Goal: Information Seeking & Learning: Learn about a topic

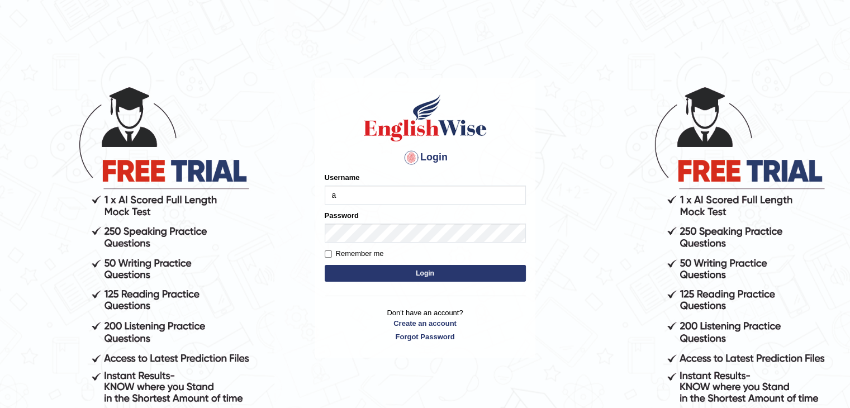
type input "ajnconcept"
click at [325, 265] on button "Login" at bounding box center [425, 273] width 201 height 17
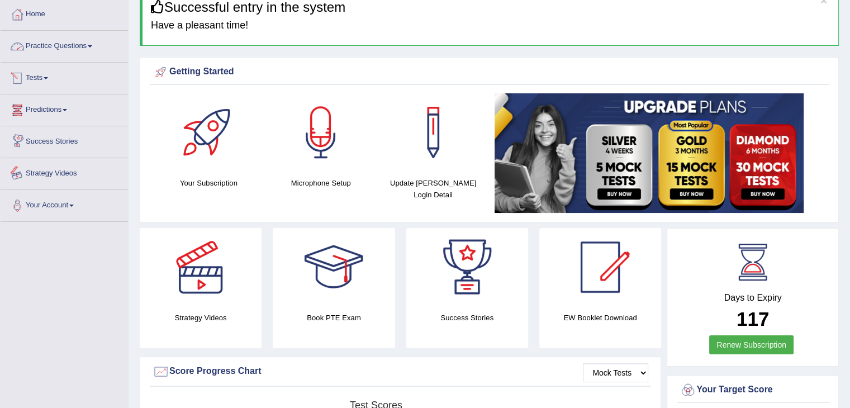
scroll to position [56, 0]
click at [97, 47] on link "Practice Questions" at bounding box center [64, 45] width 127 height 28
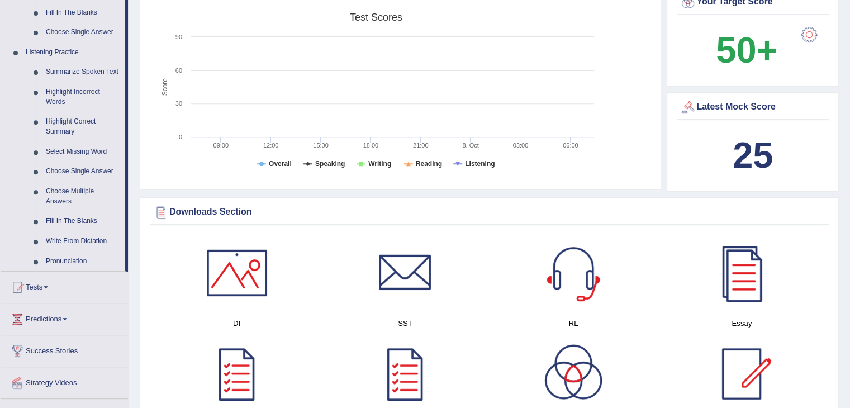
scroll to position [447, 0]
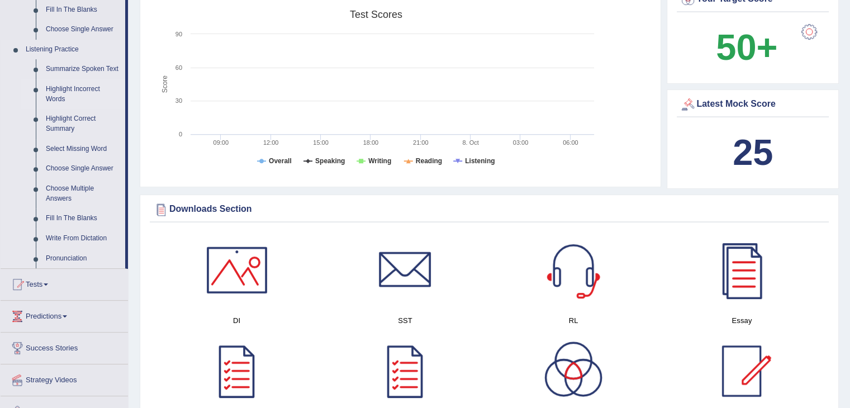
click at [63, 89] on link "Highlight Incorrect Words" at bounding box center [83, 94] width 84 height 30
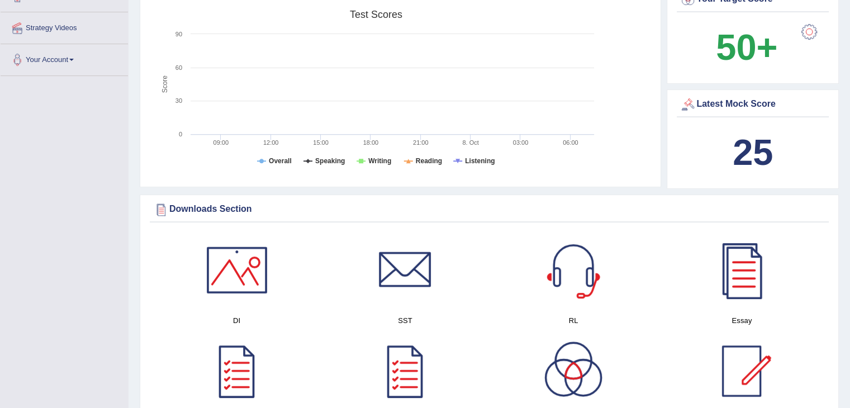
scroll to position [152, 0]
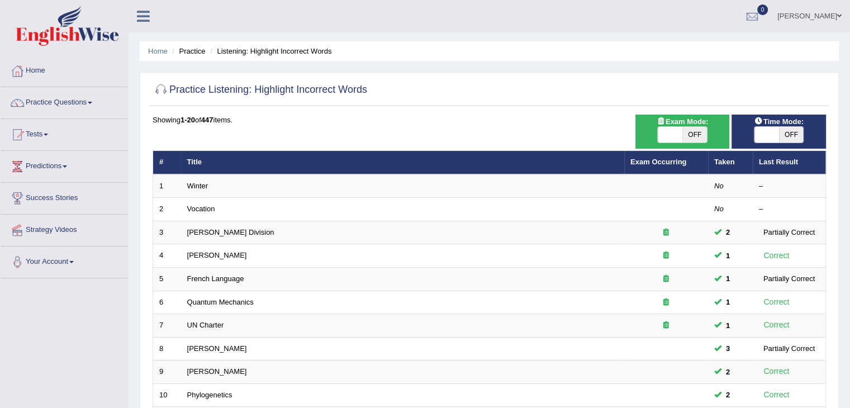
click at [669, 140] on span at bounding box center [670, 135] width 25 height 16
checkbox input "true"
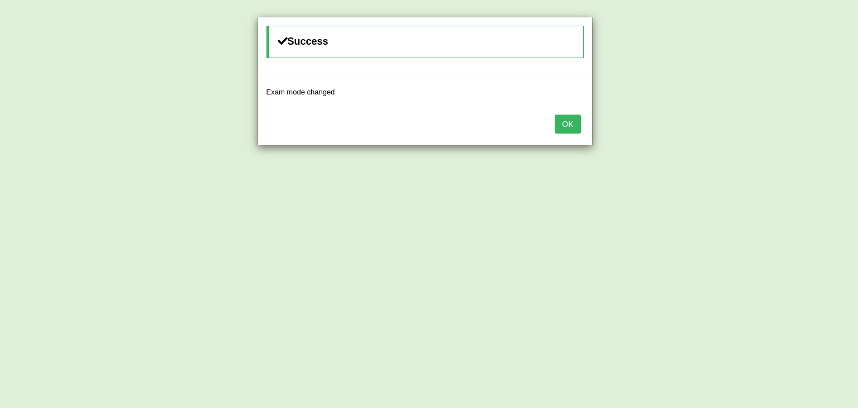
click at [577, 125] on button "OK" at bounding box center [568, 124] width 26 height 19
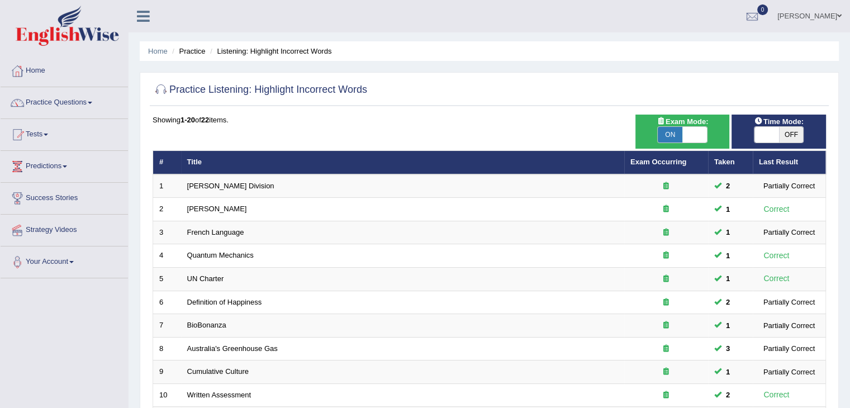
click at [758, 131] on span at bounding box center [766, 135] width 25 height 16
checkbox input "true"
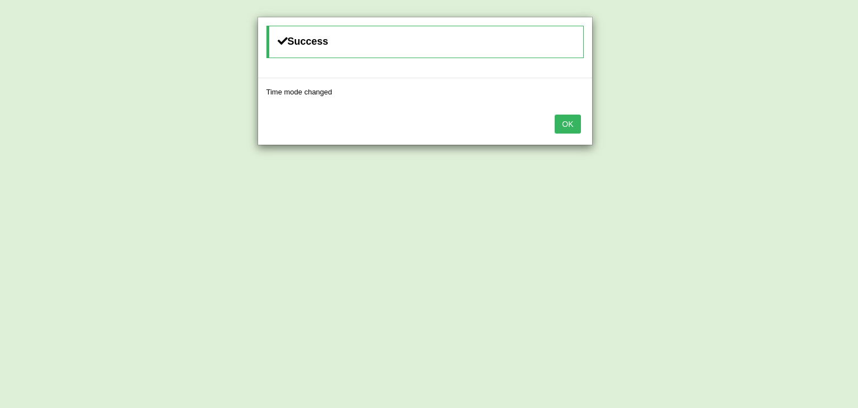
click at [572, 129] on button "OK" at bounding box center [568, 124] width 26 height 19
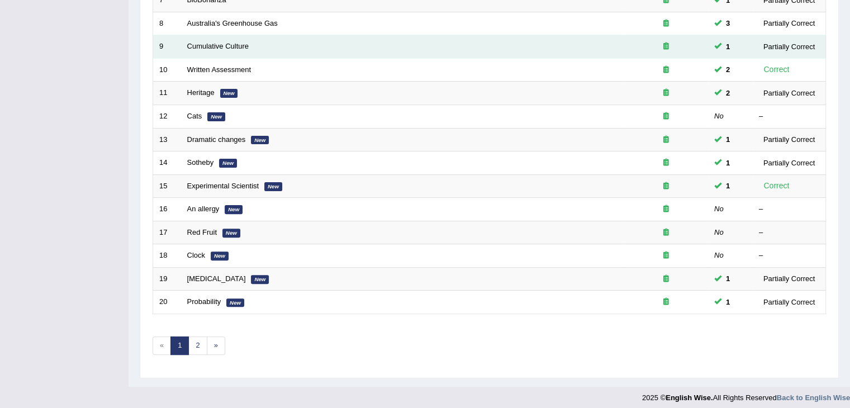
scroll to position [329, 0]
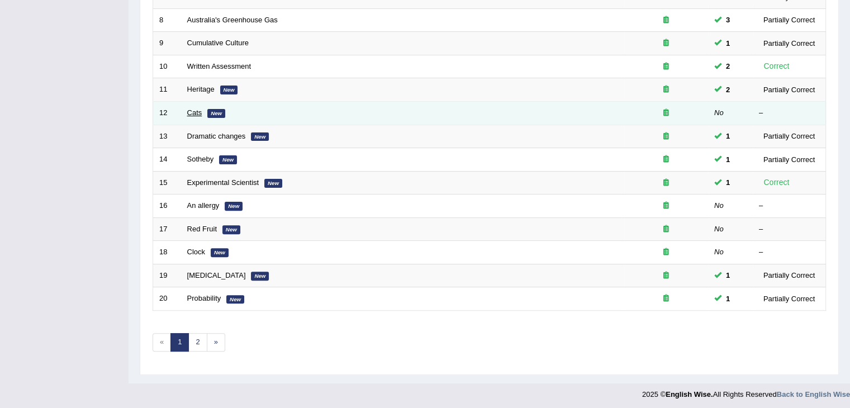
click at [189, 113] on link "Cats" at bounding box center [194, 112] width 15 height 8
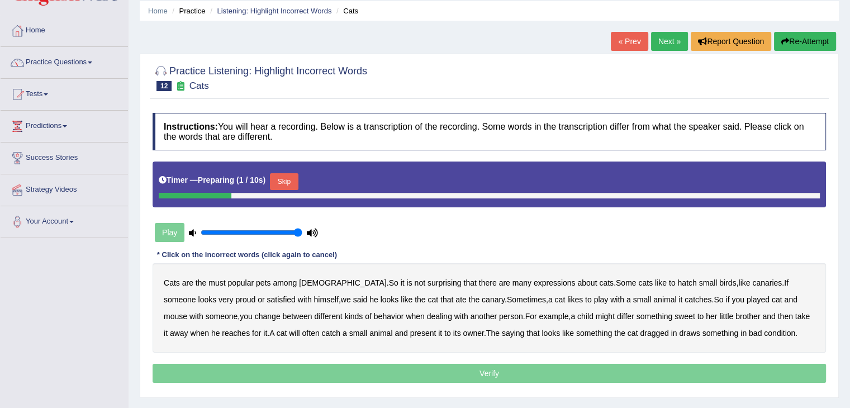
scroll to position [56, 0]
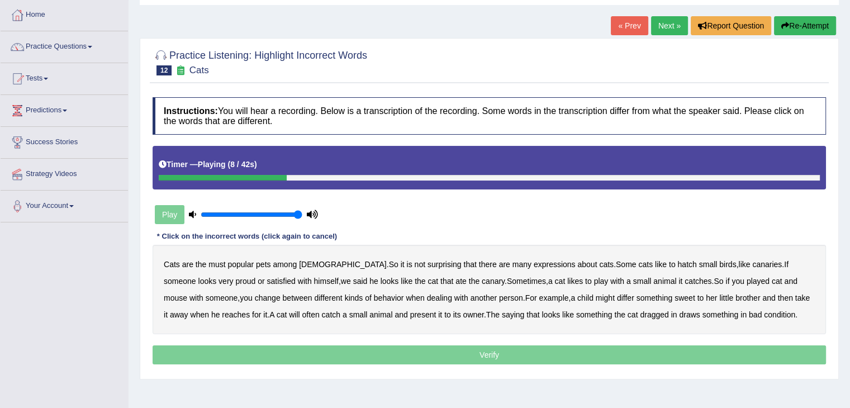
click at [677, 264] on b "hatch" at bounding box center [686, 264] width 19 height 9
click at [353, 281] on b "said" at bounding box center [360, 281] width 15 height 9
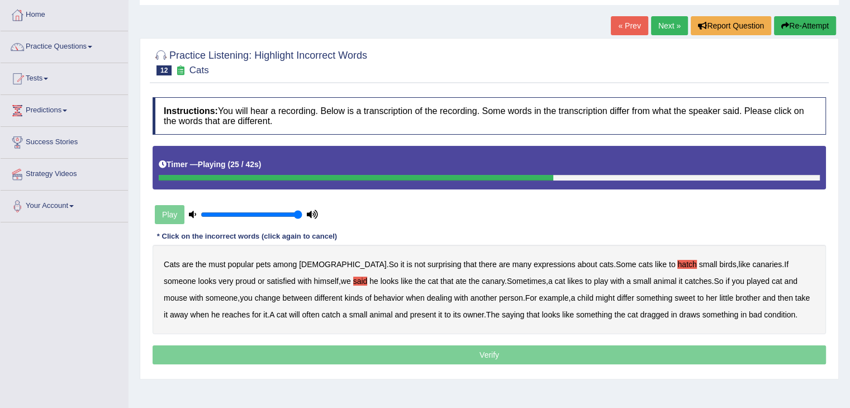
click at [630, 32] on link "« Prev" at bounding box center [629, 25] width 37 height 19
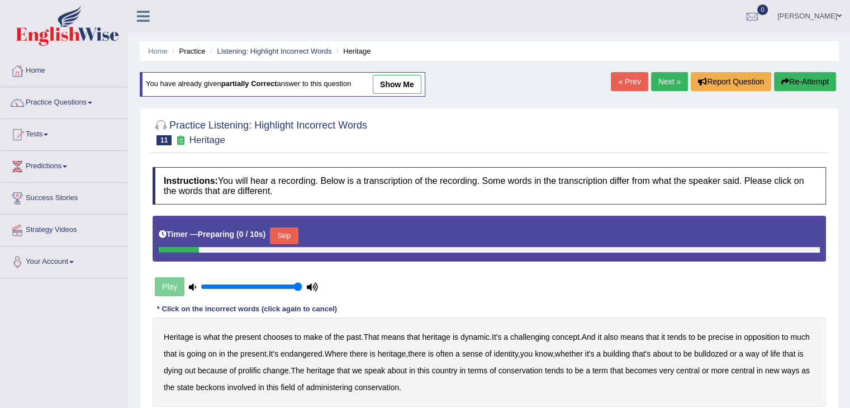
click at [661, 79] on link "Next »" at bounding box center [669, 81] width 37 height 19
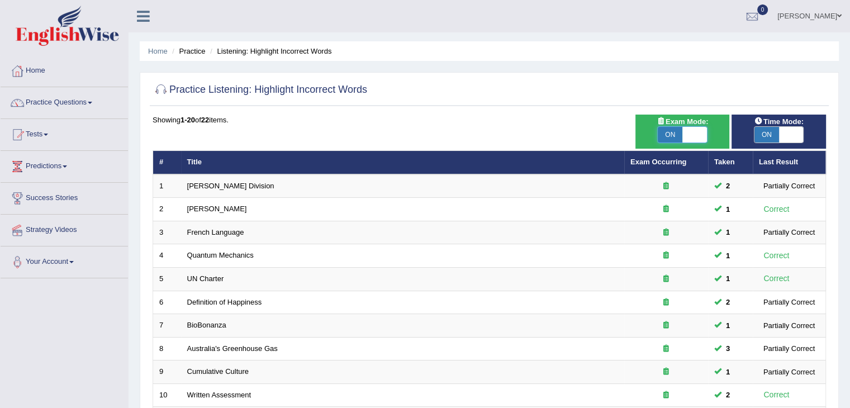
click at [695, 135] on span at bounding box center [694, 135] width 25 height 16
checkbox input "false"
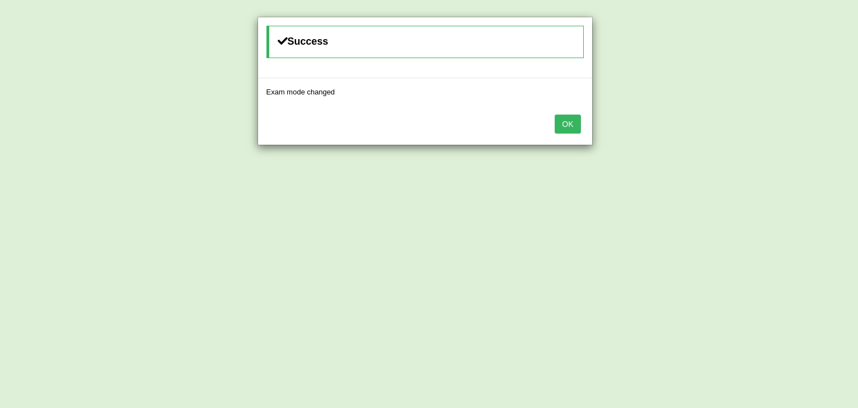
click at [571, 128] on button "OK" at bounding box center [568, 124] width 26 height 19
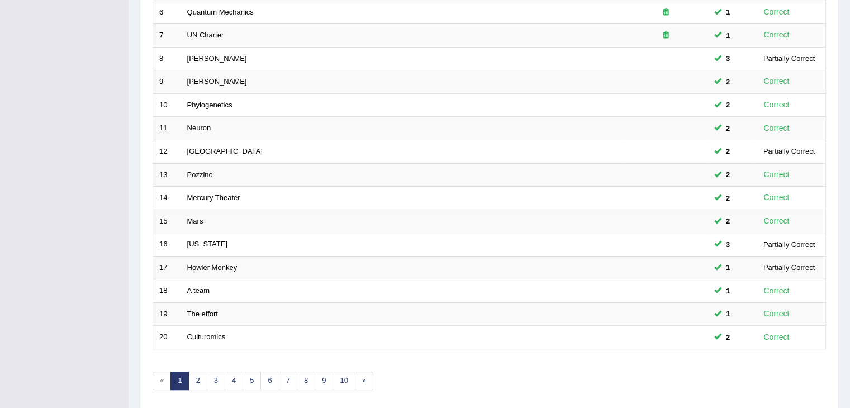
scroll to position [329, 0]
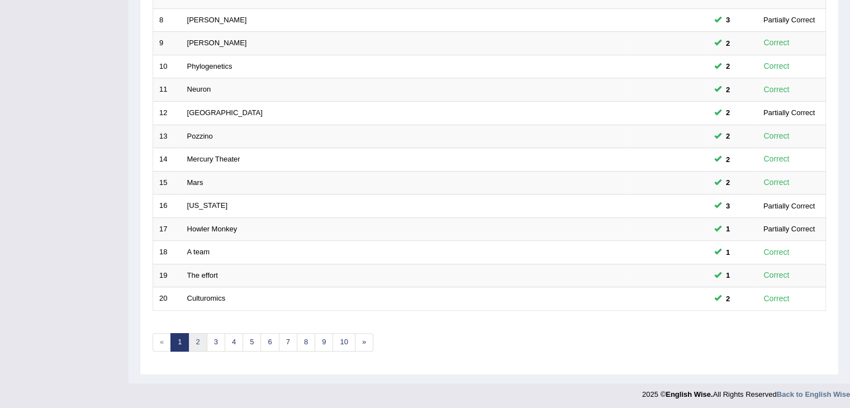
click at [199, 340] on link "2" at bounding box center [197, 342] width 18 height 18
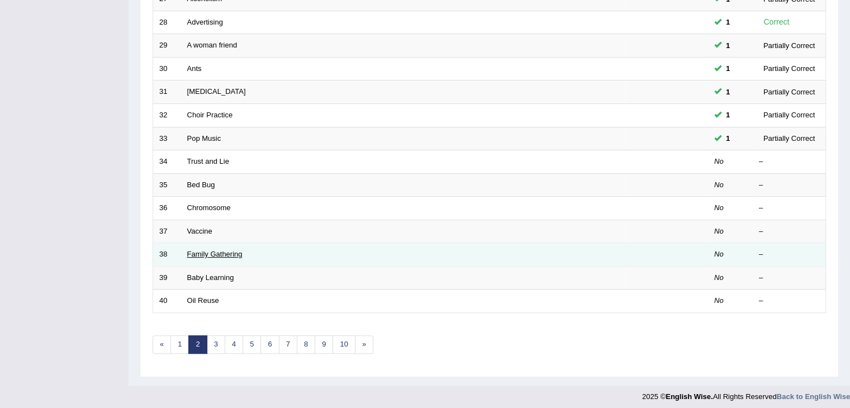
scroll to position [329, 0]
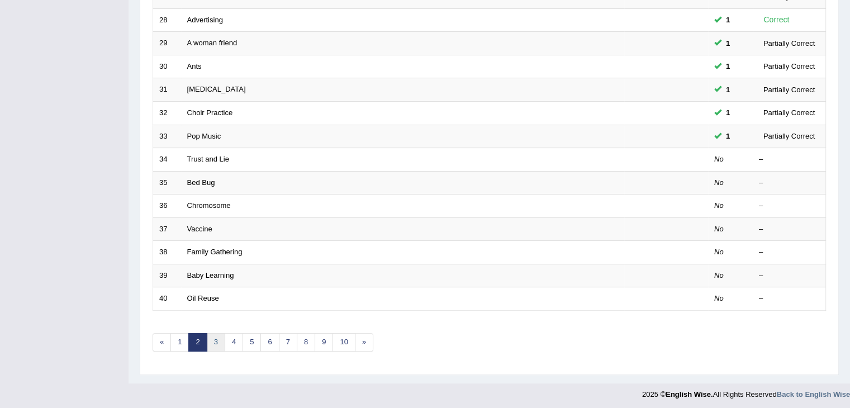
click at [212, 336] on link "3" at bounding box center [216, 342] width 18 height 18
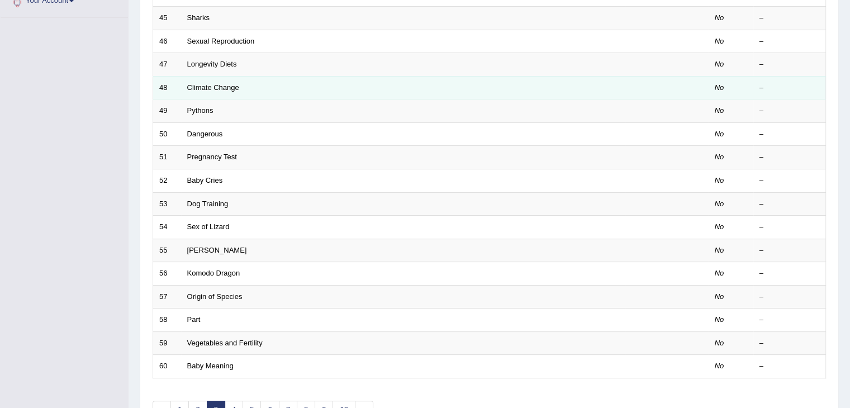
scroll to position [329, 0]
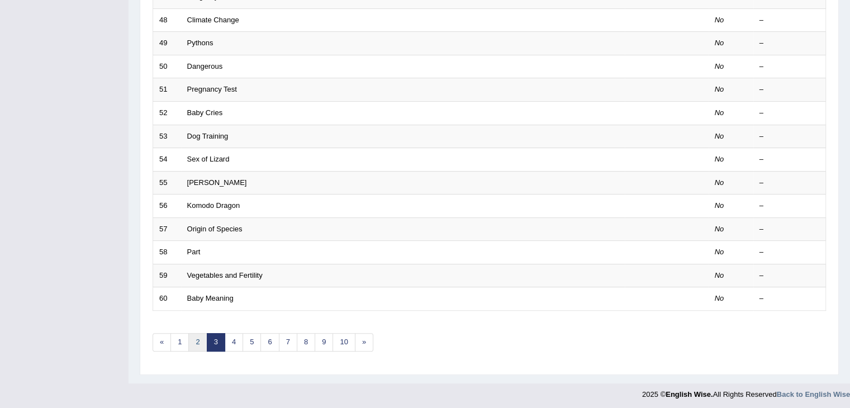
click at [199, 341] on link "2" at bounding box center [197, 342] width 18 height 18
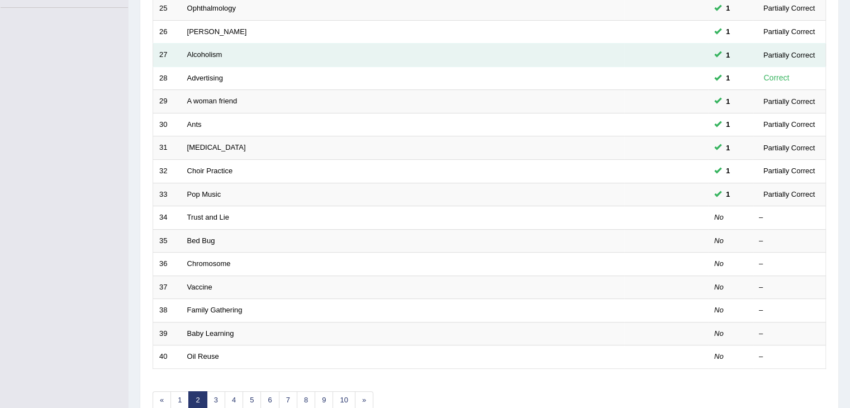
scroll to position [279, 0]
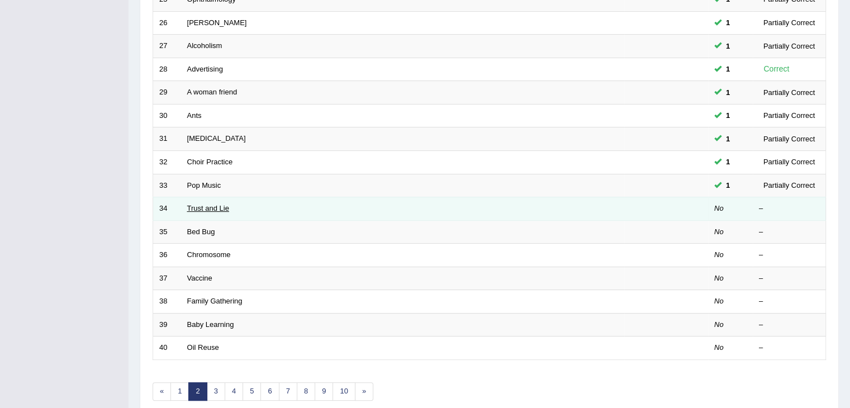
click at [197, 209] on link "Trust and Lie" at bounding box center [208, 208] width 42 height 8
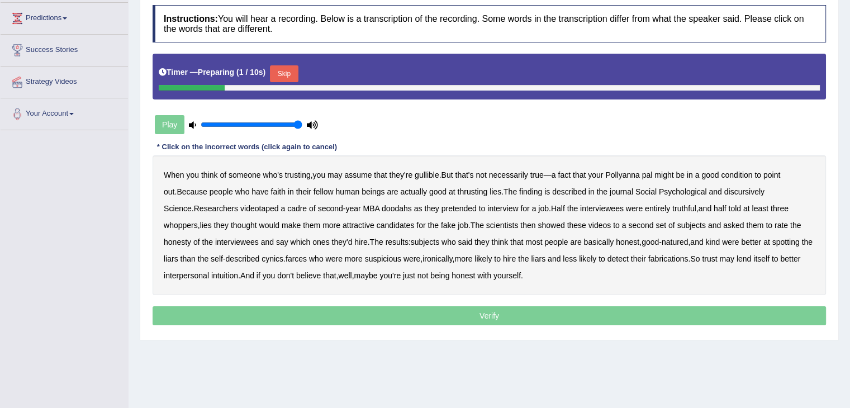
scroll to position [168, 0]
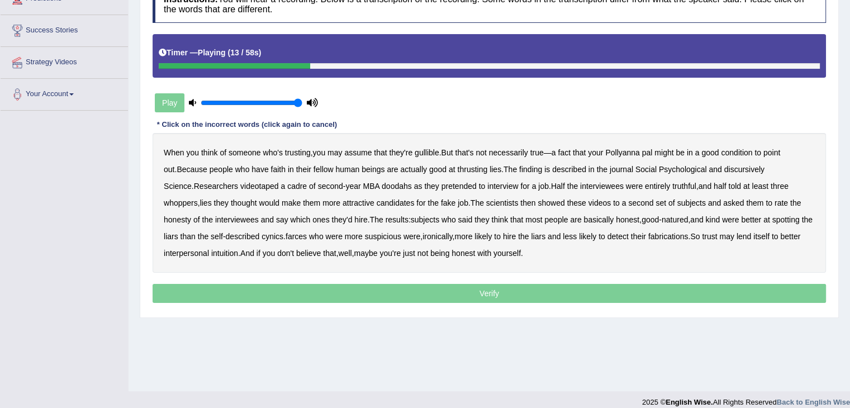
click at [453, 173] on div "When you think of someone who's trusting , you may assume that they're gullible…" at bounding box center [489, 203] width 673 height 140
click at [457, 168] on b "thrusting" at bounding box center [472, 169] width 30 height 9
click at [727, 170] on b "discursively" at bounding box center [744, 169] width 40 height 9
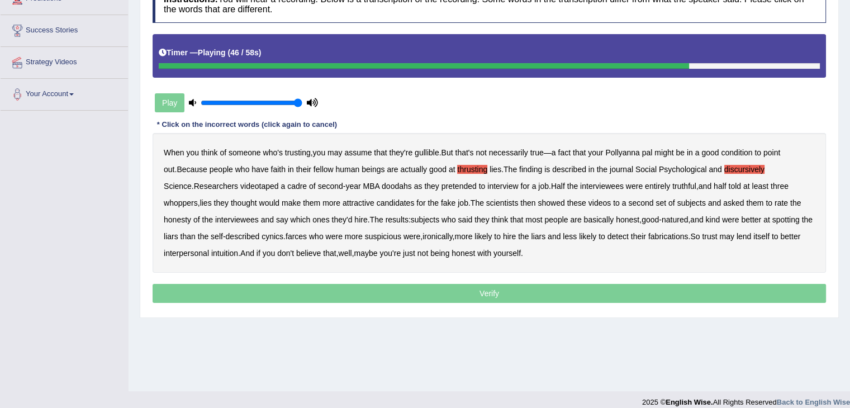
click at [286, 235] on b "farces" at bounding box center [296, 236] width 21 height 9
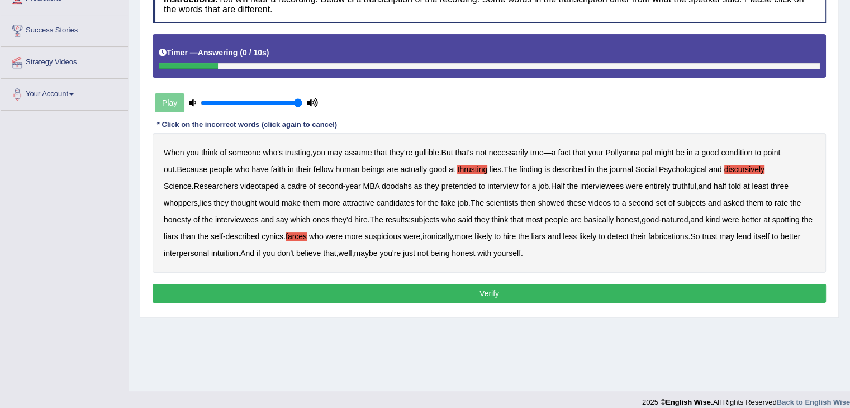
click at [468, 294] on button "Verify" at bounding box center [489, 293] width 673 height 19
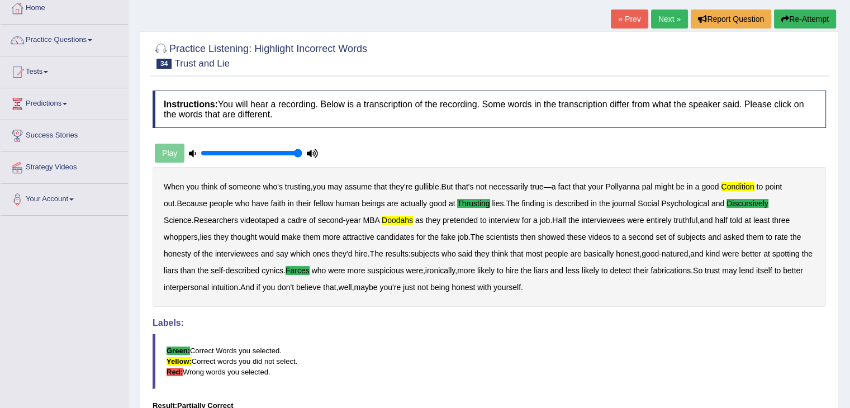
scroll to position [56, 0]
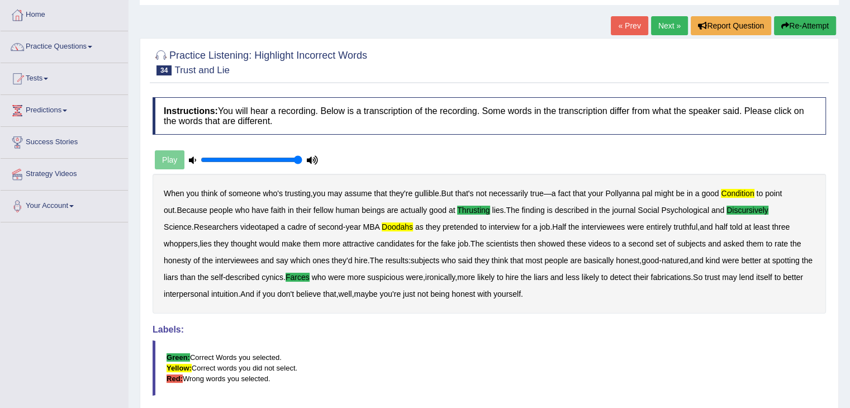
click at [635, 29] on link "« Prev" at bounding box center [629, 25] width 37 height 19
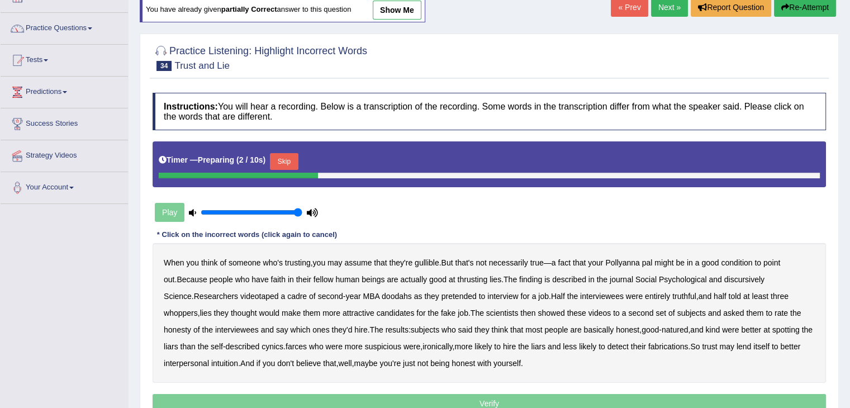
scroll to position [56, 0]
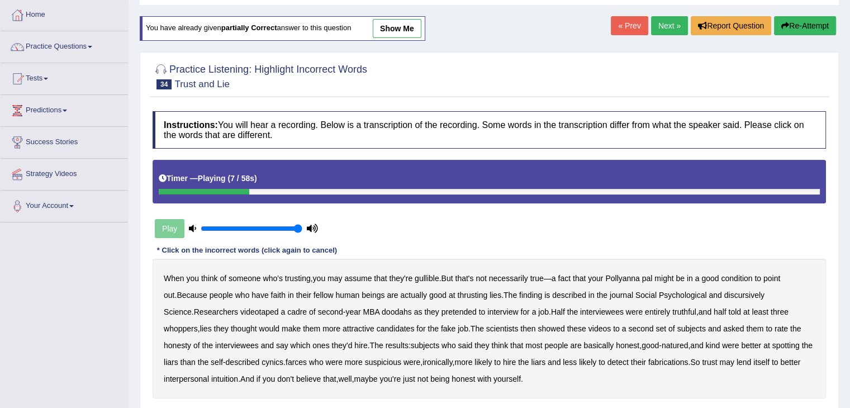
click at [746, 277] on b "condition" at bounding box center [736, 278] width 31 height 9
click at [724, 294] on b "discursively" at bounding box center [744, 295] width 40 height 9
click at [382, 310] on b "doodahs" at bounding box center [397, 311] width 30 height 9
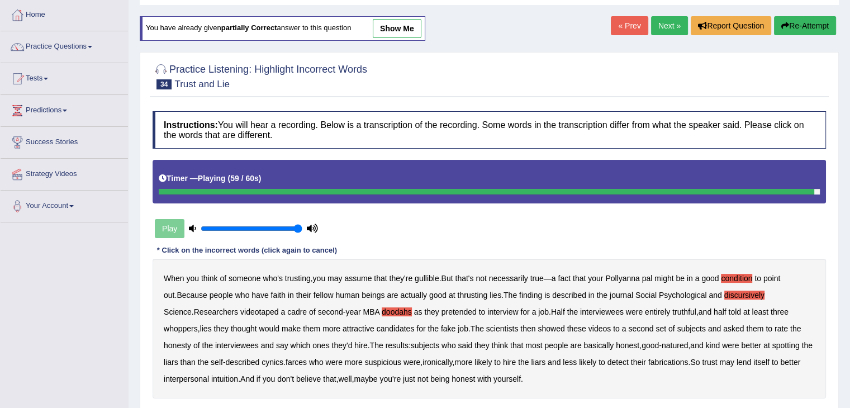
click at [631, 31] on link "« Prev" at bounding box center [629, 25] width 37 height 19
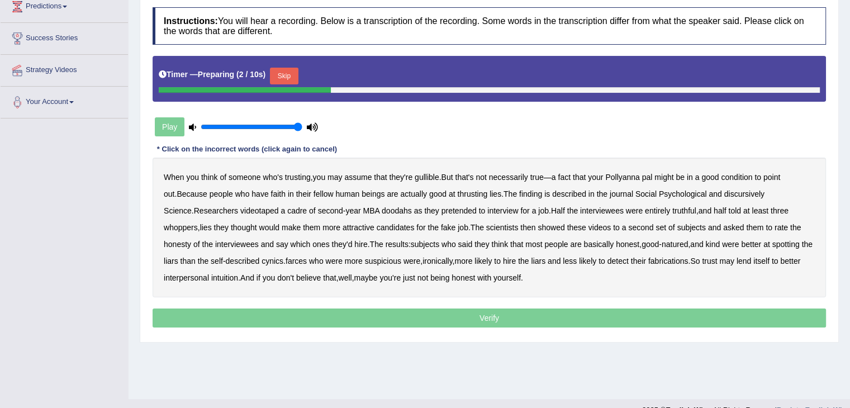
scroll to position [168, 0]
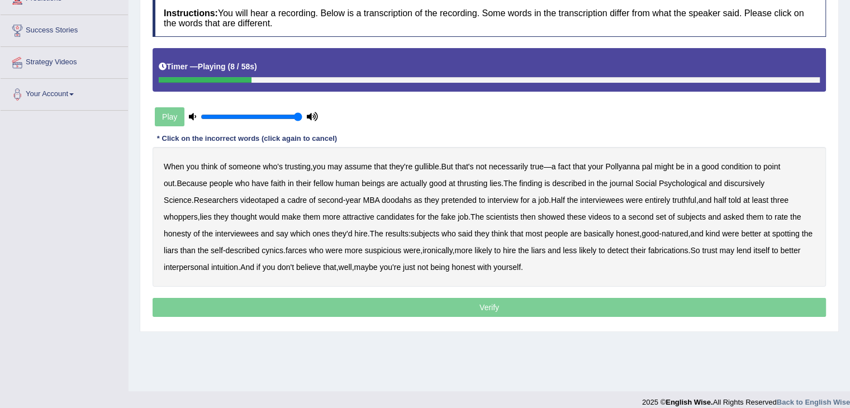
click at [740, 168] on b "condition" at bounding box center [736, 166] width 31 height 9
click at [457, 183] on b "thrusting" at bounding box center [472, 183] width 30 height 9
click at [731, 182] on b "discursively" at bounding box center [744, 183] width 40 height 9
click at [382, 201] on b "doodahs" at bounding box center [397, 200] width 30 height 9
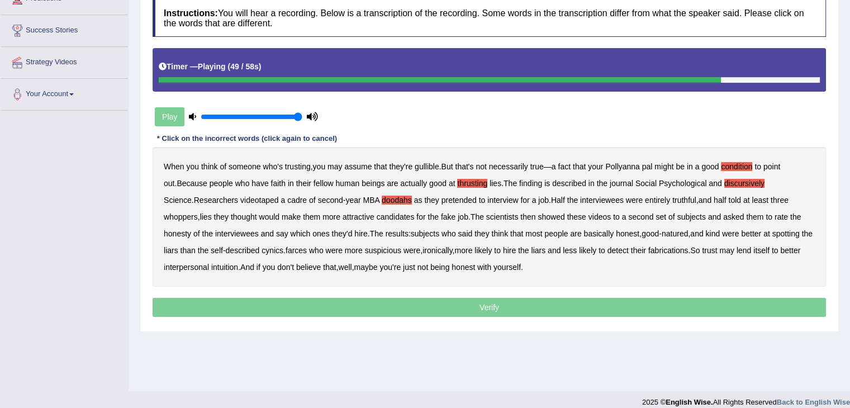
click at [286, 246] on b "farces" at bounding box center [296, 250] width 21 height 9
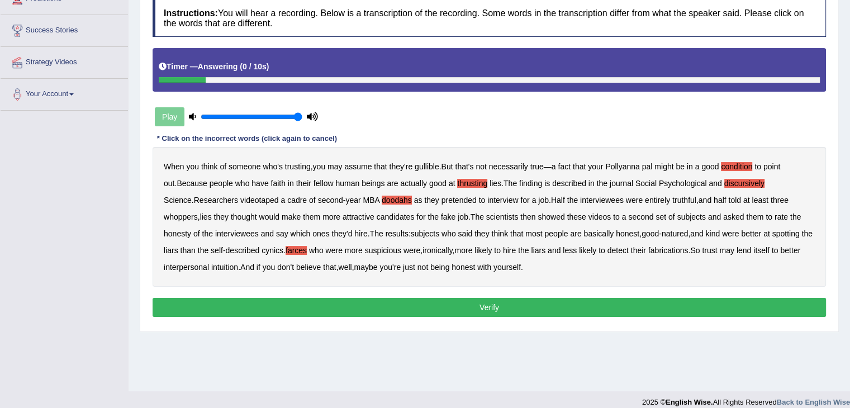
click at [438, 305] on button "Verify" at bounding box center [489, 307] width 673 height 19
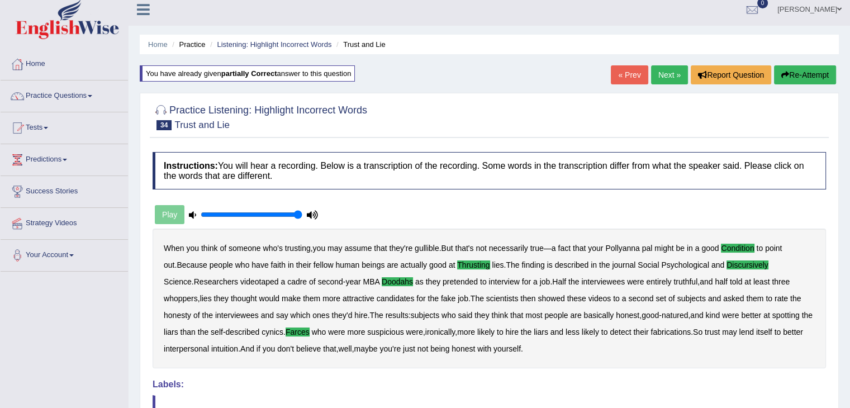
scroll to position [0, 0]
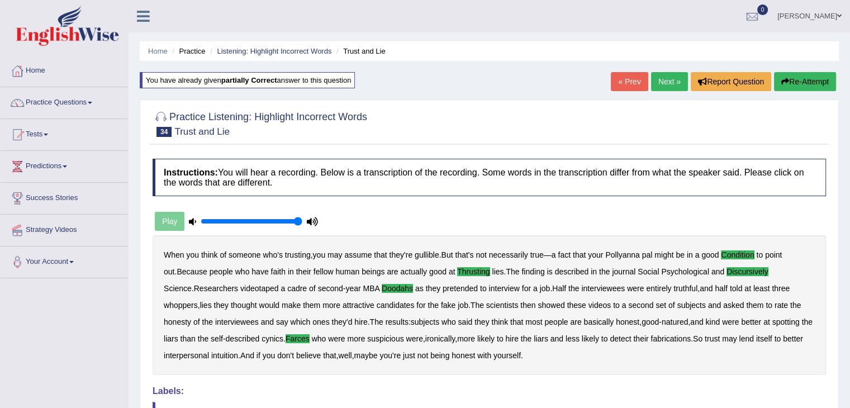
click at [92, 103] on span at bounding box center [90, 103] width 4 height 2
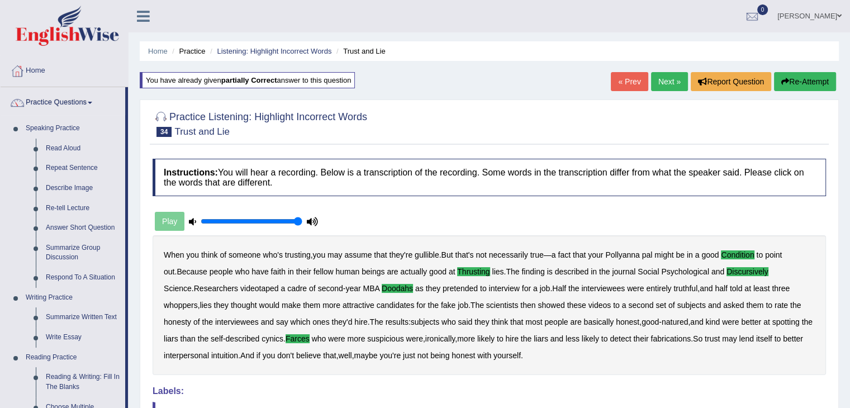
click at [662, 84] on link "Next »" at bounding box center [669, 81] width 37 height 19
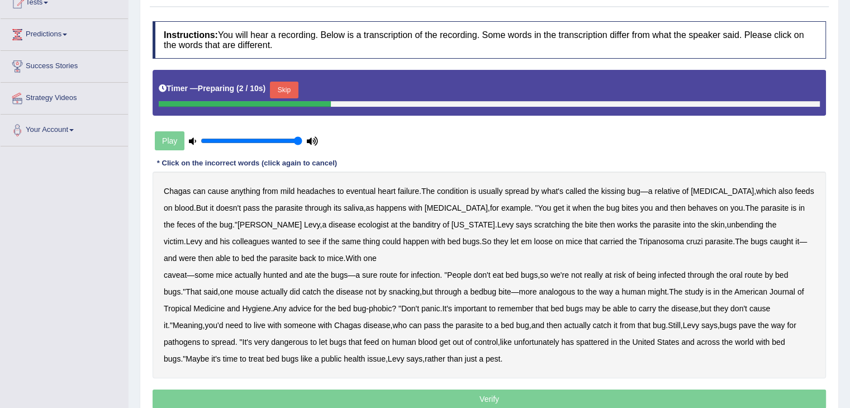
scroll to position [168, 0]
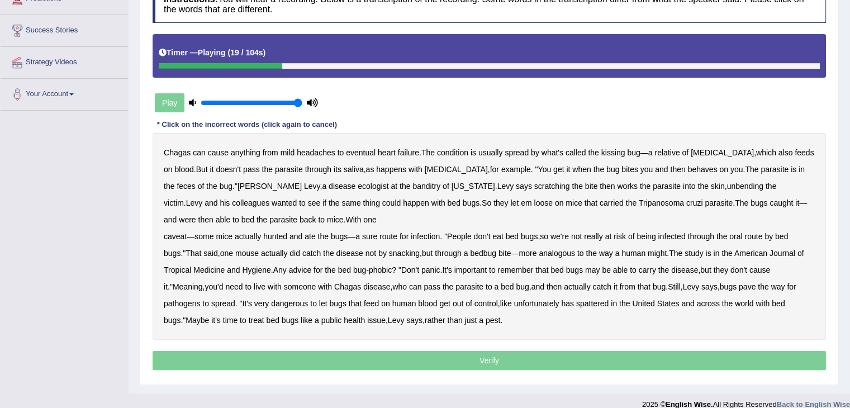
click at [688, 169] on b "behaves" at bounding box center [703, 169] width 30 height 9
click at [412, 186] on b "banditry" at bounding box center [426, 186] width 28 height 9
click at [726, 186] on b "unbending" at bounding box center [744, 186] width 36 height 9
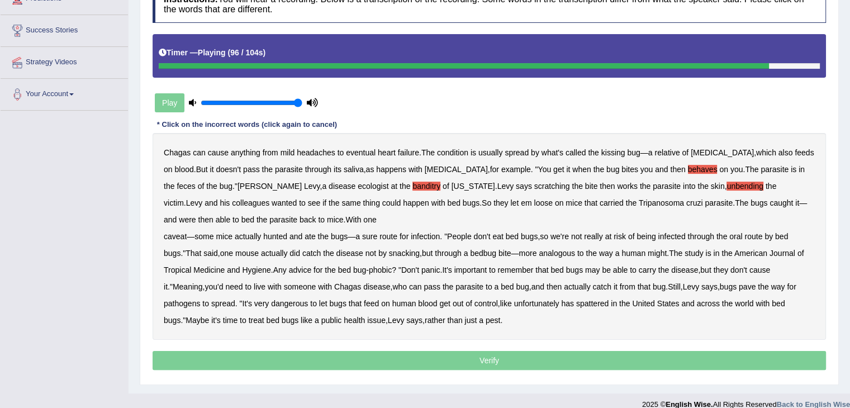
click at [592, 303] on b "spattered" at bounding box center [592, 303] width 32 height 9
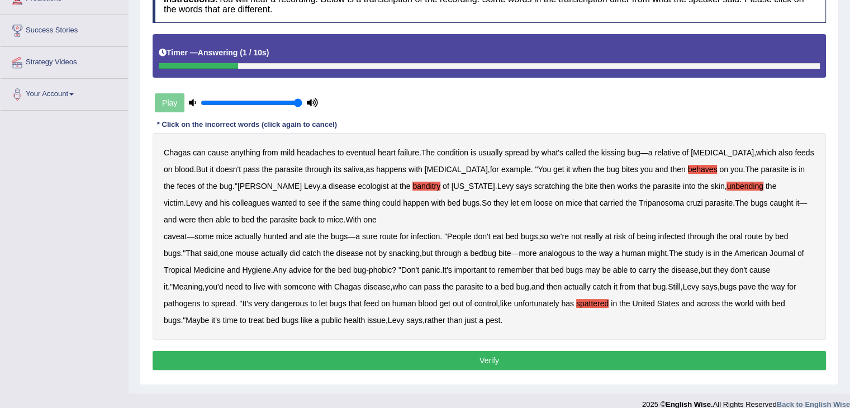
click at [482, 358] on button "Verify" at bounding box center [489, 360] width 673 height 19
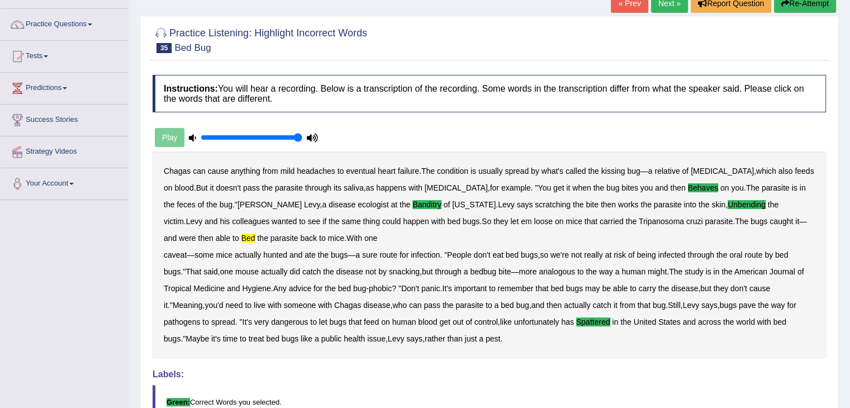
scroll to position [0, 0]
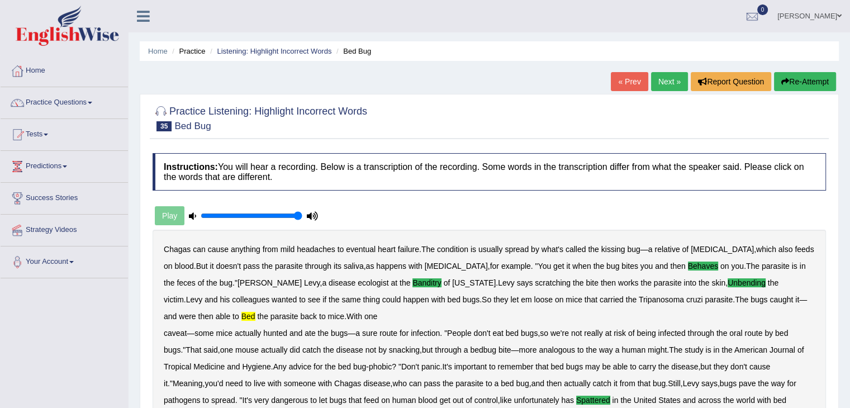
click at [665, 81] on link "Next »" at bounding box center [669, 81] width 37 height 19
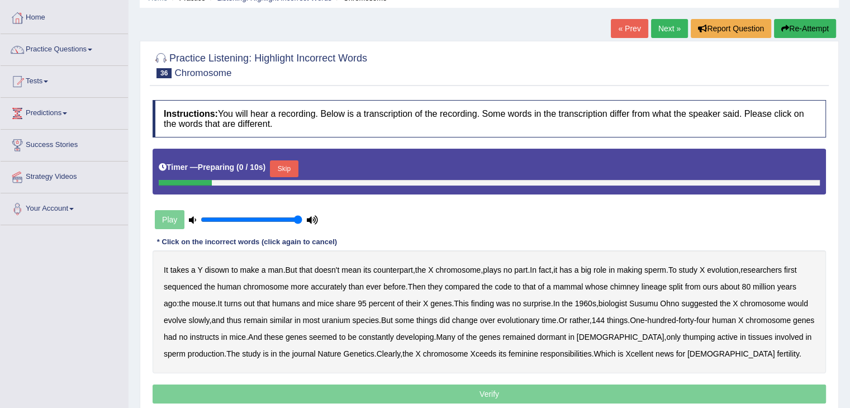
scroll to position [56, 0]
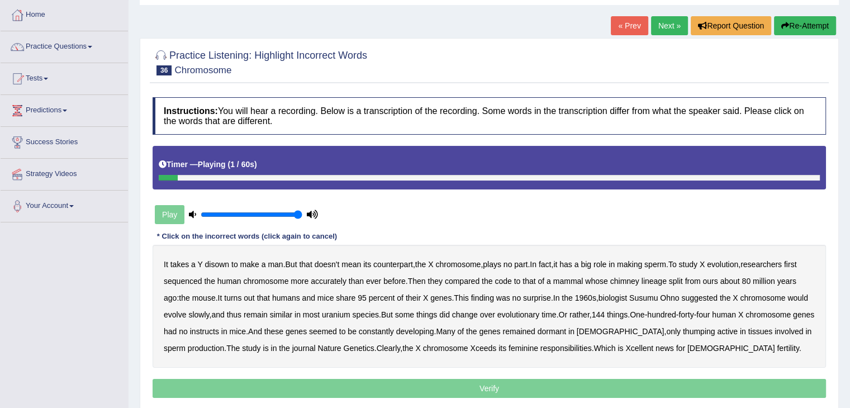
click at [215, 265] on b "disown" at bounding box center [216, 264] width 25 height 9
click at [634, 280] on b "chimney" at bounding box center [624, 281] width 29 height 9
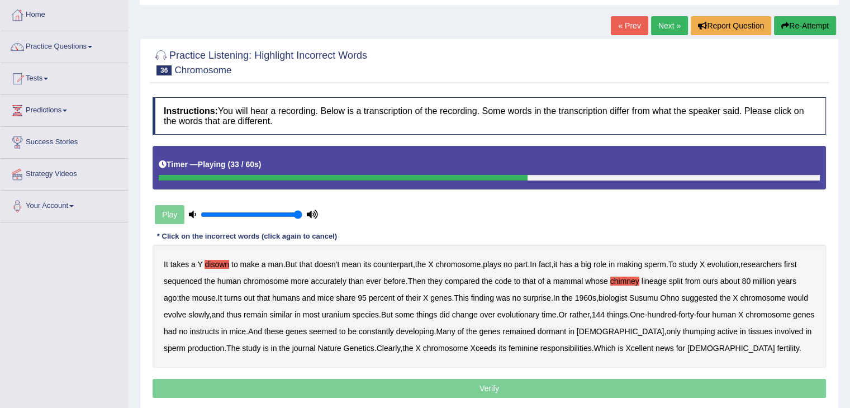
click at [350, 313] on b "uranium" at bounding box center [336, 314] width 28 height 9
click at [219, 332] on b "instructs" at bounding box center [204, 331] width 29 height 9
click at [713, 331] on b "thumping" at bounding box center [699, 331] width 32 height 9
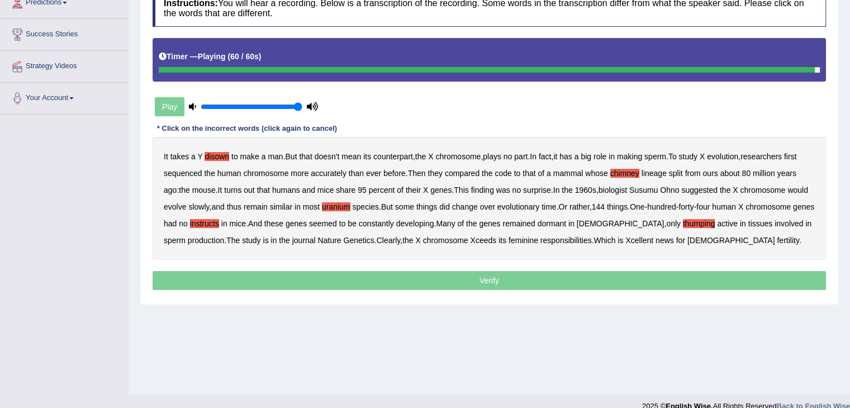
scroll to position [168, 0]
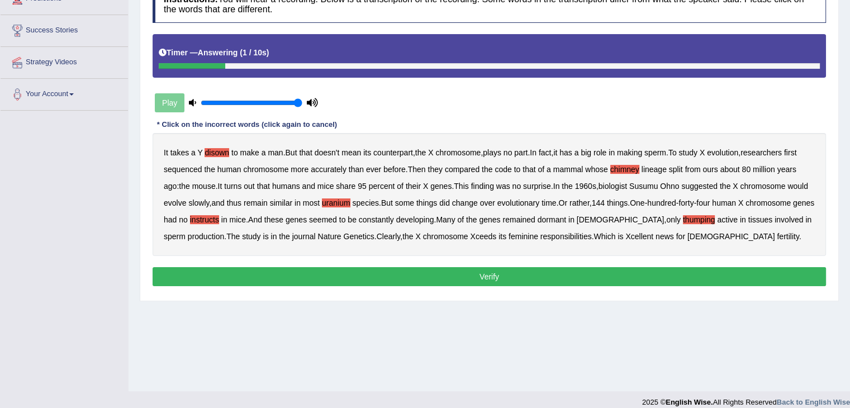
click at [498, 282] on button "Verify" at bounding box center [489, 276] width 673 height 19
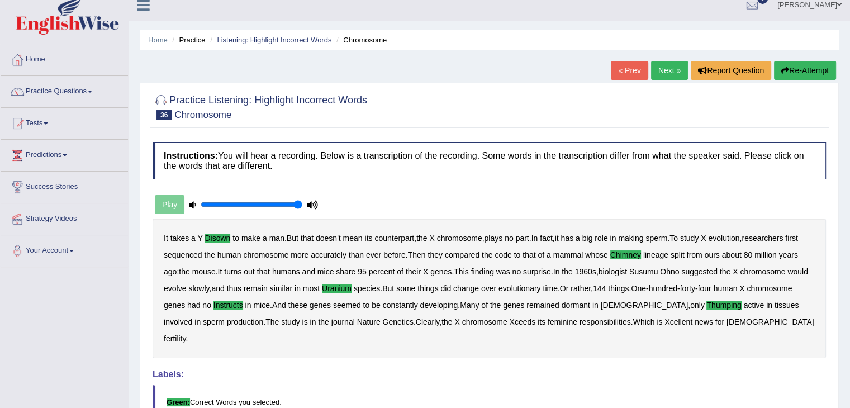
scroll to position [0, 0]
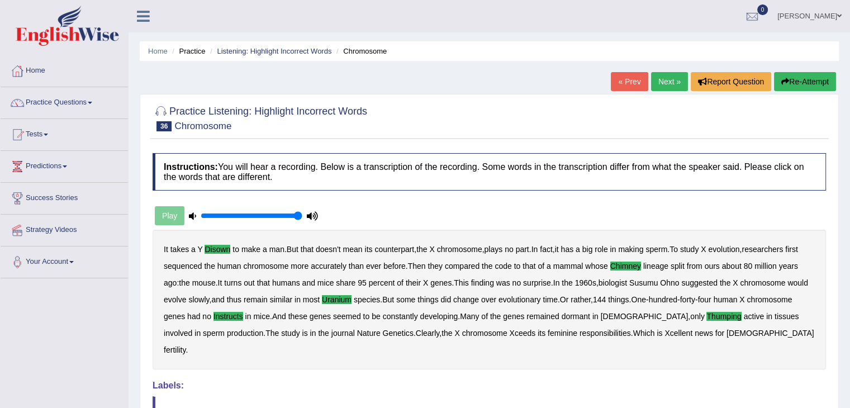
click at [662, 81] on link "Next »" at bounding box center [669, 81] width 37 height 19
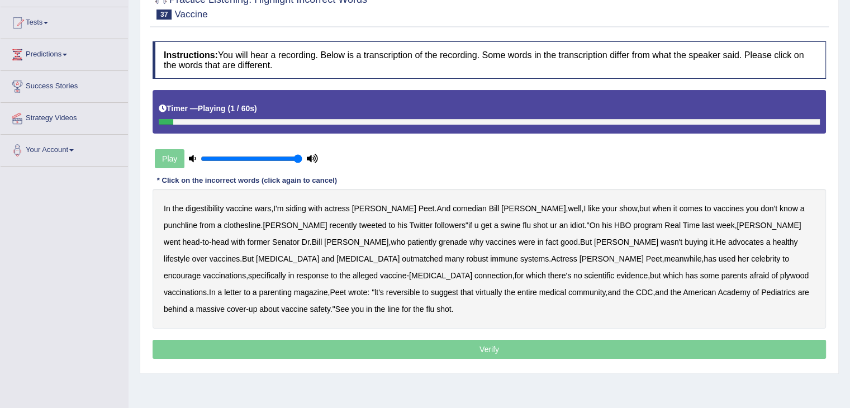
click at [208, 204] on b "digestibility" at bounding box center [204, 208] width 38 height 9
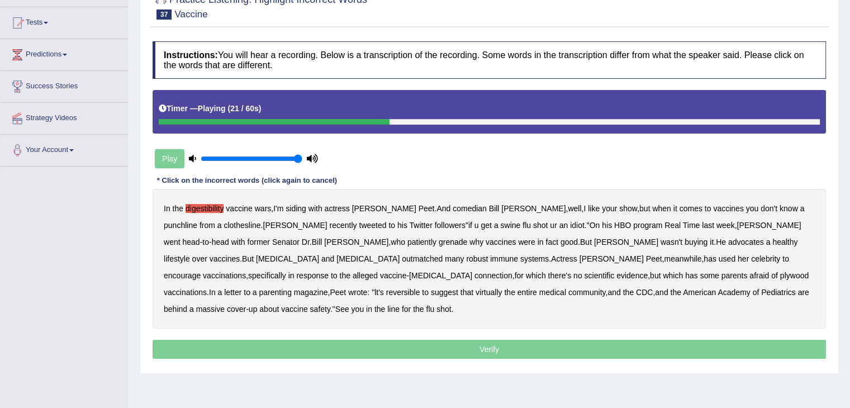
click at [439, 242] on b "grenade" at bounding box center [453, 241] width 28 height 9
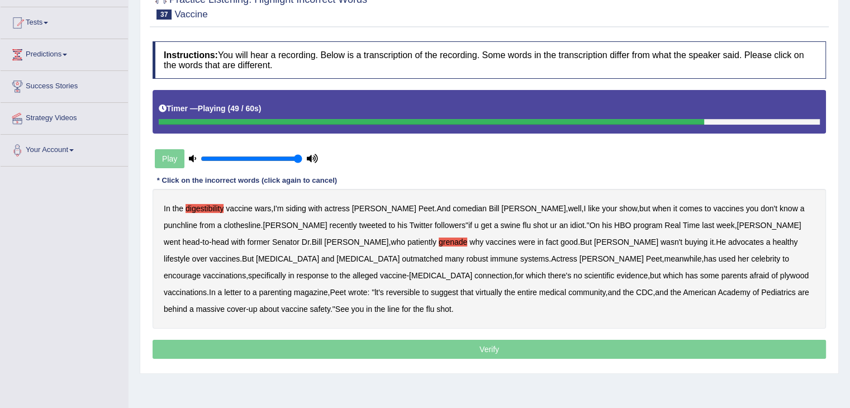
click at [420, 288] on b "reversible" at bounding box center [403, 292] width 34 height 9
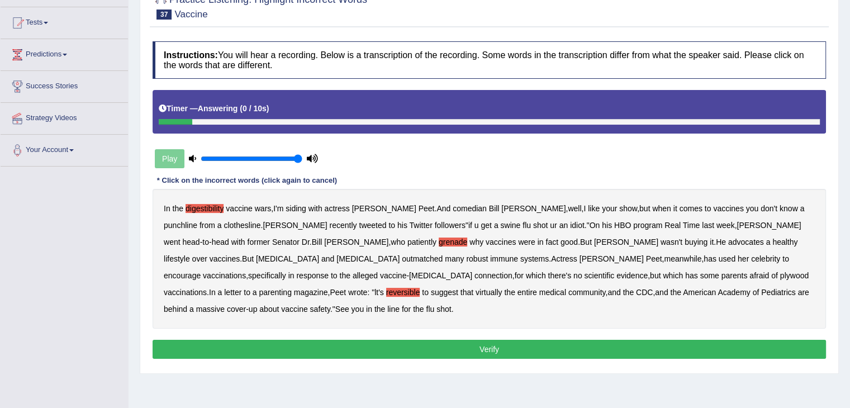
click at [488, 340] on button "Verify" at bounding box center [489, 349] width 673 height 19
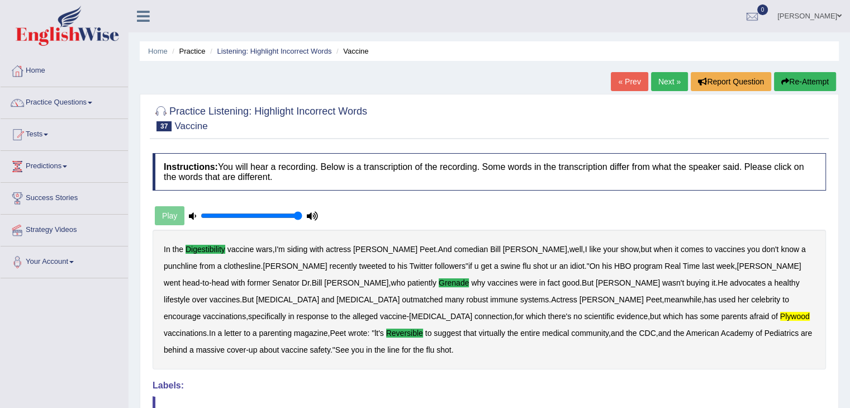
click at [660, 77] on link "Next »" at bounding box center [669, 81] width 37 height 19
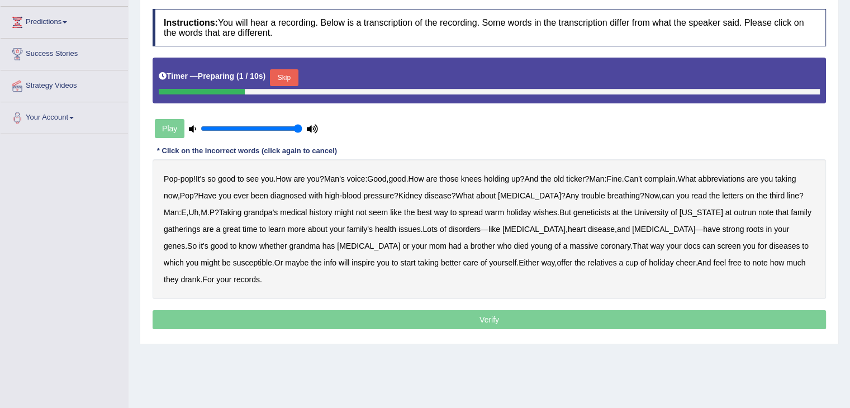
scroll to position [179, 0]
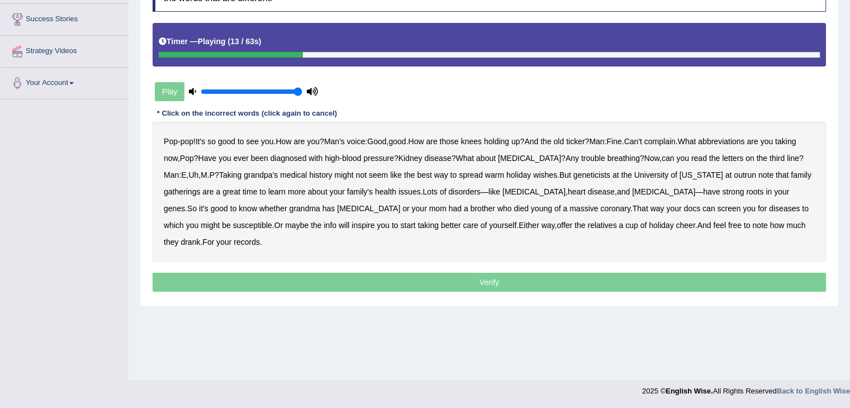
click at [160, 49] on div "Timer — Playing ( 13 / 63s )" at bounding box center [489, 42] width 661 height 20
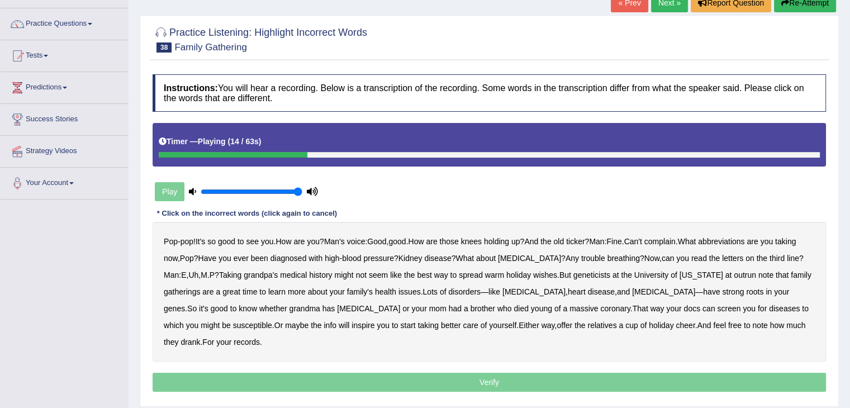
scroll to position [67, 0]
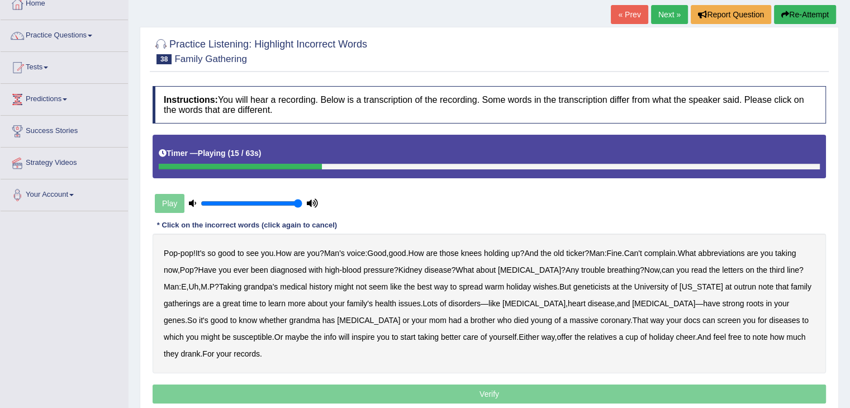
click at [621, 13] on link "« Prev" at bounding box center [629, 14] width 37 height 19
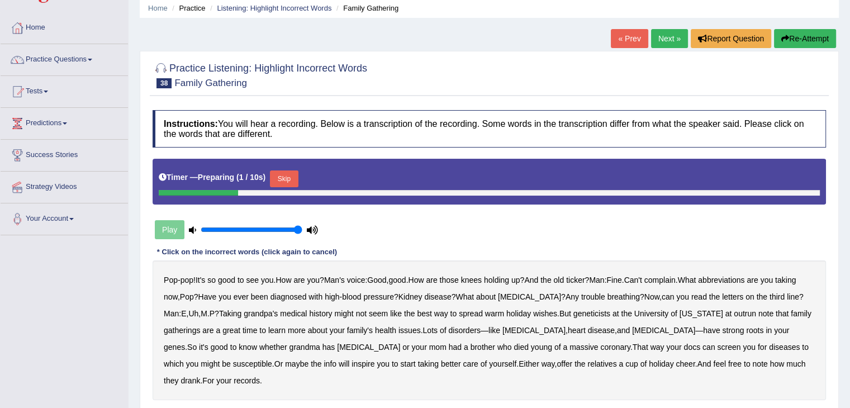
scroll to position [179, 0]
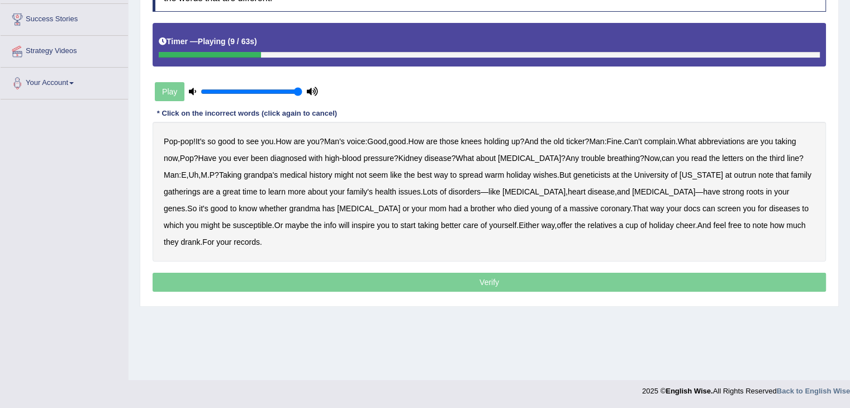
click at [741, 137] on b "abbreviations" at bounding box center [721, 141] width 46 height 9
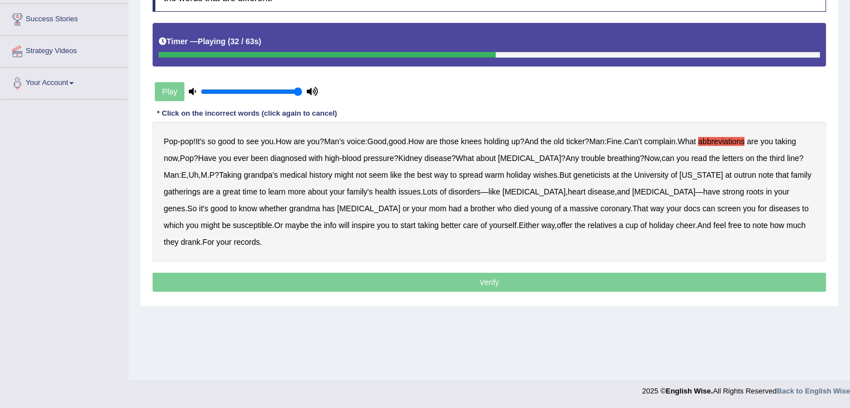
click at [747, 174] on b "outrun" at bounding box center [745, 174] width 22 height 9
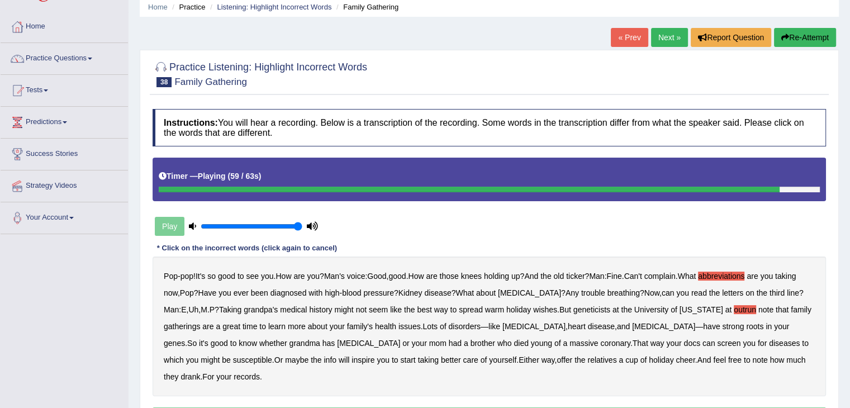
scroll to position [11, 0]
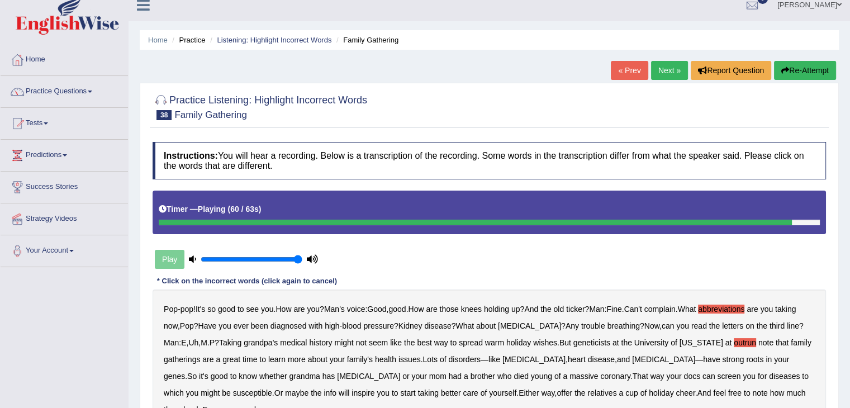
click at [634, 73] on link "« Prev" at bounding box center [629, 70] width 37 height 19
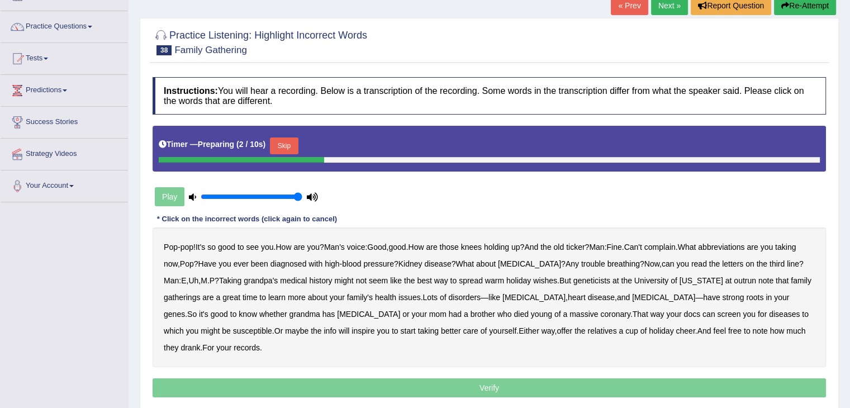
scroll to position [168, 0]
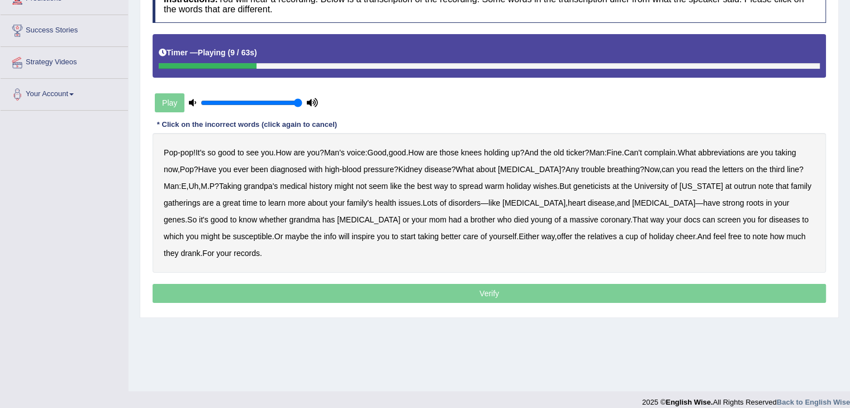
click at [744, 152] on b "abbreviations" at bounding box center [721, 152] width 46 height 9
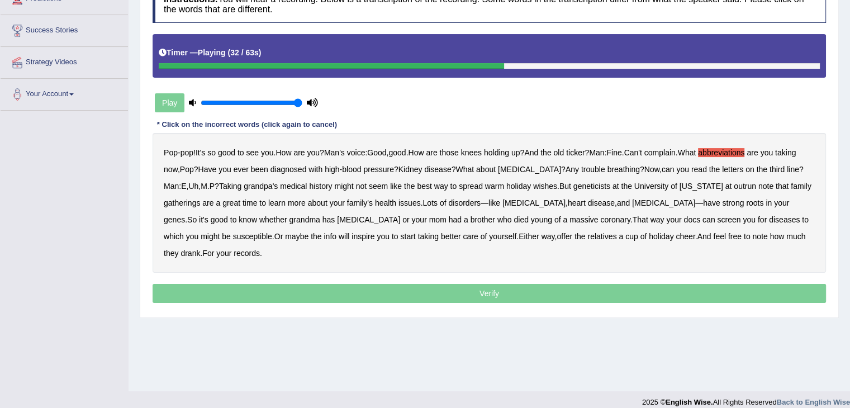
click at [747, 187] on b "outrun" at bounding box center [745, 186] width 22 height 9
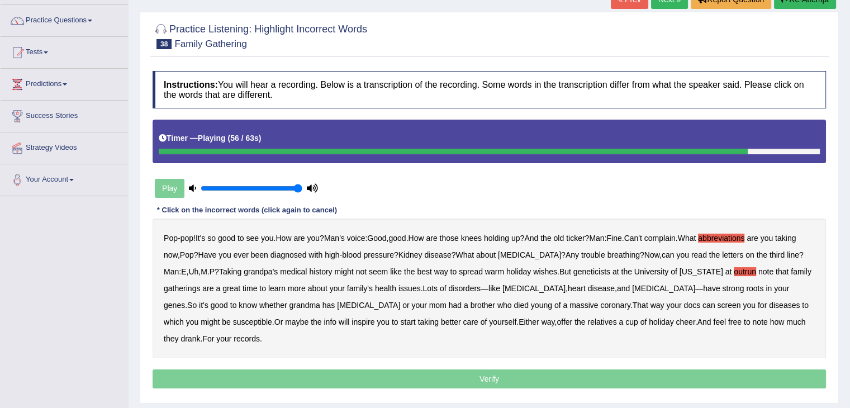
scroll to position [0, 0]
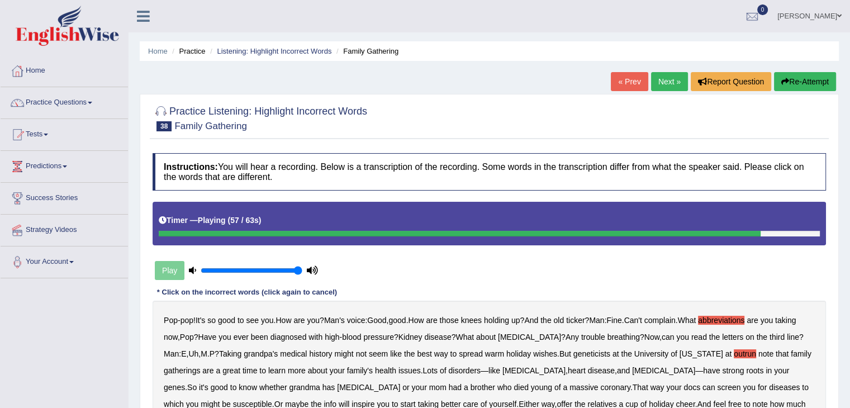
click at [612, 85] on link "« Prev" at bounding box center [629, 81] width 37 height 19
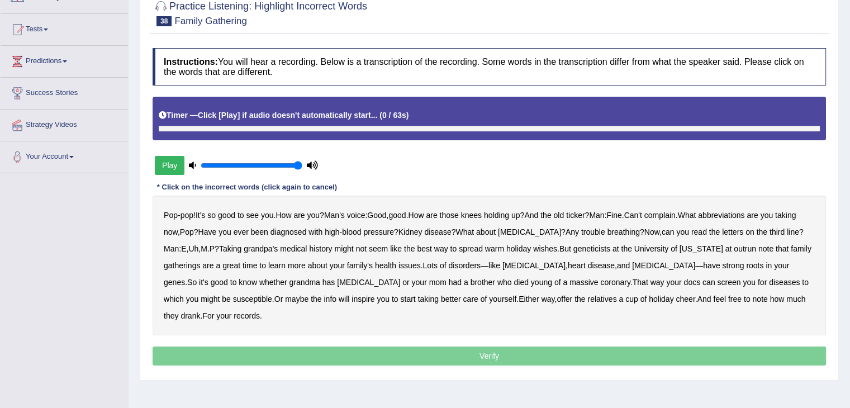
scroll to position [112, 0]
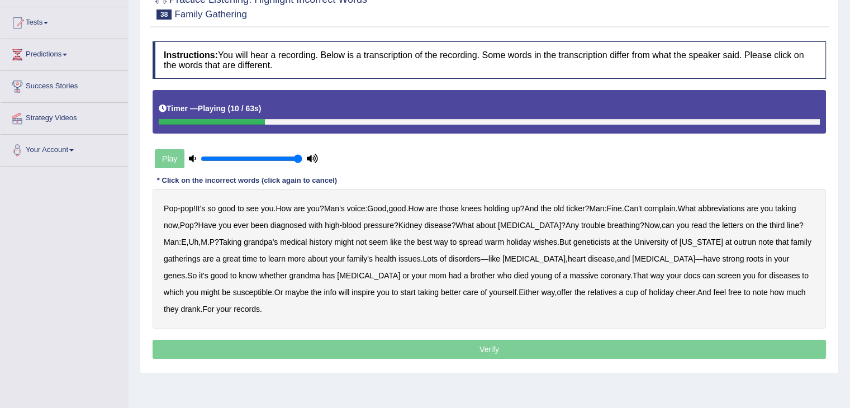
click at [740, 207] on b "abbreviations" at bounding box center [721, 208] width 46 height 9
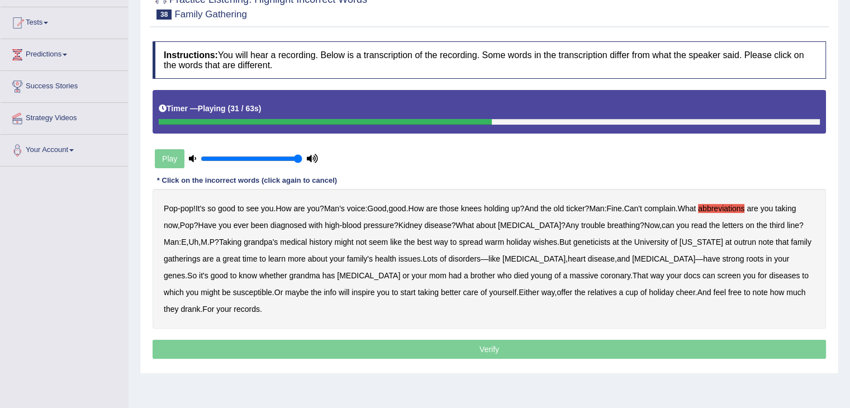
click at [744, 243] on b "outrun" at bounding box center [745, 241] width 22 height 9
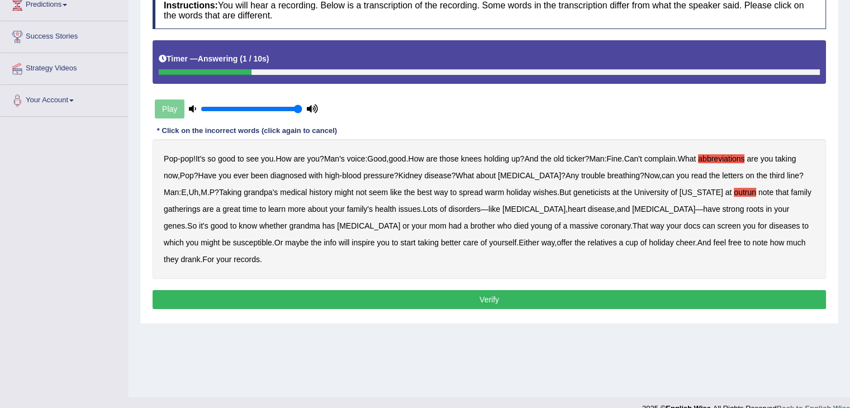
scroll to position [168, 0]
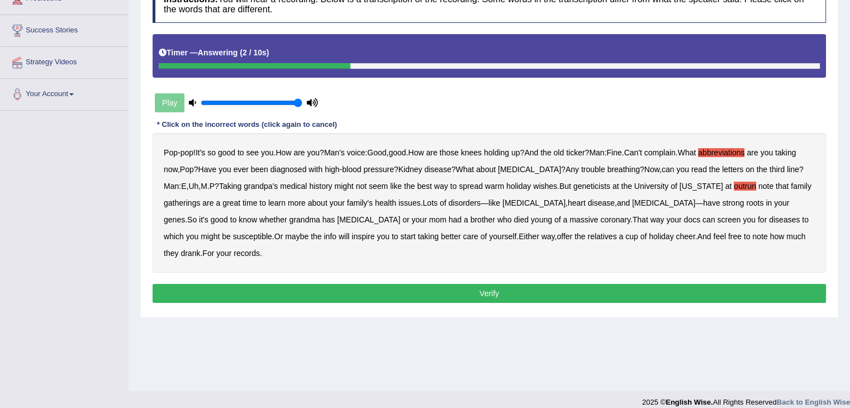
click at [529, 298] on button "Verify" at bounding box center [489, 293] width 673 height 19
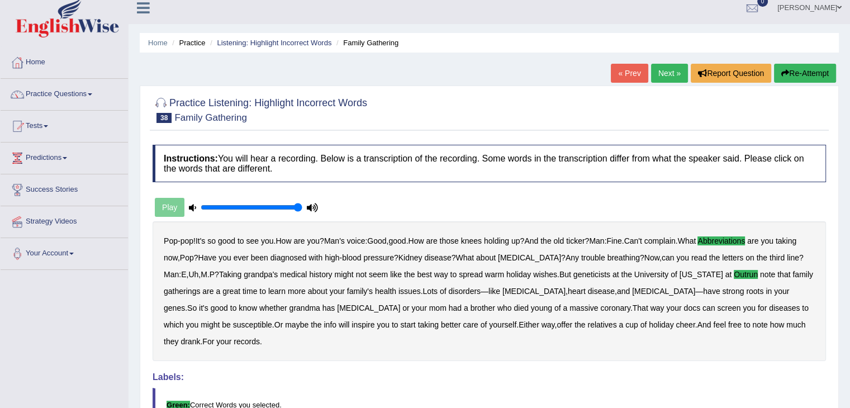
scroll to position [0, 0]
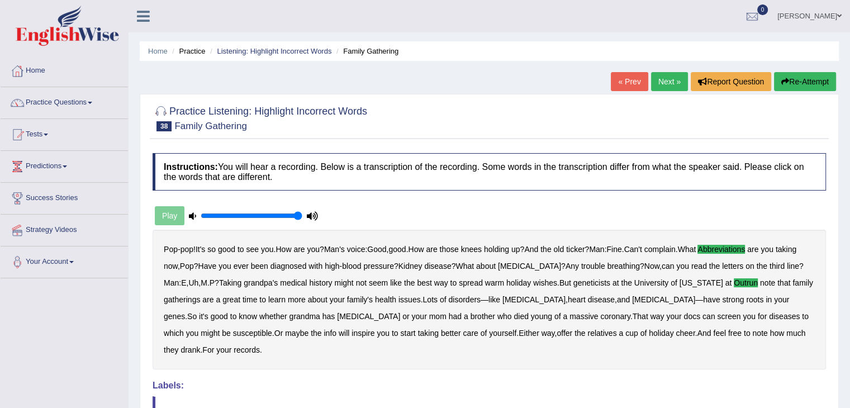
click at [657, 77] on link "Next »" at bounding box center [669, 81] width 37 height 19
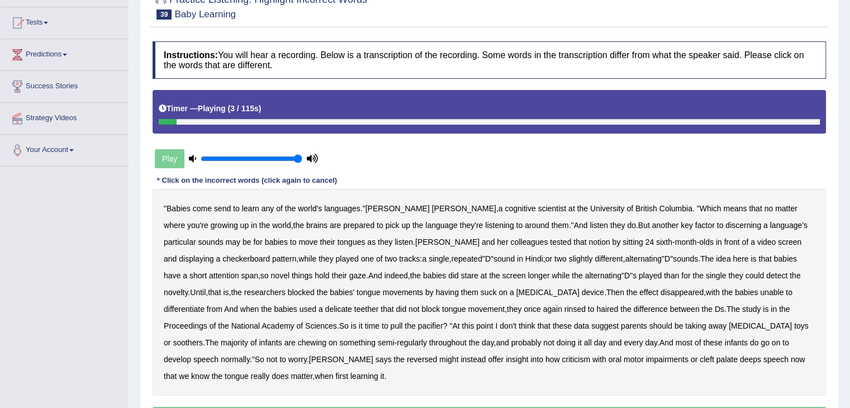
click at [226, 207] on b "send" at bounding box center [222, 208] width 17 height 9
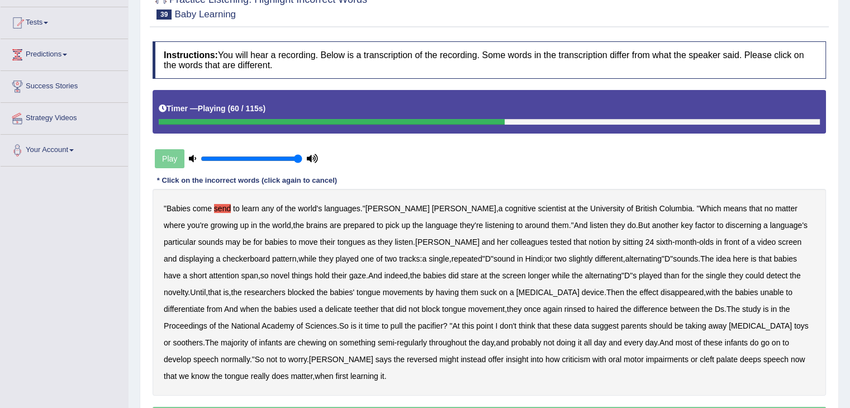
click at [706, 276] on b "single" at bounding box center [716, 275] width 21 height 9
click at [564, 310] on b "rinsed" at bounding box center [574, 309] width 21 height 9
click at [596, 308] on b "haired" at bounding box center [607, 309] width 22 height 9
click at [564, 310] on b "rinsed" at bounding box center [574, 309] width 21 height 9
click at [564, 308] on b "rinsed" at bounding box center [574, 309] width 21 height 9
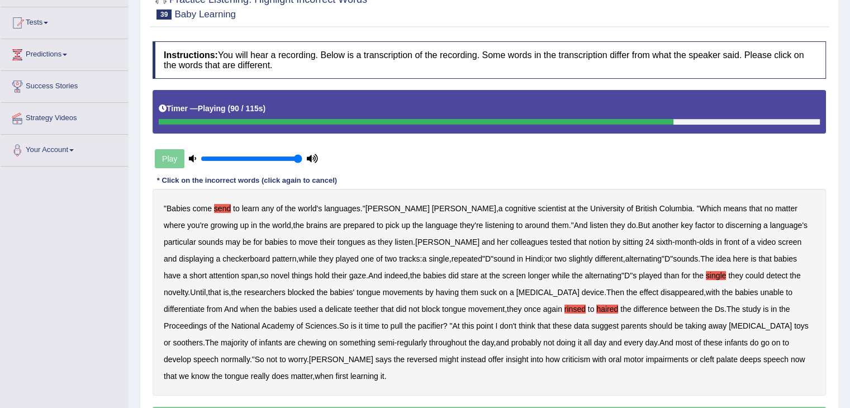
click at [596, 307] on b "haired" at bounding box center [607, 309] width 22 height 9
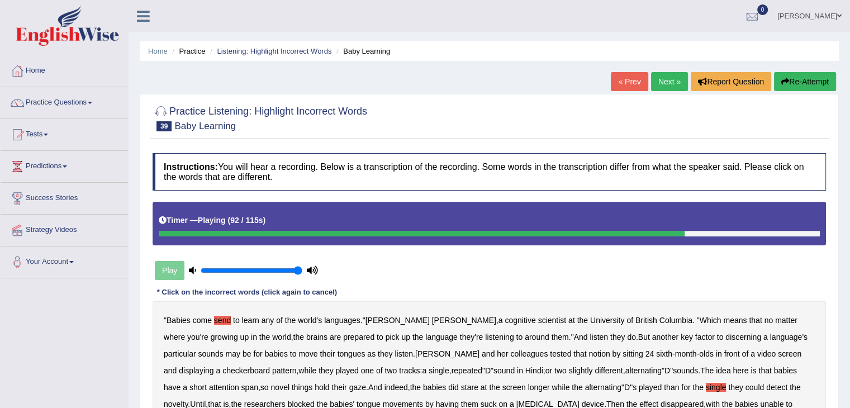
click at [631, 80] on link "« Prev" at bounding box center [629, 81] width 37 height 19
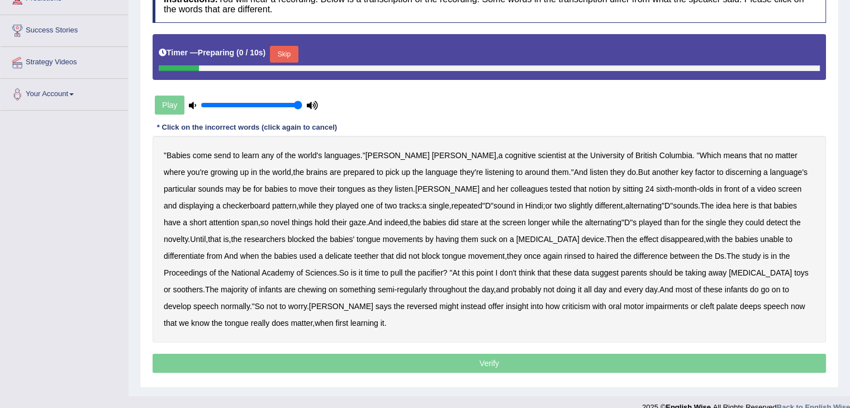
scroll to position [168, 0]
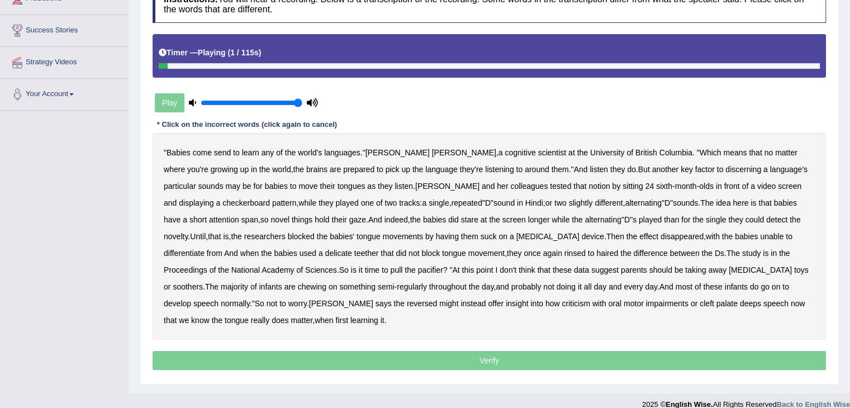
click at [226, 154] on b "send" at bounding box center [222, 152] width 17 height 9
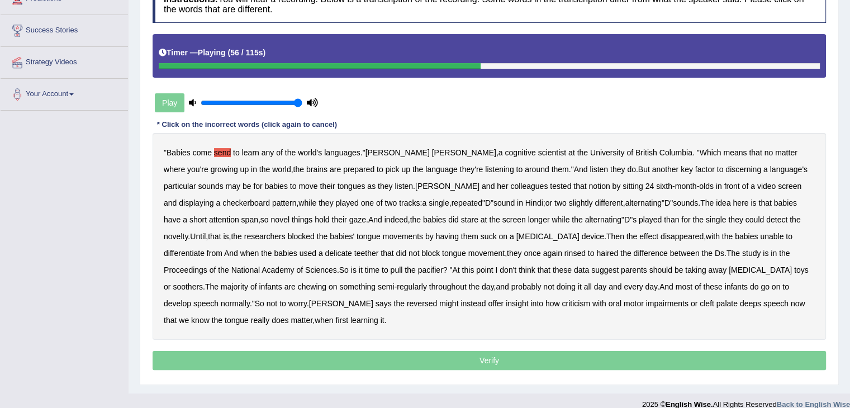
click at [728, 221] on b "they" at bounding box center [735, 219] width 15 height 9
click at [728, 217] on b "they" at bounding box center [735, 219] width 15 height 9
click at [325, 251] on b "delicate" at bounding box center [338, 253] width 27 height 9
click at [564, 252] on b "rinsed" at bounding box center [574, 253] width 21 height 9
click at [596, 253] on b "haired" at bounding box center [607, 253] width 22 height 9
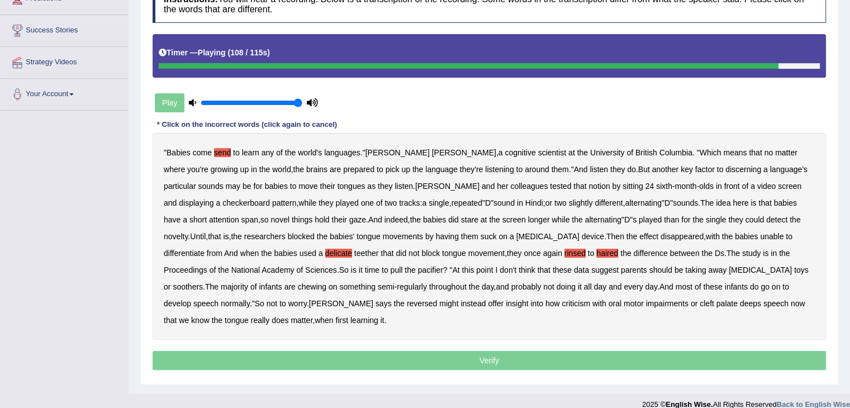
click at [407, 304] on b "reversed" at bounding box center [422, 303] width 30 height 9
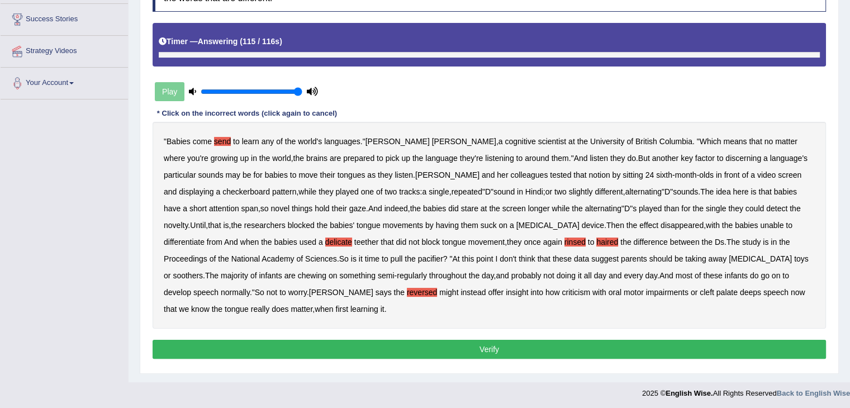
scroll to position [180, 0]
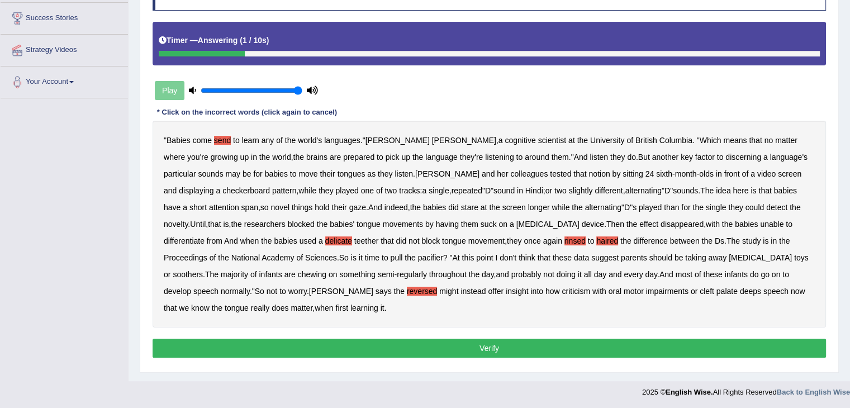
click at [396, 343] on button "Verify" at bounding box center [489, 348] width 673 height 19
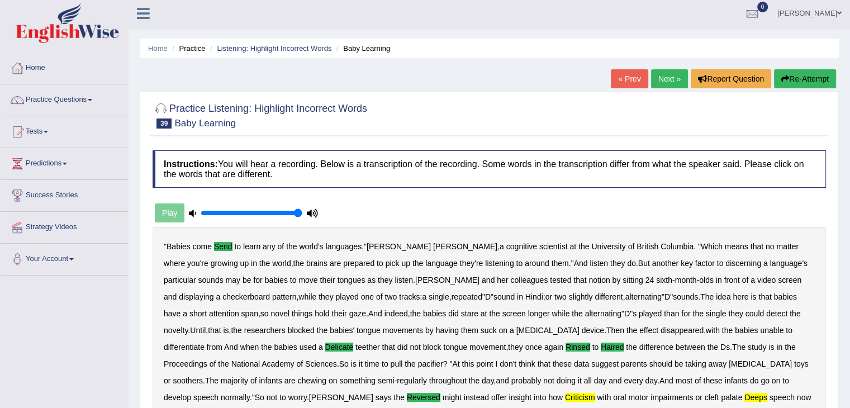
scroll to position [0, 0]
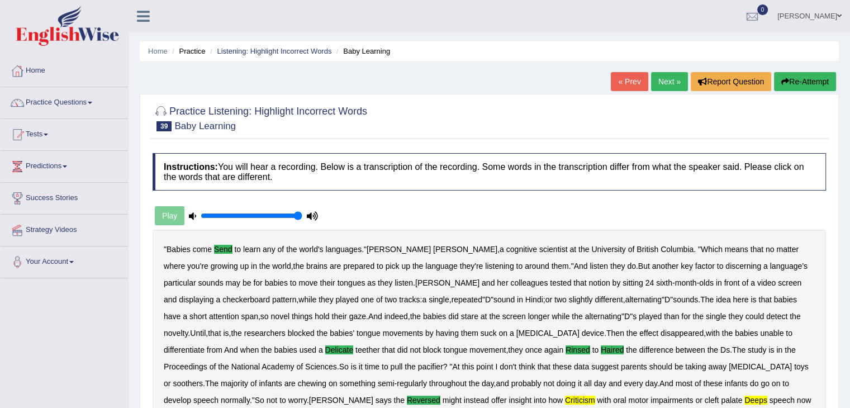
click at [674, 82] on link "Next »" at bounding box center [669, 81] width 37 height 19
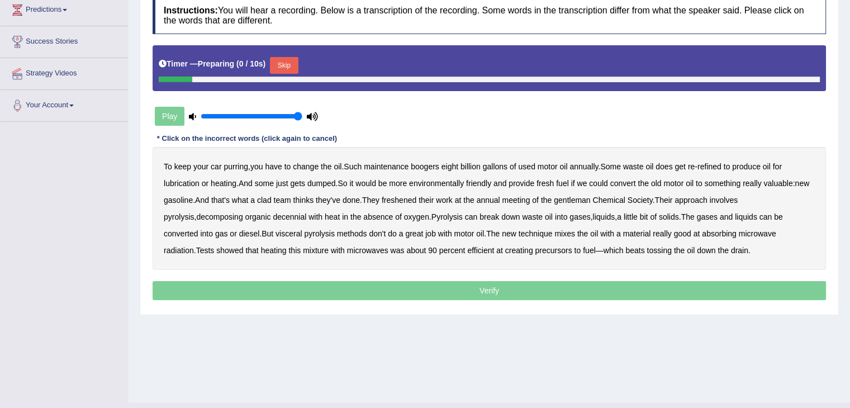
scroll to position [179, 0]
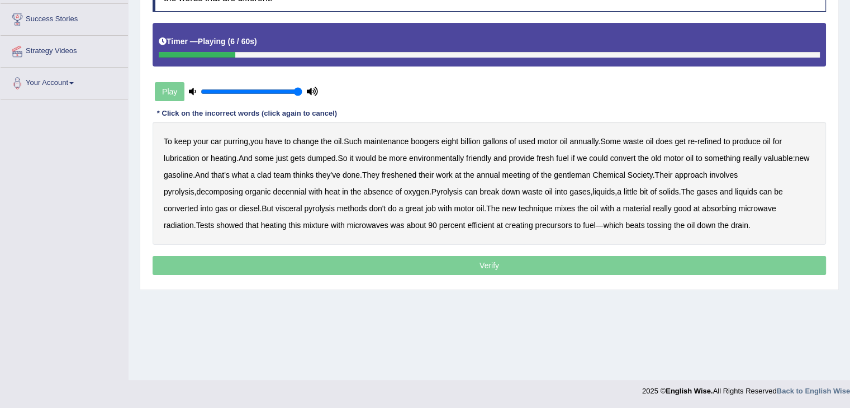
click at [427, 142] on b "boogers" at bounding box center [425, 141] width 28 height 9
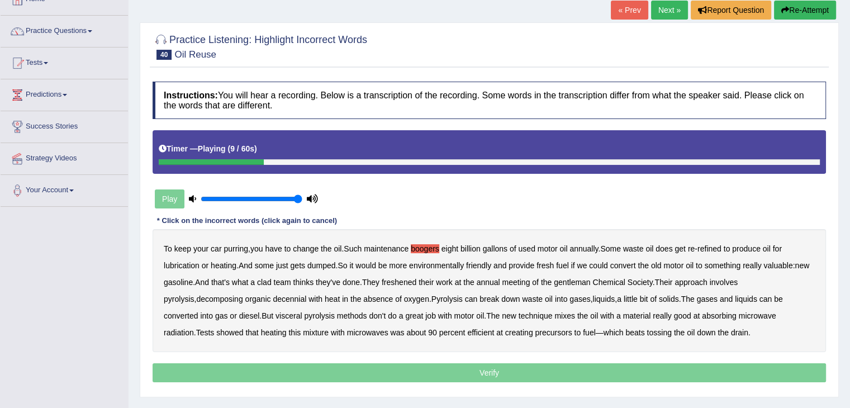
scroll to position [67, 0]
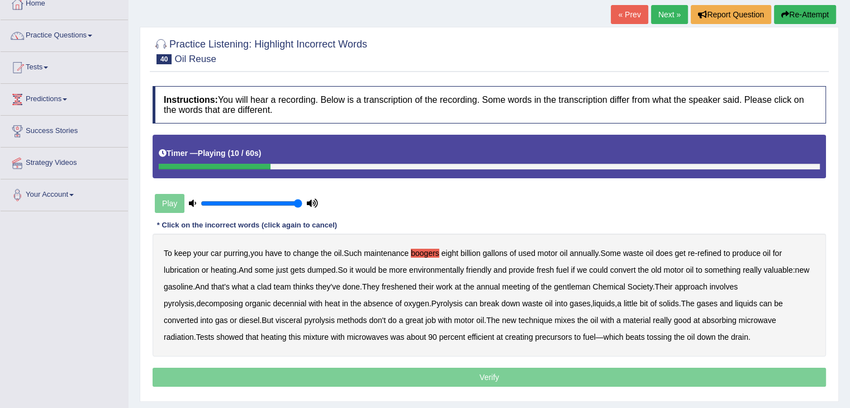
click at [613, 18] on link "« Prev" at bounding box center [629, 14] width 37 height 19
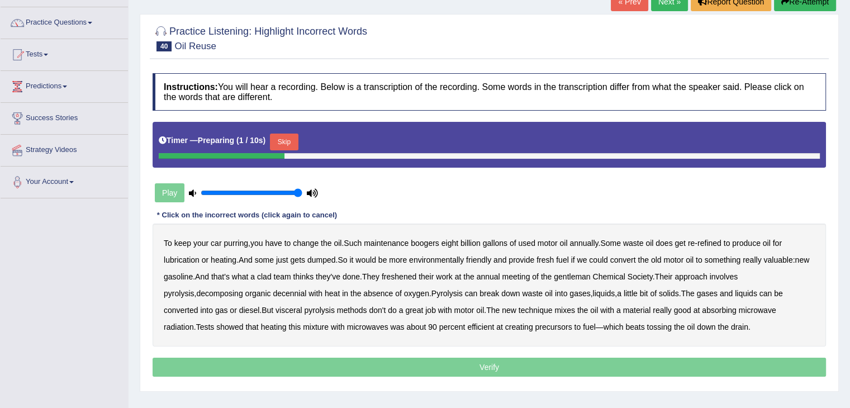
scroll to position [112, 0]
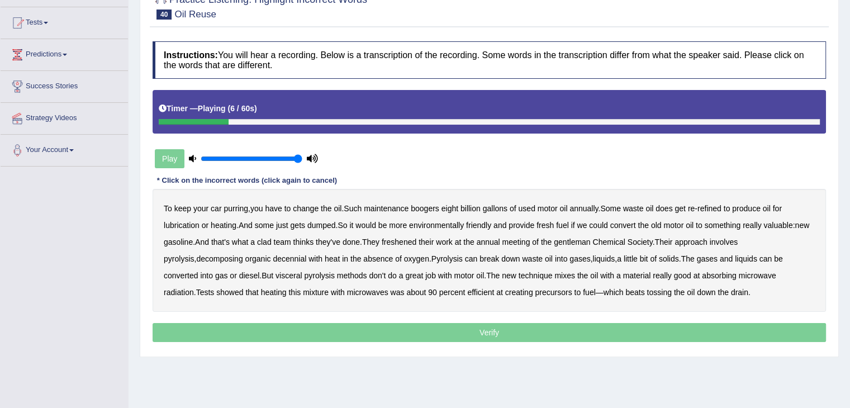
click at [427, 205] on b "boogers" at bounding box center [425, 208] width 28 height 9
click at [272, 240] on b "clad" at bounding box center [264, 241] width 15 height 9
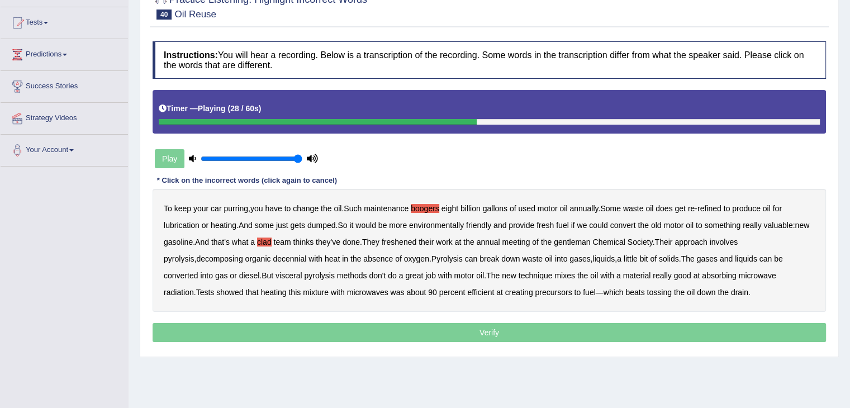
click at [416, 242] on b "freshened" at bounding box center [399, 241] width 35 height 9
click at [273, 259] on b "decennial" at bounding box center [290, 258] width 34 height 9
click at [275, 277] on b "visceral" at bounding box center [288, 275] width 26 height 9
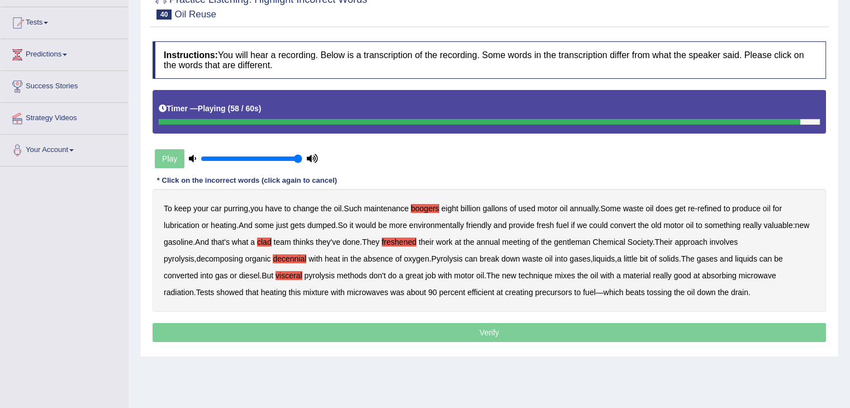
click at [535, 292] on b "precursors" at bounding box center [553, 292] width 37 height 9
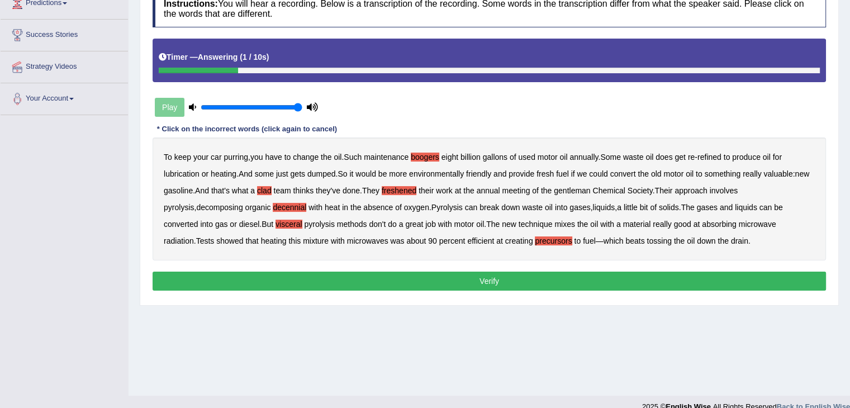
scroll to position [168, 0]
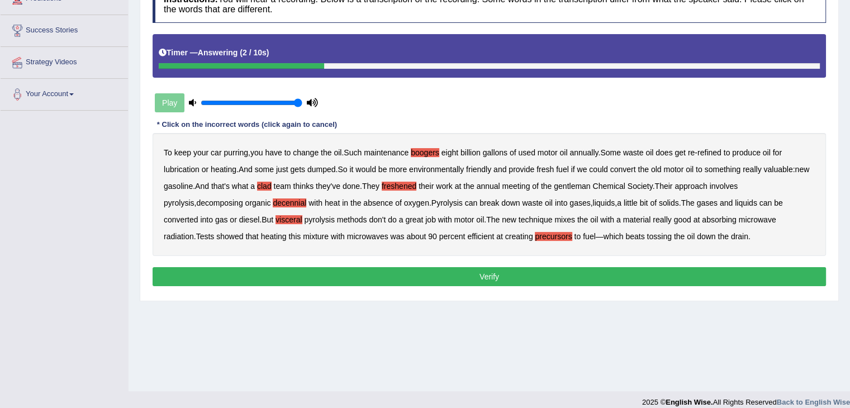
click at [481, 273] on button "Verify" at bounding box center [489, 276] width 673 height 19
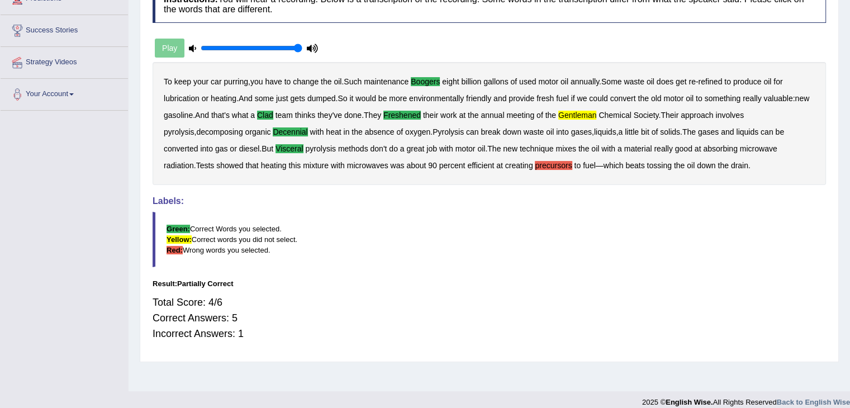
click at [535, 163] on b "precursors" at bounding box center [553, 165] width 37 height 9
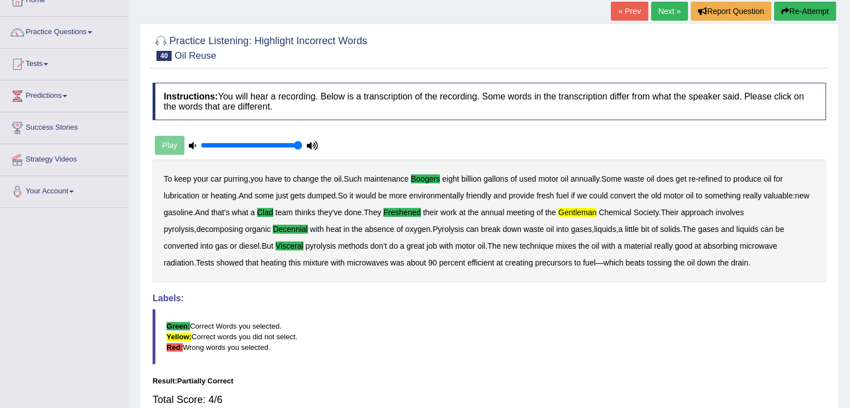
scroll to position [56, 0]
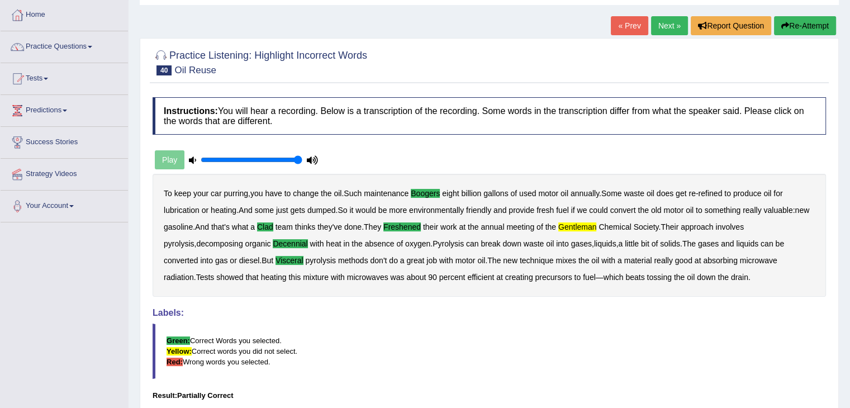
click at [634, 29] on link "« Prev" at bounding box center [629, 25] width 37 height 19
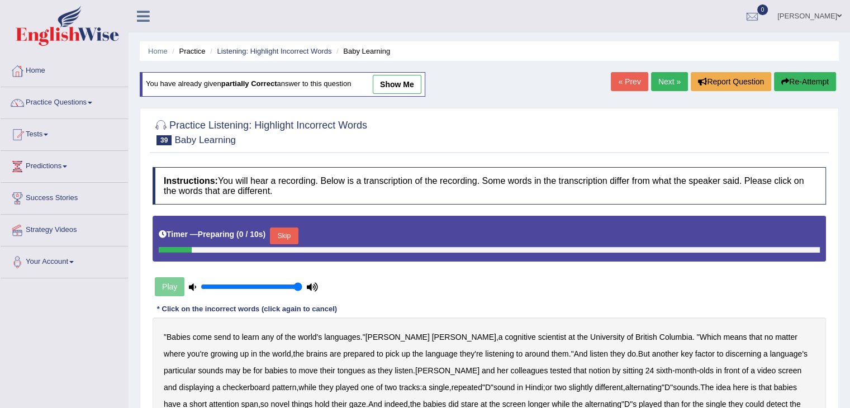
click at [662, 77] on link "Next »" at bounding box center [669, 81] width 37 height 19
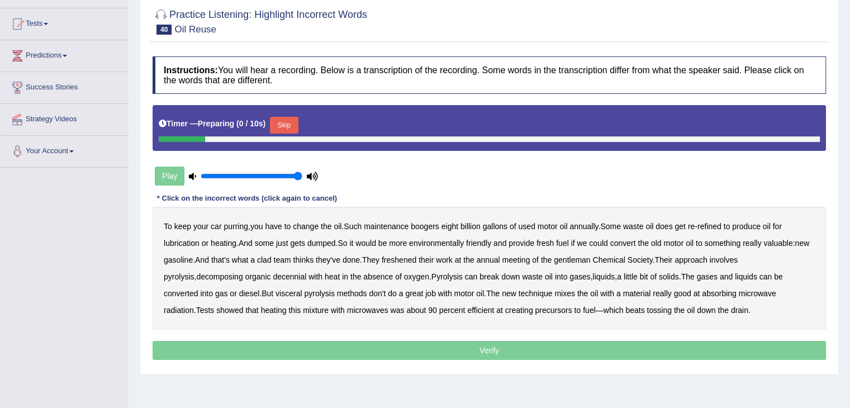
scroll to position [112, 0]
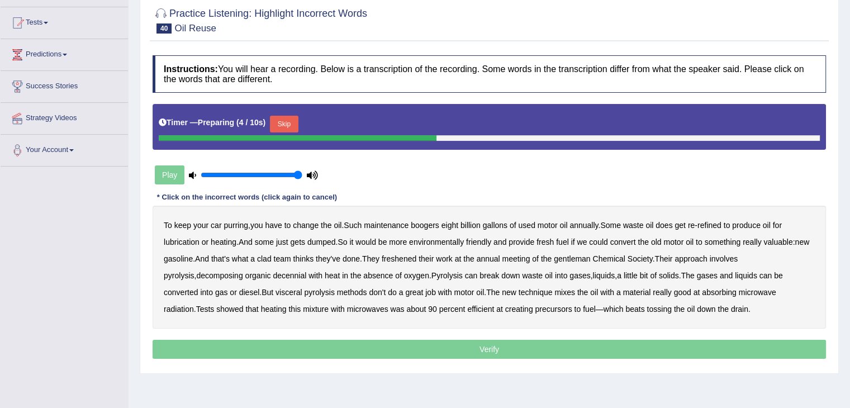
click at [438, 225] on b "boogers" at bounding box center [425, 225] width 28 height 9
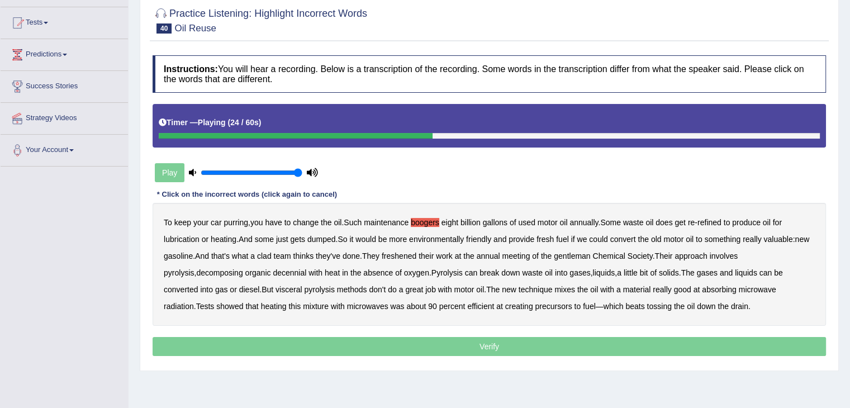
click at [272, 256] on b "clad" at bounding box center [264, 255] width 15 height 9
click at [416, 256] on b "freshened" at bounding box center [399, 255] width 35 height 9
click at [590, 256] on b "gentleman" at bounding box center [572, 255] width 36 height 9
click at [273, 271] on b "decennial" at bounding box center [290, 272] width 34 height 9
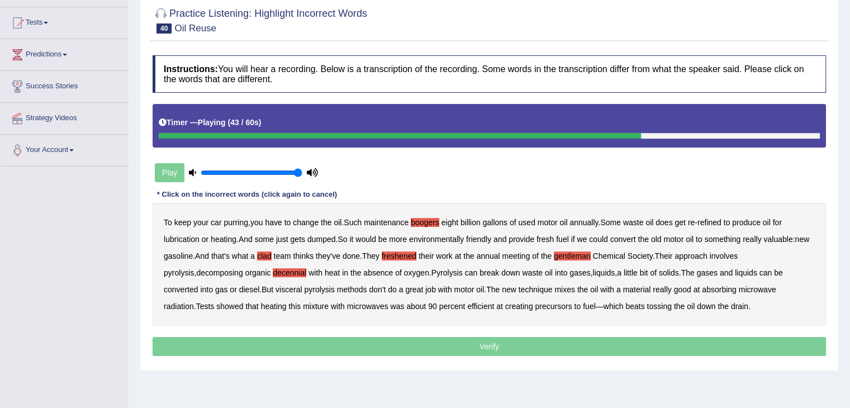
click at [275, 291] on b "visceral" at bounding box center [288, 289] width 26 height 9
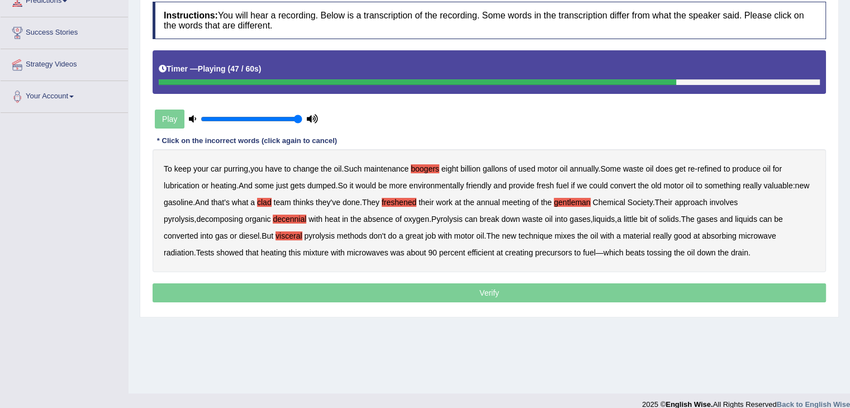
scroll to position [168, 0]
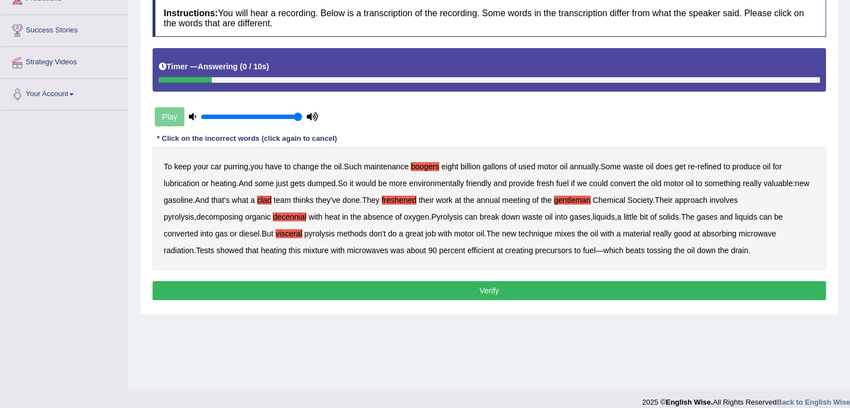
click at [488, 292] on button "Verify" at bounding box center [489, 290] width 673 height 19
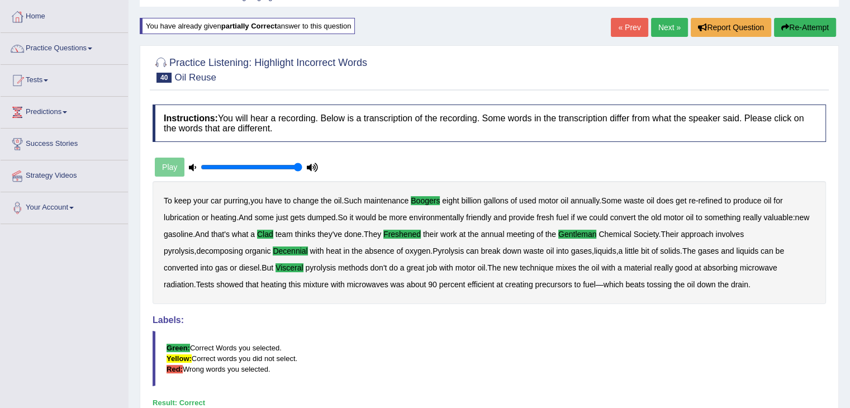
scroll to position [56, 0]
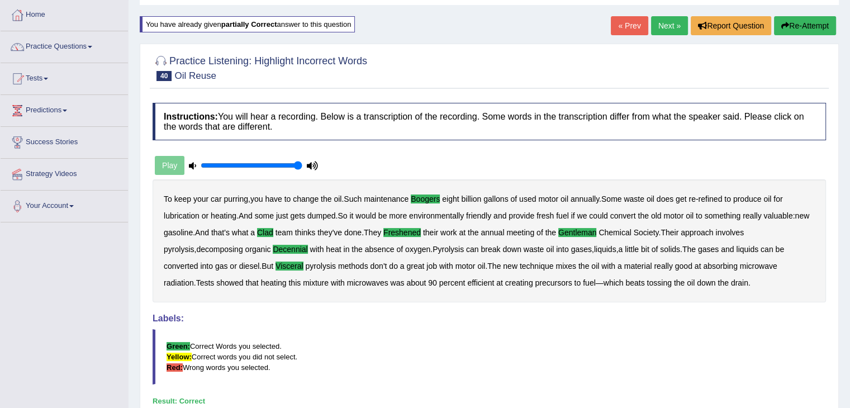
click at [657, 25] on link "Next »" at bounding box center [669, 25] width 37 height 19
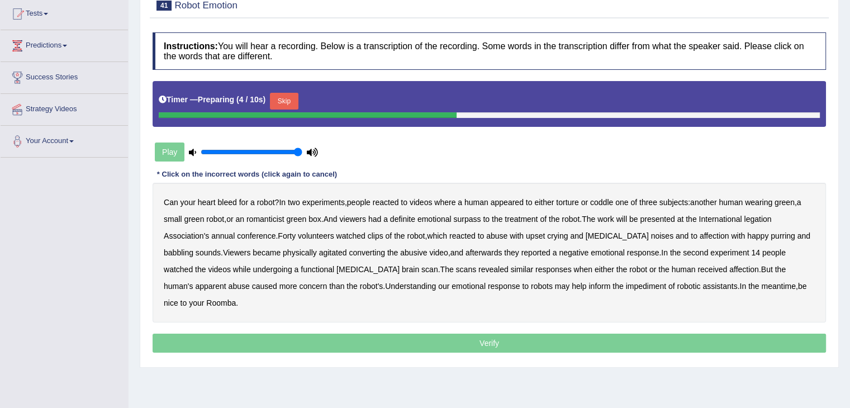
scroll to position [123, 0]
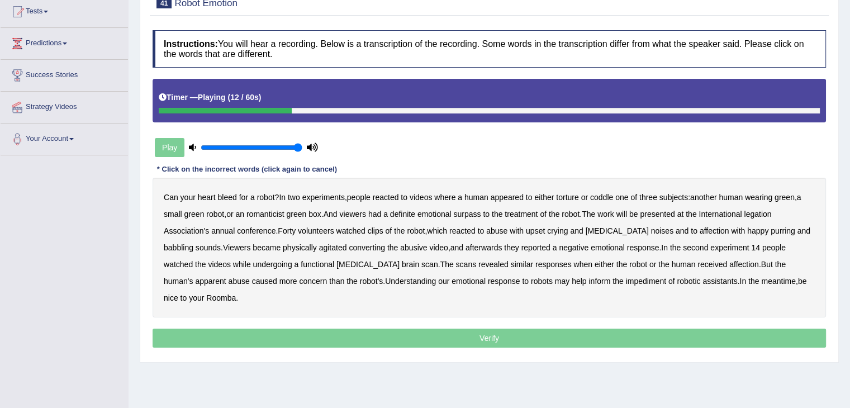
click at [266, 214] on b "romanticist" at bounding box center [265, 214] width 38 height 9
click at [472, 213] on b "surpass" at bounding box center [466, 214] width 27 height 9
click at [760, 210] on b "legation" at bounding box center [757, 214] width 27 height 9
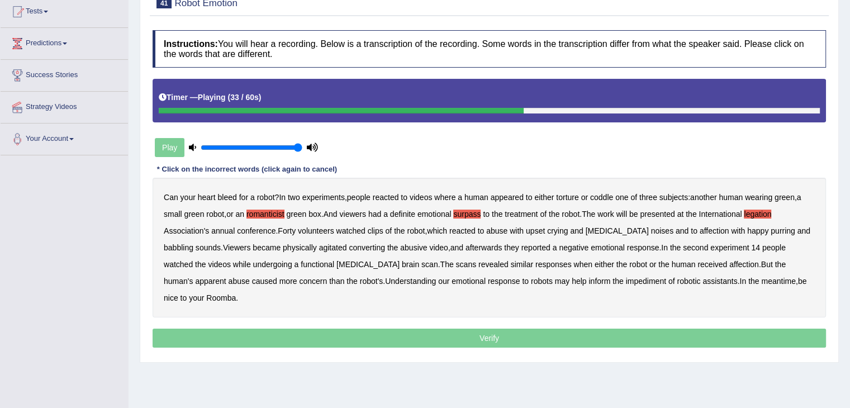
click at [349, 246] on b "converting" at bounding box center [367, 247] width 36 height 9
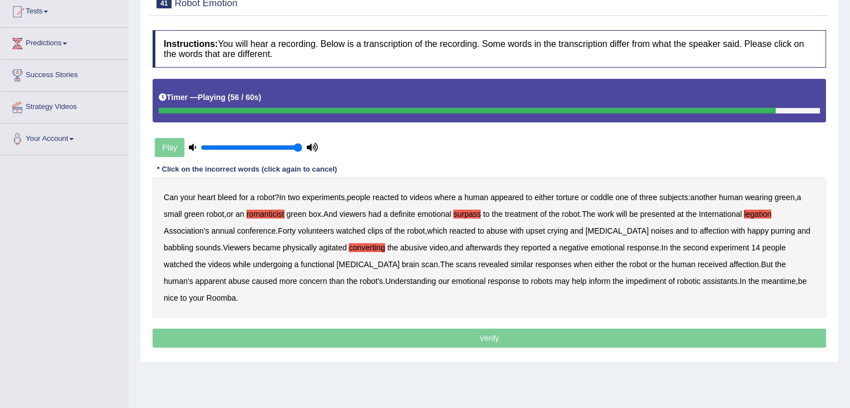
click at [626, 280] on b "impediment" at bounding box center [646, 281] width 40 height 9
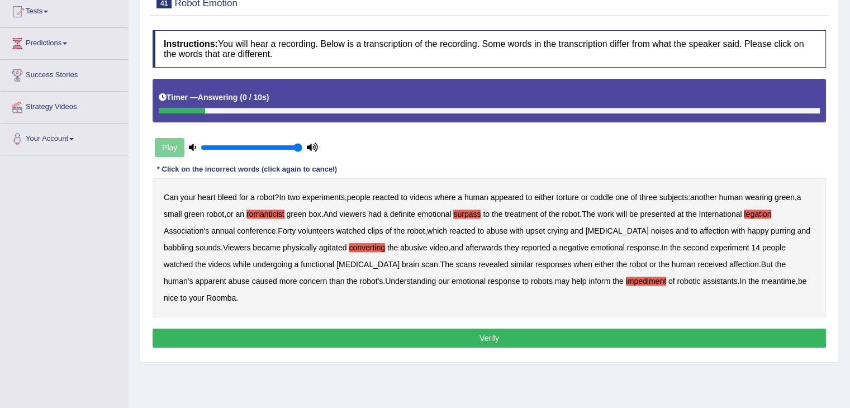
click at [485, 329] on button "Verify" at bounding box center [489, 338] width 673 height 19
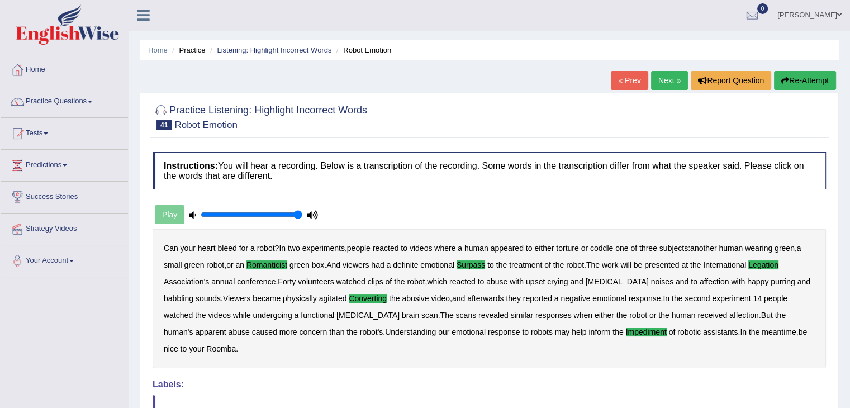
scroll to position [0, 0]
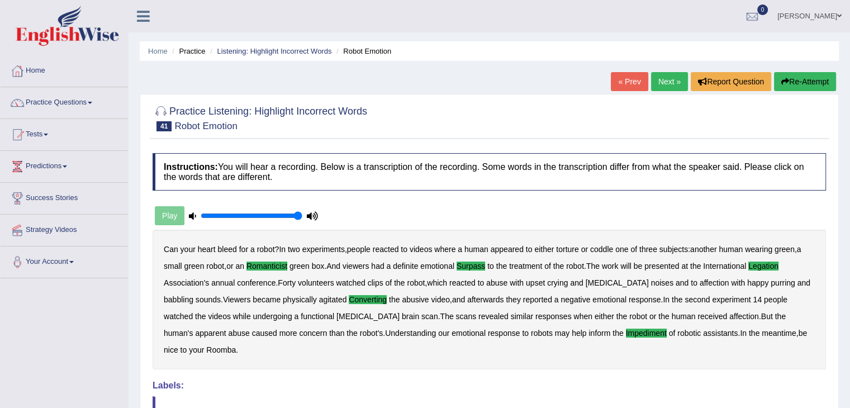
click at [676, 83] on link "Next »" at bounding box center [669, 81] width 37 height 19
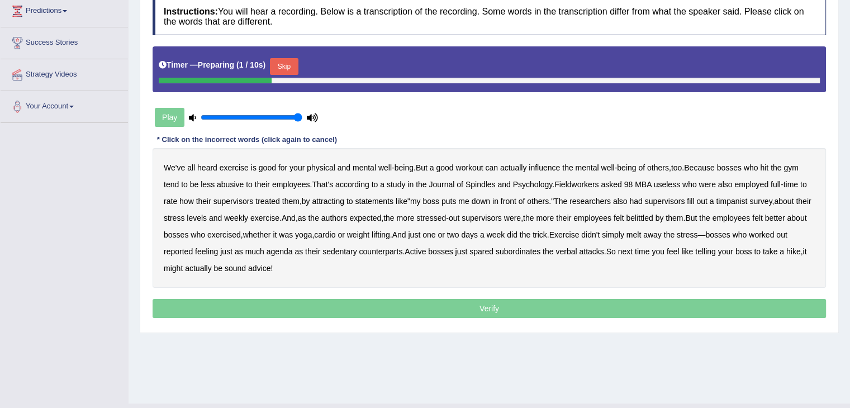
scroll to position [123, 0]
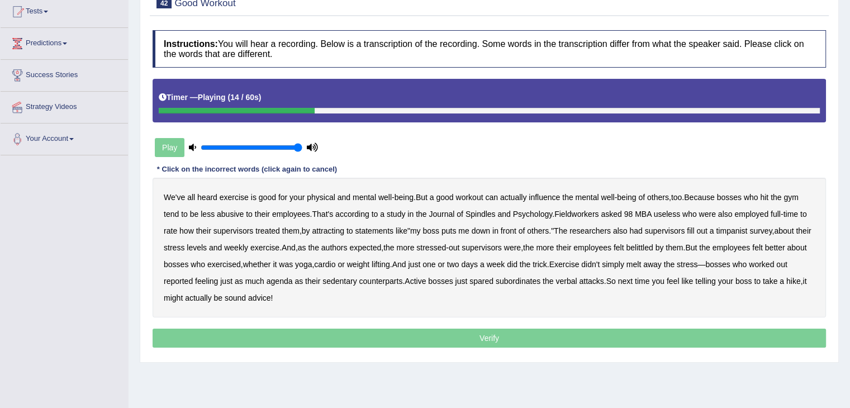
click at [485, 213] on b "Spindles" at bounding box center [480, 214] width 30 height 9
click at [598, 213] on b "Fieldworkers" at bounding box center [576, 214] width 44 height 9
click at [343, 233] on div "We've all heard exercise is good for your physical and mental well - being . Bu…" at bounding box center [489, 248] width 673 height 140
click at [337, 230] on b "attracting" at bounding box center [328, 230] width 32 height 9
click at [740, 231] on b "timpanist" at bounding box center [731, 230] width 31 height 9
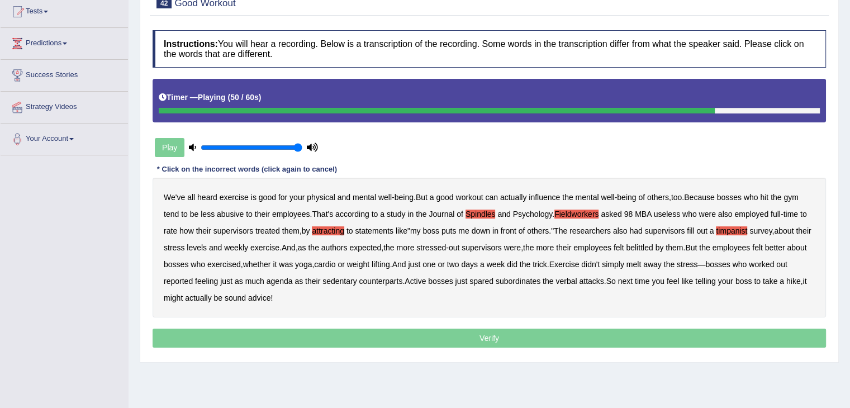
click at [293, 280] on b "agenda" at bounding box center [280, 281] width 26 height 9
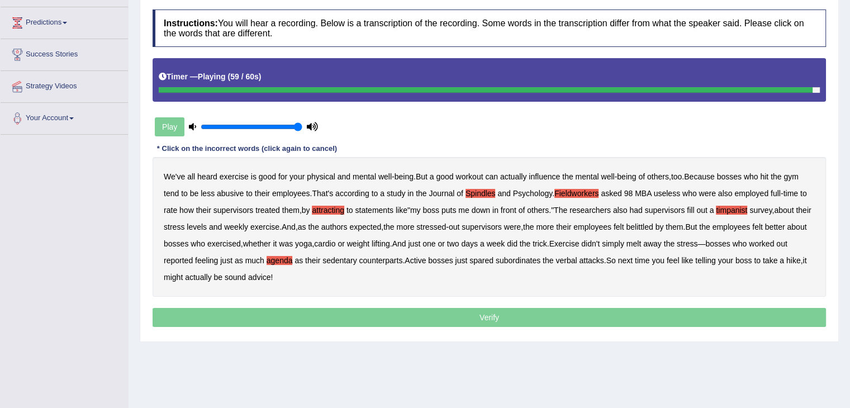
scroll to position [179, 0]
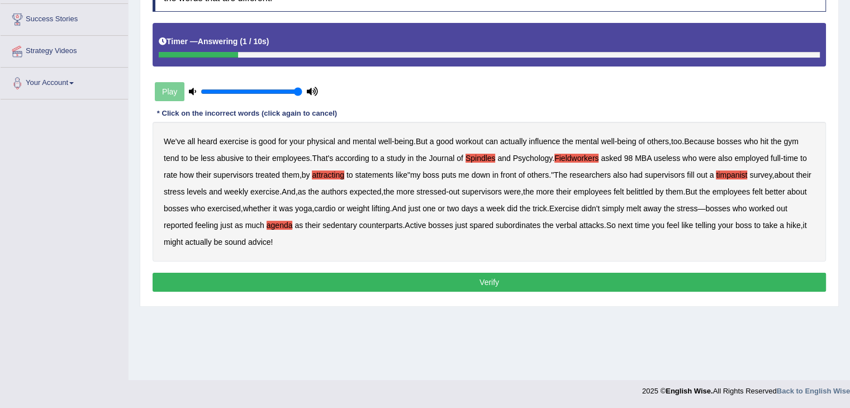
click at [468, 283] on button "Verify" at bounding box center [489, 282] width 673 height 19
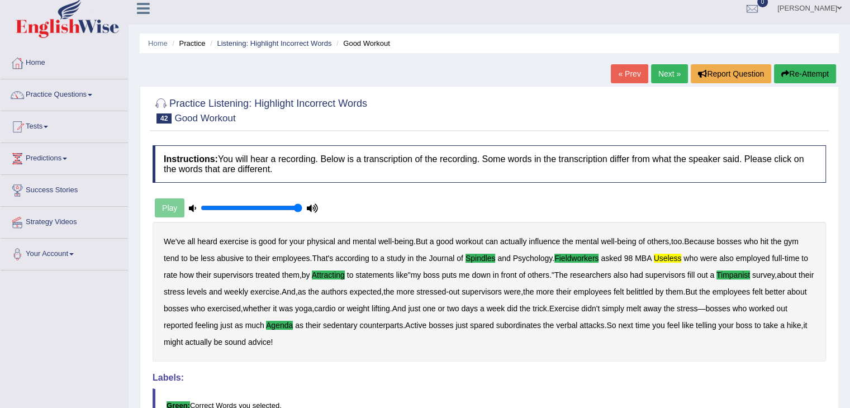
scroll to position [0, 0]
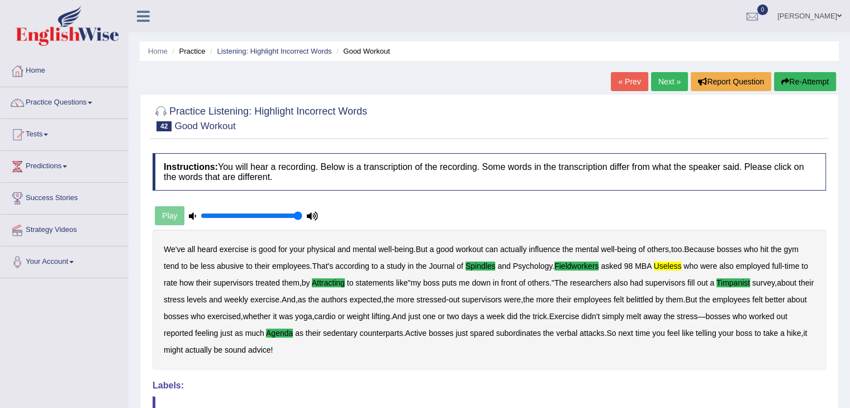
click at [670, 82] on link "Next »" at bounding box center [669, 81] width 37 height 19
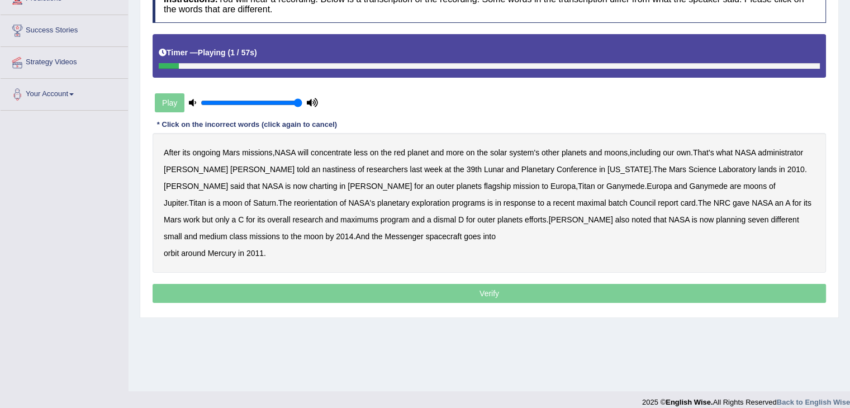
click at [176, 149] on b "After" at bounding box center [172, 152] width 17 height 9
click at [172, 152] on b "After" at bounding box center [172, 152] width 17 height 9
click at [322, 170] on b "nastiness" at bounding box center [338, 169] width 33 height 9
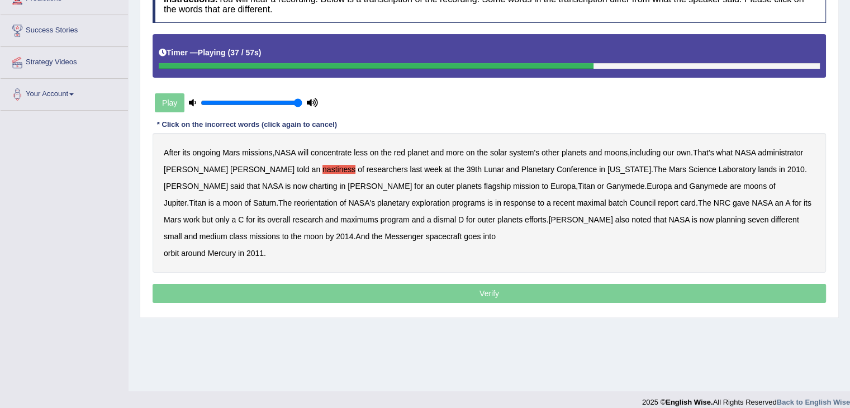
click at [577, 203] on b "maximal" at bounding box center [591, 202] width 29 height 9
click at [340, 217] on b "maximums" at bounding box center [359, 219] width 38 height 9
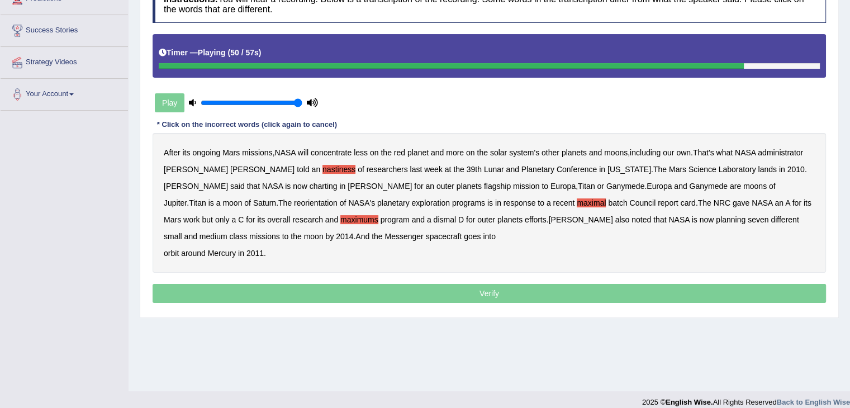
click at [434, 220] on b "dismal" at bounding box center [445, 219] width 22 height 9
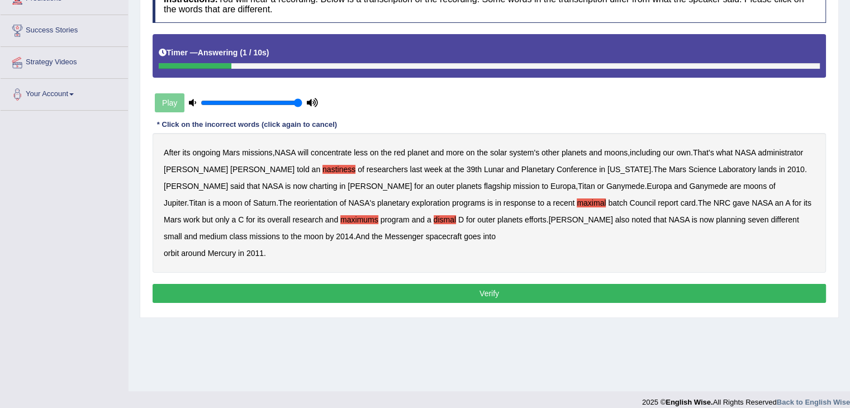
click at [411, 287] on button "Verify" at bounding box center [489, 293] width 673 height 19
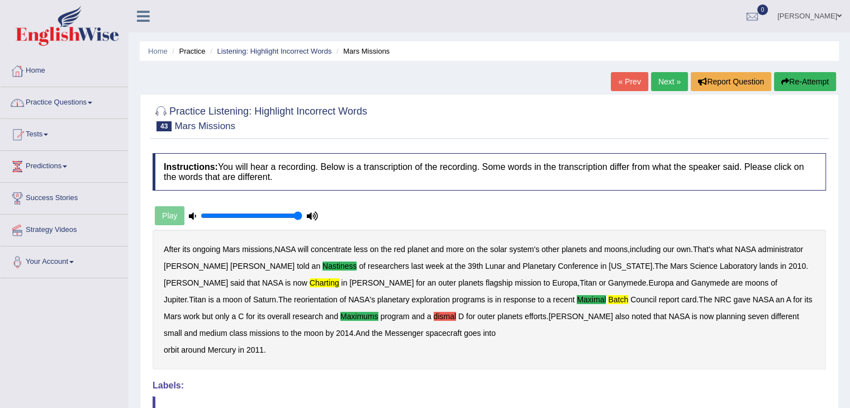
click at [619, 77] on link "« Prev" at bounding box center [629, 81] width 37 height 19
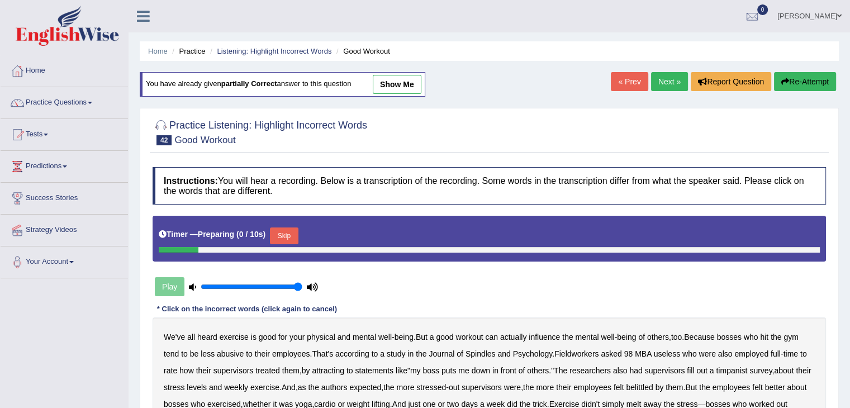
click at [663, 77] on link "Next »" at bounding box center [669, 81] width 37 height 19
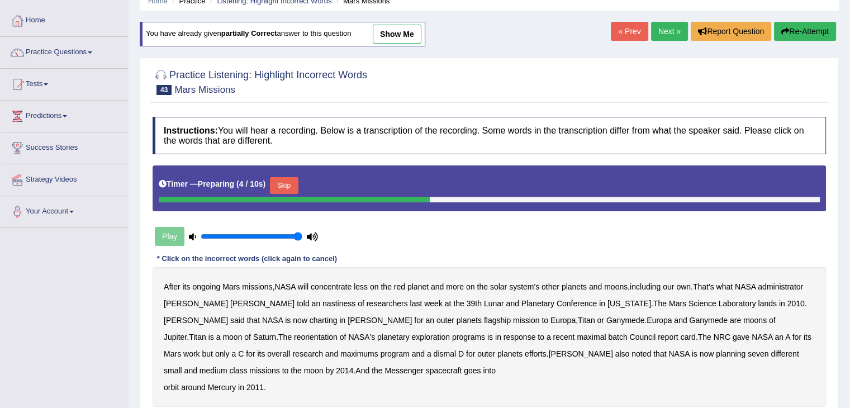
scroll to position [56, 0]
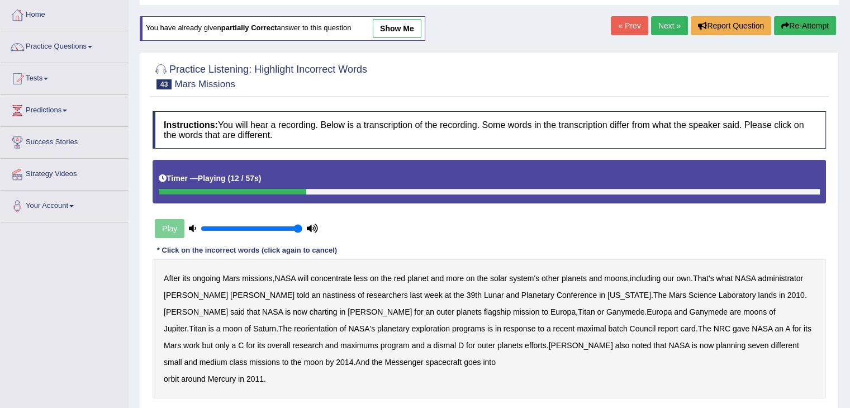
click at [322, 293] on b "nastiness" at bounding box center [338, 295] width 33 height 9
click at [310, 313] on b "charting" at bounding box center [324, 311] width 28 height 9
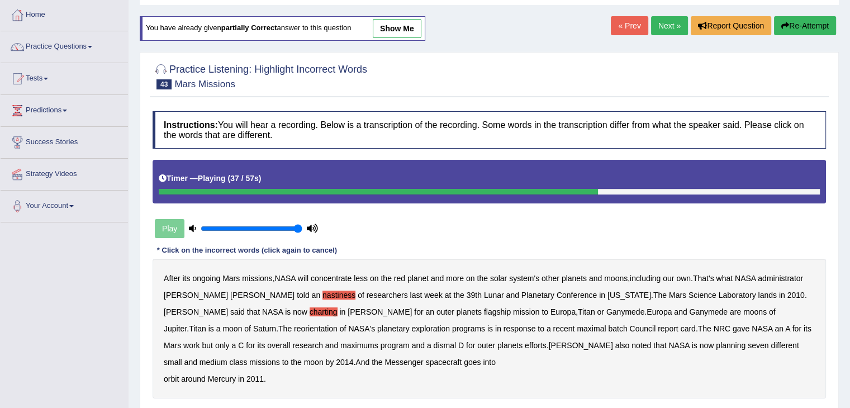
click at [577, 326] on b "maximal" at bounding box center [591, 328] width 29 height 9
click at [340, 343] on b "maximums" at bounding box center [359, 345] width 38 height 9
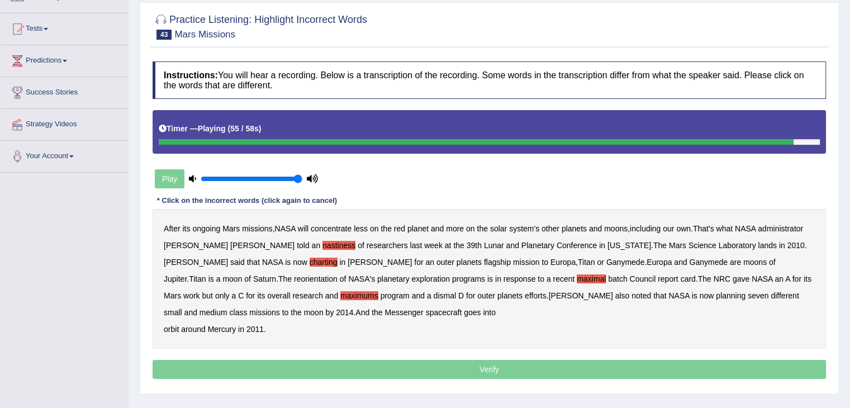
scroll to position [112, 0]
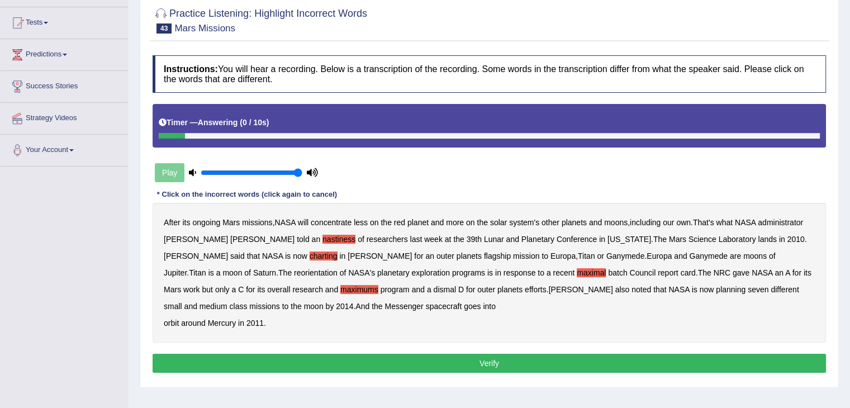
click at [440, 360] on button "Verify" at bounding box center [489, 363] width 673 height 19
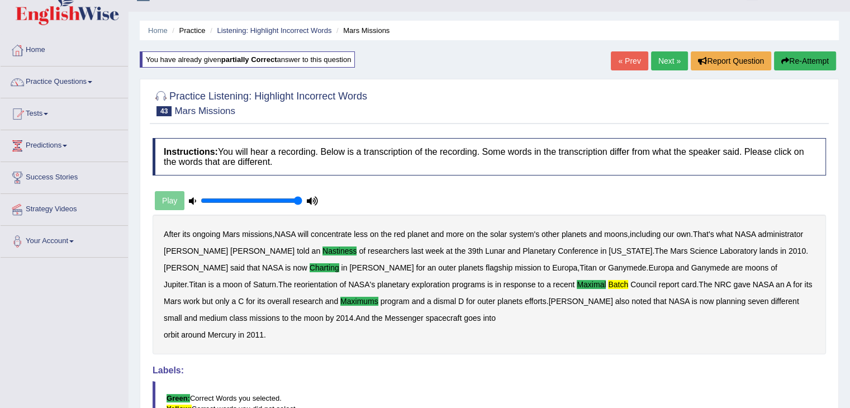
scroll to position [0, 0]
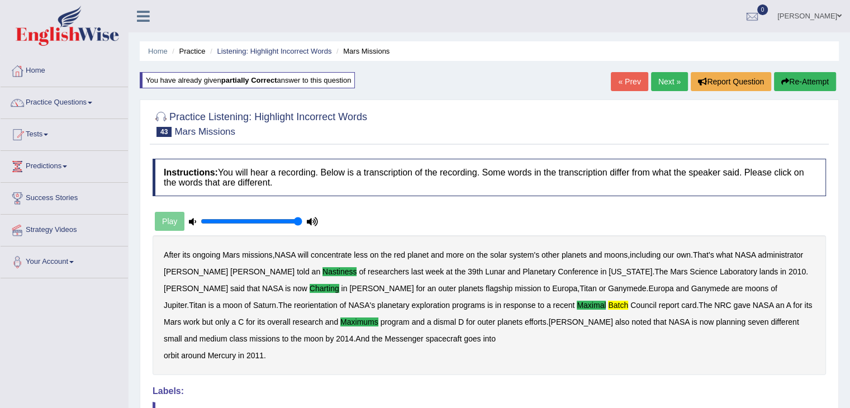
click at [679, 81] on link "Next »" at bounding box center [669, 81] width 37 height 19
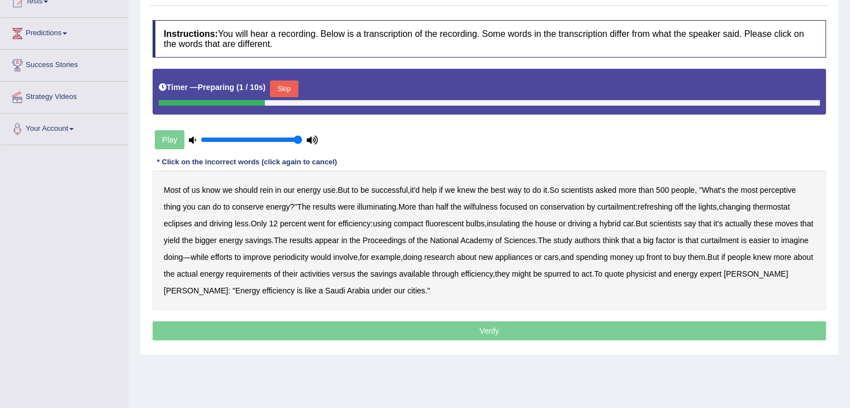
scroll to position [112, 0]
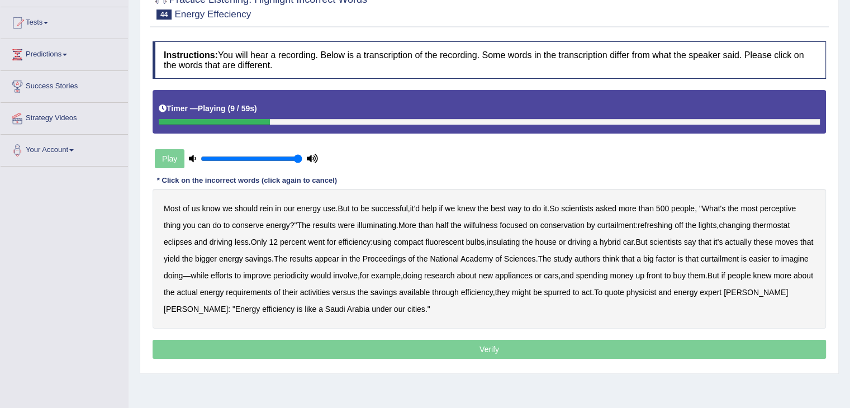
click at [773, 209] on b "perceptive" at bounding box center [778, 208] width 36 height 9
click at [481, 225] on b "wilfulness" at bounding box center [481, 225] width 34 height 9
click at [668, 226] on b "refreshing" at bounding box center [655, 225] width 35 height 9
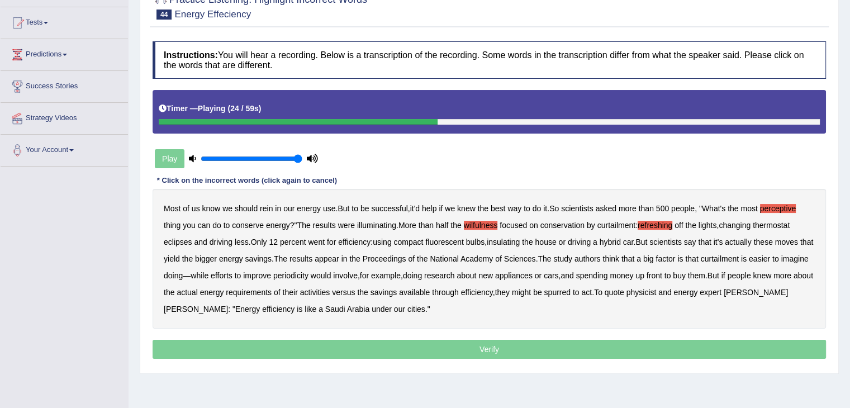
click at [187, 242] on b "eclipses" at bounding box center [178, 241] width 28 height 9
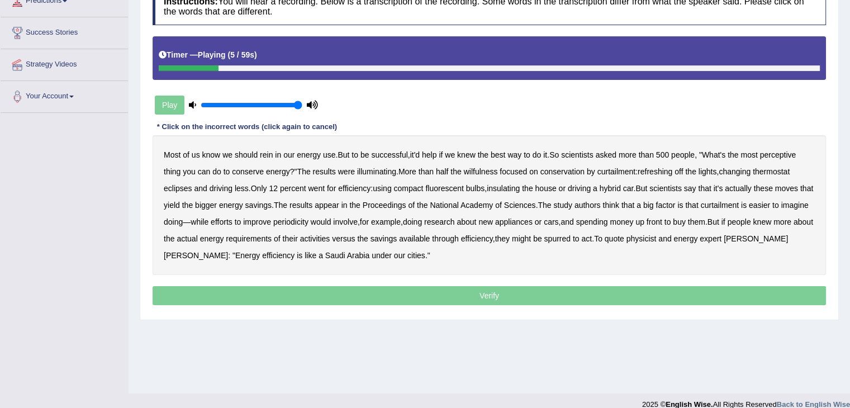
scroll to position [168, 0]
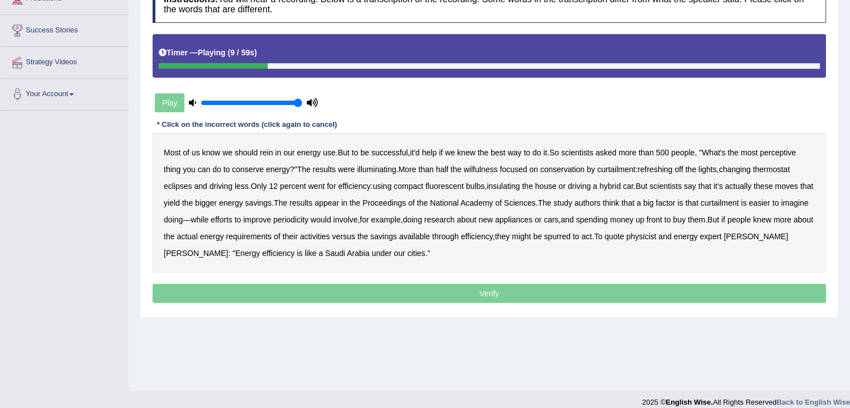
click at [778, 145] on div "Most of us know we should rein in our energy use . But to be successful , it'd …" at bounding box center [489, 203] width 673 height 140
click at [780, 151] on b "perceptive" at bounding box center [778, 152] width 36 height 9
click at [478, 168] on b "wilfulness" at bounding box center [481, 169] width 34 height 9
click at [173, 182] on b "eclipses" at bounding box center [178, 186] width 28 height 9
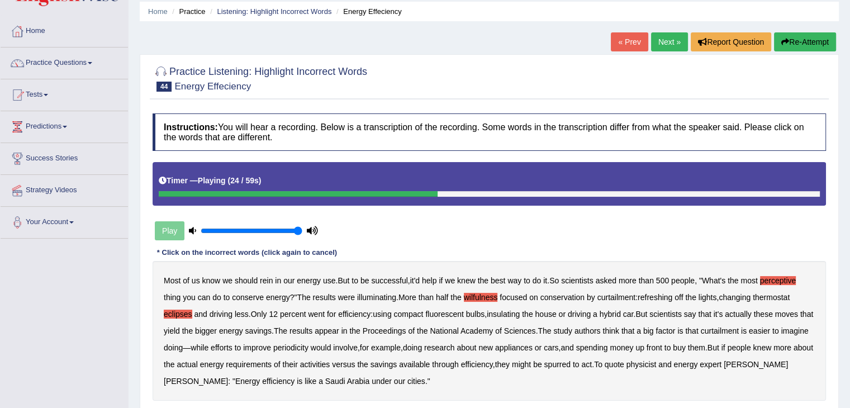
scroll to position [0, 0]
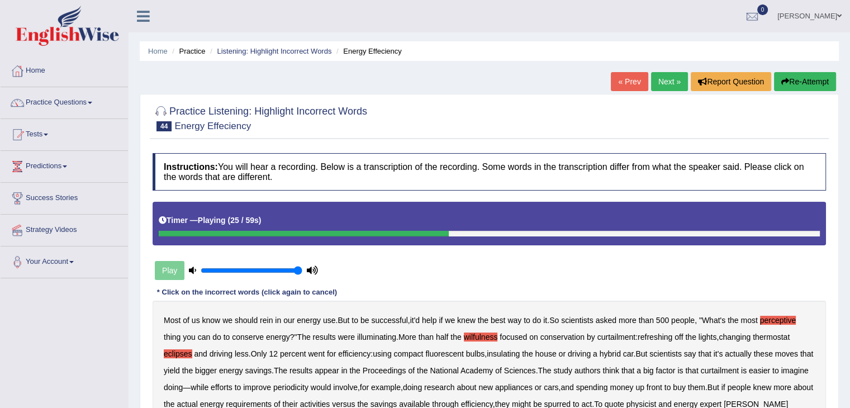
click at [631, 83] on link "« Prev" at bounding box center [629, 81] width 37 height 19
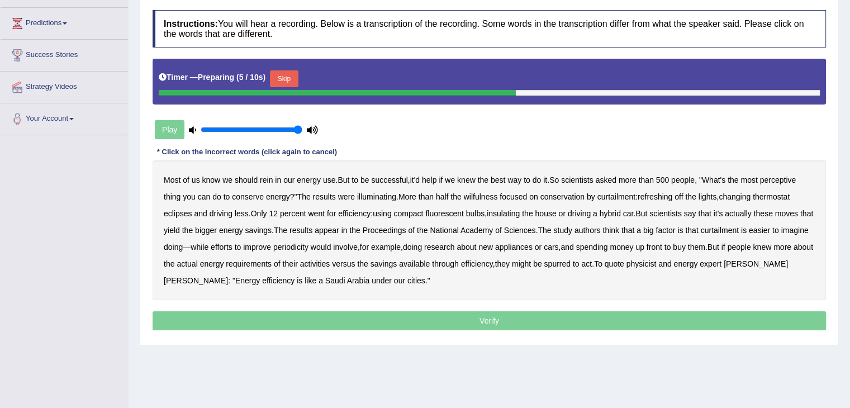
scroll to position [168, 0]
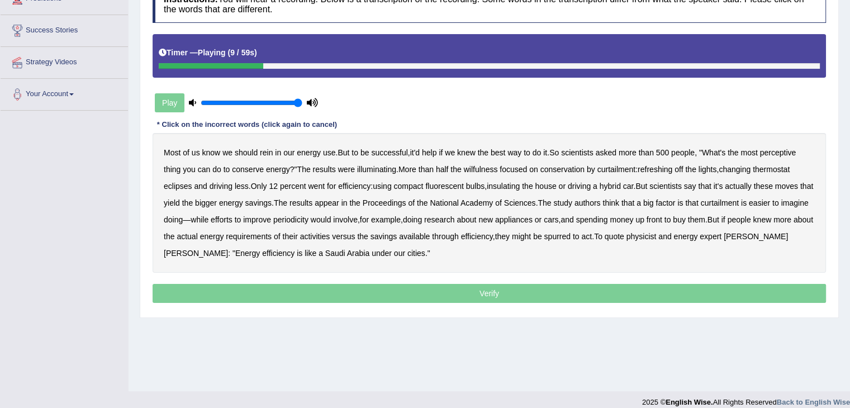
click at [787, 150] on b "perceptive" at bounding box center [778, 152] width 36 height 9
click at [472, 171] on b "wilfulness" at bounding box center [481, 169] width 34 height 9
click at [672, 169] on b "refreshing" at bounding box center [655, 169] width 35 height 9
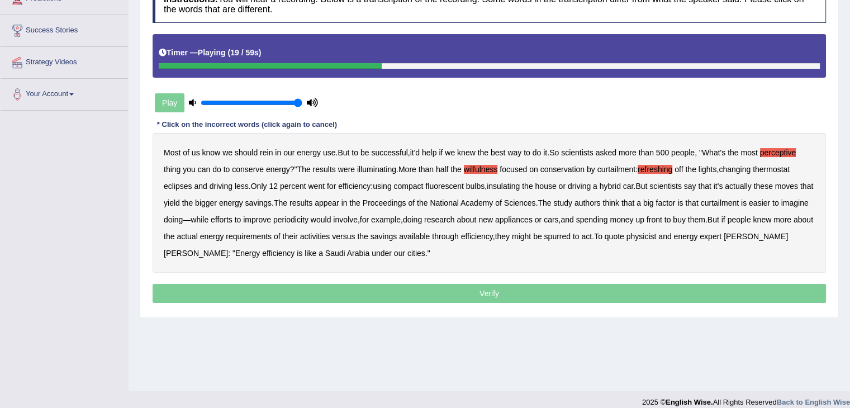
click at [179, 187] on b "eclipses" at bounding box center [178, 186] width 28 height 9
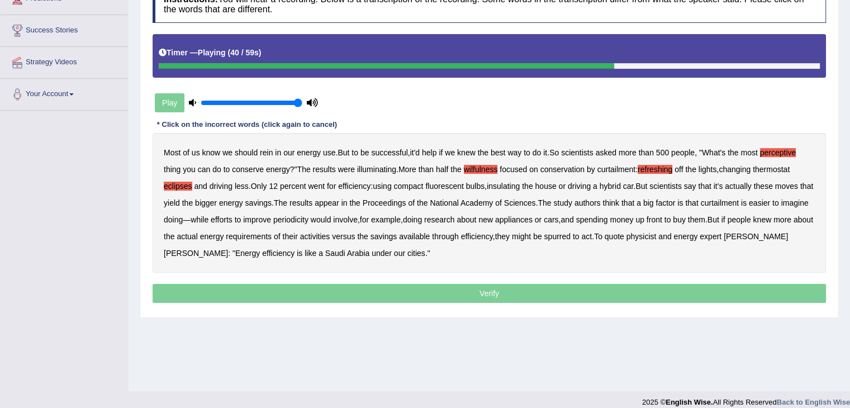
click at [308, 221] on b "periodicity" at bounding box center [290, 219] width 35 height 9
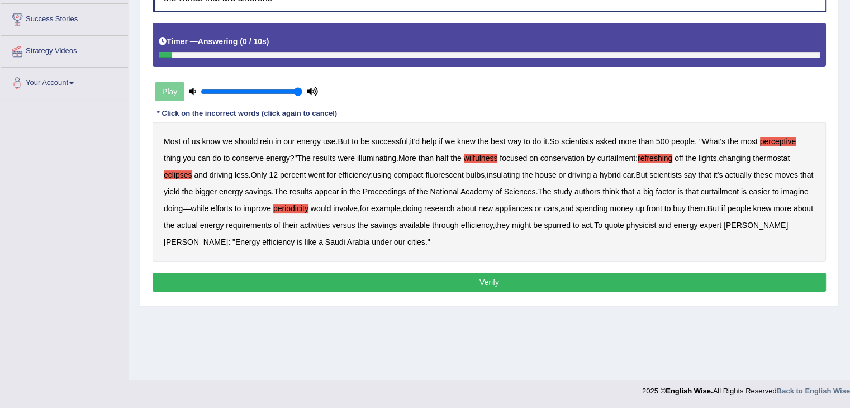
scroll to position [179, 0]
click at [423, 274] on button "Verify" at bounding box center [489, 282] width 673 height 19
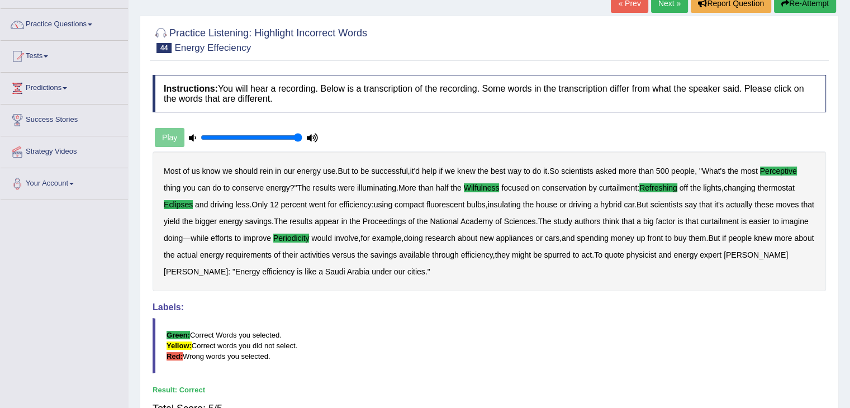
scroll to position [11, 0]
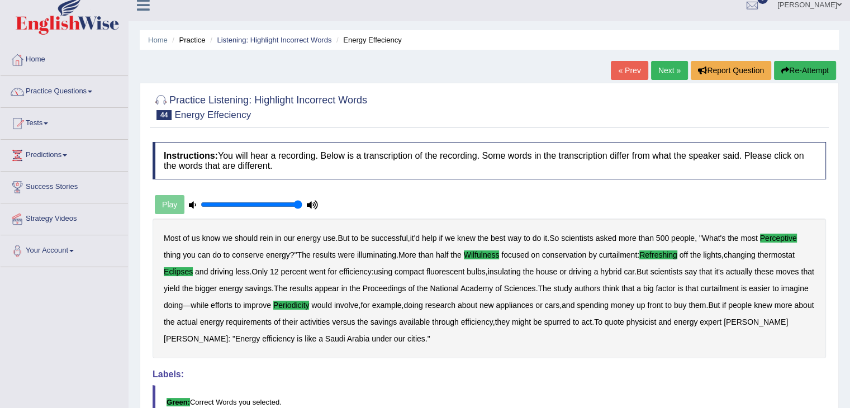
click at [664, 70] on link "Next »" at bounding box center [669, 70] width 37 height 19
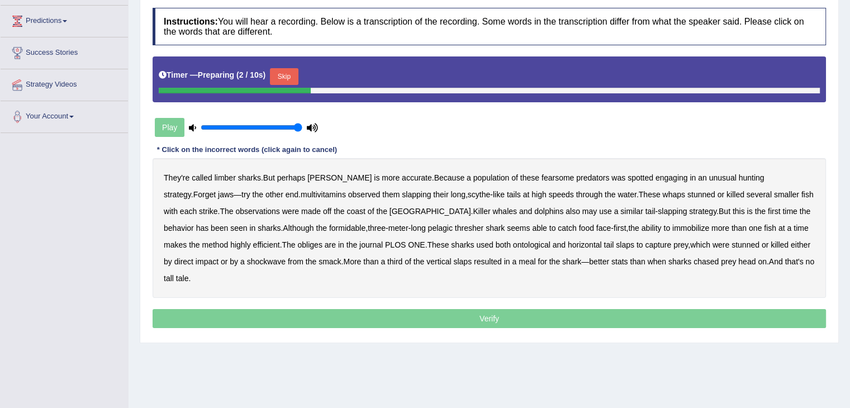
scroll to position [168, 0]
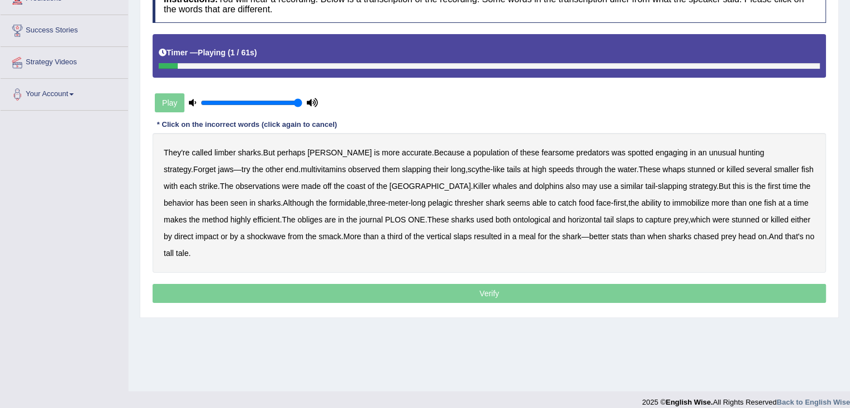
click at [229, 150] on b "limber" at bounding box center [225, 152] width 21 height 9
click at [301, 170] on b "multivitamins" at bounding box center [323, 169] width 45 height 9
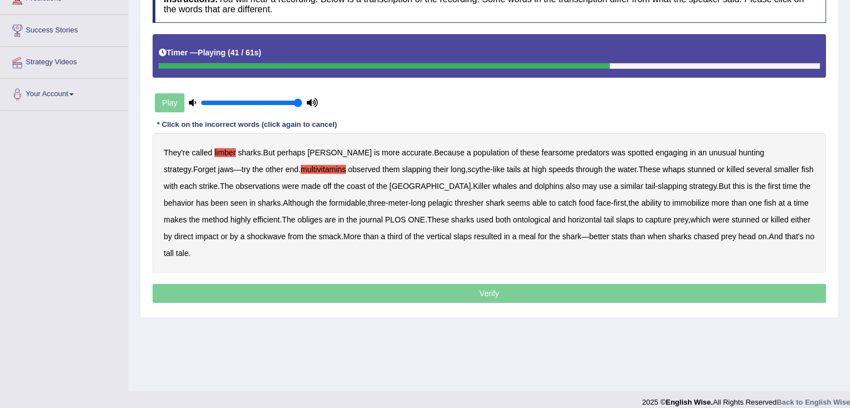
click at [297, 220] on b "obliges" at bounding box center [309, 219] width 25 height 9
click at [513, 217] on b "ontological" at bounding box center [531, 219] width 37 height 9
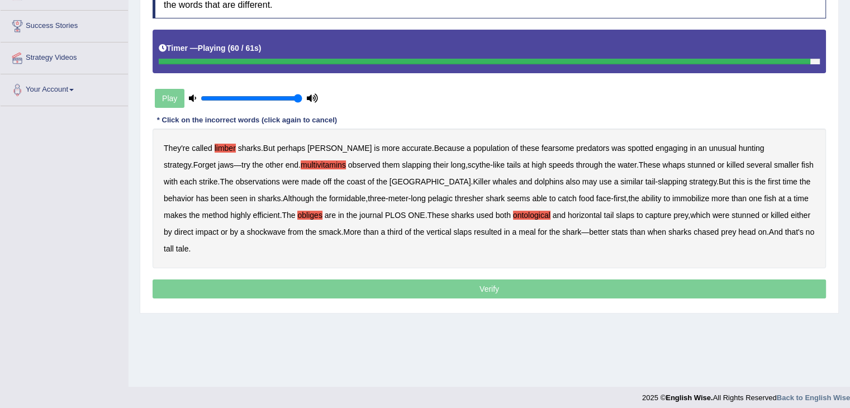
scroll to position [179, 0]
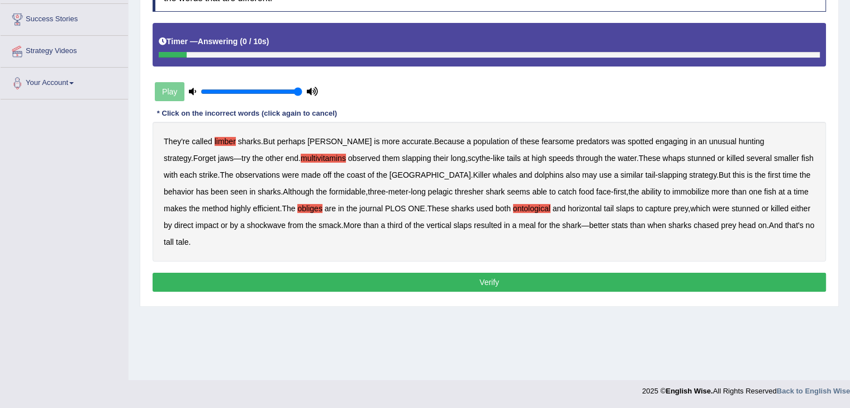
click at [486, 273] on button "Verify" at bounding box center [489, 282] width 673 height 19
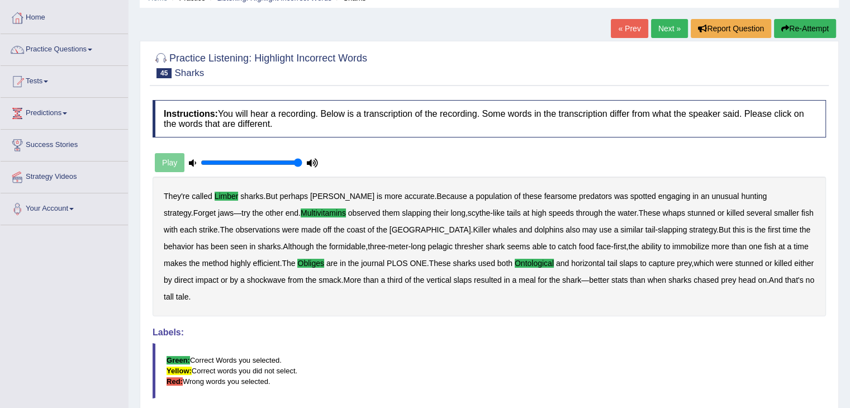
scroll to position [56, 0]
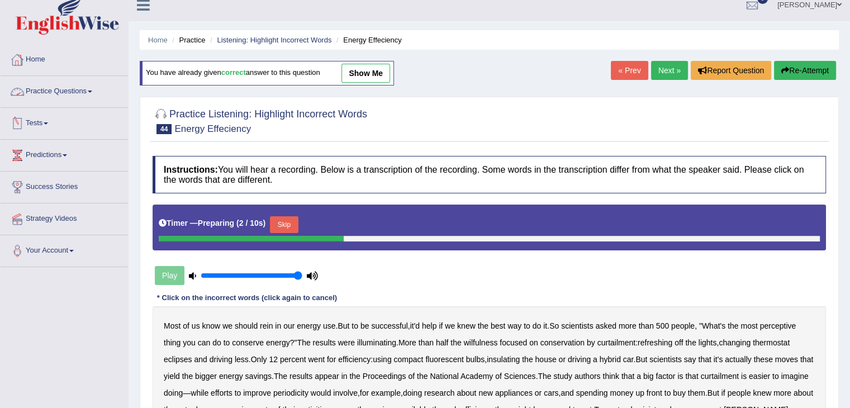
click at [92, 91] on span at bounding box center [90, 92] width 4 height 2
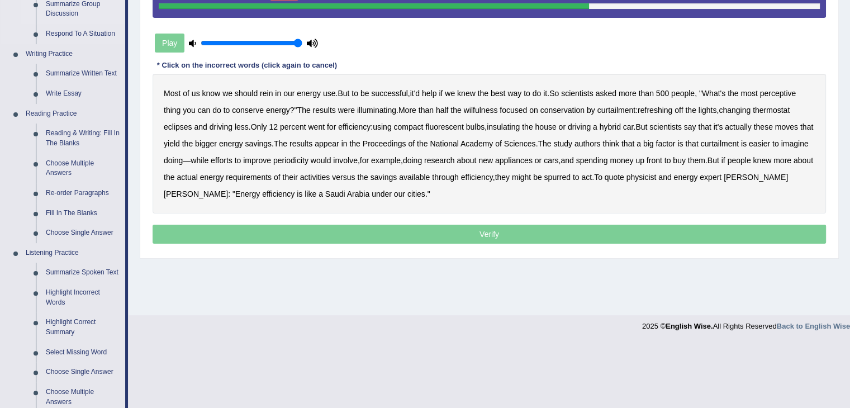
scroll to position [346, 0]
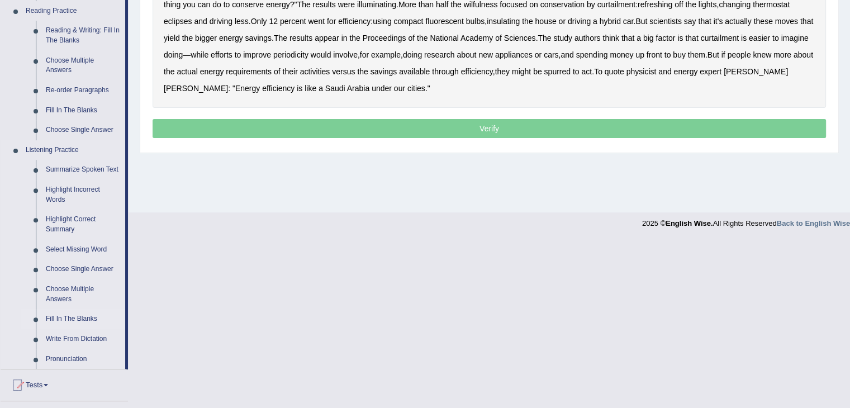
click at [73, 317] on link "Fill In The Blanks" at bounding box center [83, 319] width 84 height 20
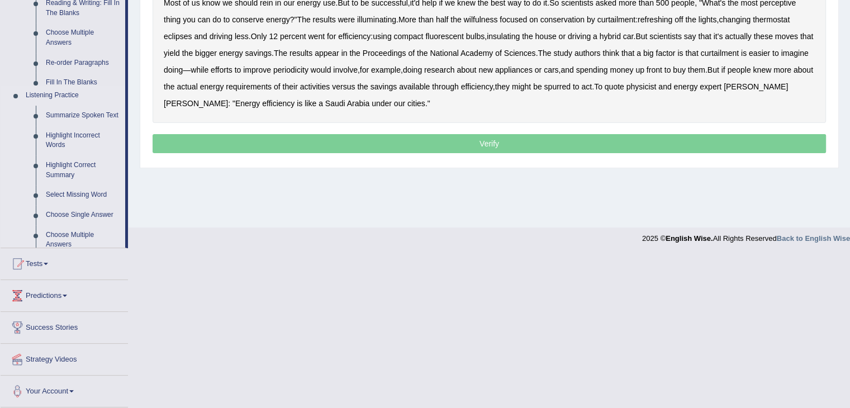
scroll to position [179, 0]
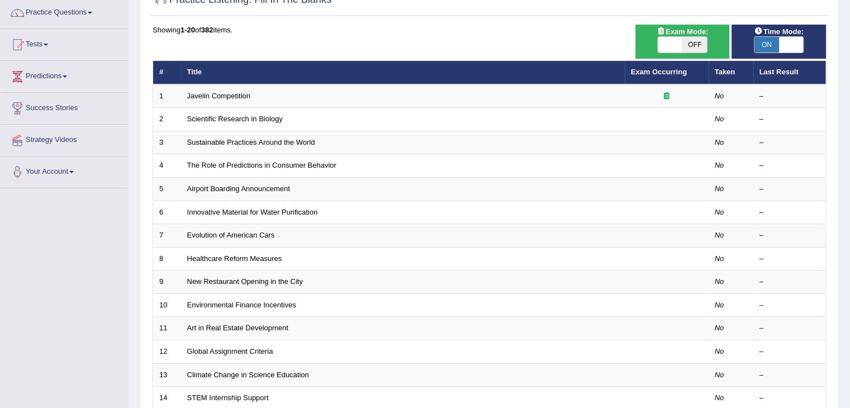
scroll to position [56, 0]
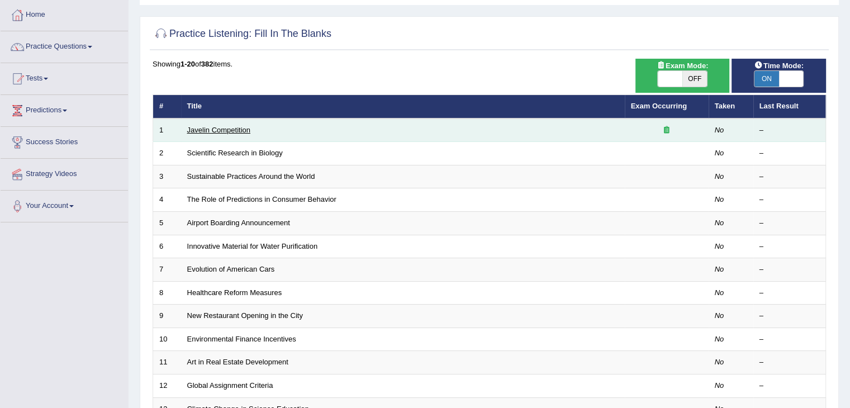
click at [222, 129] on link "Javelin Competition" at bounding box center [218, 130] width 63 height 8
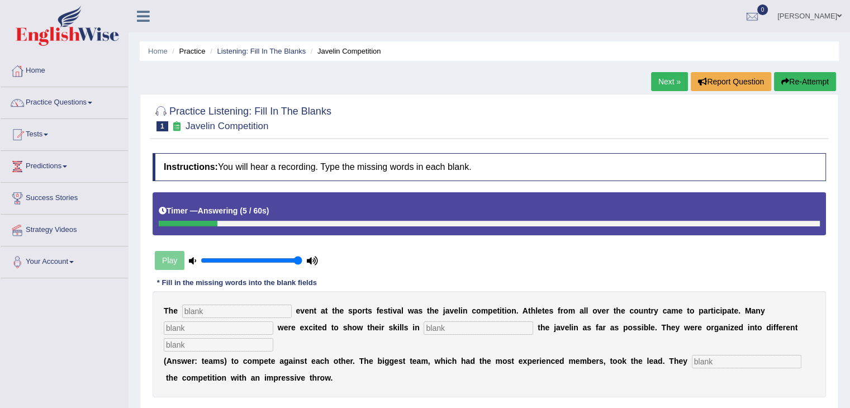
click at [253, 307] on input "text" at bounding box center [237, 311] width 110 height 13
type input "biggest"
click at [201, 326] on input "text" at bounding box center [219, 327] width 110 height 13
type input "people"
click at [477, 327] on input "text" at bounding box center [479, 327] width 110 height 13
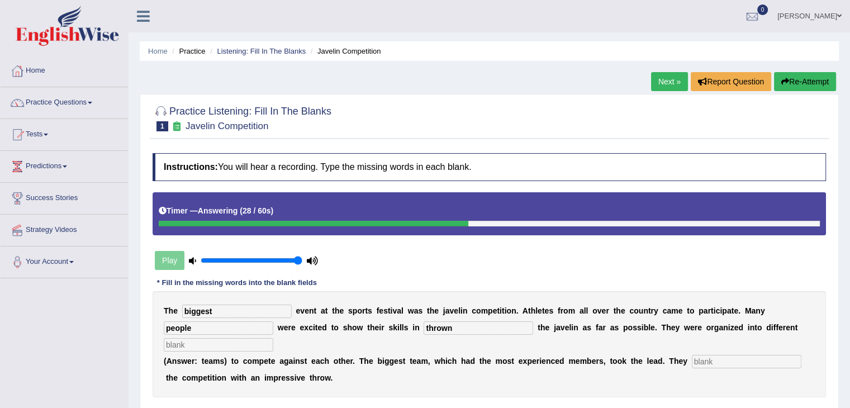
click at [460, 325] on input "thrown" at bounding box center [479, 327] width 110 height 13
type input "throwing"
click at [239, 340] on input "text" at bounding box center [219, 344] width 110 height 13
type input "team"
click at [728, 362] on input "text" at bounding box center [747, 361] width 110 height 13
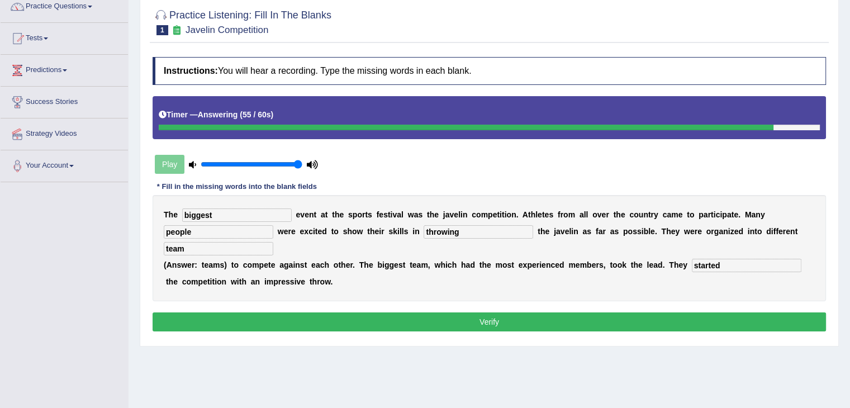
scroll to position [112, 0]
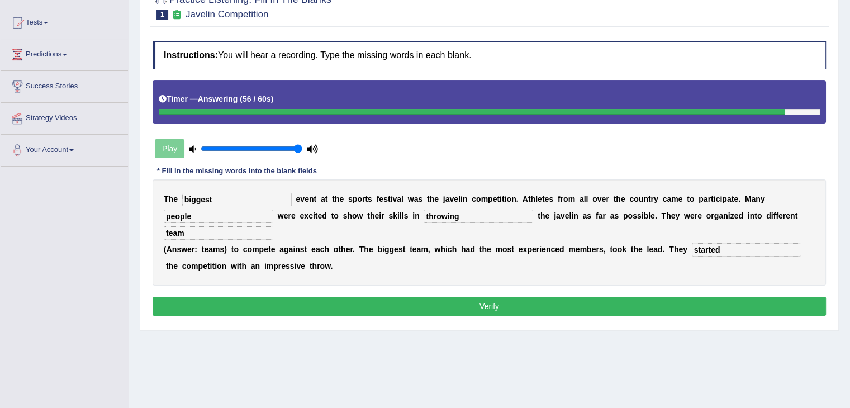
type input "started"
click at [473, 310] on button "Verify" at bounding box center [489, 306] width 673 height 19
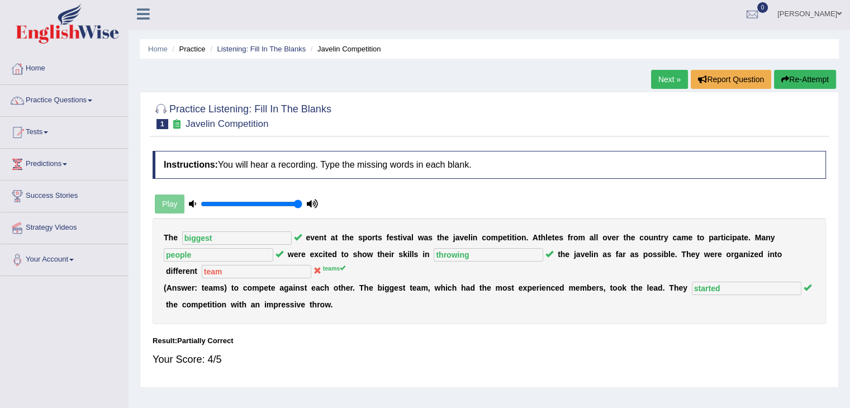
scroll to position [0, 0]
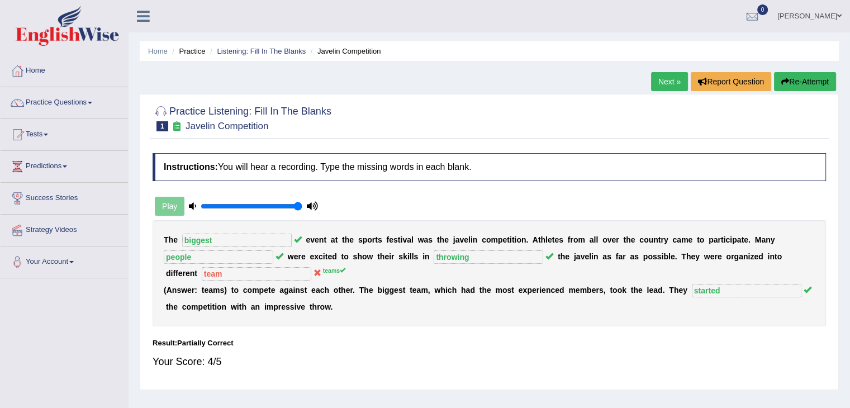
click at [657, 78] on link "Next »" at bounding box center [669, 81] width 37 height 19
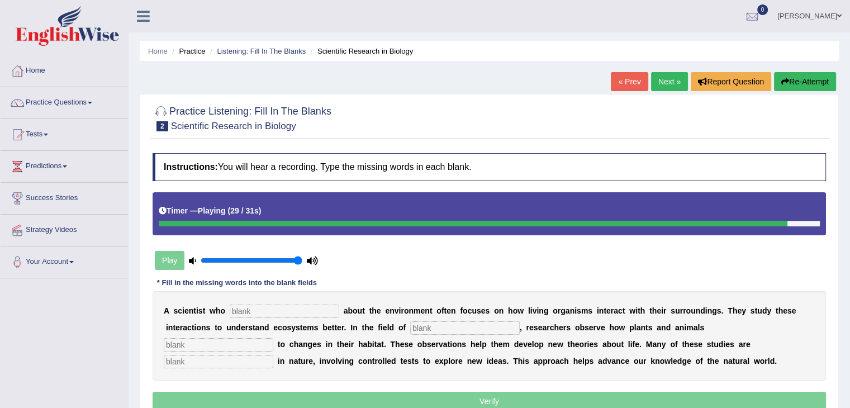
click at [316, 310] on input "text" at bounding box center [285, 311] width 110 height 13
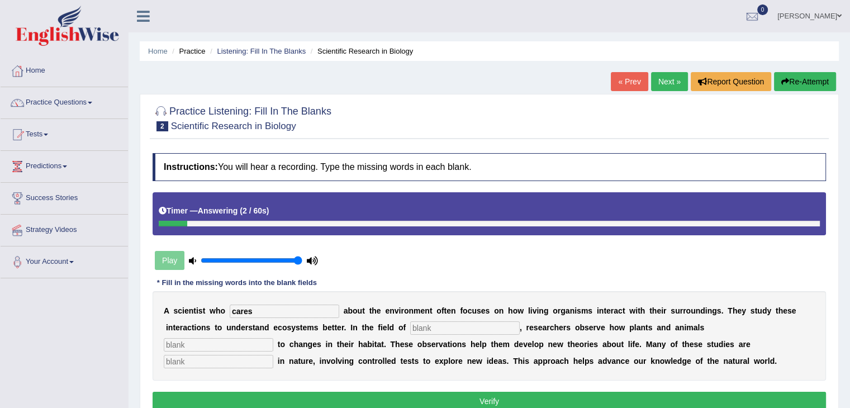
type input "cares"
click at [421, 324] on input "text" at bounding box center [465, 327] width 110 height 13
type input "biology"
click at [249, 345] on input "text" at bounding box center [219, 344] width 110 height 13
type input "respond"
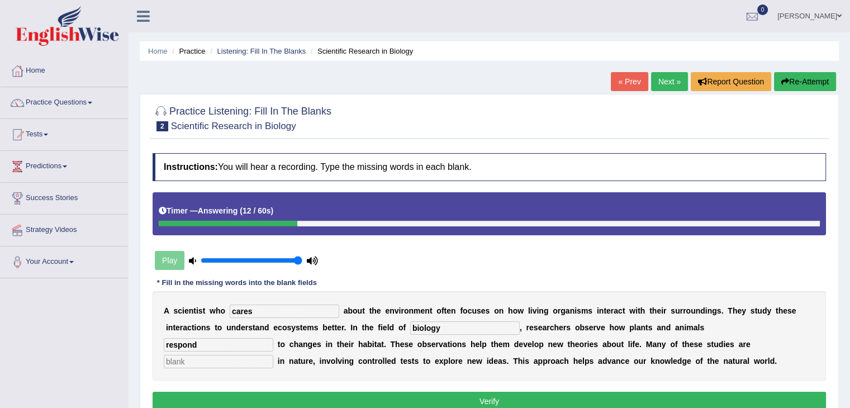
click at [239, 355] on input "text" at bounding box center [219, 361] width 110 height 13
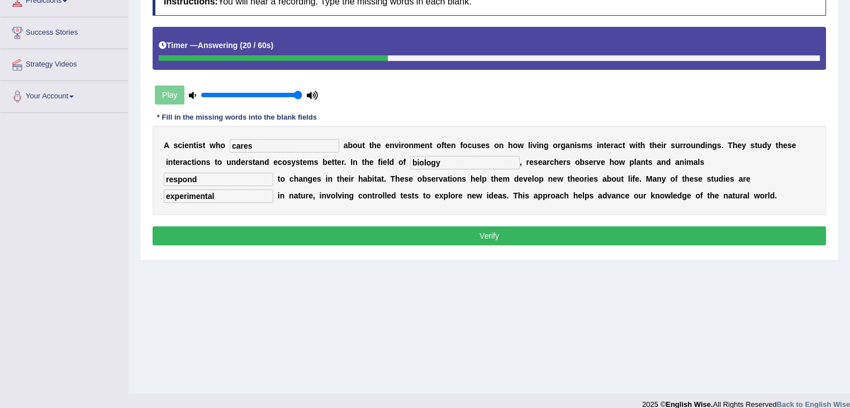
scroll to position [168, 0]
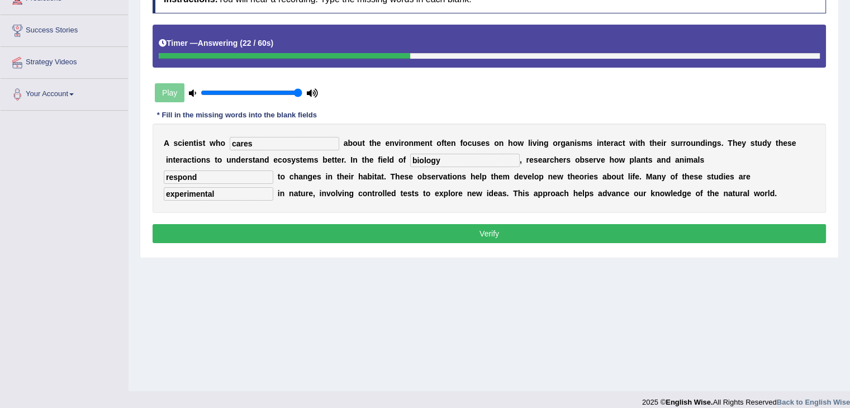
type input "experimental"
click at [441, 239] on button "Verify" at bounding box center [489, 233] width 673 height 19
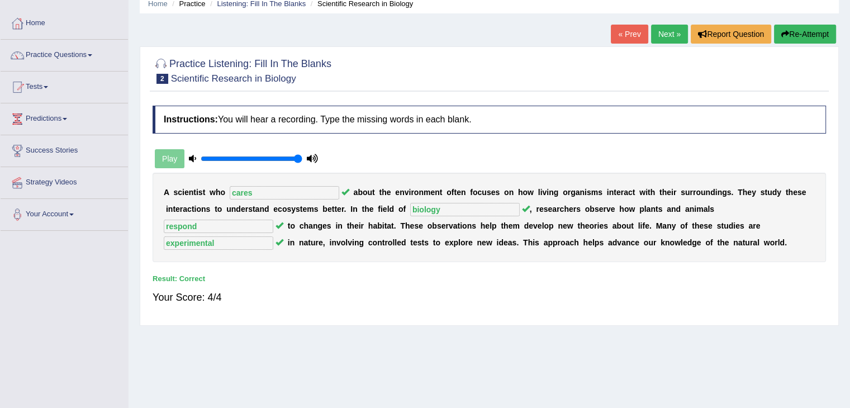
scroll to position [0, 0]
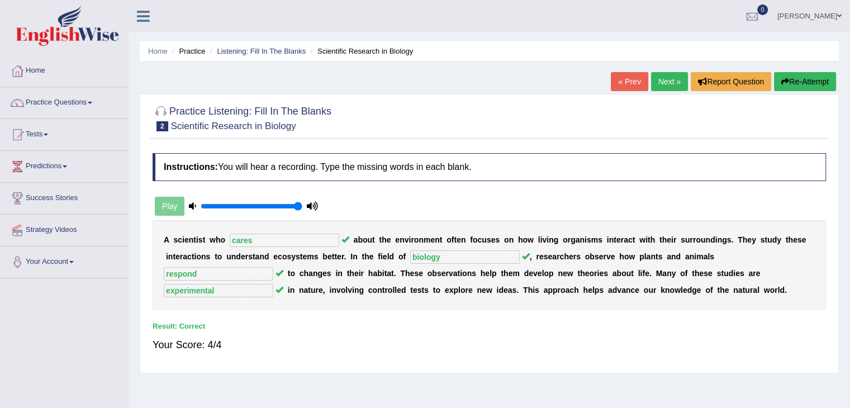
click at [663, 77] on link "Next »" at bounding box center [669, 81] width 37 height 19
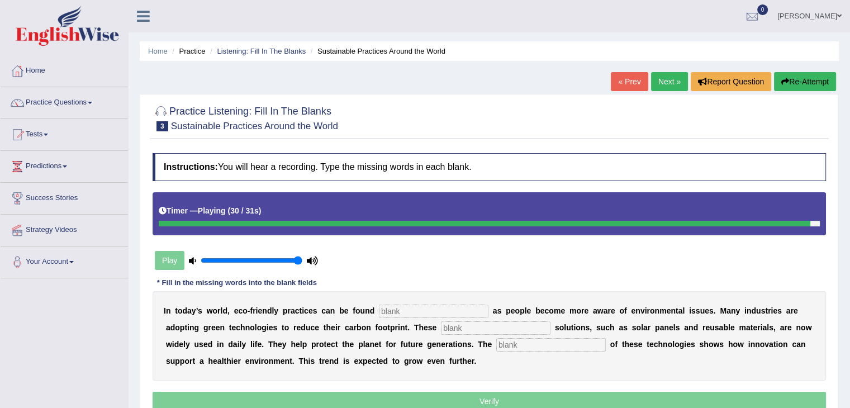
click at [434, 307] on input "text" at bounding box center [434, 311] width 110 height 13
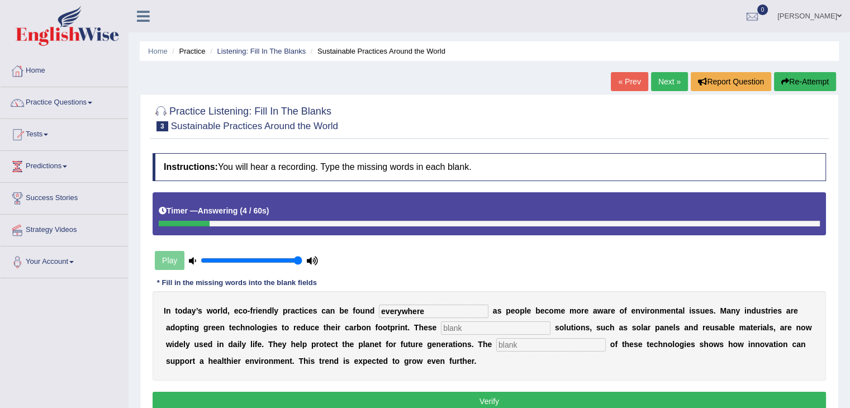
type input "everywhere"
click at [458, 323] on input "text" at bounding box center [496, 327] width 110 height 13
type input "sustainable"
click at [560, 343] on input "text" at bounding box center [551, 344] width 110 height 13
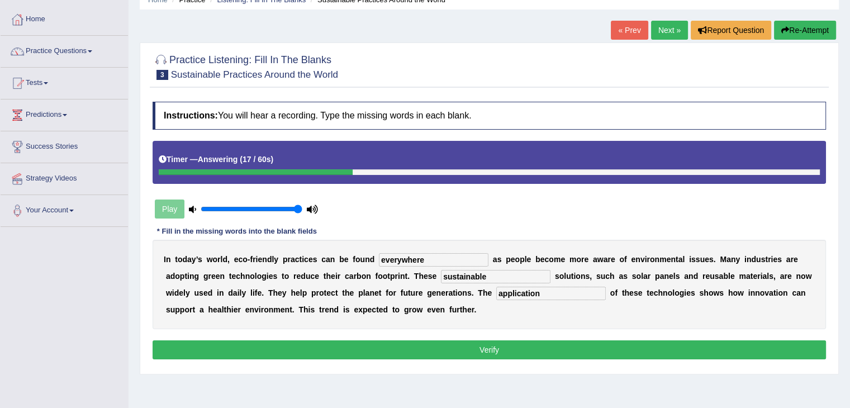
scroll to position [56, 0]
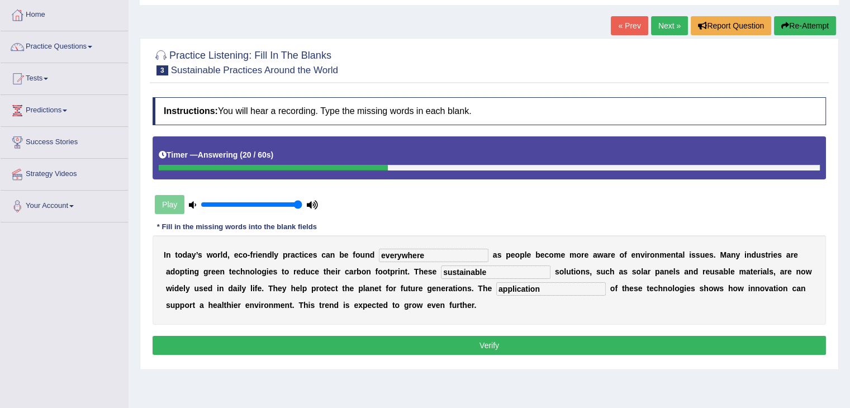
type input "application"
click at [478, 340] on button "Verify" at bounding box center [489, 345] width 673 height 19
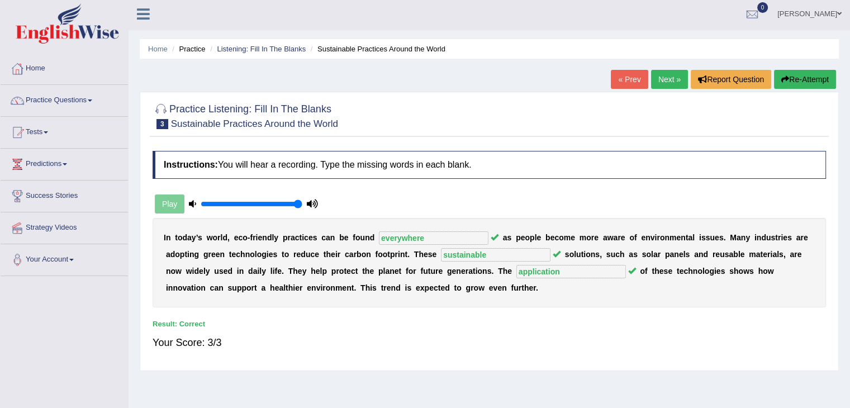
scroll to position [0, 0]
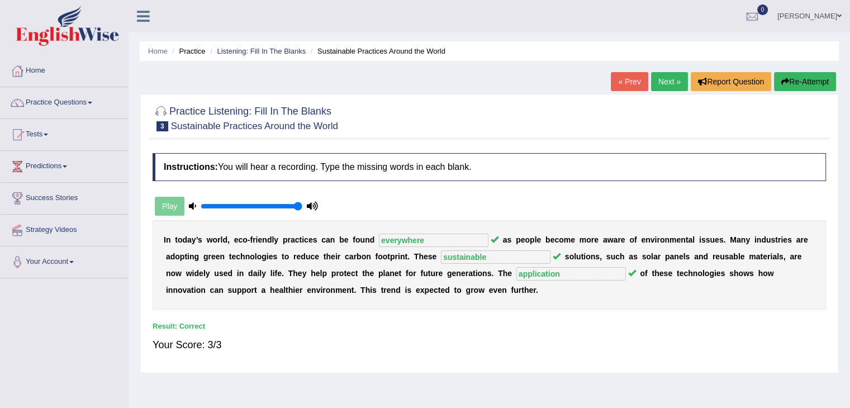
click at [665, 82] on link "Next »" at bounding box center [669, 81] width 37 height 19
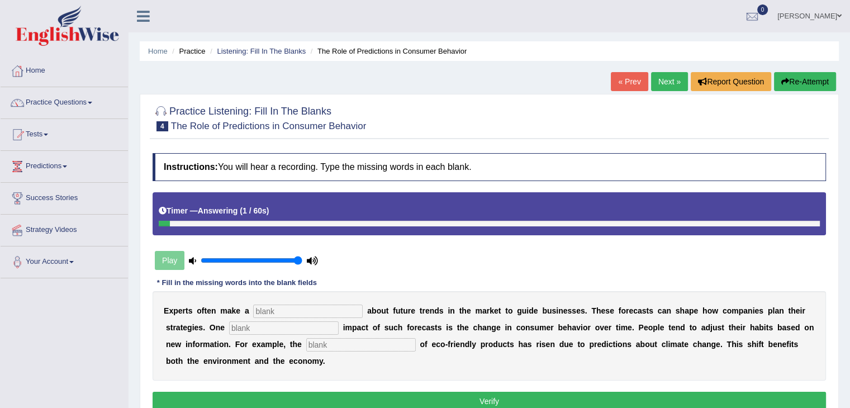
click at [307, 308] on input "text" at bounding box center [308, 311] width 110 height 13
type input "prediction"
click at [322, 322] on input "text" at bounding box center [284, 327] width 110 height 13
type input "profound"
click at [339, 343] on input "text" at bounding box center [361, 344] width 110 height 13
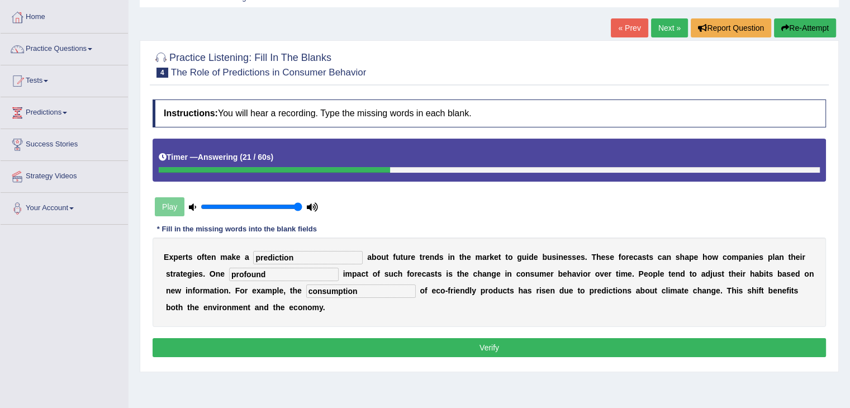
scroll to position [56, 0]
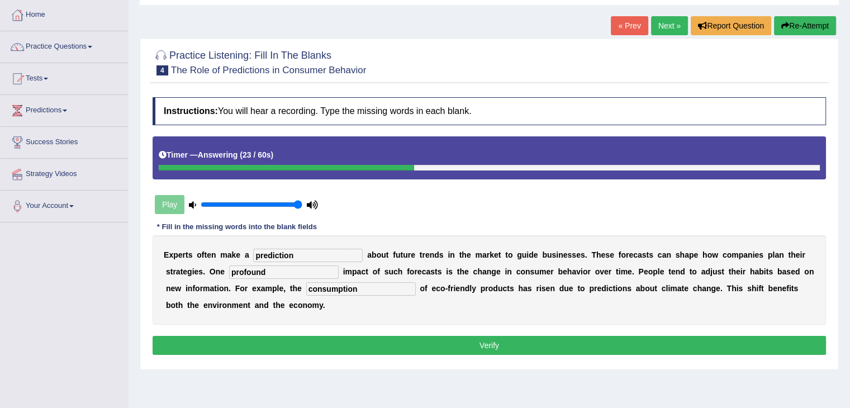
type input "consumption"
click at [414, 340] on button "Verify" at bounding box center [489, 345] width 673 height 19
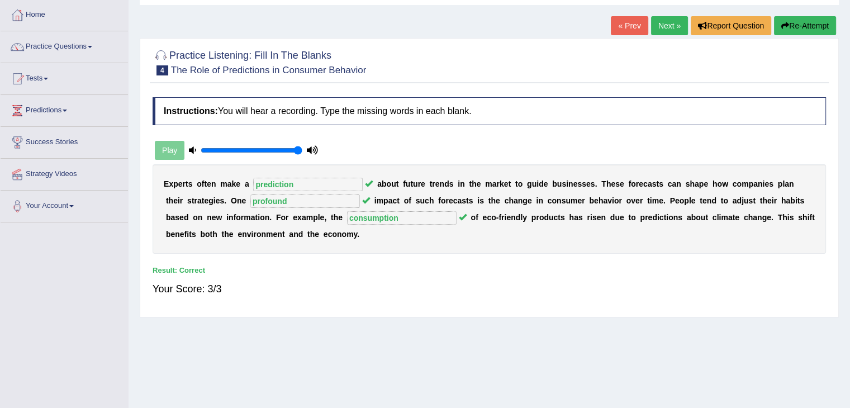
click at [665, 23] on link "Next »" at bounding box center [669, 25] width 37 height 19
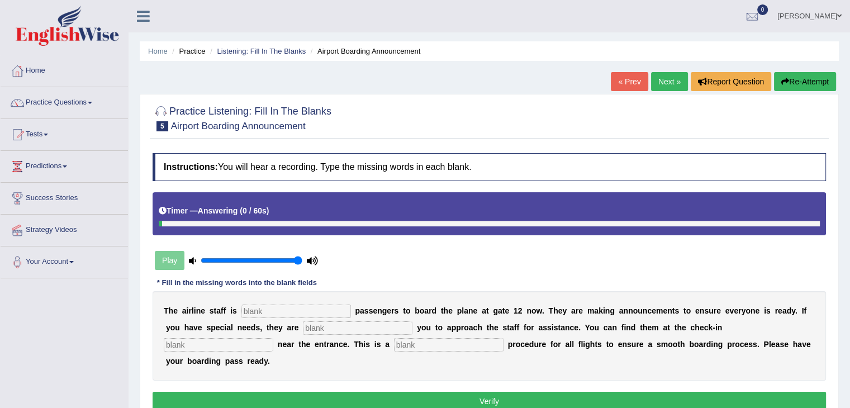
click at [620, 75] on link "« Prev" at bounding box center [629, 81] width 37 height 19
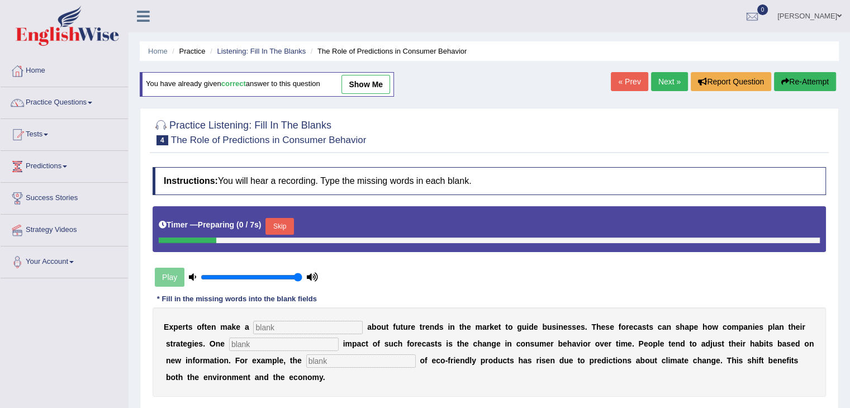
click at [662, 78] on link "Next »" at bounding box center [669, 81] width 37 height 19
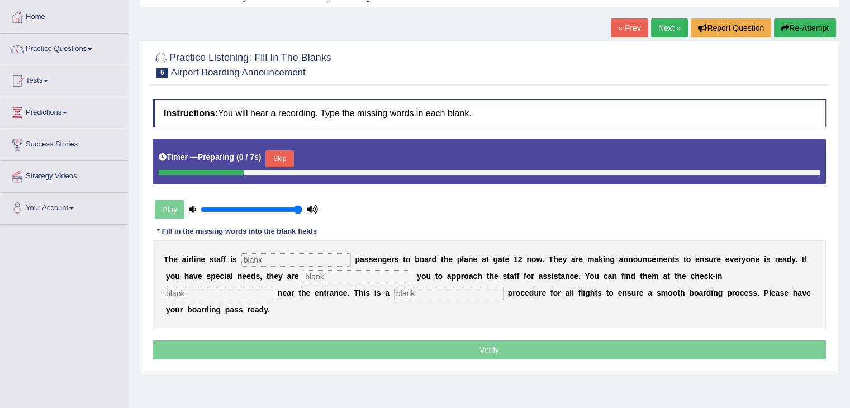
scroll to position [56, 0]
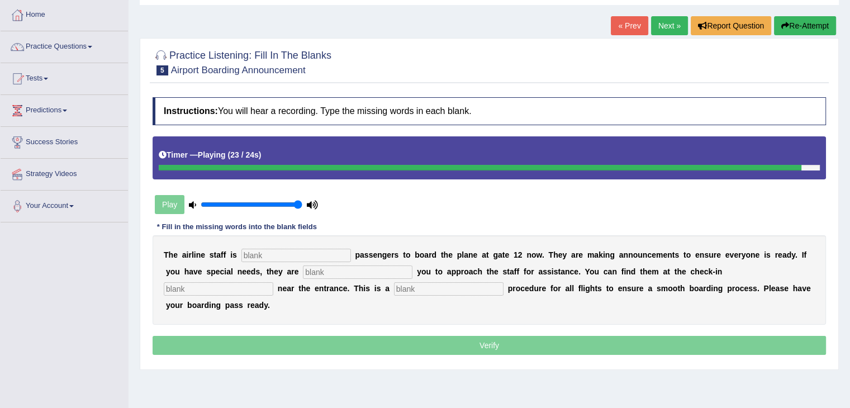
click at [281, 253] on input "text" at bounding box center [296, 255] width 110 height 13
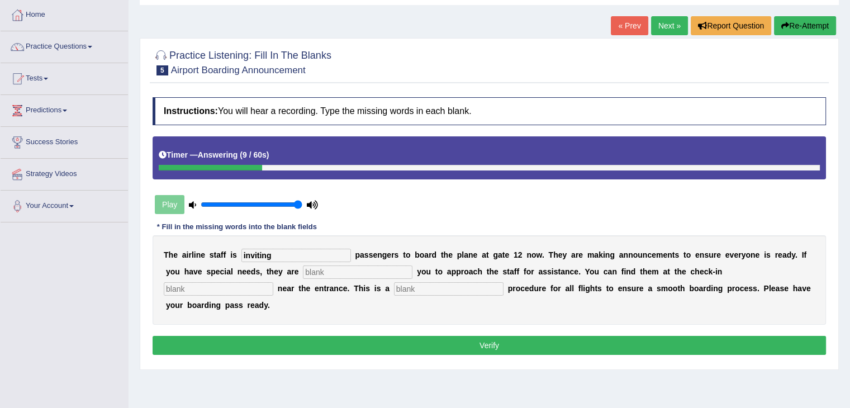
type input "inviting"
click at [343, 269] on input "text" at bounding box center [358, 271] width 110 height 13
type input "requiring"
click at [257, 287] on input "text" at bounding box center [219, 288] width 110 height 13
type input "desks desk"
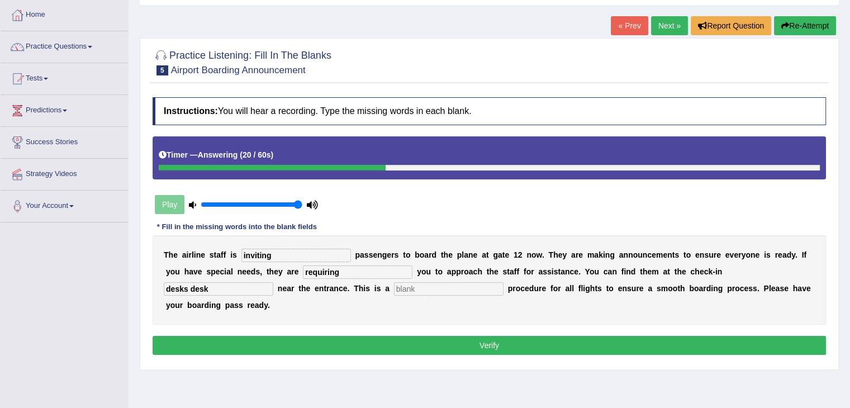
click at [426, 284] on input "text" at bounding box center [449, 288] width 110 height 13
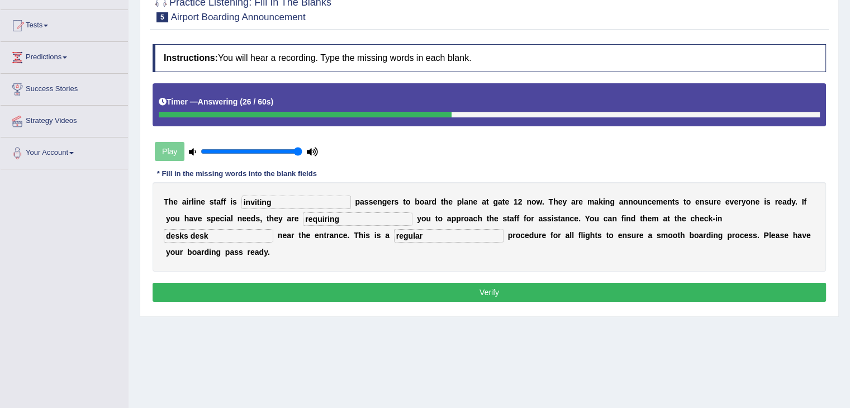
scroll to position [112, 0]
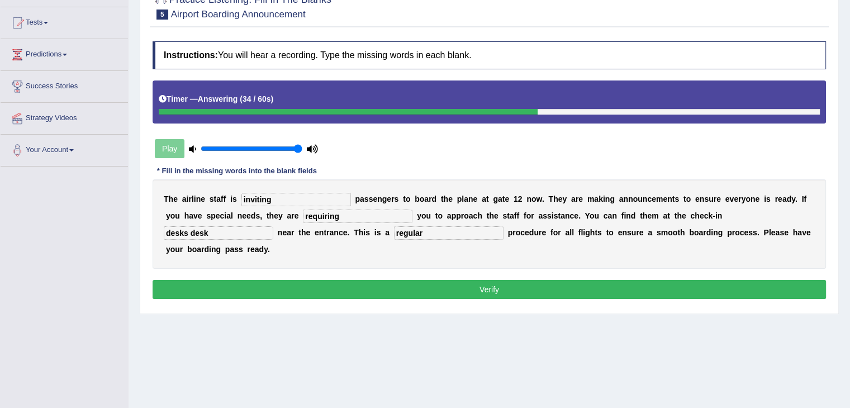
type input "regular"
click at [187, 230] on input "desks desk" at bounding box center [219, 232] width 110 height 13
type input "desk"
click at [352, 282] on button "Verify" at bounding box center [489, 289] width 673 height 19
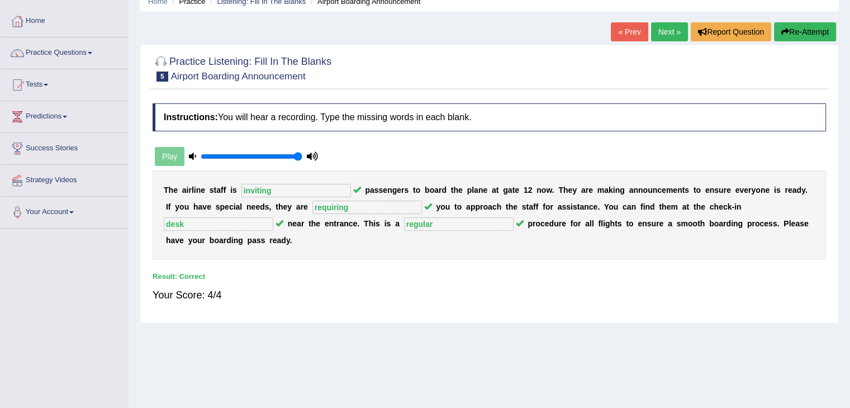
scroll to position [0, 0]
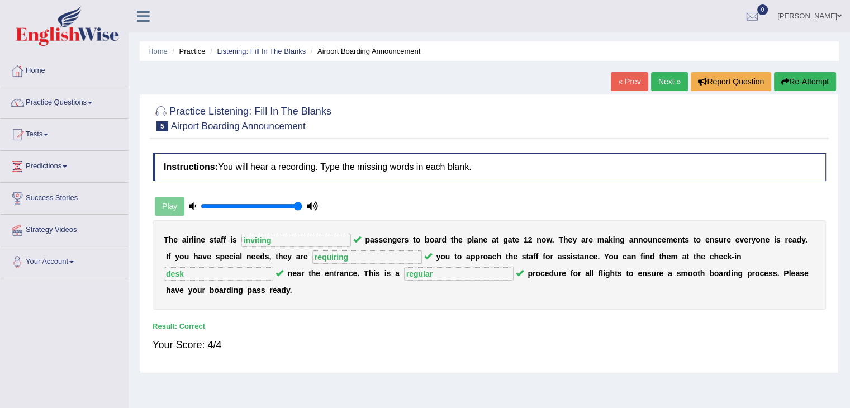
click at [673, 82] on link "Next »" at bounding box center [669, 81] width 37 height 19
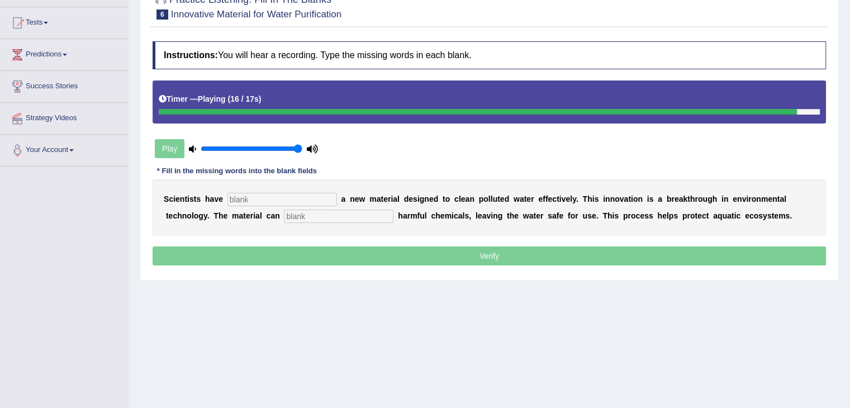
click at [249, 200] on input "text" at bounding box center [282, 199] width 110 height 13
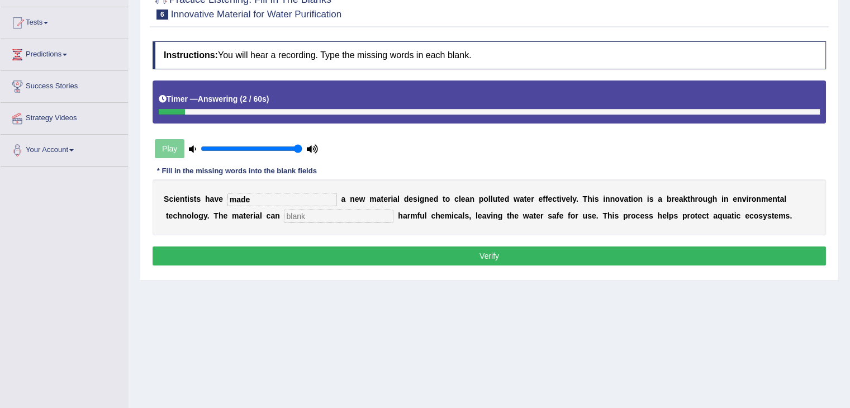
type input "made"
click at [314, 217] on input "text" at bounding box center [339, 216] width 110 height 13
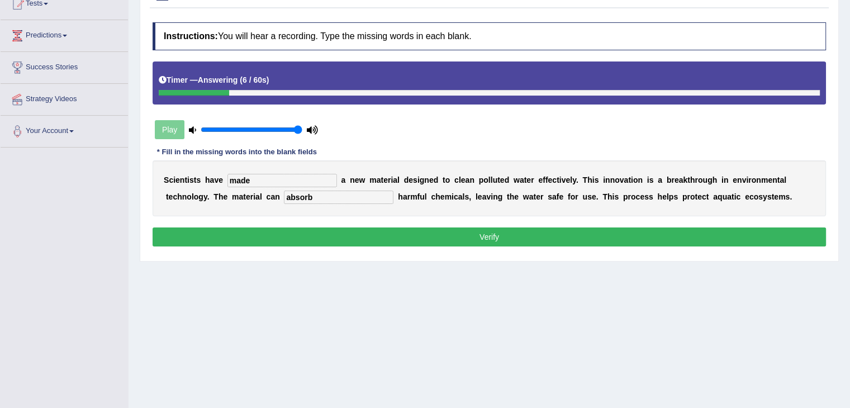
scroll to position [179, 0]
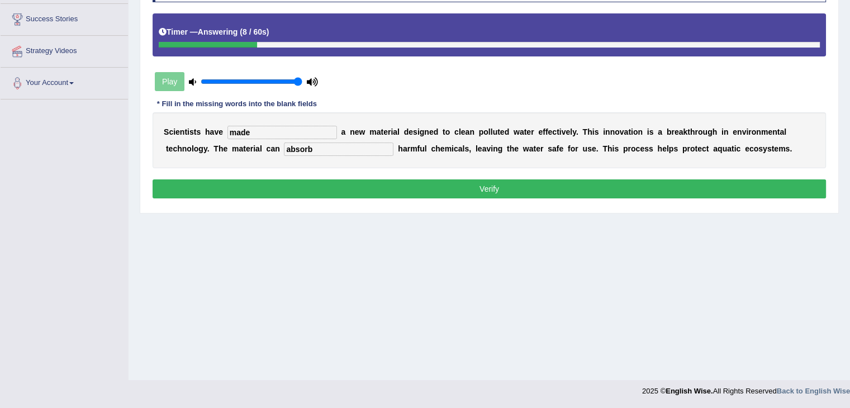
type input "absorb"
click at [413, 190] on button "Verify" at bounding box center [489, 188] width 673 height 19
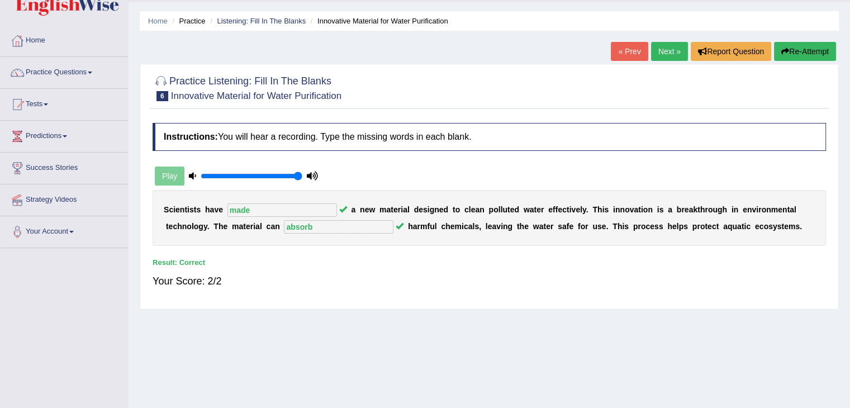
scroll to position [11, 0]
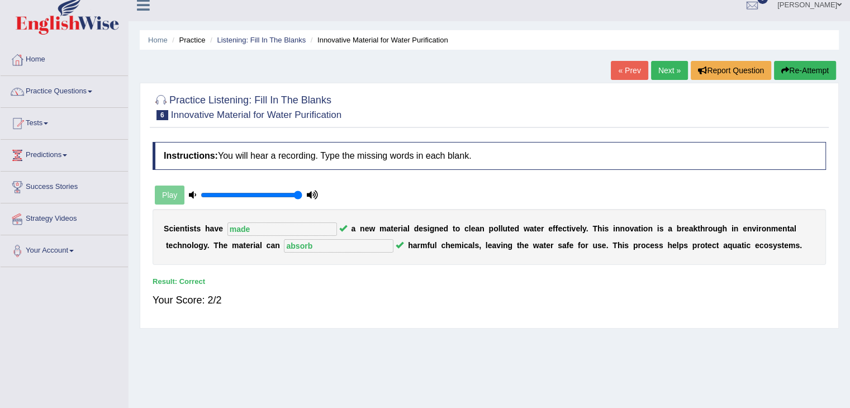
click at [667, 70] on link "Next »" at bounding box center [669, 70] width 37 height 19
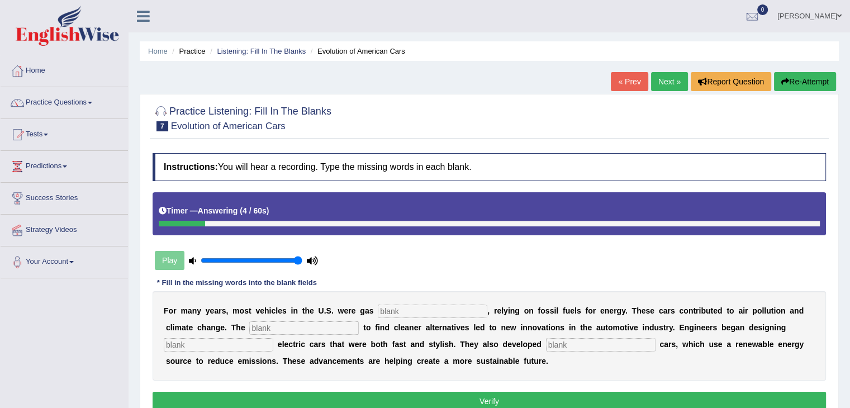
click at [455, 309] on input "text" at bounding box center [433, 311] width 110 height 13
type input "powered"
click at [279, 325] on input "text" at bounding box center [304, 327] width 110 height 13
type input "urgency"
click at [239, 340] on input "text" at bounding box center [219, 344] width 110 height 13
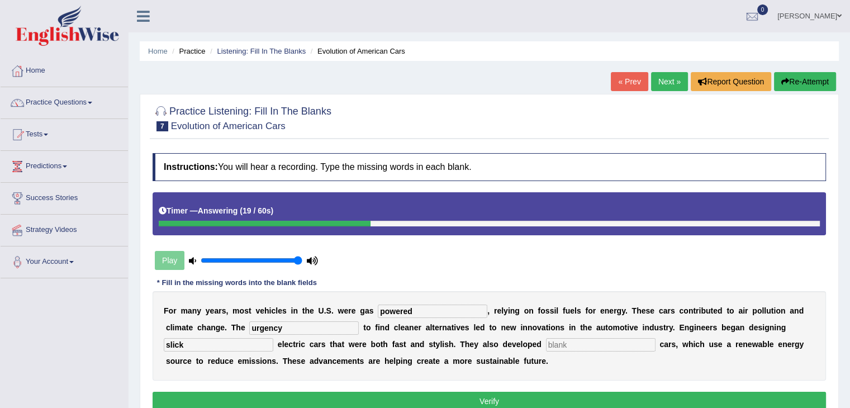
type input "slick"
click at [555, 338] on input "text" at bounding box center [601, 344] width 110 height 13
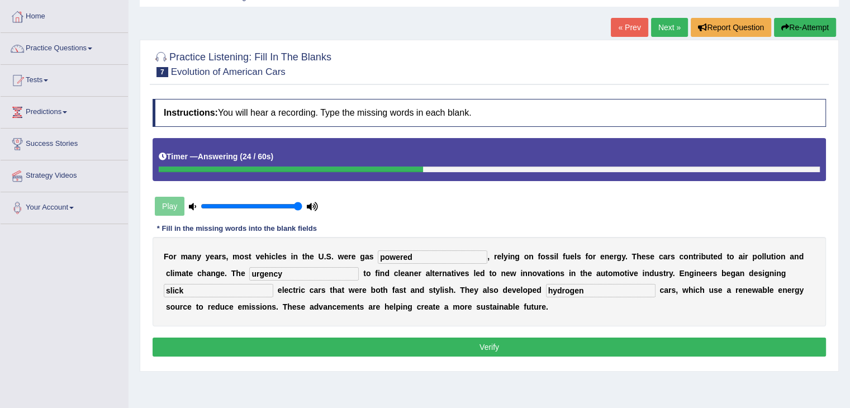
scroll to position [56, 0]
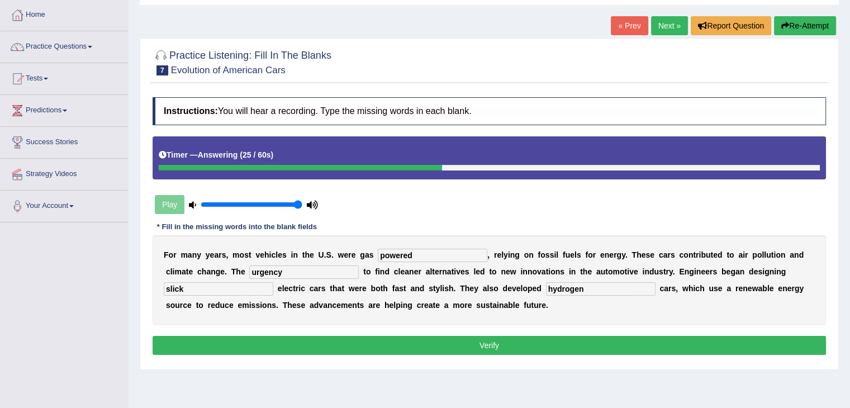
type input "hydrogen"
click at [531, 340] on button "Verify" at bounding box center [489, 345] width 673 height 19
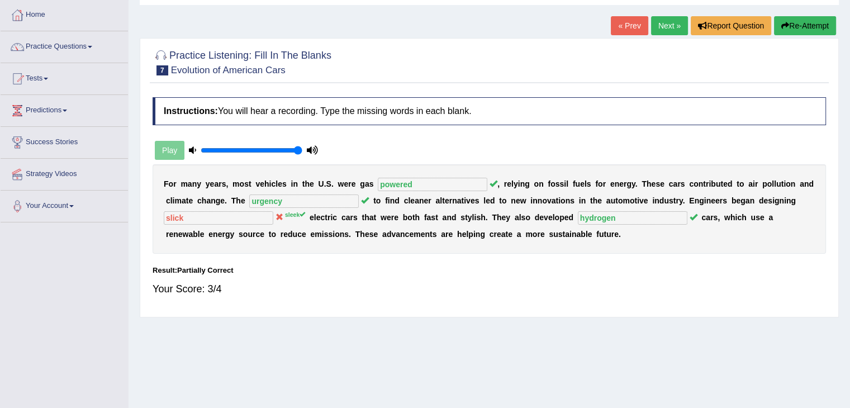
click at [659, 28] on link "Next »" at bounding box center [669, 25] width 37 height 19
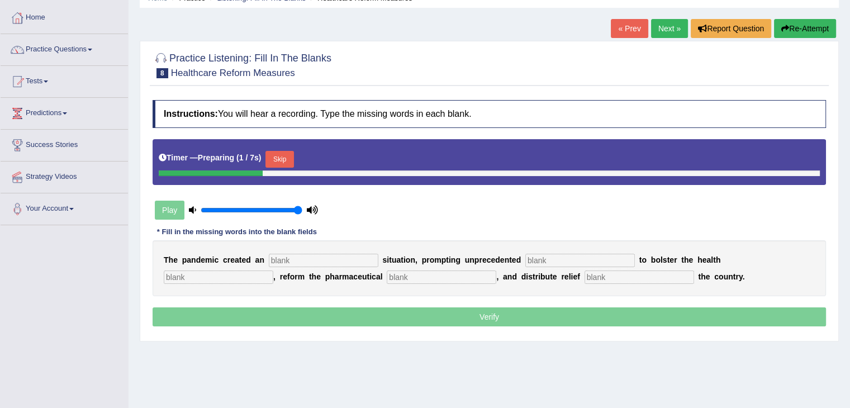
scroll to position [56, 0]
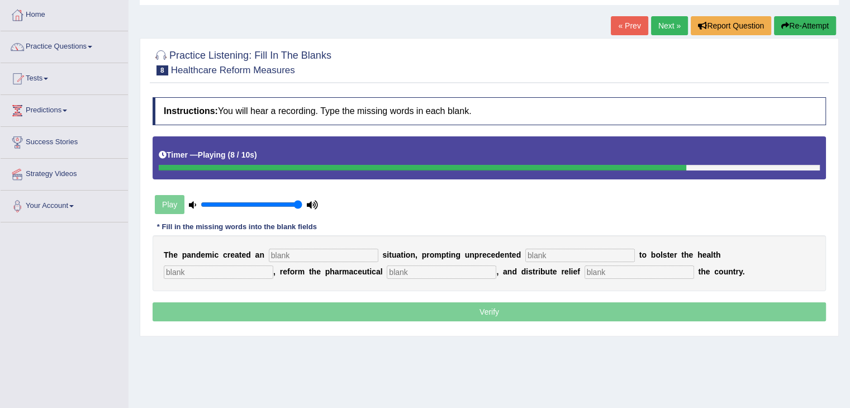
click at [624, 32] on link "« Prev" at bounding box center [629, 25] width 37 height 19
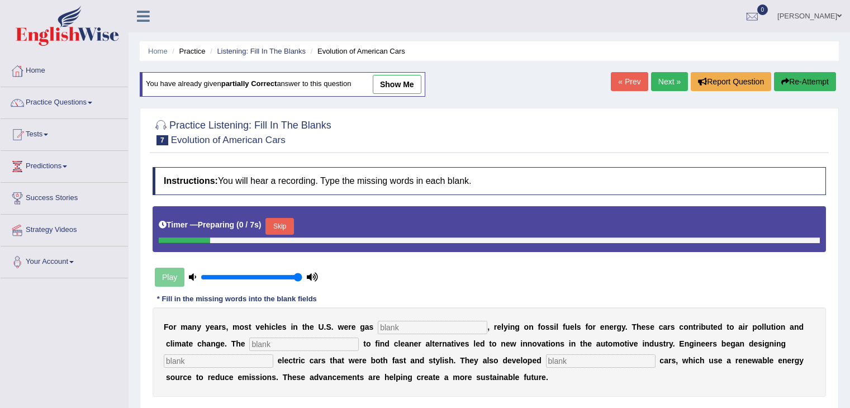
click at [660, 79] on link "Next »" at bounding box center [669, 81] width 37 height 19
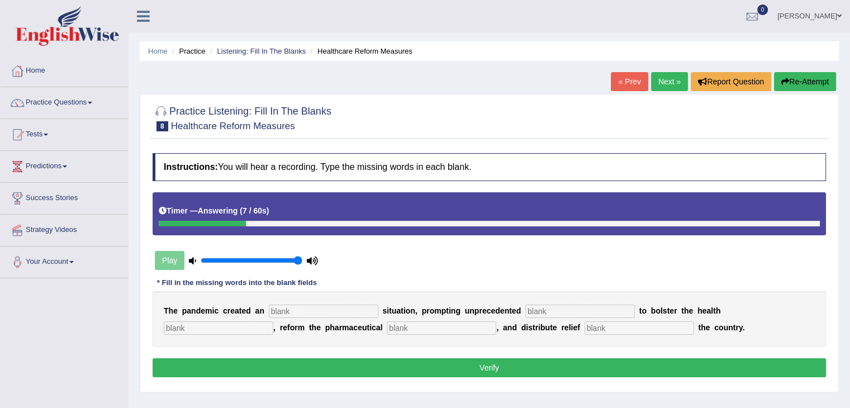
click at [301, 307] on input "text" at bounding box center [324, 311] width 110 height 13
type input "urgent"
click at [584, 309] on input "text" at bounding box center [580, 311] width 110 height 13
type input "con"
click at [628, 79] on link "« Prev" at bounding box center [629, 81] width 37 height 19
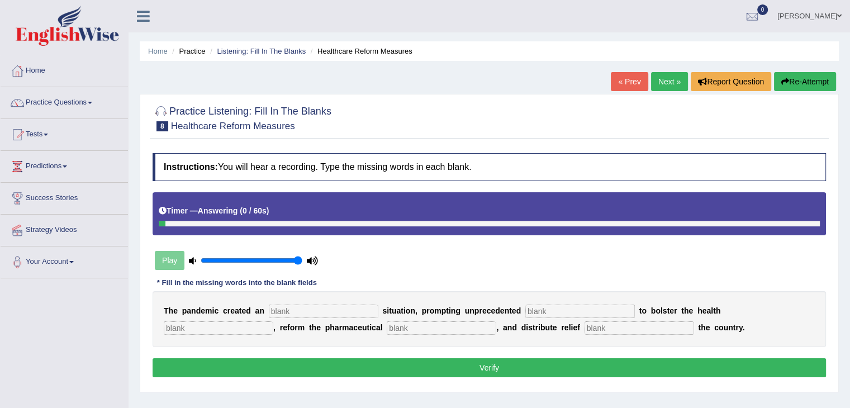
click at [332, 307] on input "text" at bounding box center [324, 311] width 110 height 13
type input "urgent"
click at [533, 306] on input "text" at bounding box center [580, 311] width 110 height 13
type input "contribution"
click at [221, 329] on input "text" at bounding box center [219, 327] width 110 height 13
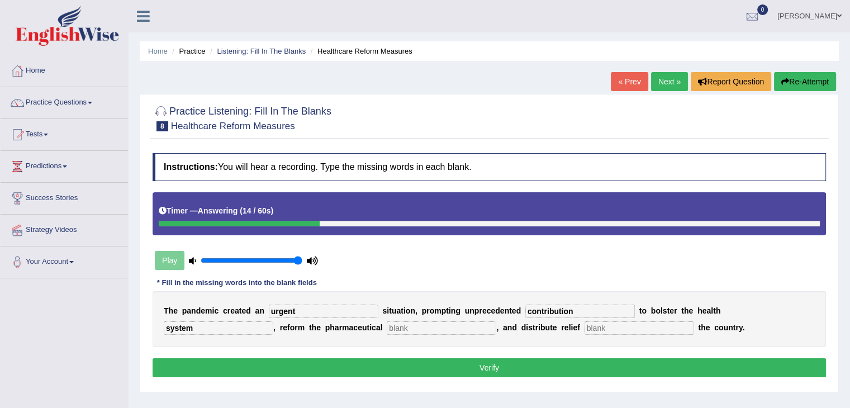
type input "system"
click at [422, 329] on input "text" at bounding box center [442, 327] width 110 height 13
type input "sector"
click at [587, 325] on input "text" at bounding box center [639, 327] width 110 height 13
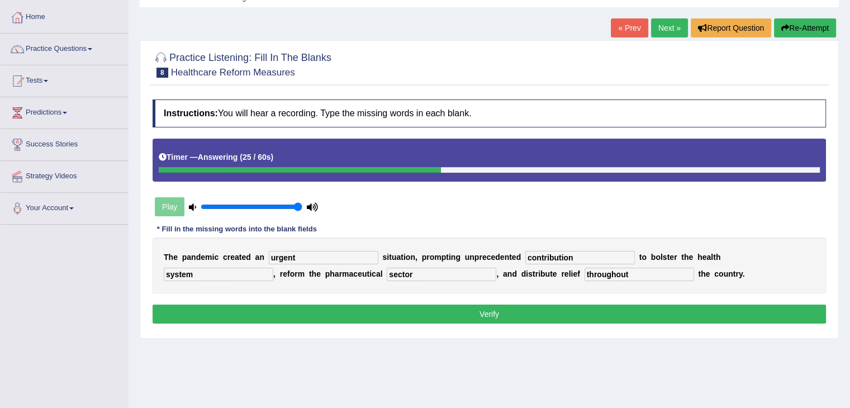
scroll to position [56, 0]
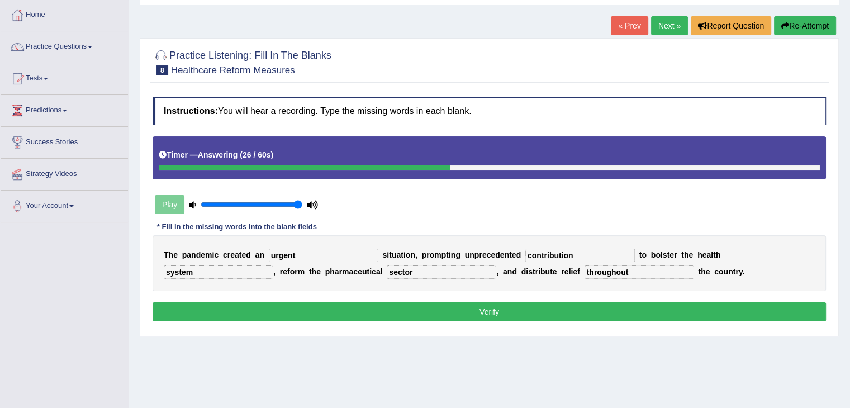
type input "throughout"
click at [475, 313] on button "Verify" at bounding box center [489, 311] width 673 height 19
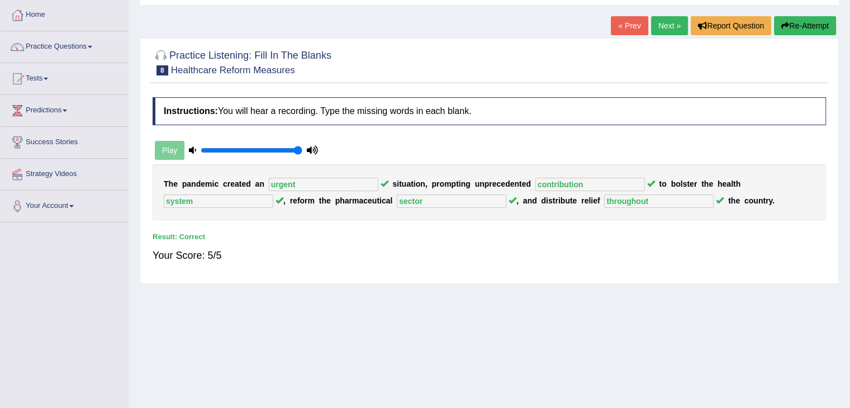
click at [673, 23] on link "Next »" at bounding box center [669, 25] width 37 height 19
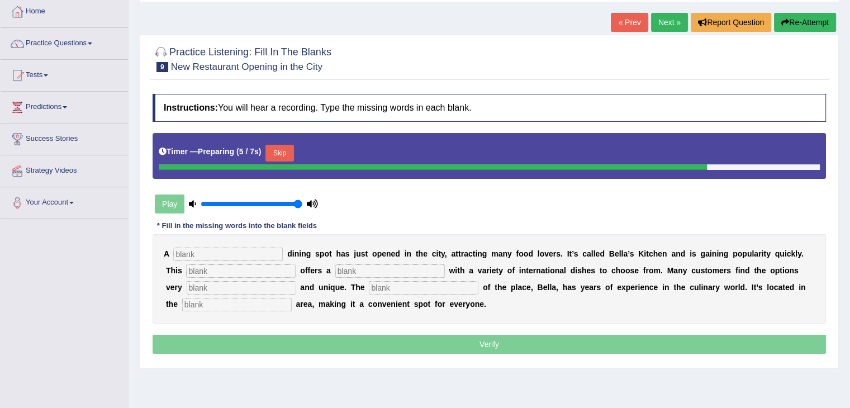
scroll to position [56, 0]
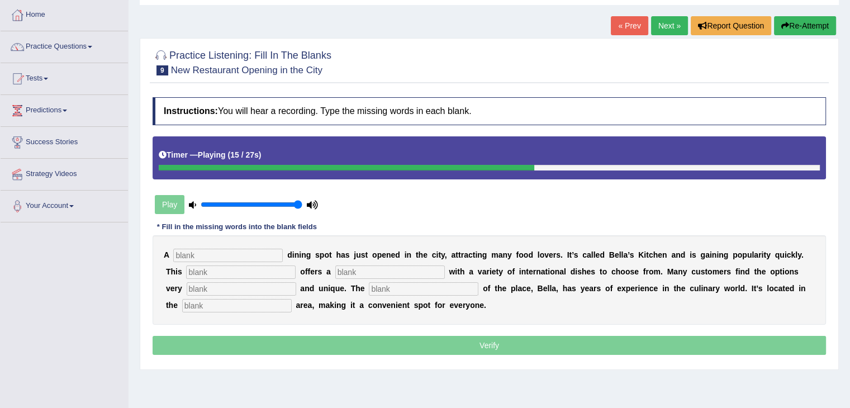
click at [621, 21] on link "« Prev" at bounding box center [629, 25] width 37 height 19
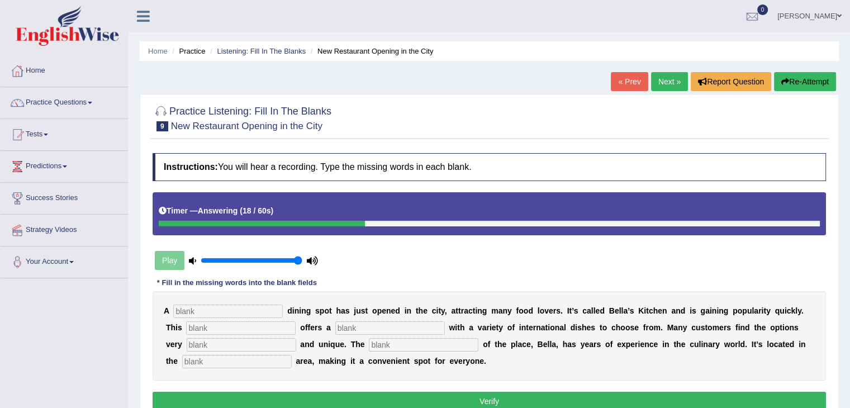
click at [636, 83] on link "« Prev" at bounding box center [629, 81] width 37 height 19
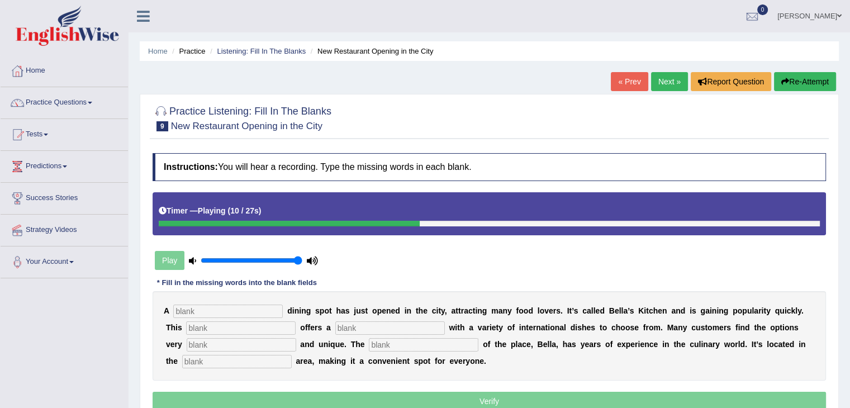
click at [207, 312] on input "text" at bounding box center [228, 311] width 110 height 13
type input "new"
click at [215, 321] on input "text" at bounding box center [241, 327] width 110 height 13
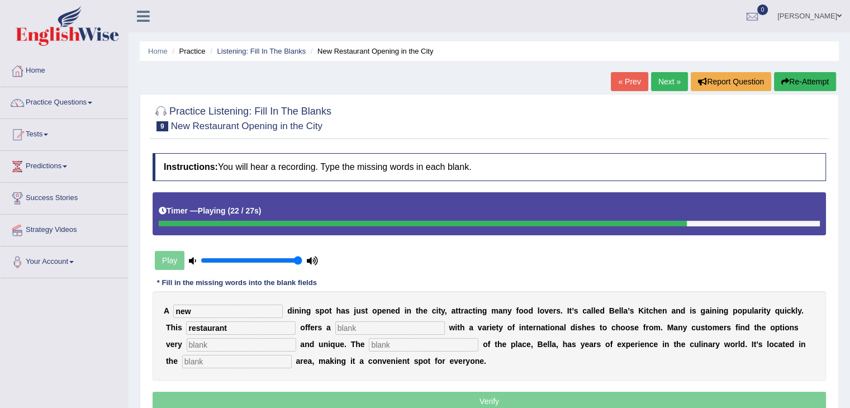
type input "restaurant"
click at [344, 328] on input "text" at bounding box center [390, 327] width 110 height 13
type input "menu"
click at [265, 338] on input "text" at bounding box center [242, 344] width 110 height 13
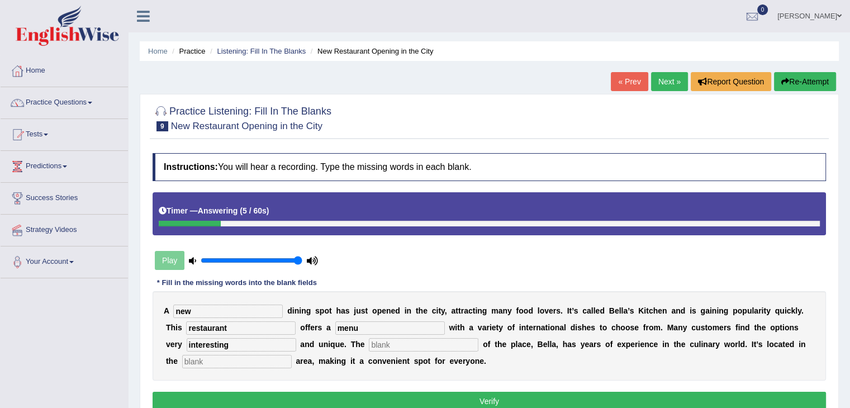
type input "interesting"
click at [393, 347] on input "text" at bounding box center [424, 344] width 110 height 13
type input "owner"
click at [206, 355] on input "text" at bounding box center [237, 361] width 110 height 13
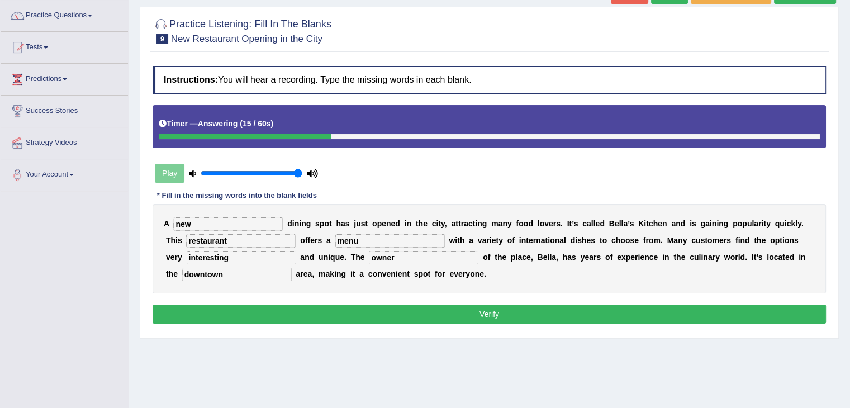
scroll to position [112, 0]
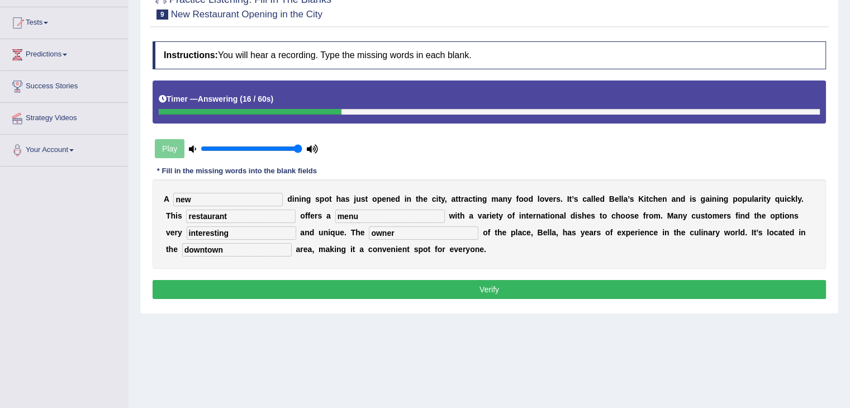
type input "downtown"
click at [387, 293] on button "Verify" at bounding box center [489, 289] width 673 height 19
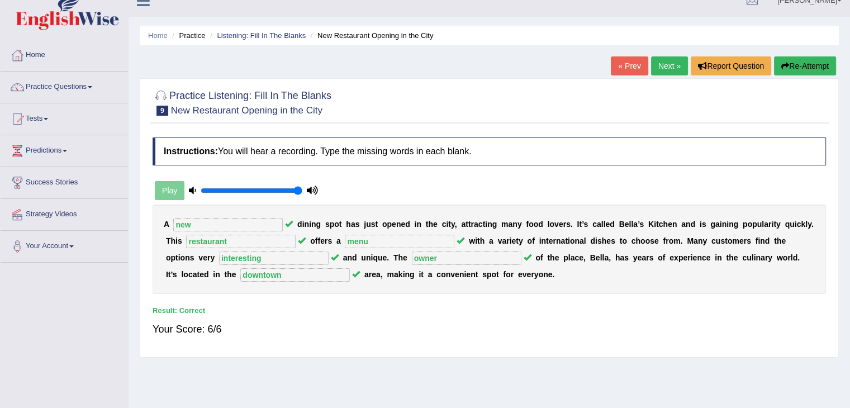
scroll to position [0, 0]
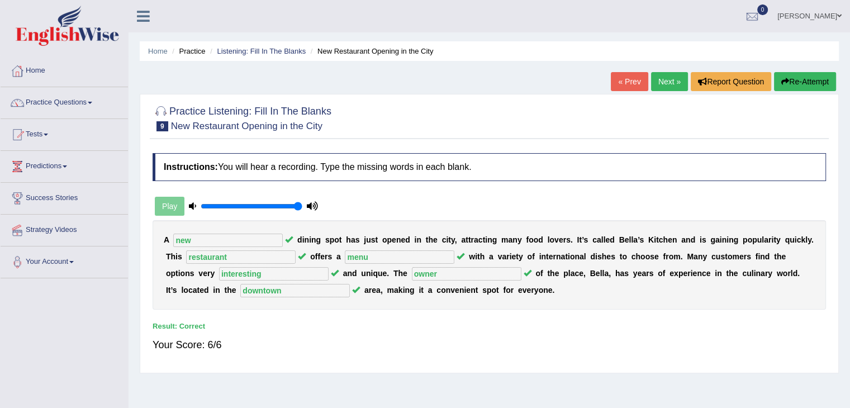
click at [655, 80] on link "Next »" at bounding box center [669, 81] width 37 height 19
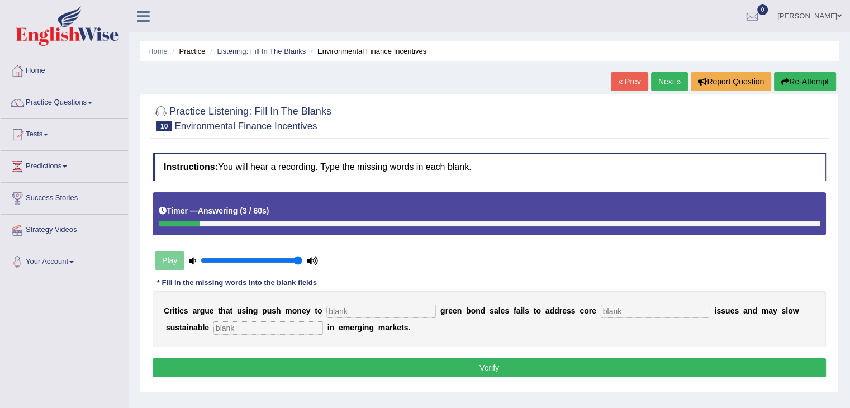
click at [605, 80] on div "Home Practice Listening: Fill In The Blanks Environmental Finance Incentives « …" at bounding box center [489, 279] width 721 height 559
click at [617, 82] on link "« Prev" at bounding box center [629, 81] width 37 height 19
click at [363, 311] on input "text" at bounding box center [381, 311] width 110 height 13
type input "boost"
click at [622, 311] on input "text" at bounding box center [656, 311] width 110 height 13
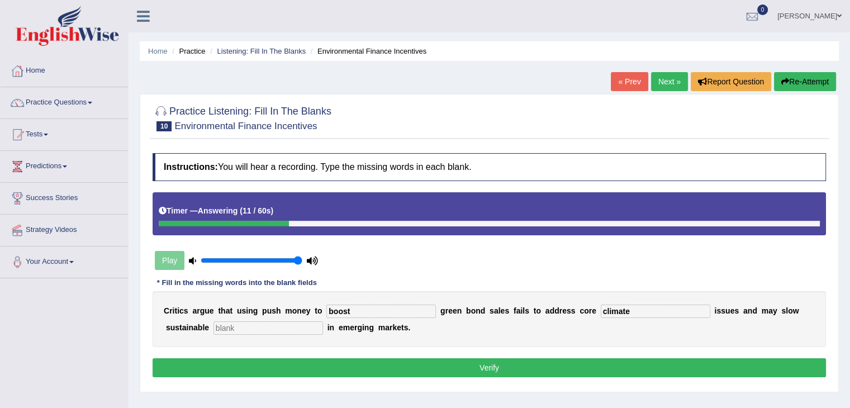
type input "climate"
click at [233, 322] on input "text" at bounding box center [268, 327] width 110 height 13
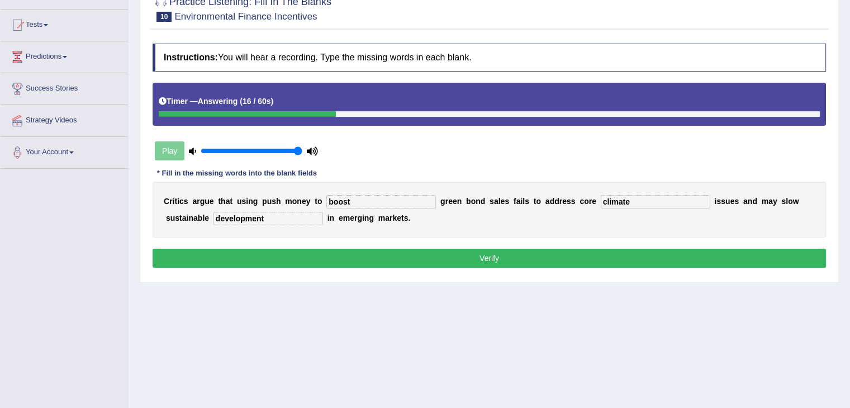
scroll to position [112, 0]
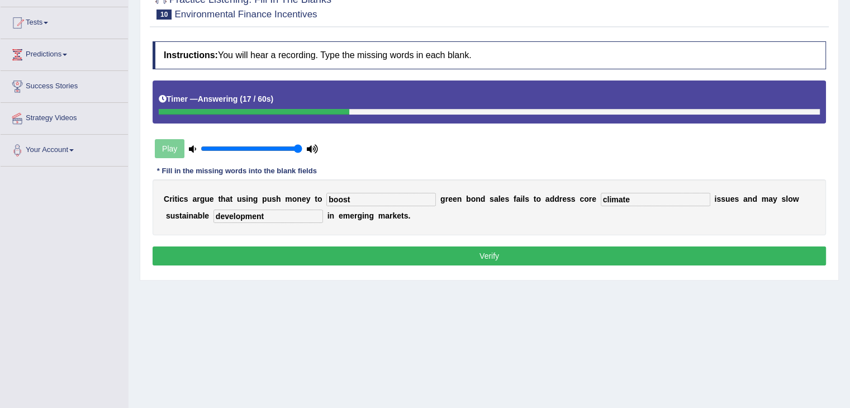
type input "development"
click at [422, 260] on button "Verify" at bounding box center [489, 255] width 673 height 19
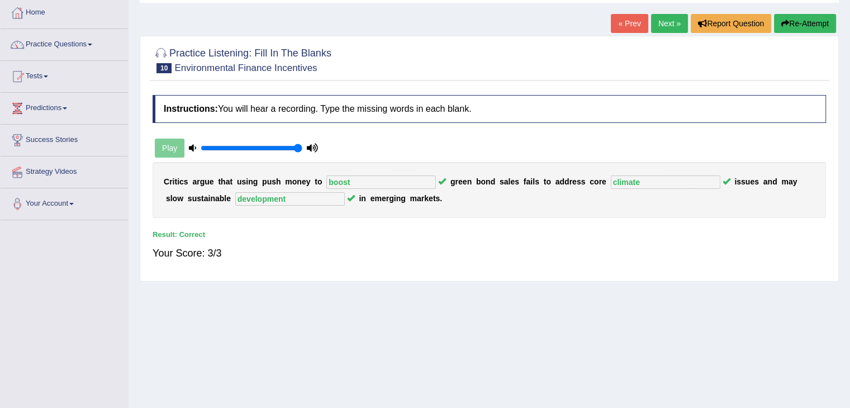
scroll to position [56, 0]
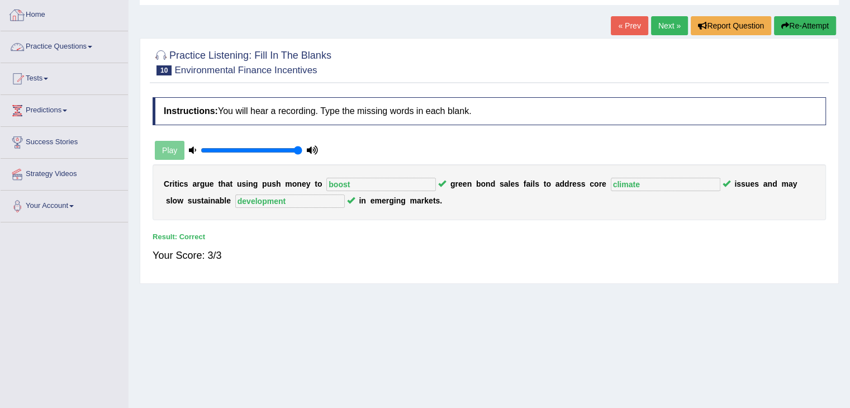
click at [92, 46] on span at bounding box center [90, 47] width 4 height 2
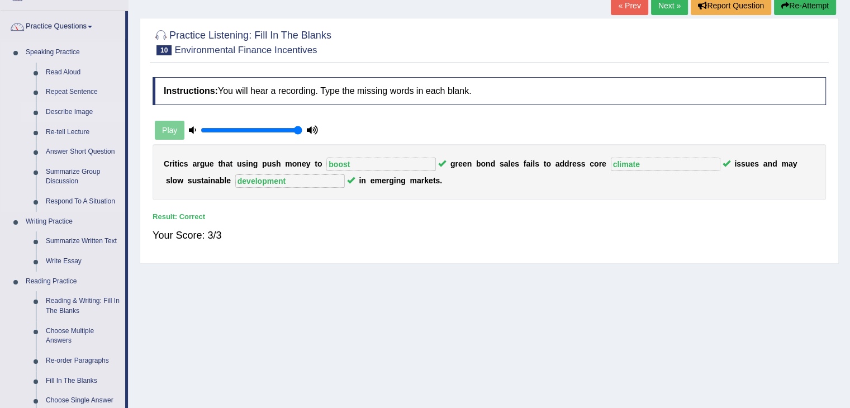
scroll to position [112, 0]
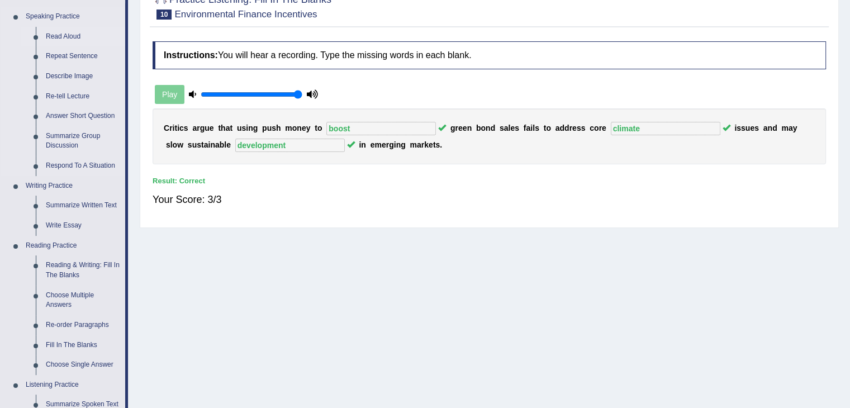
click at [68, 37] on link "Read Aloud" at bounding box center [83, 37] width 84 height 20
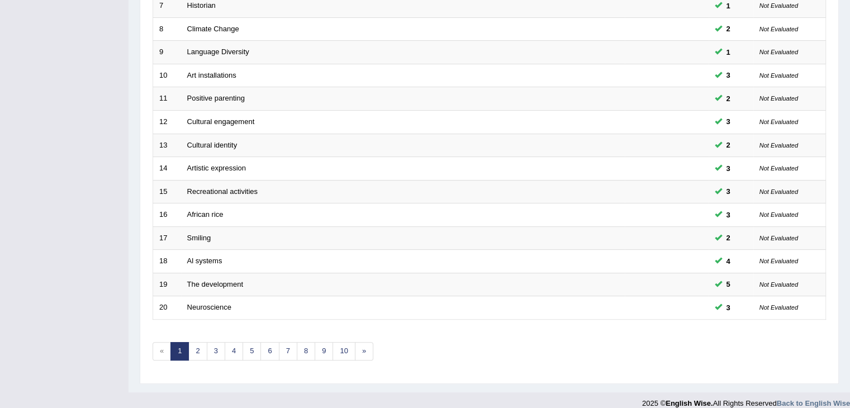
scroll to position [329, 0]
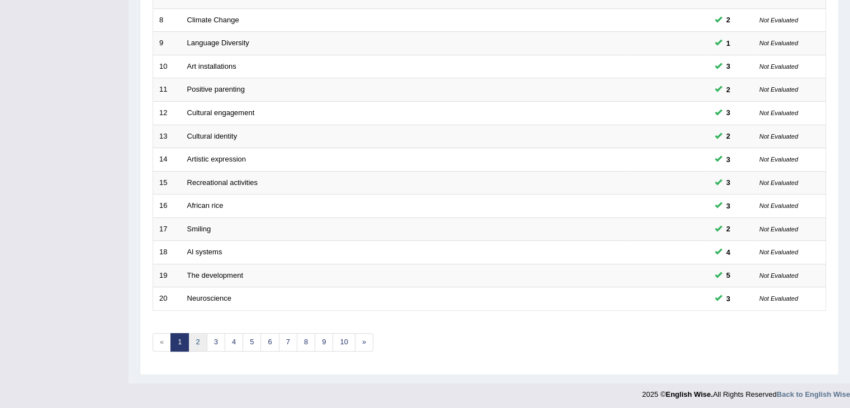
click at [197, 343] on link "2" at bounding box center [197, 342] width 18 height 18
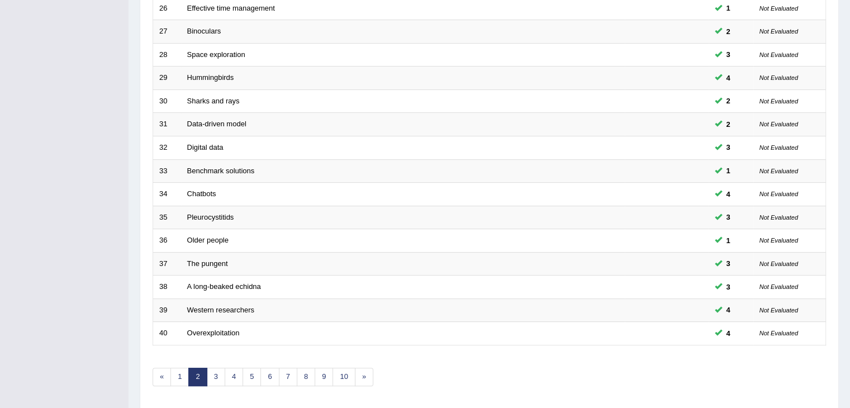
scroll to position [329, 0]
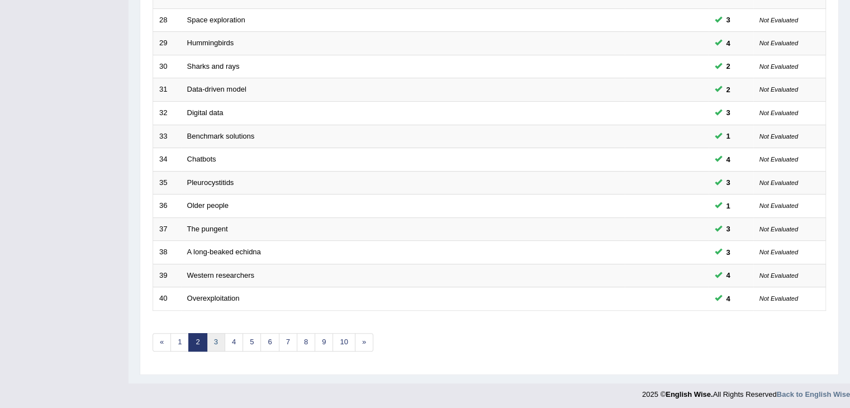
click at [216, 338] on link "3" at bounding box center [216, 342] width 18 height 18
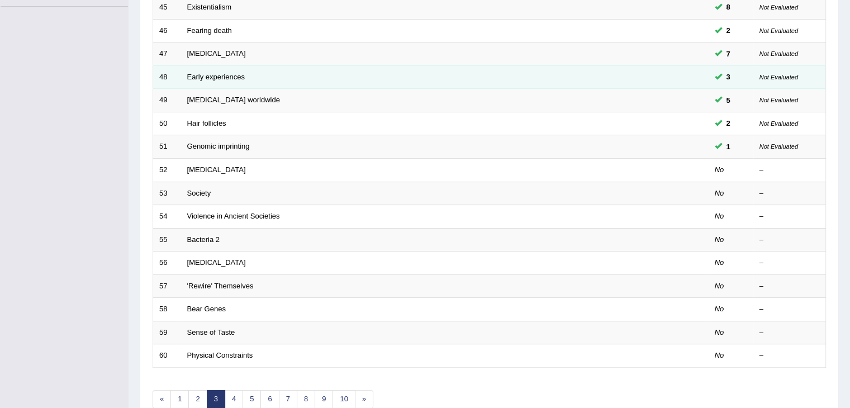
scroll to position [273, 0]
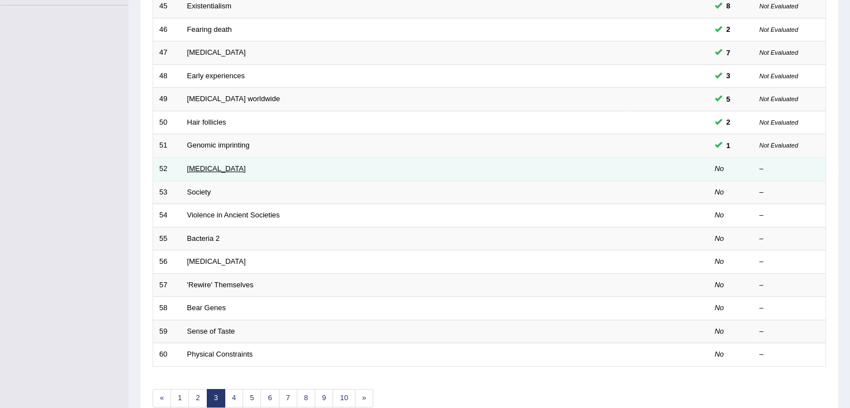
click at [210, 166] on link "[MEDICAL_DATA]" at bounding box center [216, 168] width 59 height 8
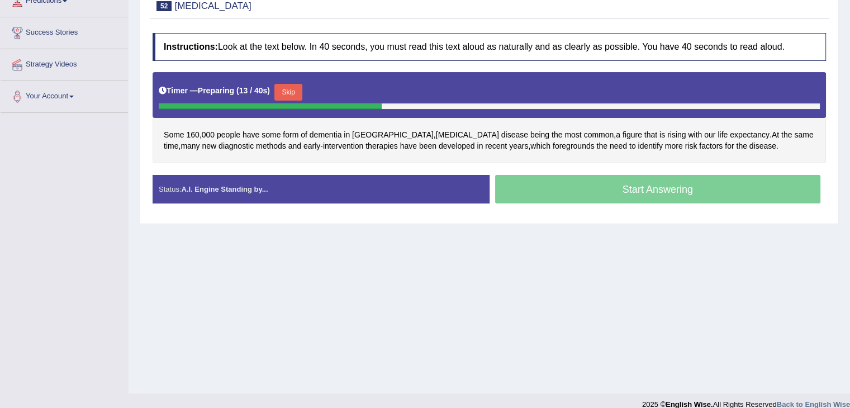
scroll to position [168, 0]
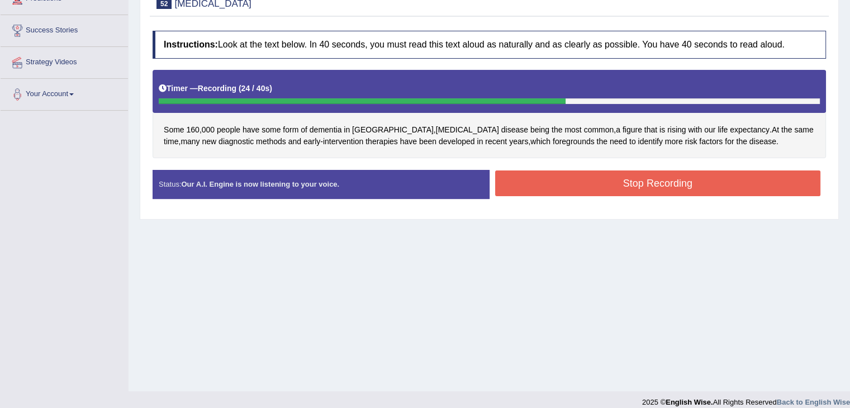
click at [550, 179] on button "Stop Recording" at bounding box center [658, 183] width 326 height 26
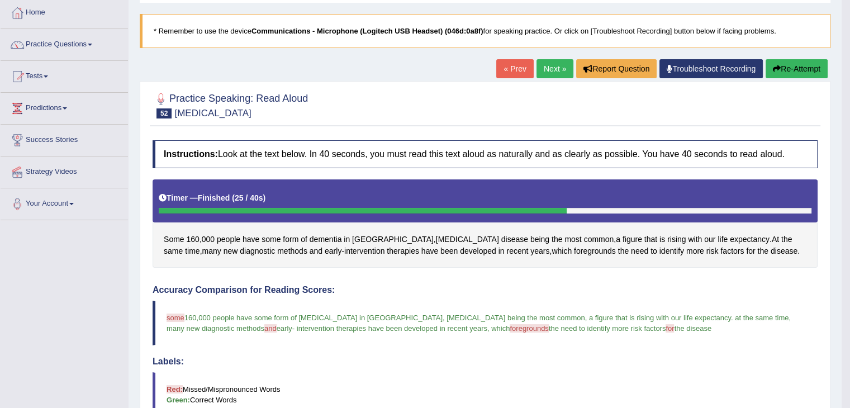
scroll to position [56, 0]
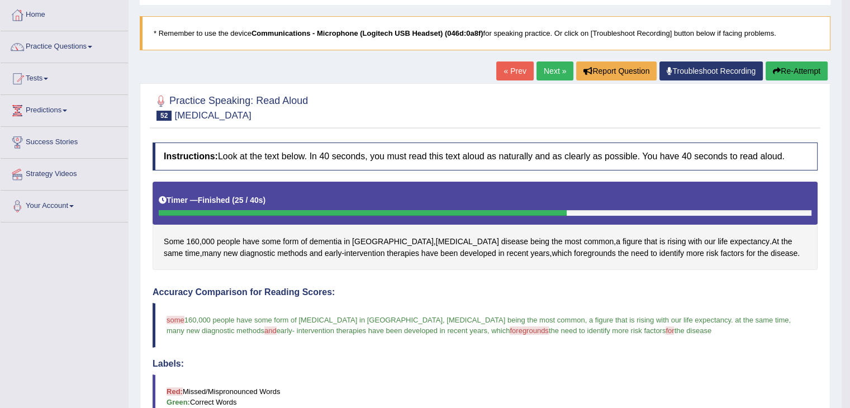
click at [778, 68] on icon "button" at bounding box center [777, 71] width 8 height 8
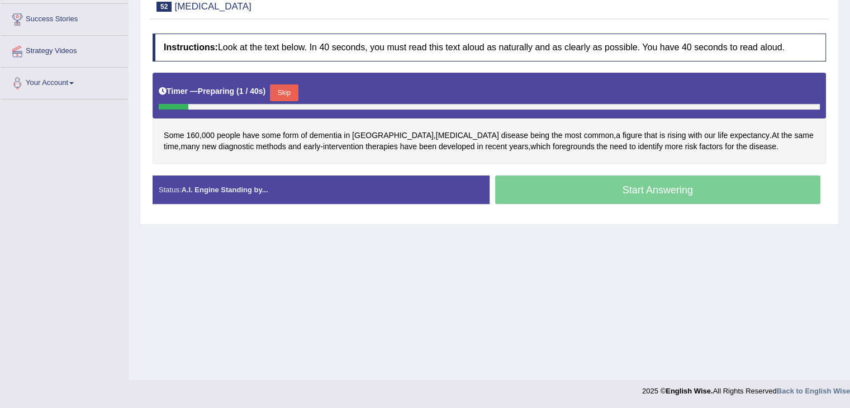
click at [291, 88] on button "Skip" at bounding box center [284, 92] width 28 height 17
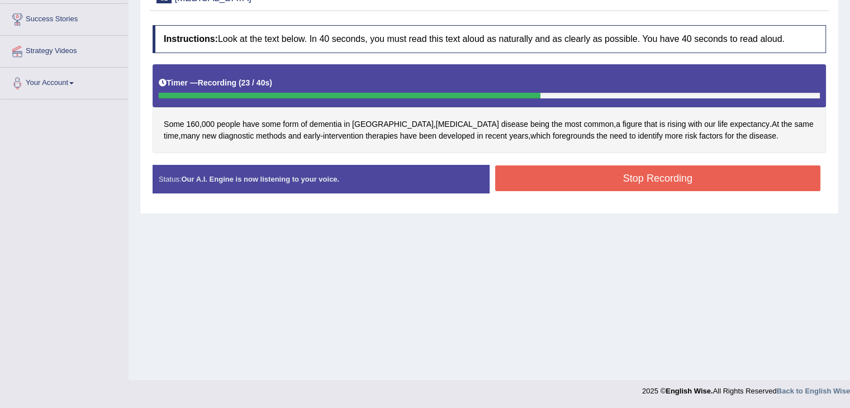
click at [586, 182] on button "Stop Recording" at bounding box center [658, 178] width 326 height 26
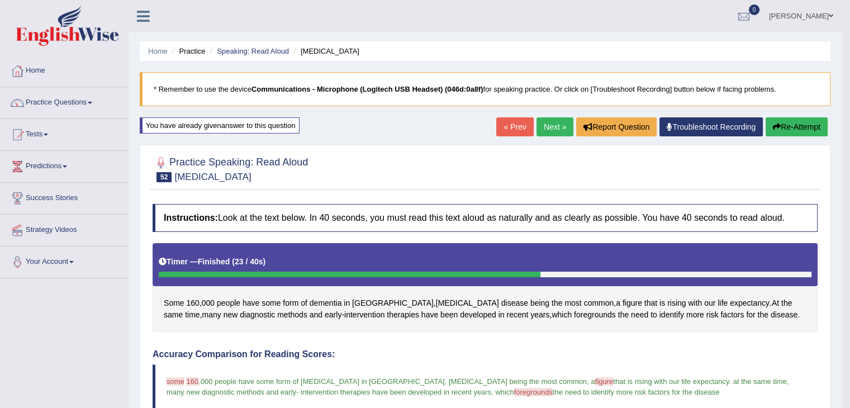
click at [783, 132] on button "Re-Attempt" at bounding box center [796, 126] width 62 height 19
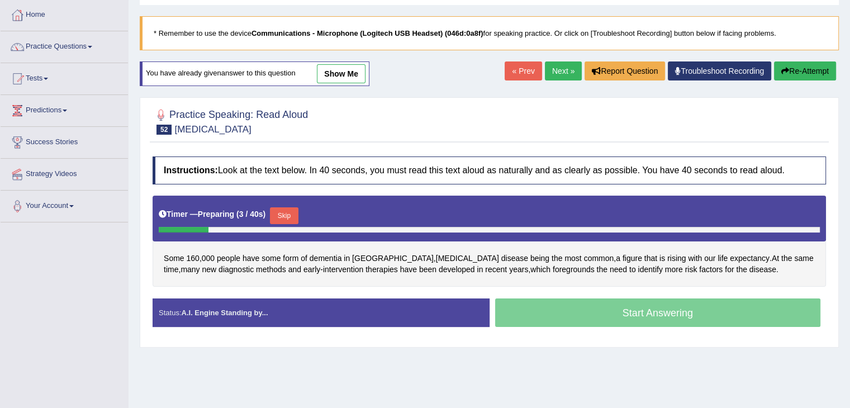
click at [284, 215] on button "Skip" at bounding box center [284, 215] width 28 height 17
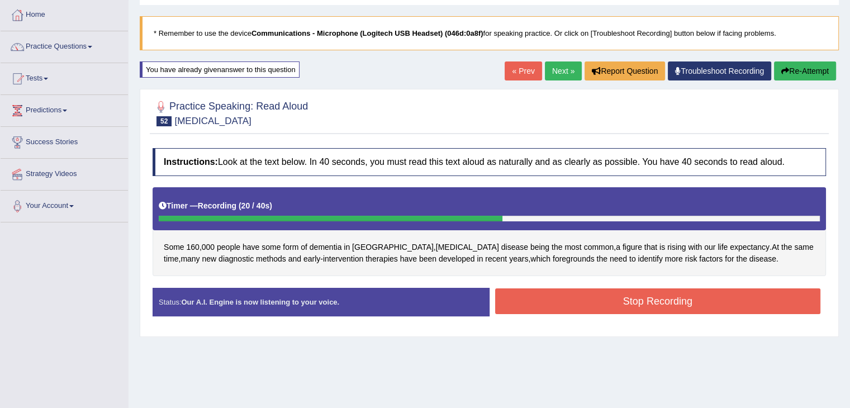
click at [576, 299] on button "Stop Recording" at bounding box center [658, 301] width 326 height 26
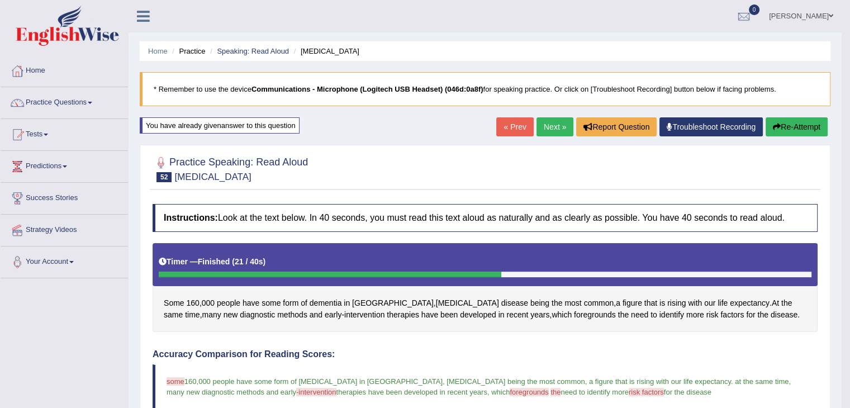
click at [777, 123] on icon "button" at bounding box center [777, 127] width 8 height 8
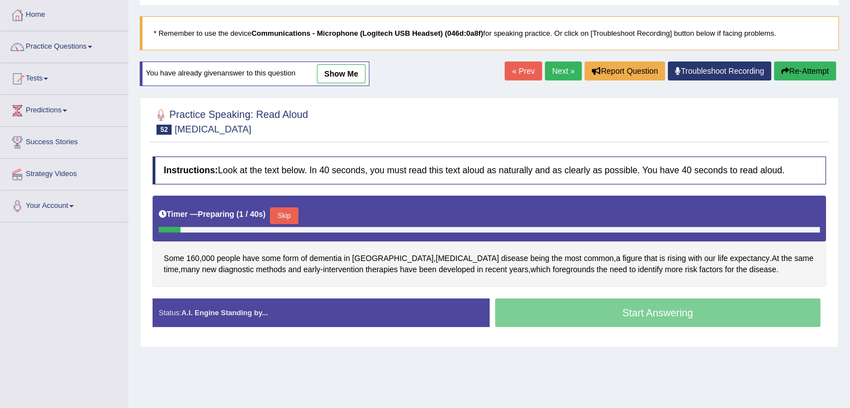
click at [291, 216] on button "Skip" at bounding box center [284, 215] width 28 height 17
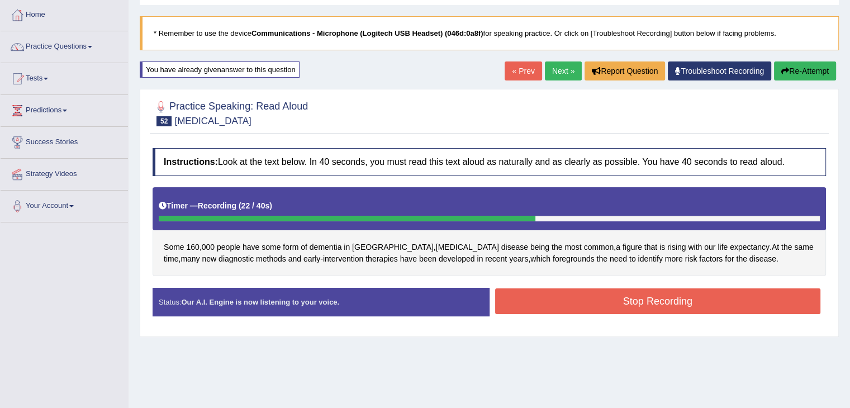
click at [535, 306] on button "Stop Recording" at bounding box center [658, 301] width 326 height 26
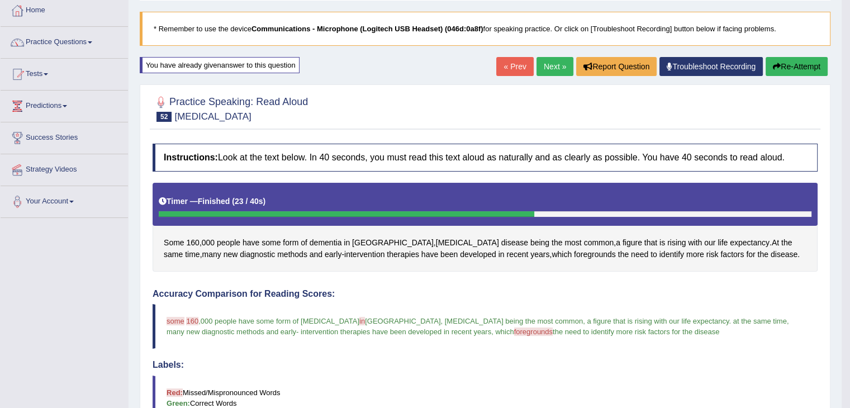
scroll to position [56, 0]
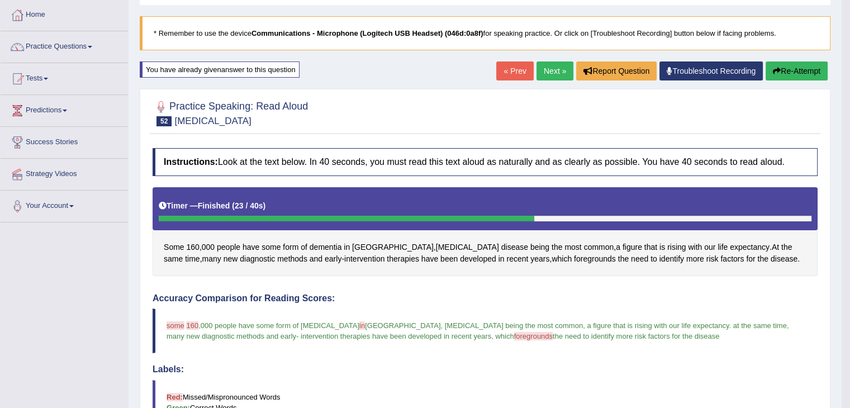
click at [769, 68] on button "Re-Attempt" at bounding box center [796, 70] width 62 height 19
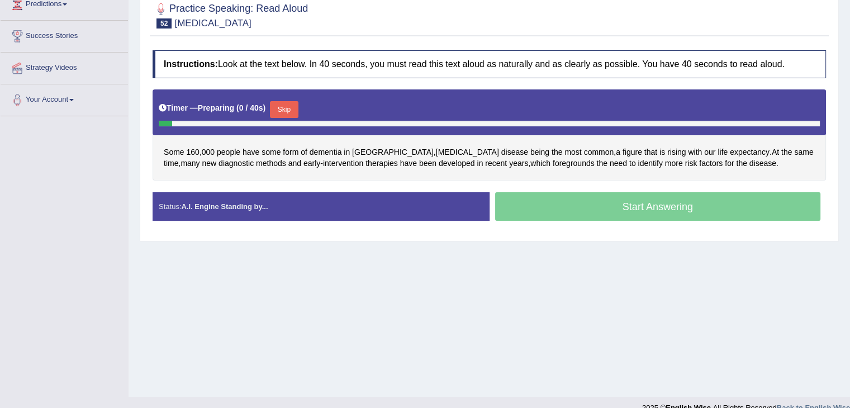
scroll to position [168, 0]
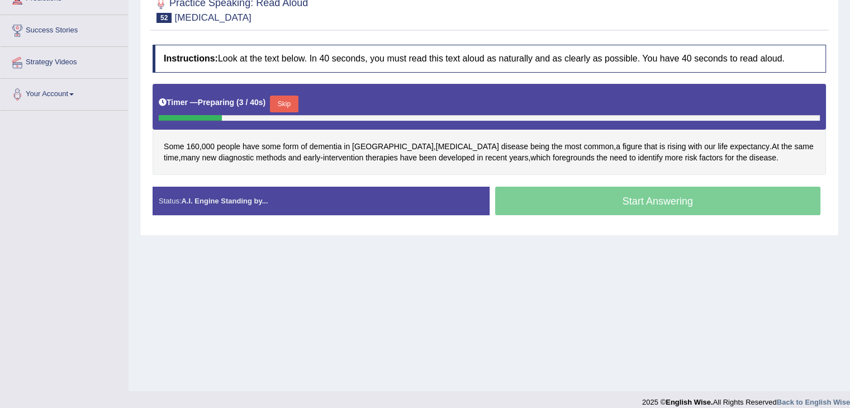
click at [287, 106] on button "Skip" at bounding box center [284, 104] width 28 height 17
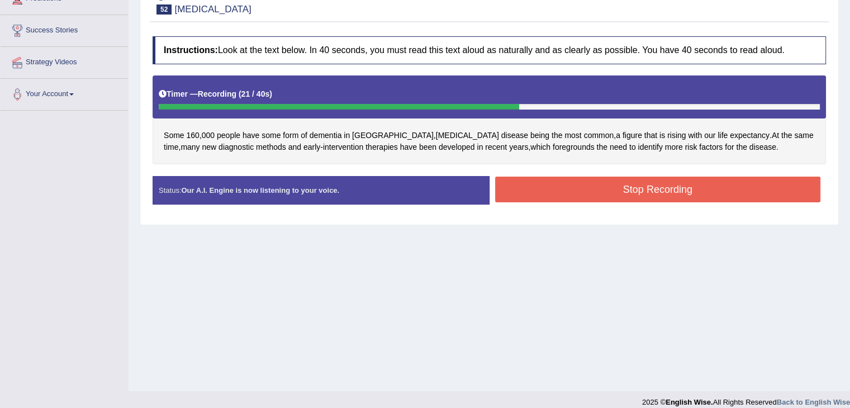
click at [543, 184] on button "Stop Recording" at bounding box center [658, 190] width 326 height 26
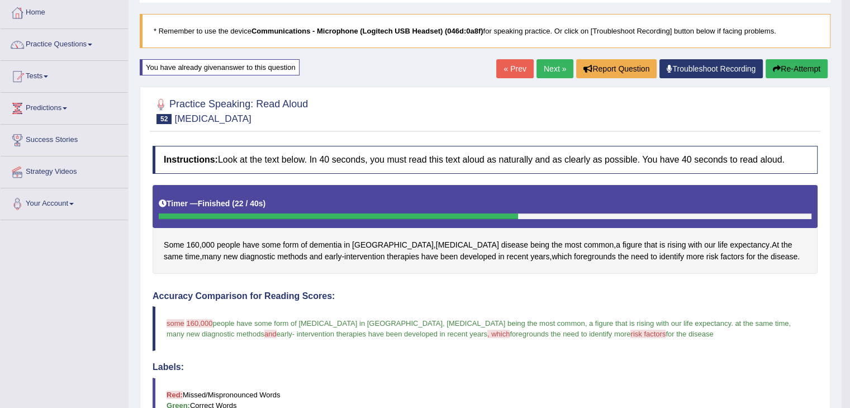
scroll to position [56, 0]
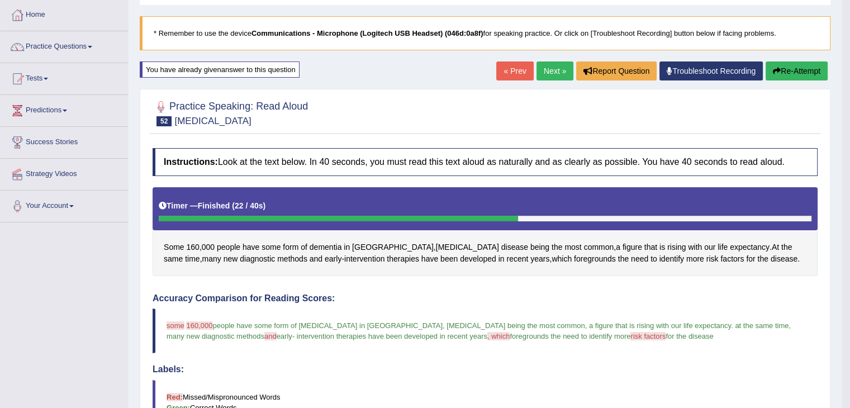
click at [781, 71] on button "Re-Attempt" at bounding box center [796, 70] width 62 height 19
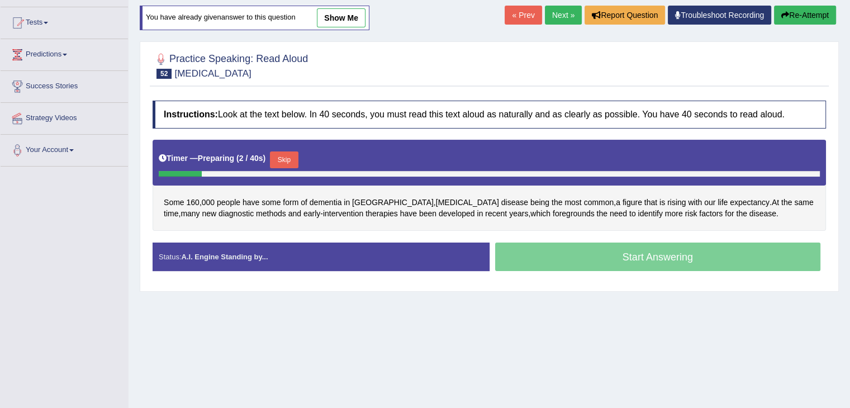
click at [291, 161] on button "Skip" at bounding box center [284, 159] width 28 height 17
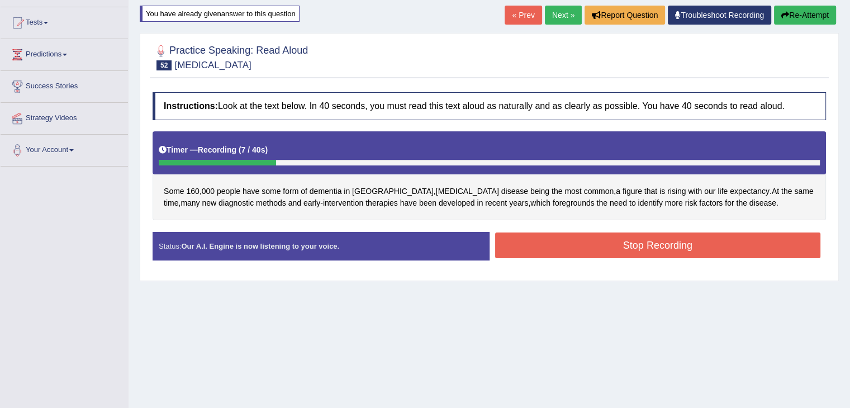
click at [788, 11] on button "Re-Attempt" at bounding box center [805, 15] width 62 height 19
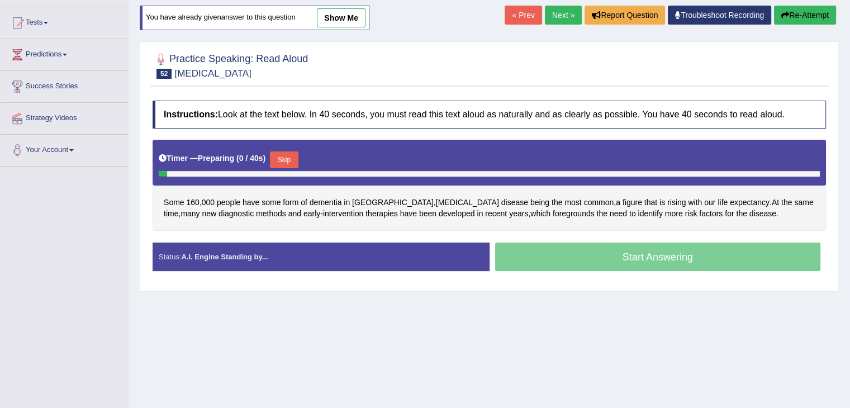
click at [787, 13] on button "Re-Attempt" at bounding box center [805, 15] width 62 height 19
click at [288, 160] on button "Skip" at bounding box center [284, 159] width 28 height 17
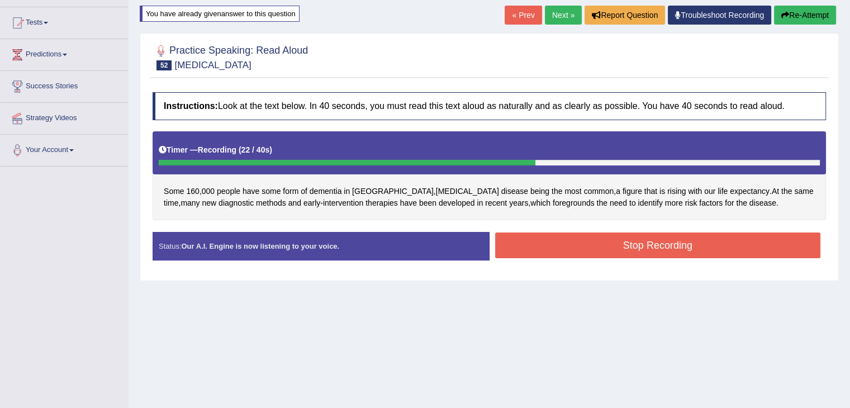
click at [558, 251] on button "Stop Recording" at bounding box center [658, 245] width 326 height 26
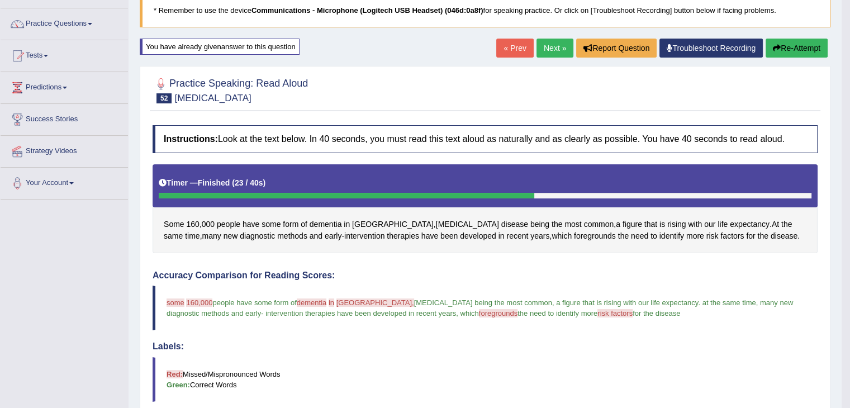
scroll to position [56, 0]
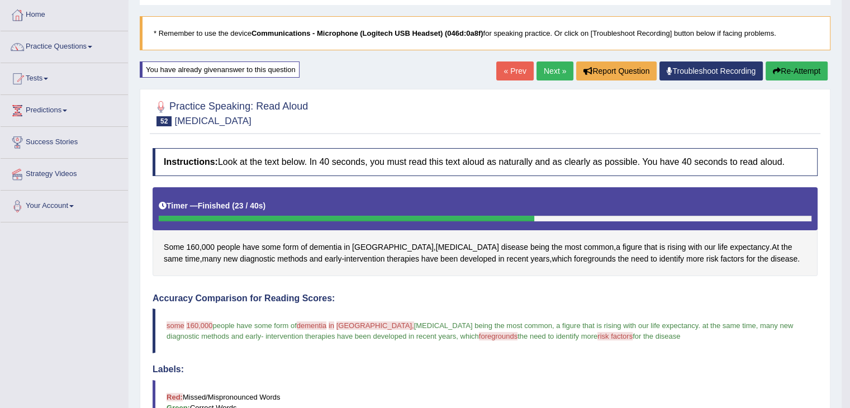
click at [773, 70] on icon "button" at bounding box center [777, 71] width 8 height 8
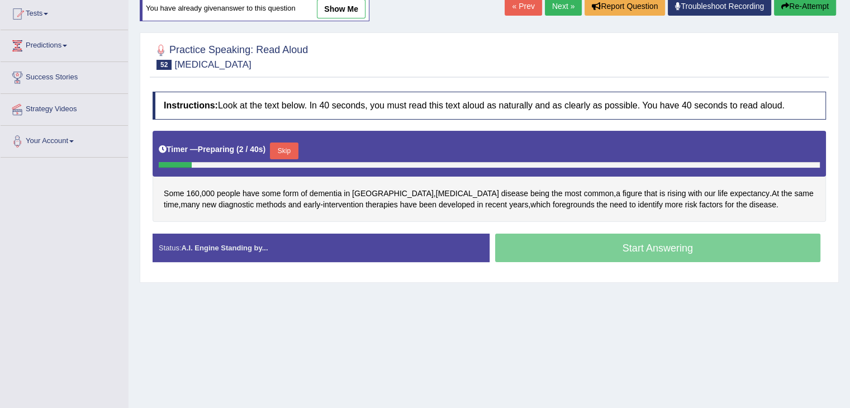
click at [289, 153] on button "Skip" at bounding box center [284, 150] width 28 height 17
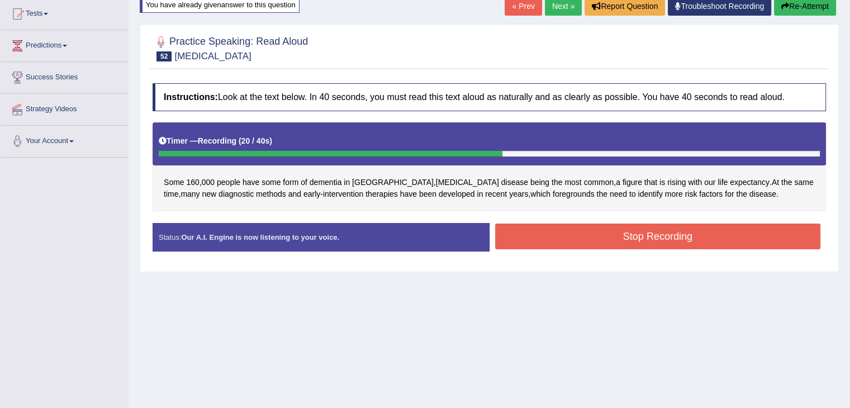
click at [570, 234] on button "Stop Recording" at bounding box center [658, 236] width 326 height 26
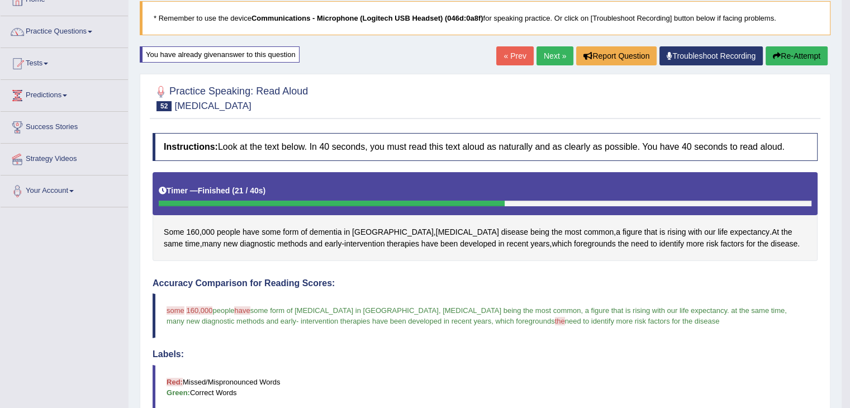
scroll to position [65, 0]
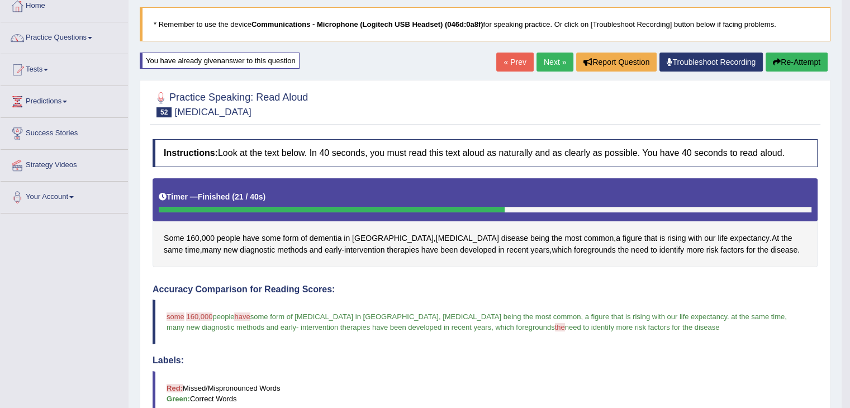
click at [553, 64] on link "Next »" at bounding box center [554, 62] width 37 height 19
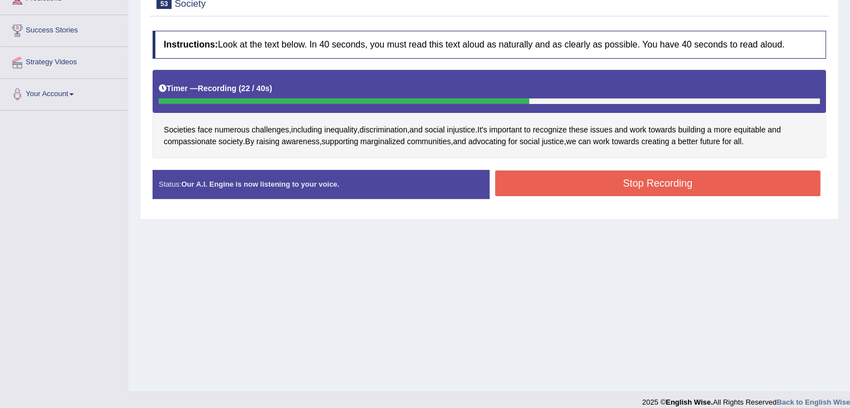
click at [589, 176] on button "Stop Recording" at bounding box center [658, 183] width 326 height 26
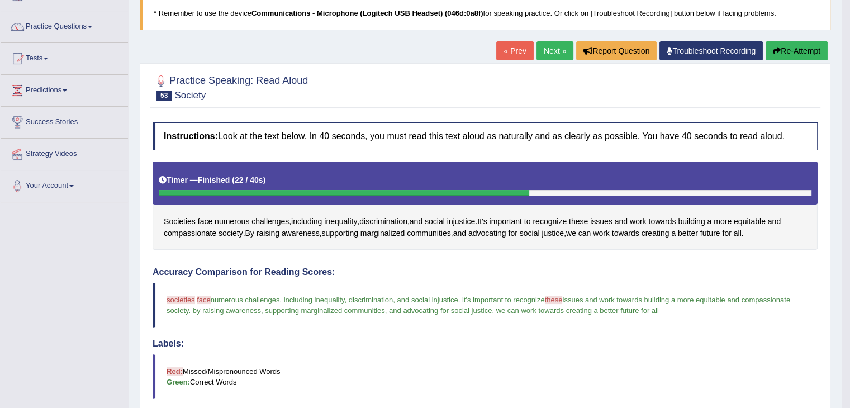
scroll to position [56, 0]
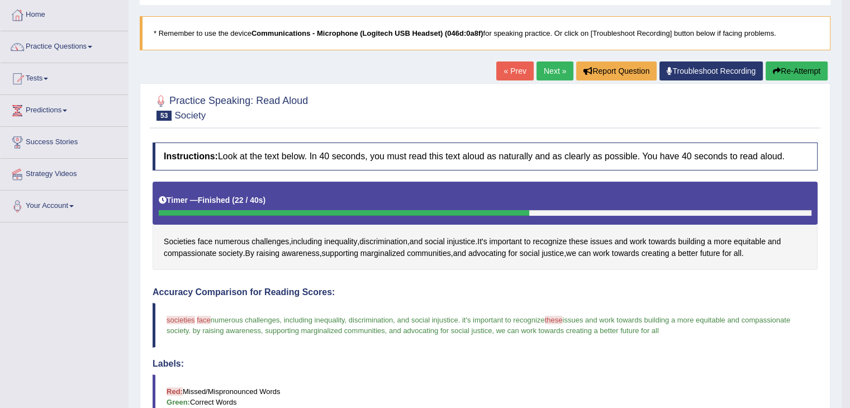
click at [783, 72] on button "Re-Attempt" at bounding box center [796, 70] width 62 height 19
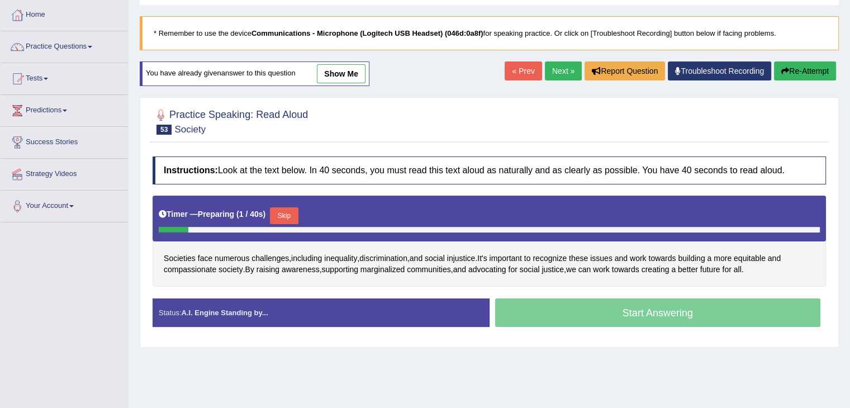
click at [292, 215] on button "Skip" at bounding box center [284, 215] width 28 height 17
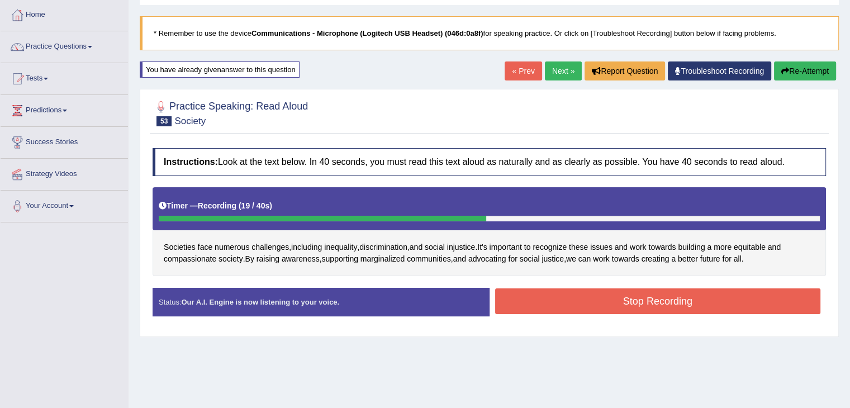
click at [568, 307] on button "Stop Recording" at bounding box center [658, 301] width 326 height 26
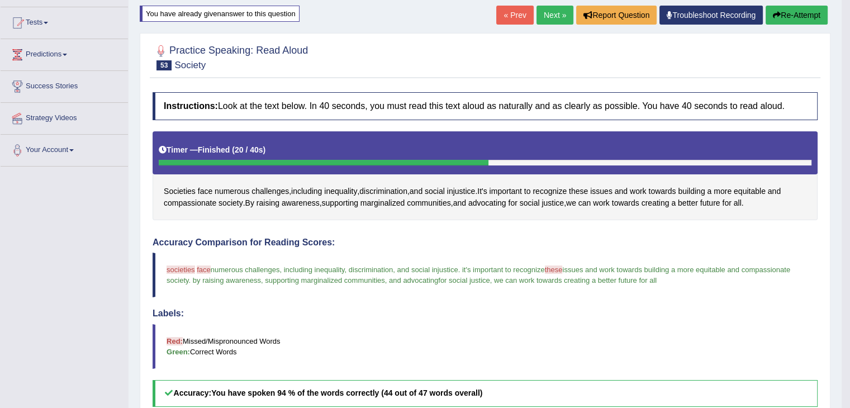
scroll to position [112, 0]
click at [778, 13] on icon "button" at bounding box center [777, 15] width 8 height 8
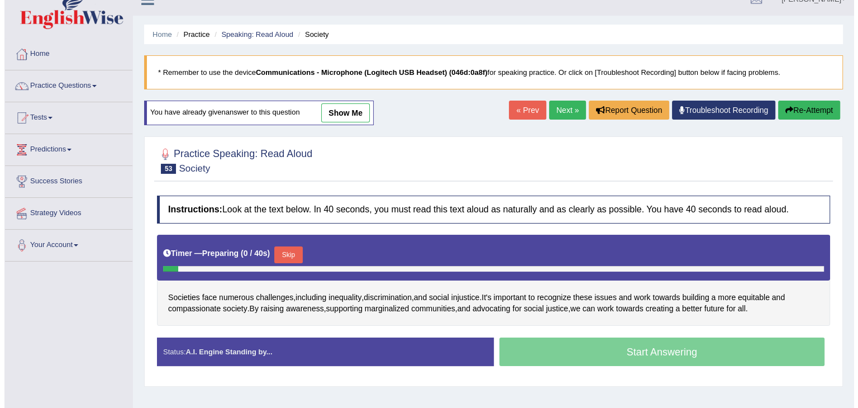
scroll to position [11, 0]
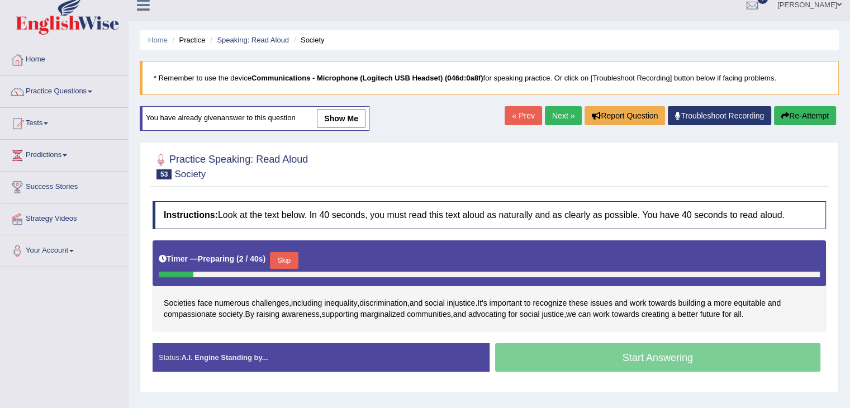
click at [292, 255] on button "Skip" at bounding box center [284, 260] width 28 height 17
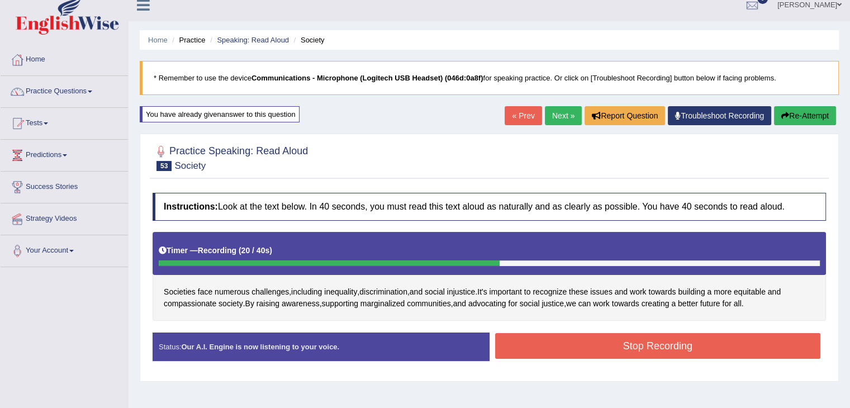
click at [639, 340] on button "Stop Recording" at bounding box center [658, 346] width 326 height 26
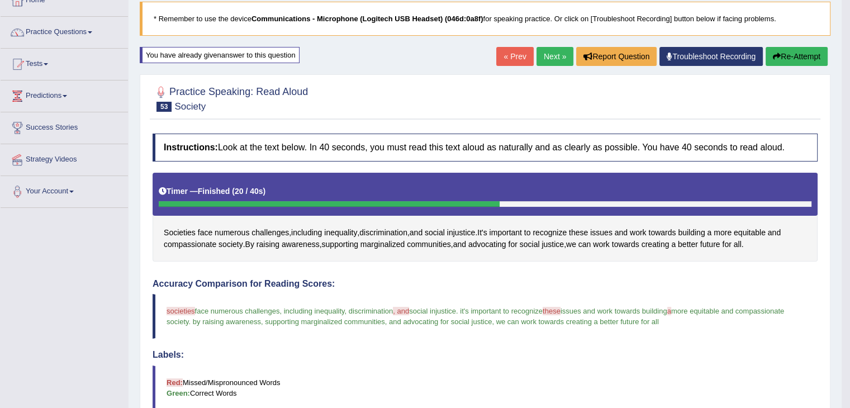
scroll to position [67, 0]
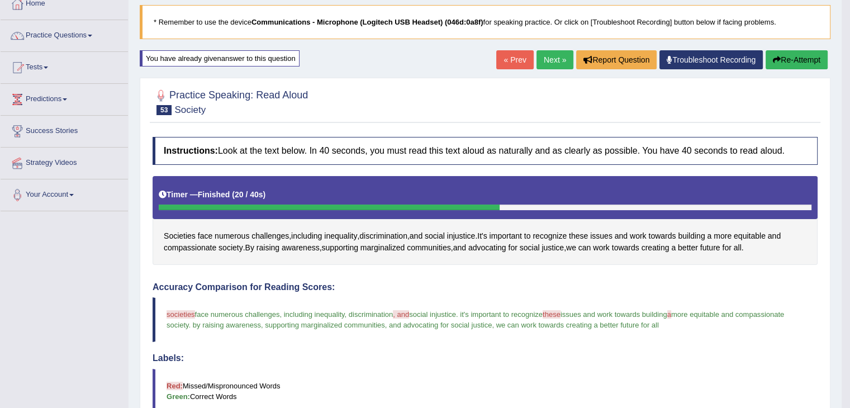
click at [786, 60] on button "Re-Attempt" at bounding box center [796, 59] width 62 height 19
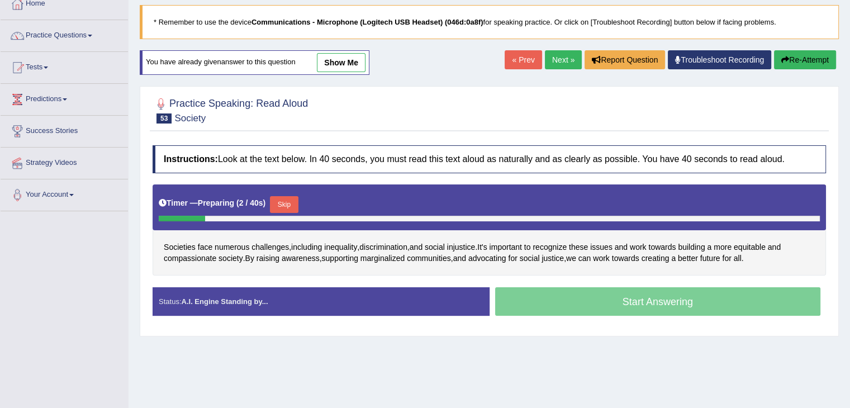
click at [294, 207] on button "Skip" at bounding box center [284, 204] width 28 height 17
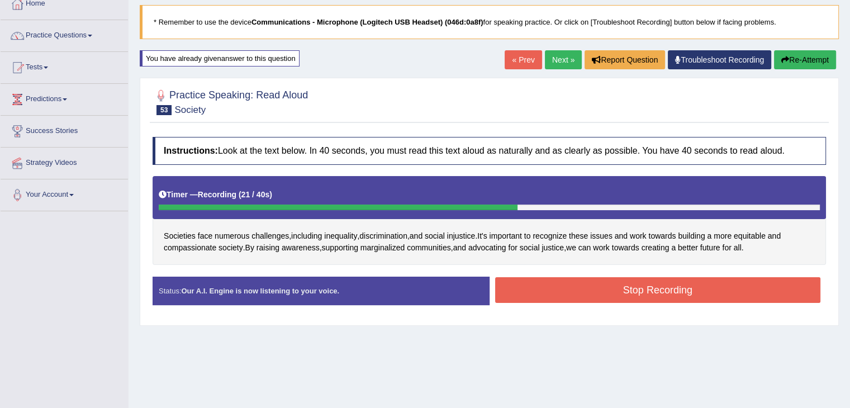
click at [675, 293] on button "Stop Recording" at bounding box center [658, 290] width 326 height 26
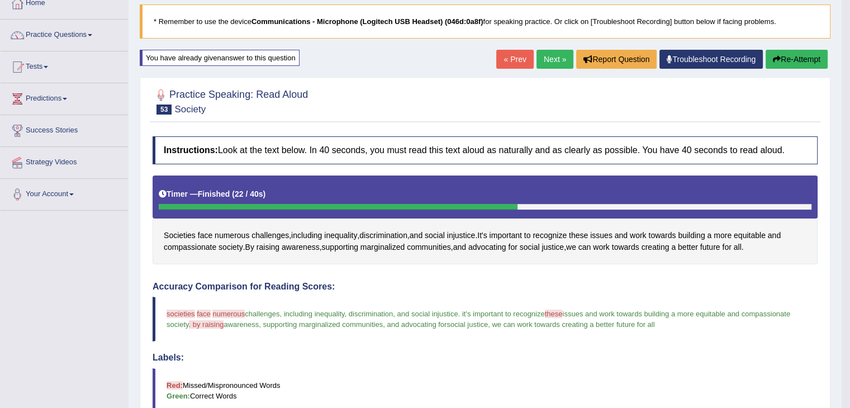
scroll to position [67, 0]
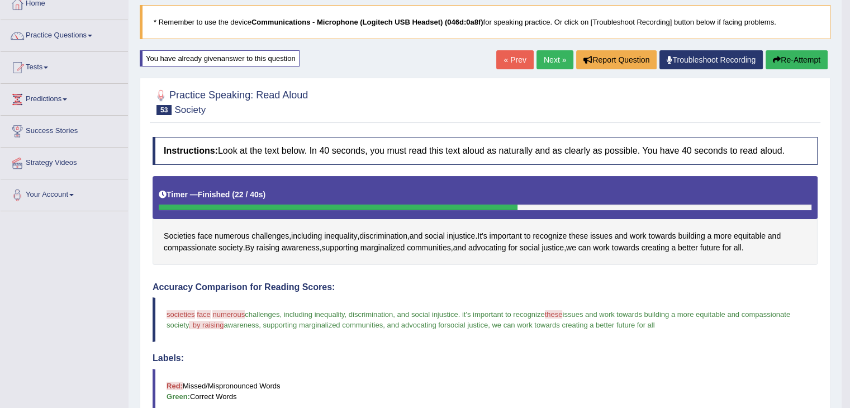
click at [779, 57] on button "Re-Attempt" at bounding box center [796, 59] width 62 height 19
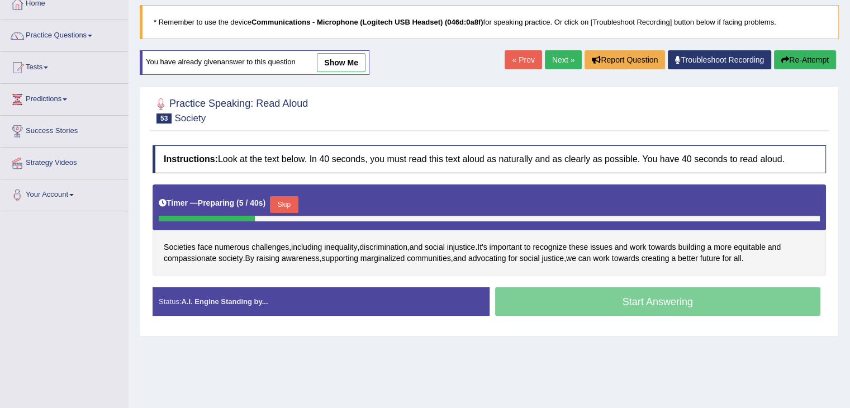
click at [291, 206] on button "Skip" at bounding box center [284, 204] width 28 height 17
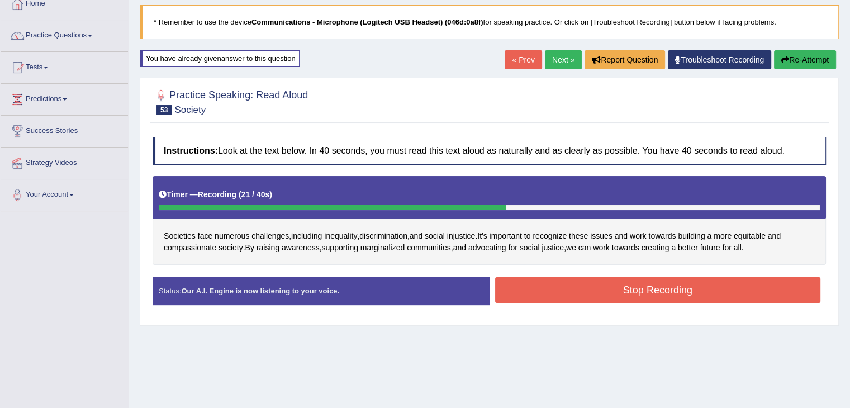
click at [654, 292] on button "Stop Recording" at bounding box center [658, 290] width 326 height 26
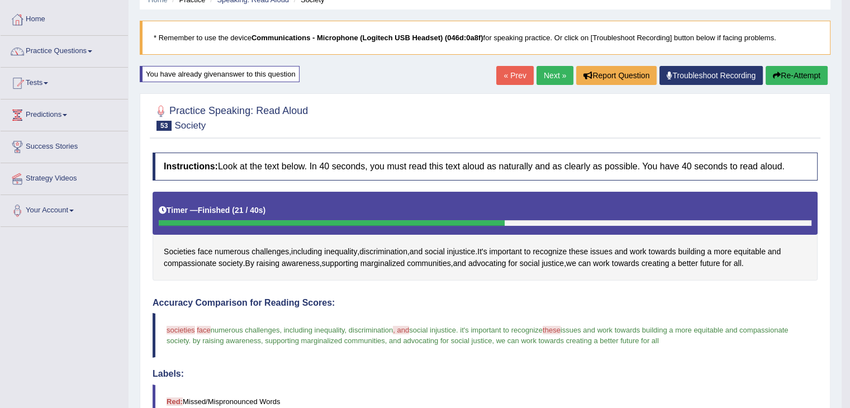
scroll to position [56, 0]
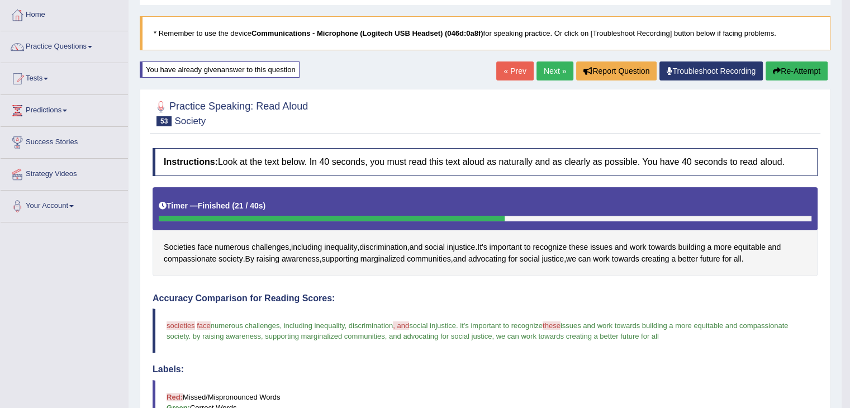
click at [548, 74] on link "Next »" at bounding box center [554, 70] width 37 height 19
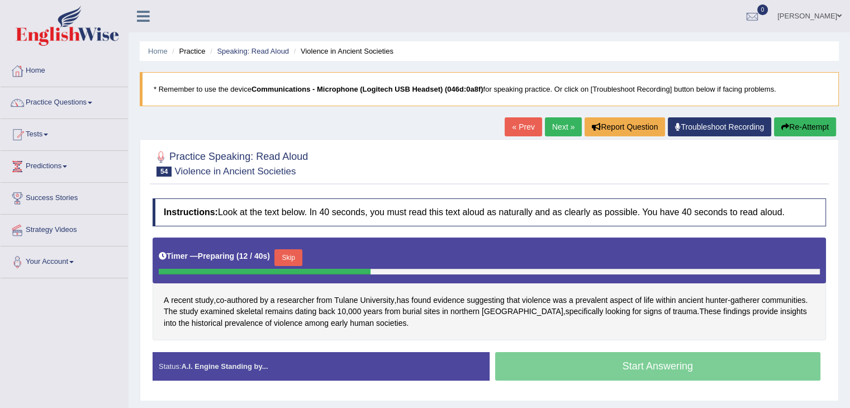
click at [291, 255] on button "Skip" at bounding box center [288, 257] width 28 height 17
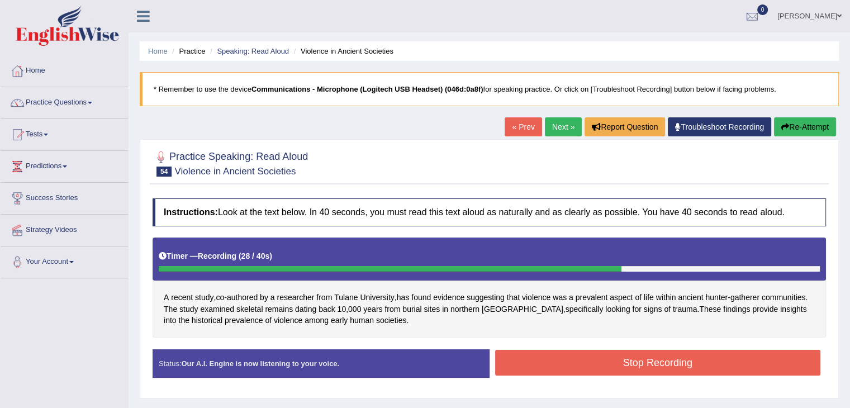
click at [586, 355] on button "Stop Recording" at bounding box center [658, 363] width 326 height 26
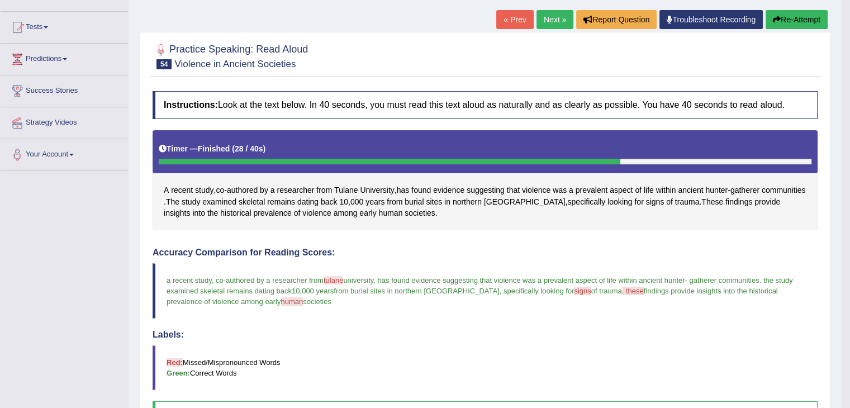
scroll to position [112, 0]
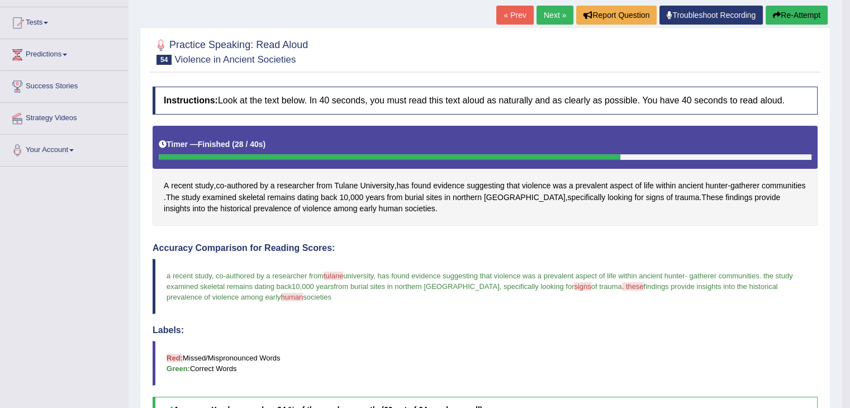
click at [776, 16] on icon "button" at bounding box center [777, 15] width 8 height 8
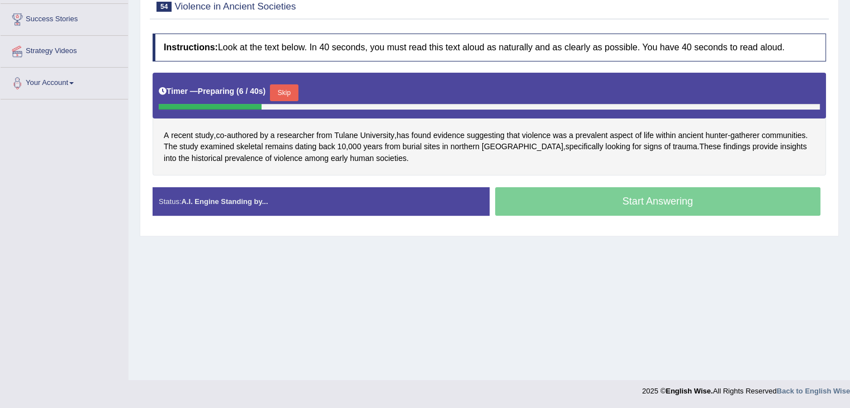
click at [281, 91] on button "Skip" at bounding box center [284, 92] width 28 height 17
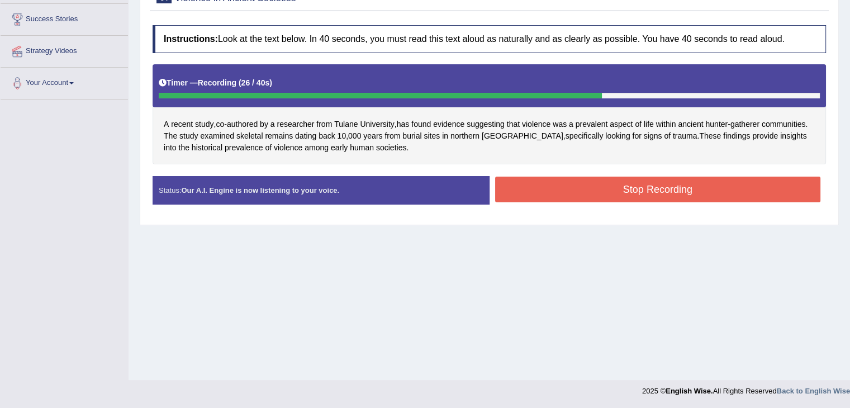
click at [597, 193] on button "Stop Recording" at bounding box center [658, 190] width 326 height 26
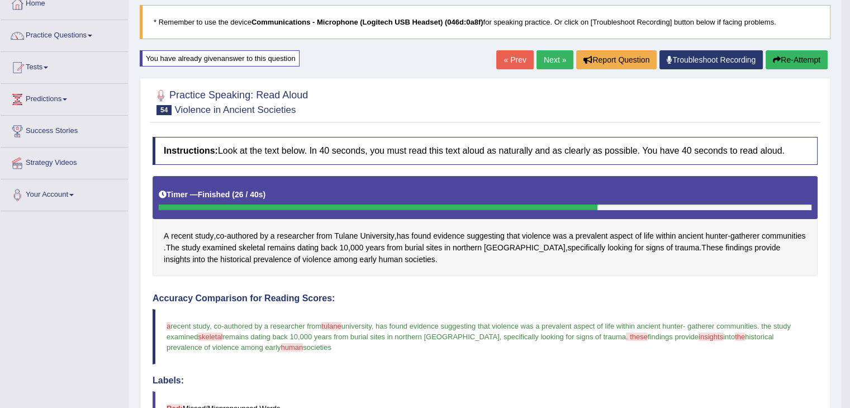
scroll to position [67, 0]
click at [802, 63] on button "Re-Attempt" at bounding box center [796, 59] width 62 height 19
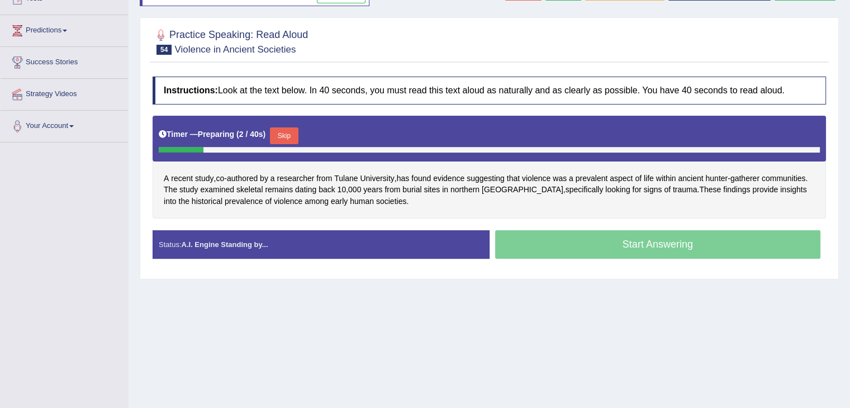
click at [282, 135] on button "Skip" at bounding box center [284, 135] width 28 height 17
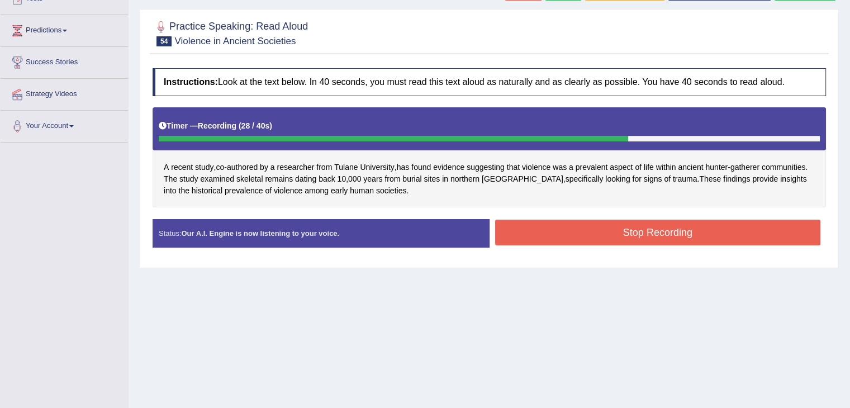
click at [584, 240] on button "Stop Recording" at bounding box center [658, 233] width 326 height 26
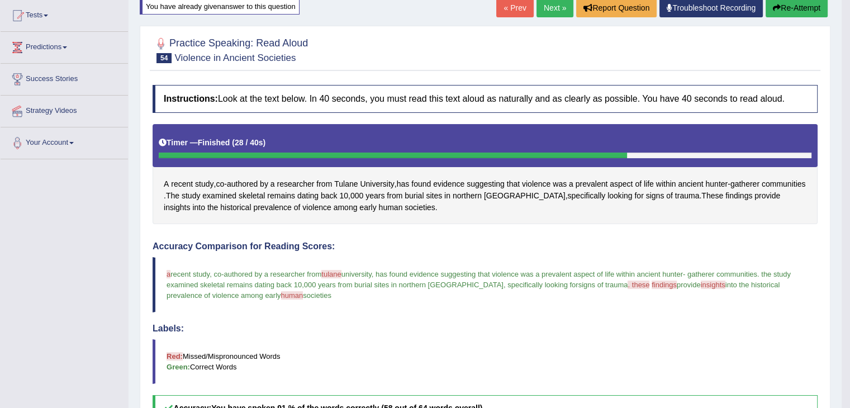
scroll to position [80, 0]
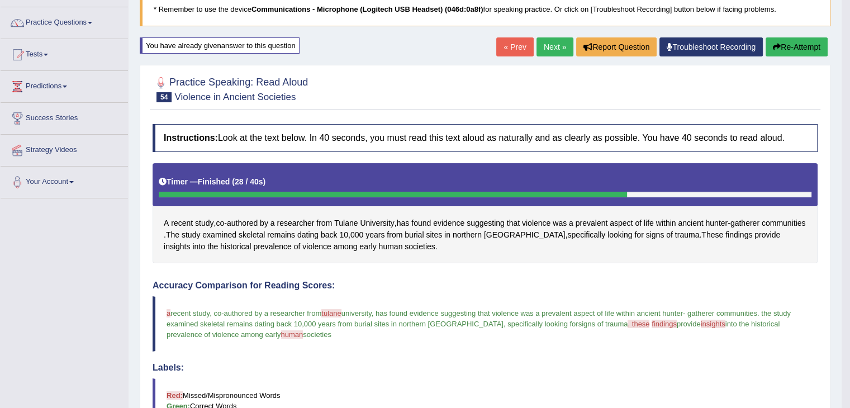
click at [803, 52] on button "Re-Attempt" at bounding box center [796, 46] width 62 height 19
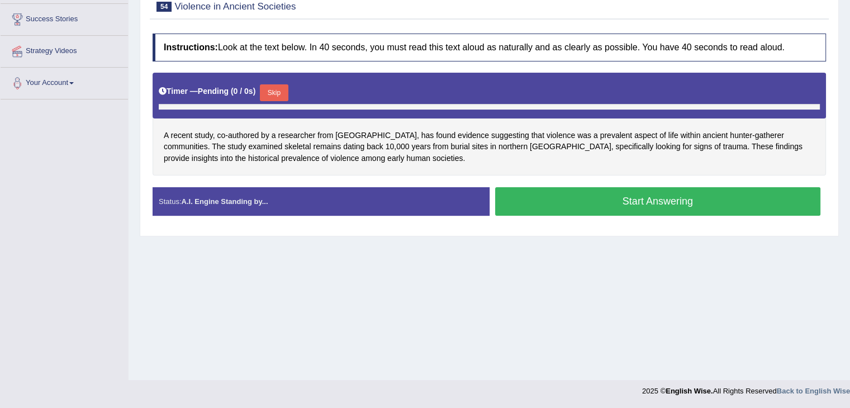
scroll to position [179, 0]
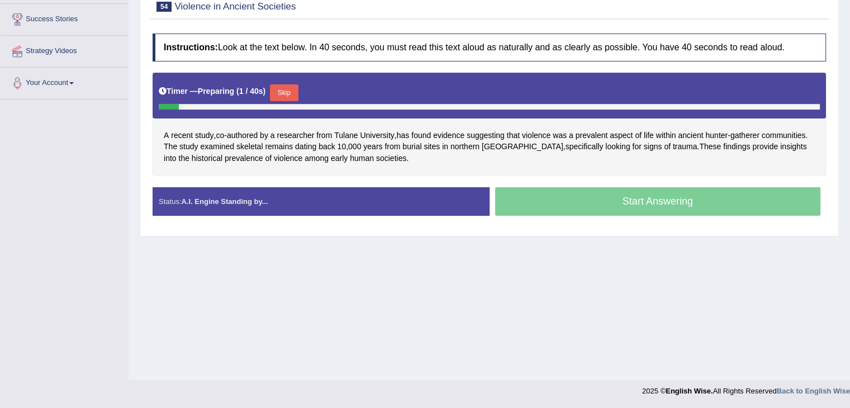
click at [284, 94] on button "Skip" at bounding box center [284, 92] width 28 height 17
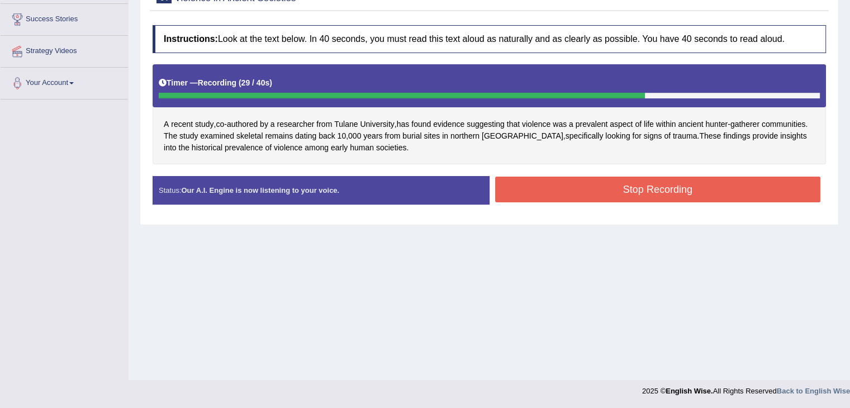
click at [654, 187] on button "Stop Recording" at bounding box center [658, 190] width 326 height 26
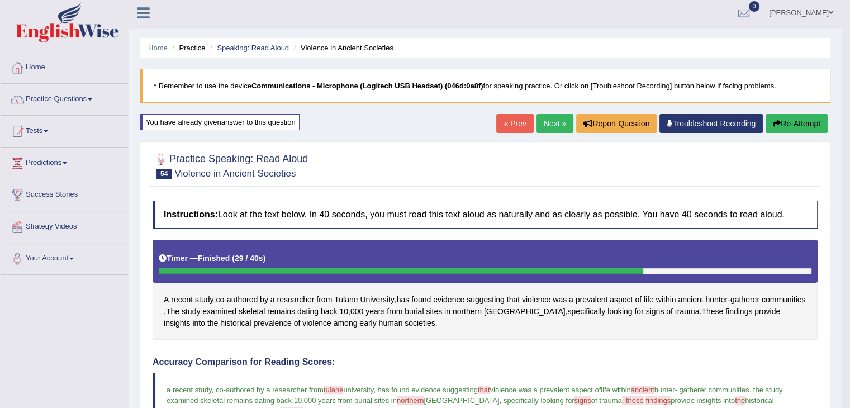
scroll to position [0, 0]
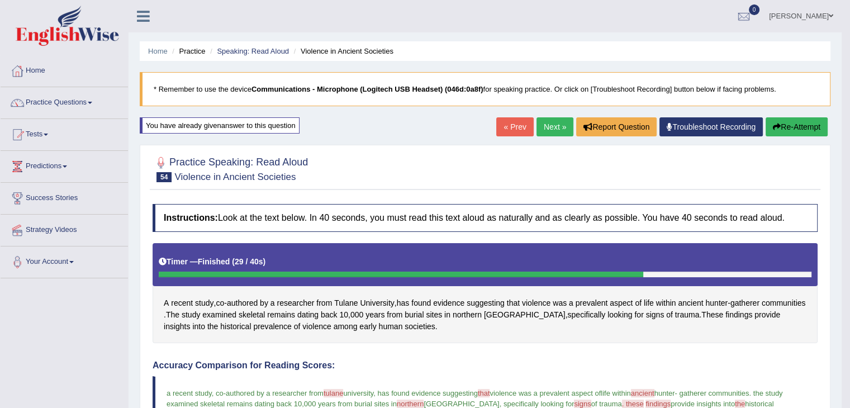
click at [784, 123] on button "Re-Attempt" at bounding box center [796, 126] width 62 height 19
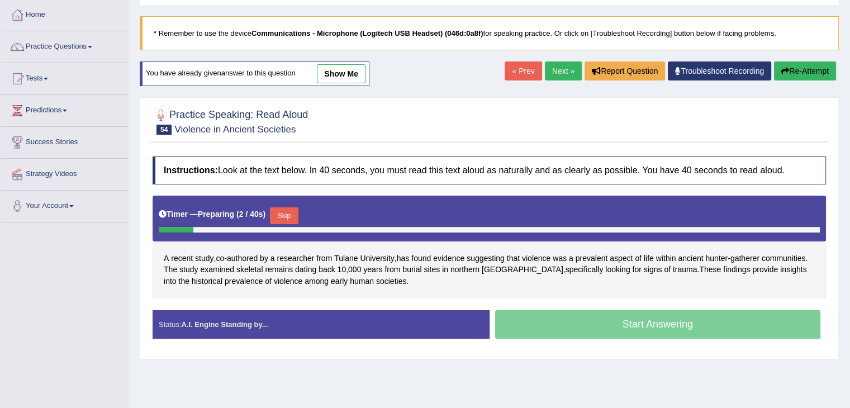
click at [283, 218] on button "Skip" at bounding box center [284, 215] width 28 height 17
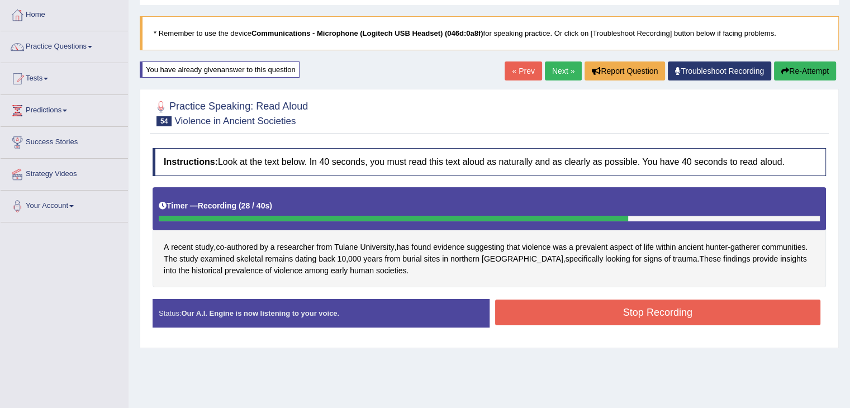
click at [563, 315] on button "Stop Recording" at bounding box center [658, 312] width 326 height 26
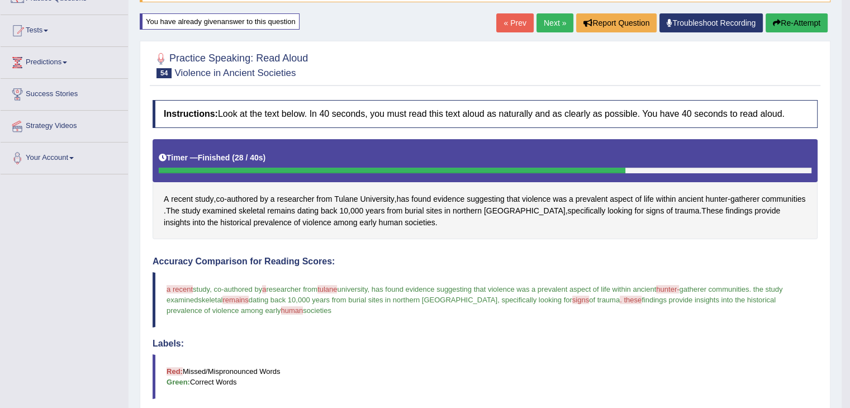
scroll to position [112, 0]
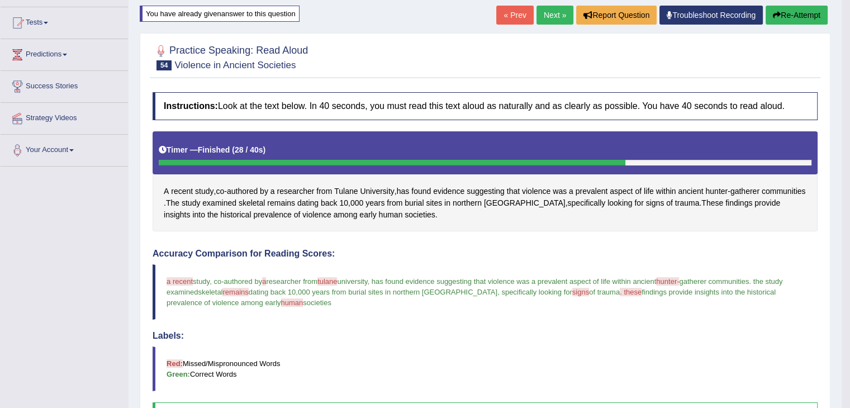
click at [804, 17] on button "Re-Attempt" at bounding box center [796, 15] width 62 height 19
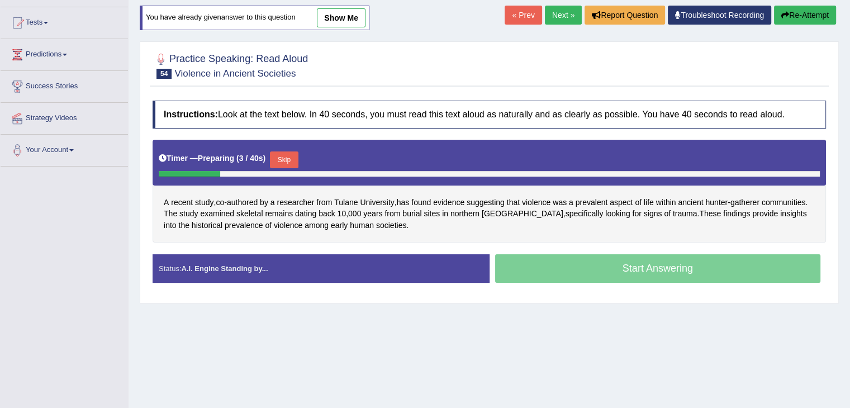
click at [293, 158] on button "Skip" at bounding box center [284, 159] width 28 height 17
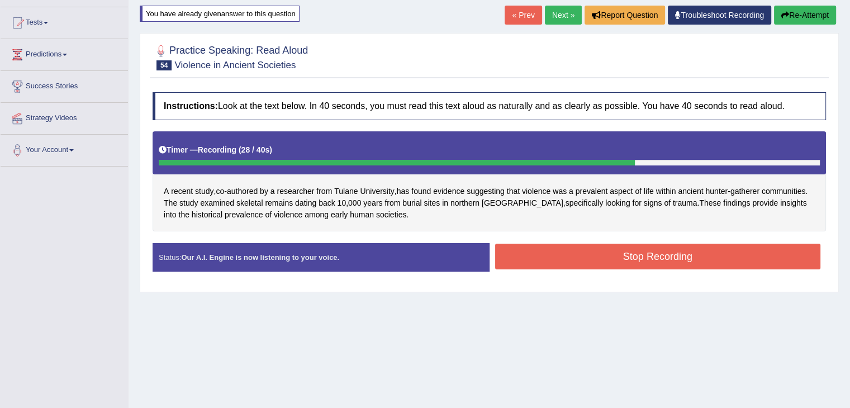
click at [563, 260] on button "Stop Recording" at bounding box center [658, 257] width 326 height 26
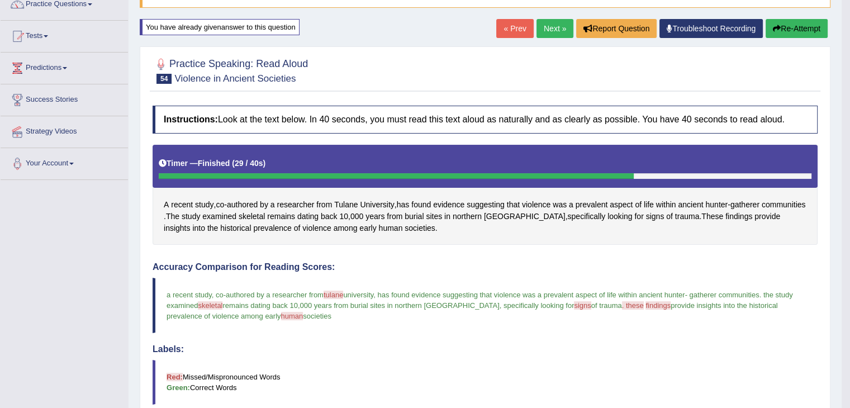
scroll to position [56, 0]
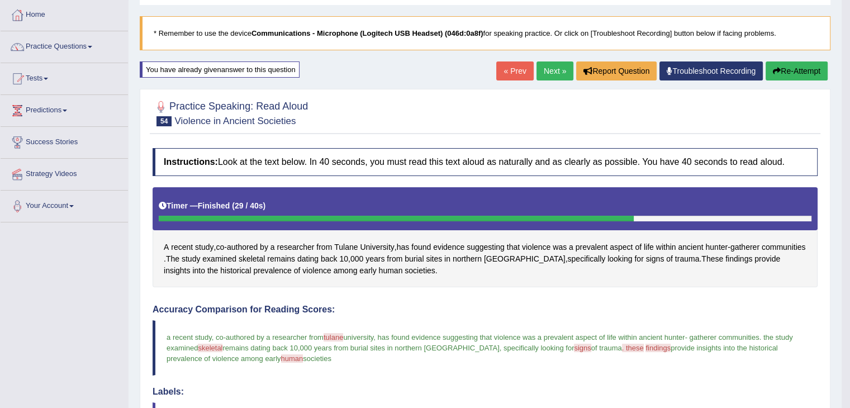
click at [548, 65] on link "Next »" at bounding box center [554, 70] width 37 height 19
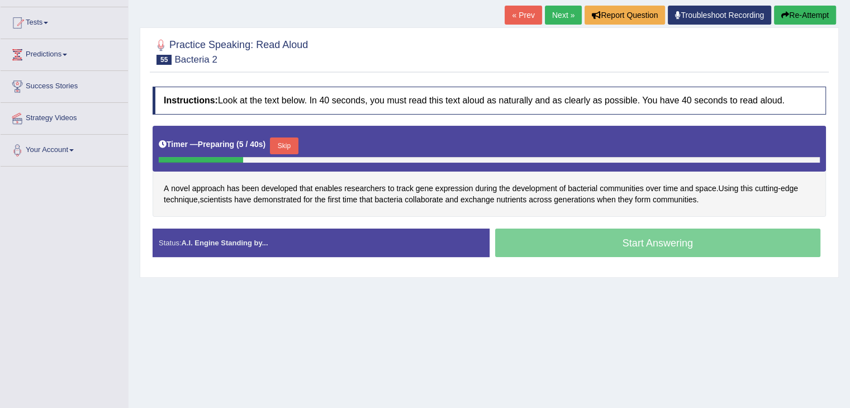
click at [288, 146] on button "Skip" at bounding box center [284, 145] width 28 height 17
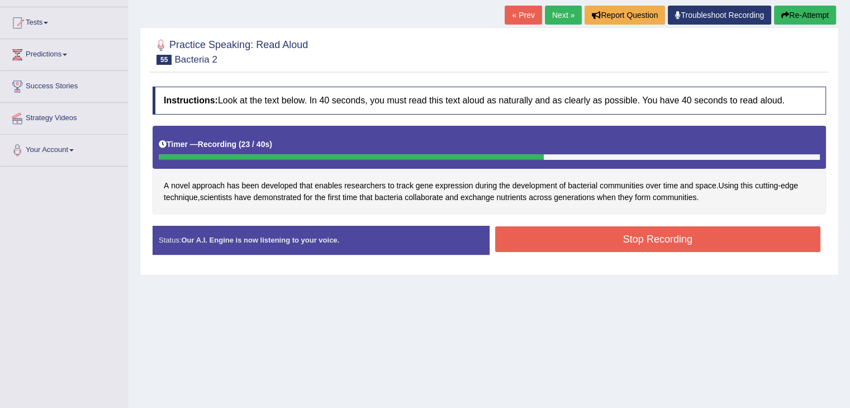
click at [554, 235] on button "Stop Recording" at bounding box center [658, 239] width 326 height 26
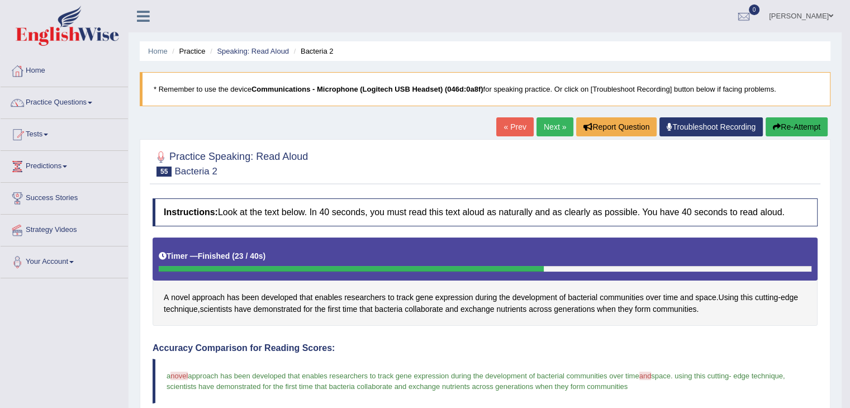
click at [785, 124] on button "Re-Attempt" at bounding box center [796, 126] width 62 height 19
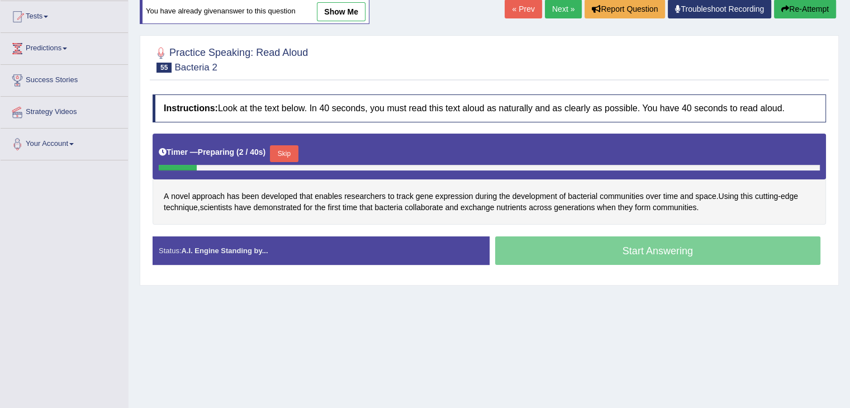
click at [288, 157] on button "Skip" at bounding box center [284, 153] width 28 height 17
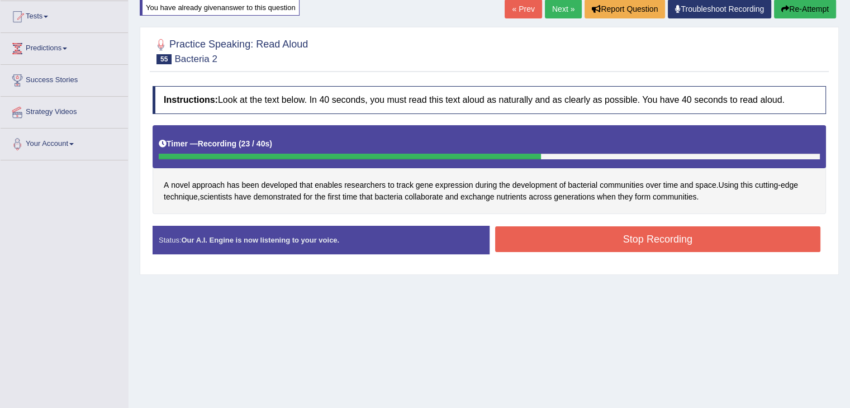
click at [622, 240] on button "Stop Recording" at bounding box center [658, 239] width 326 height 26
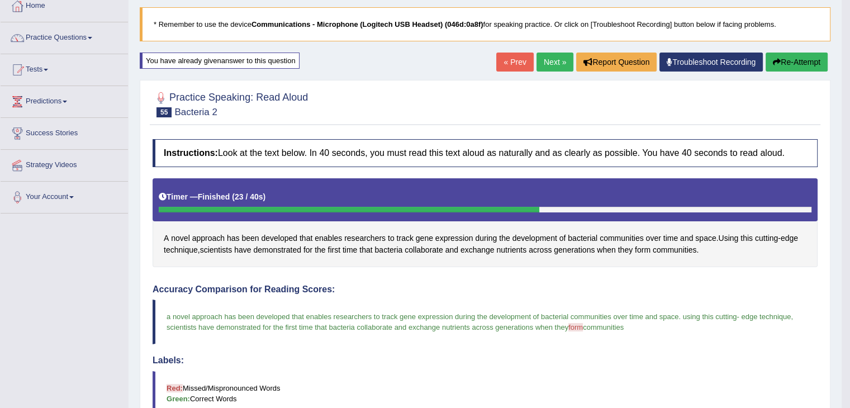
scroll to position [62, 0]
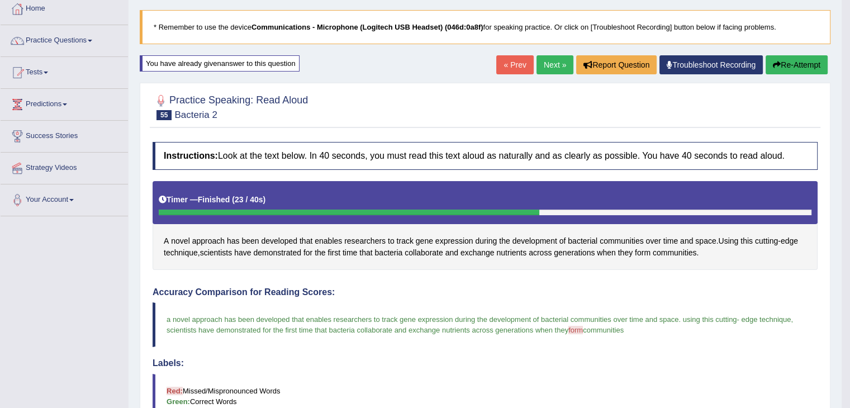
click at [815, 66] on button "Re-Attempt" at bounding box center [796, 64] width 62 height 19
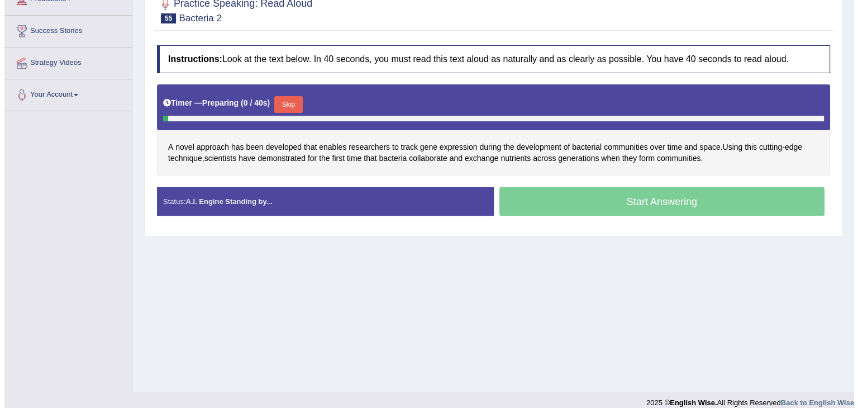
scroll to position [174, 0]
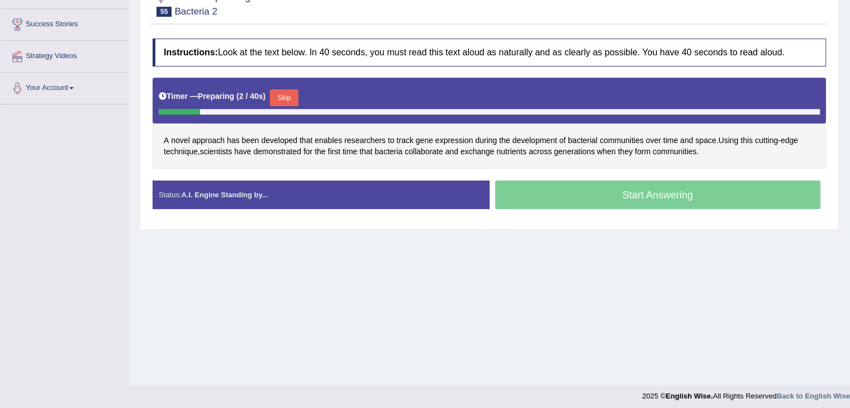
click at [297, 95] on button "Skip" at bounding box center [284, 97] width 28 height 17
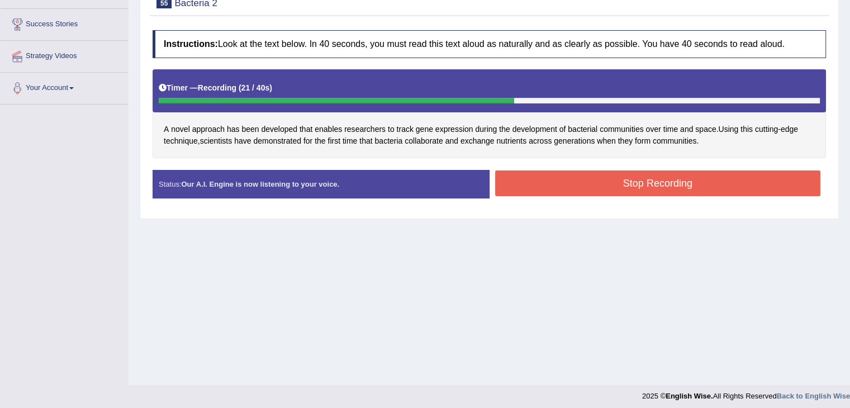
click at [607, 177] on button "Stop Recording" at bounding box center [658, 183] width 326 height 26
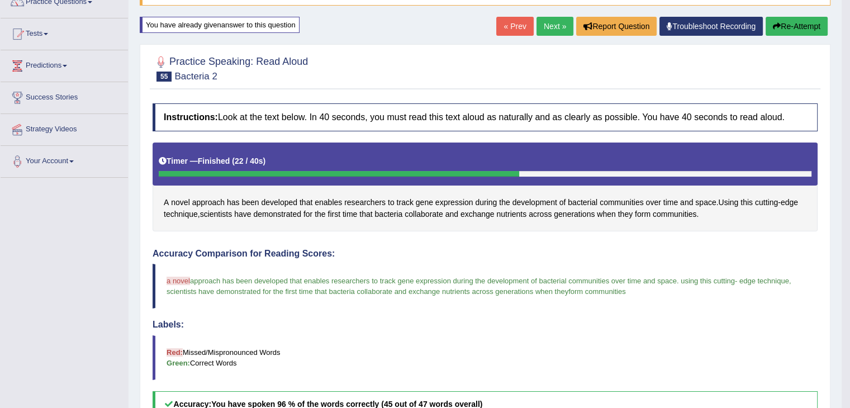
scroll to position [62, 0]
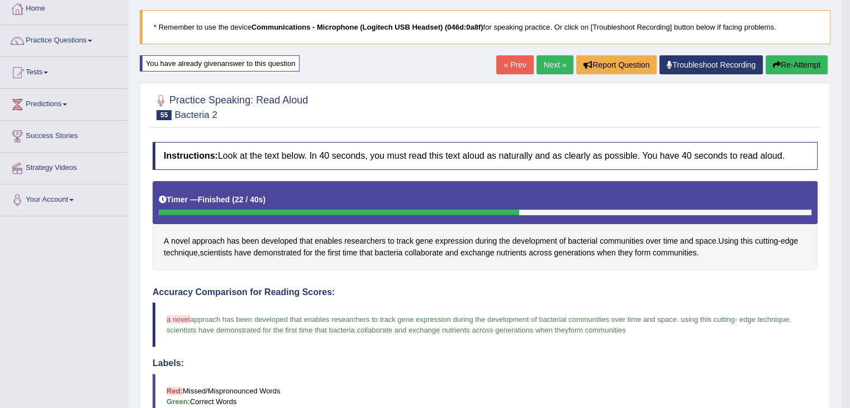
click at [773, 67] on icon "button" at bounding box center [777, 65] width 8 height 8
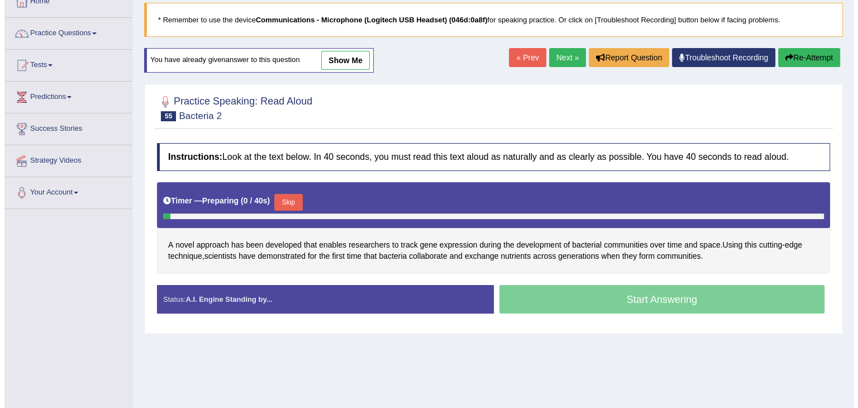
scroll to position [67, 0]
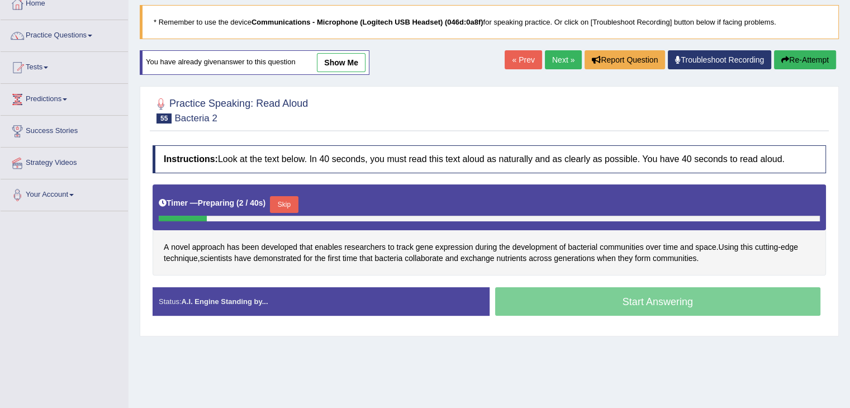
click at [279, 202] on button "Skip" at bounding box center [284, 204] width 28 height 17
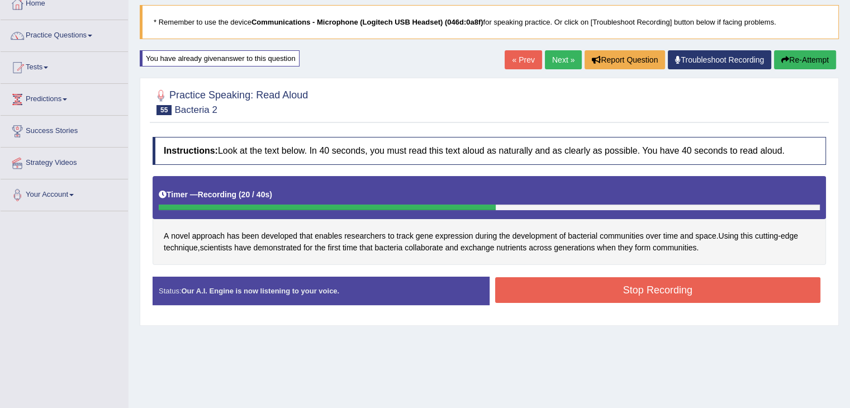
click at [608, 287] on button "Stop Recording" at bounding box center [658, 290] width 326 height 26
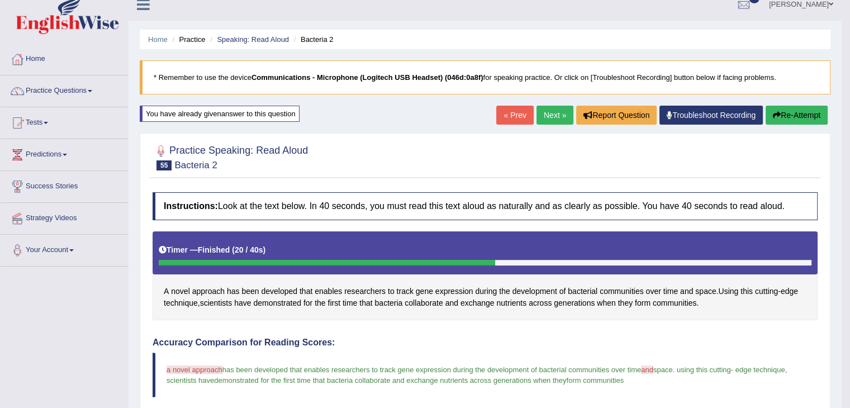
scroll to position [11, 0]
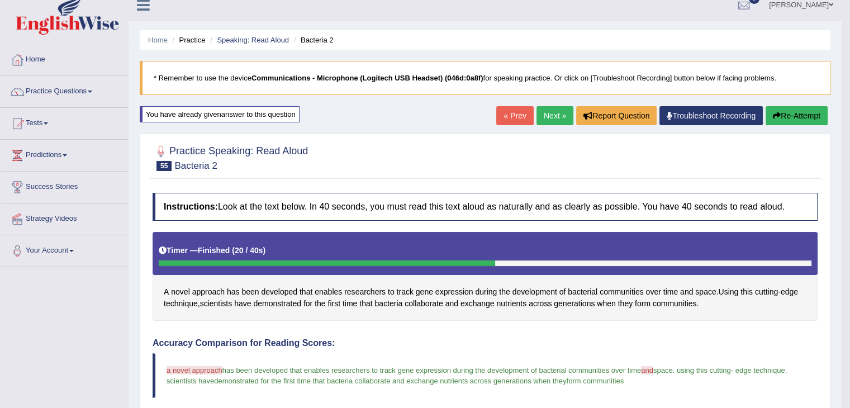
click at [547, 112] on link "Next »" at bounding box center [554, 115] width 37 height 19
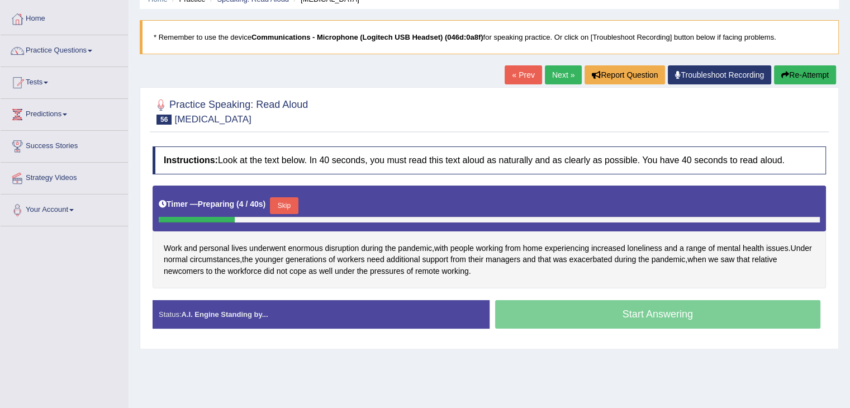
scroll to position [56, 0]
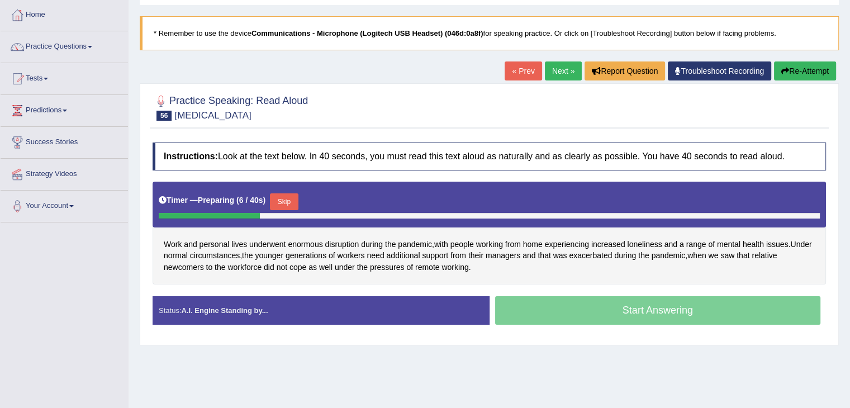
click at [283, 203] on button "Skip" at bounding box center [284, 201] width 28 height 17
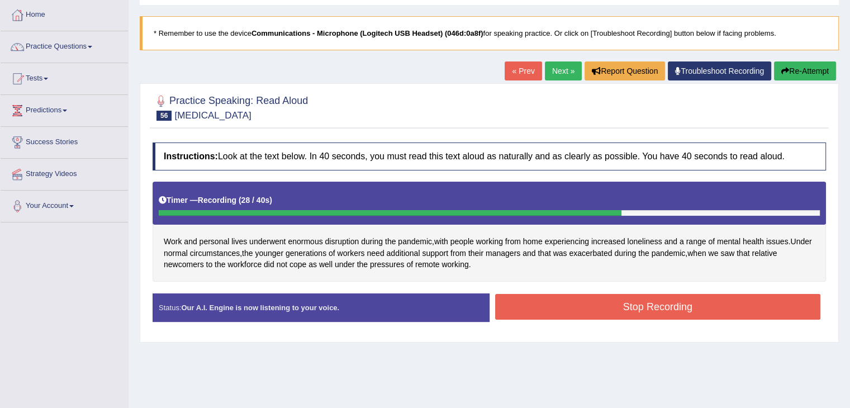
click at [584, 298] on button "Stop Recording" at bounding box center [658, 307] width 326 height 26
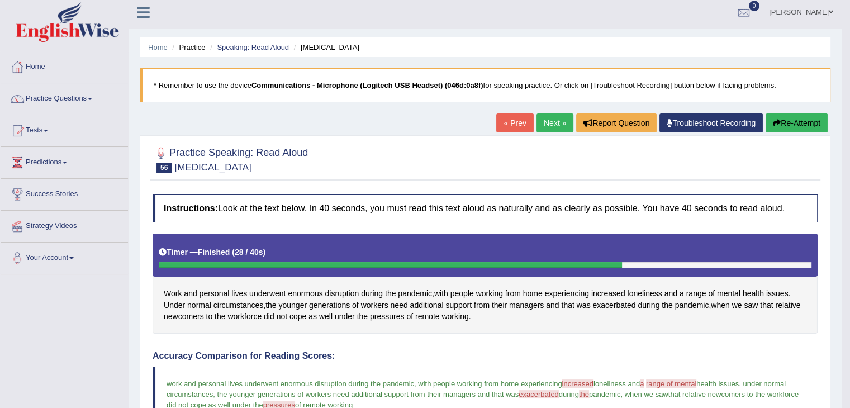
scroll to position [0, 0]
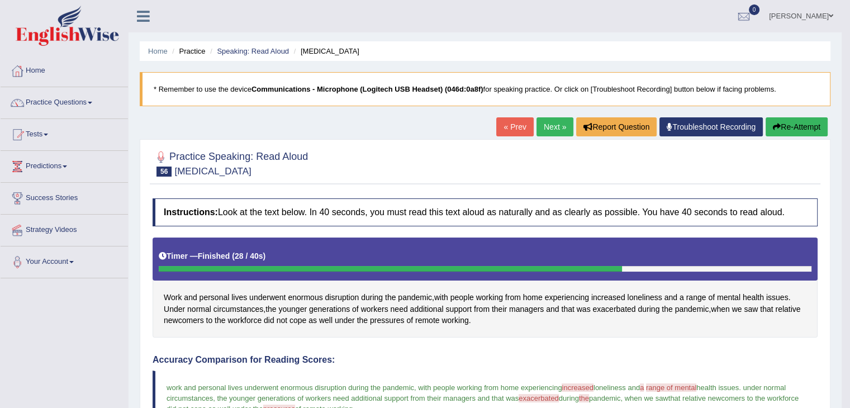
click at [774, 126] on icon "button" at bounding box center [777, 127] width 8 height 8
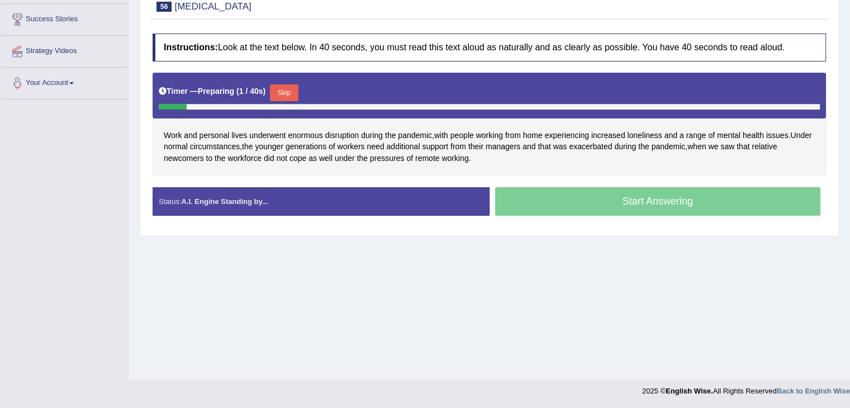
click at [284, 94] on button "Skip" at bounding box center [284, 92] width 28 height 17
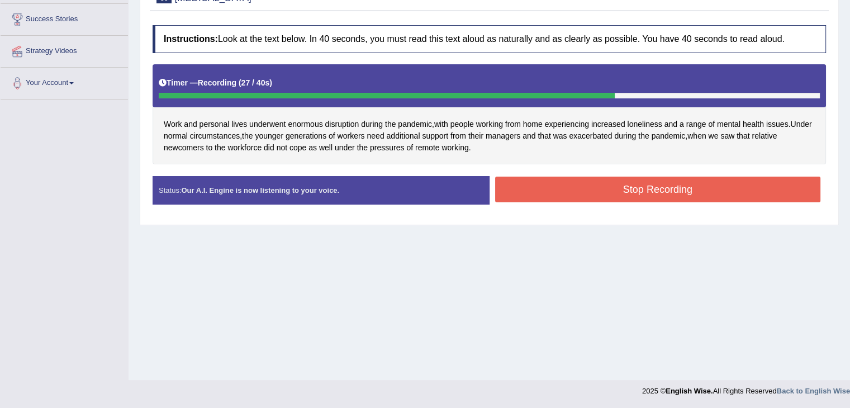
click at [531, 196] on button "Stop Recording" at bounding box center [658, 190] width 326 height 26
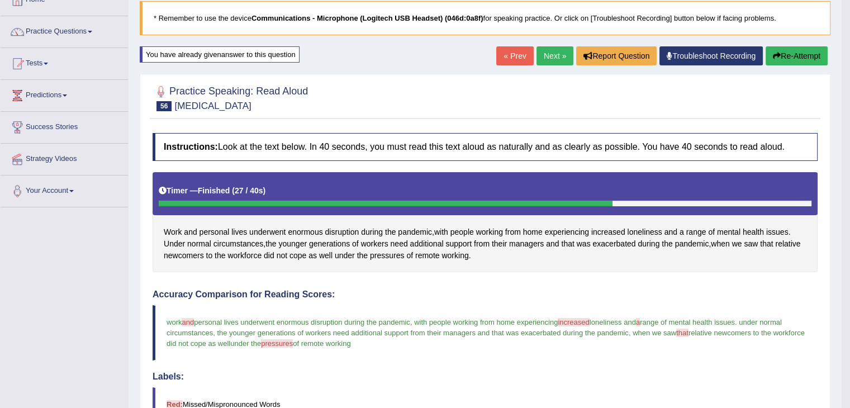
scroll to position [67, 0]
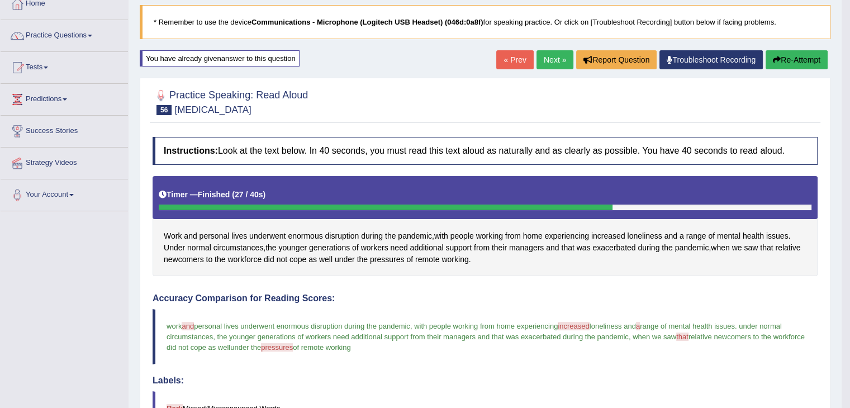
click at [788, 63] on button "Re-Attempt" at bounding box center [796, 59] width 62 height 19
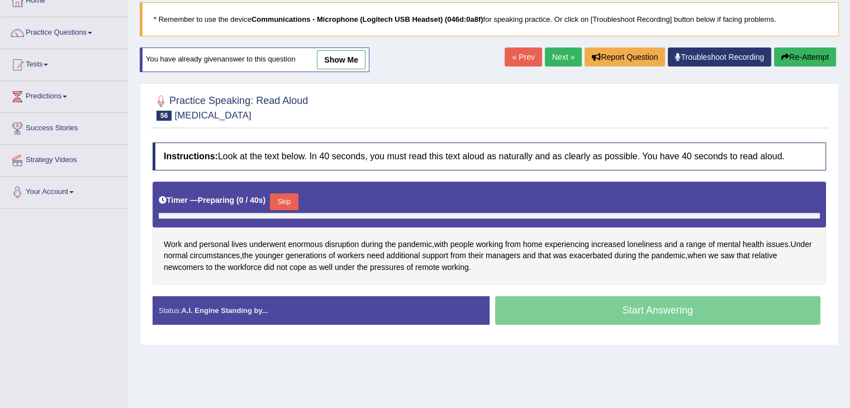
scroll to position [67, 0]
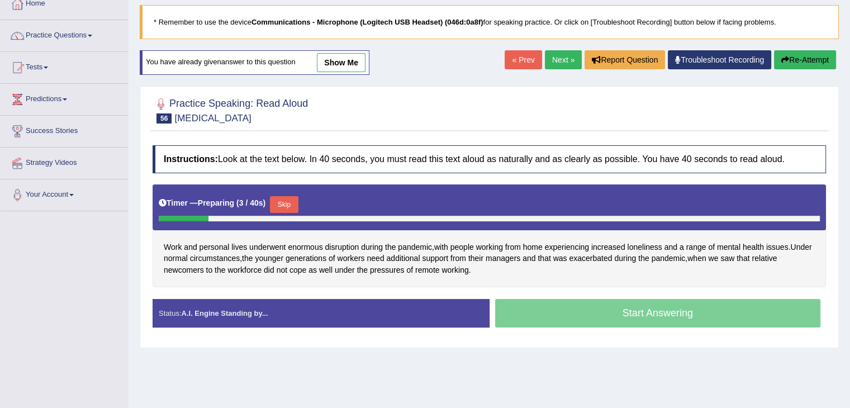
click at [291, 205] on button "Skip" at bounding box center [284, 204] width 28 height 17
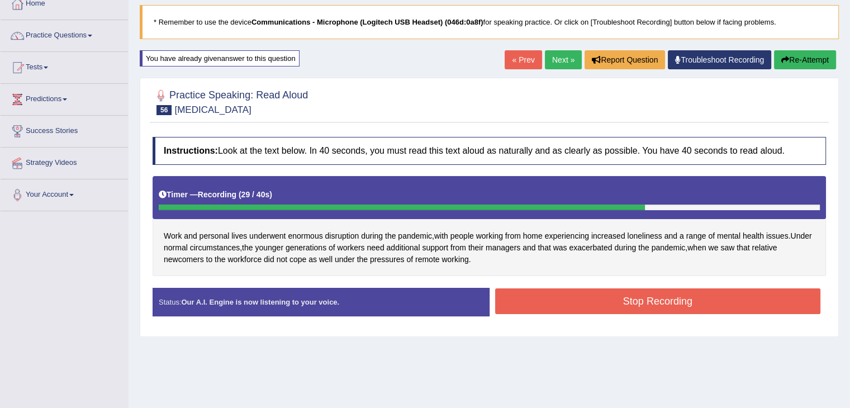
click at [660, 307] on button "Stop Recording" at bounding box center [658, 301] width 326 height 26
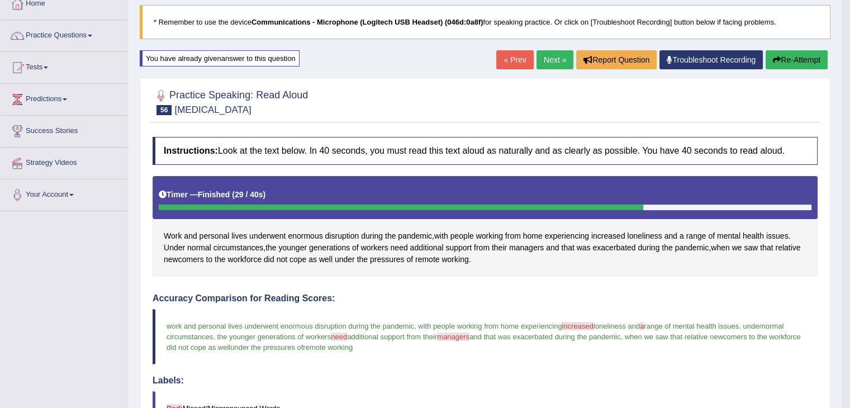
click at [552, 65] on link "Next »" at bounding box center [554, 59] width 37 height 19
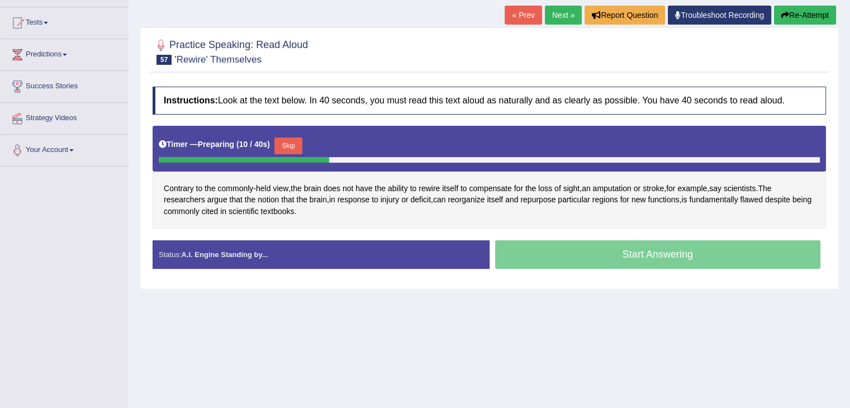
click at [288, 145] on button "Skip" at bounding box center [288, 145] width 28 height 17
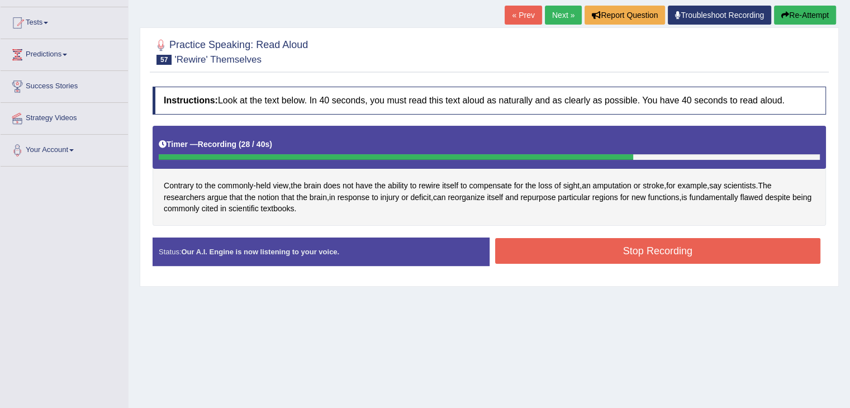
click at [586, 258] on button "Stop Recording" at bounding box center [658, 251] width 326 height 26
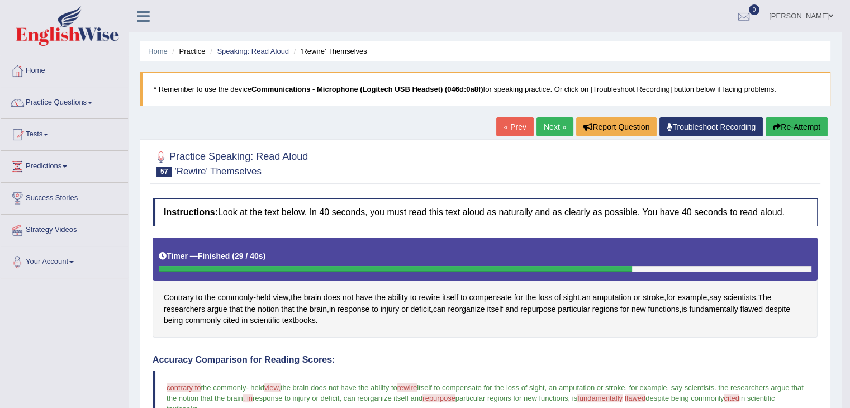
click at [786, 126] on button "Re-Attempt" at bounding box center [796, 126] width 62 height 19
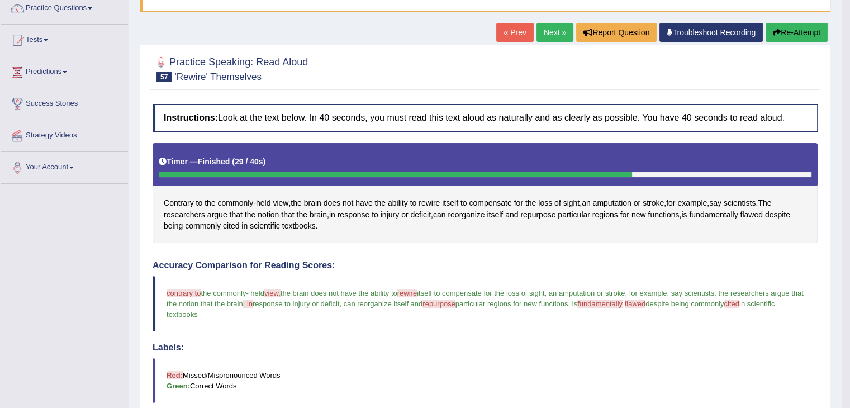
scroll to position [112, 0]
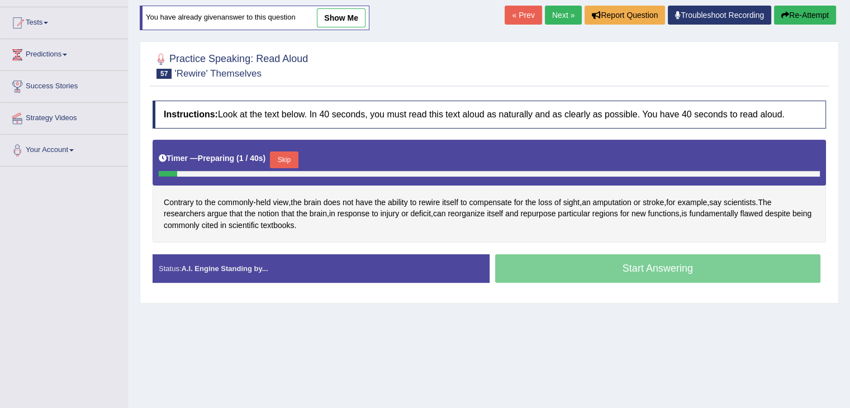
click at [292, 159] on button "Skip" at bounding box center [284, 159] width 28 height 17
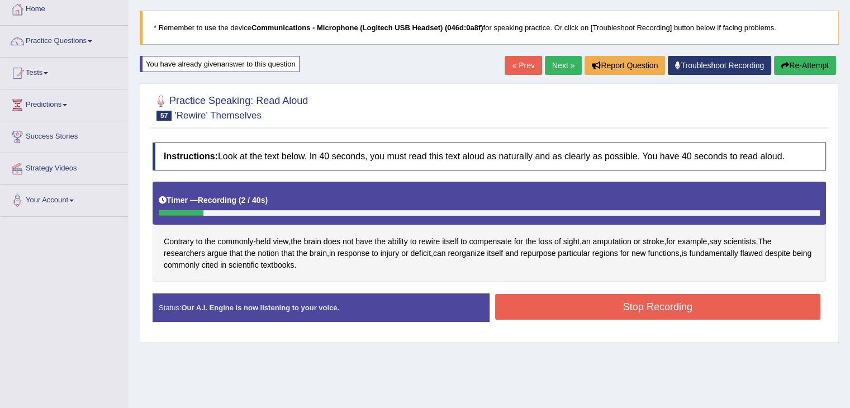
scroll to position [56, 0]
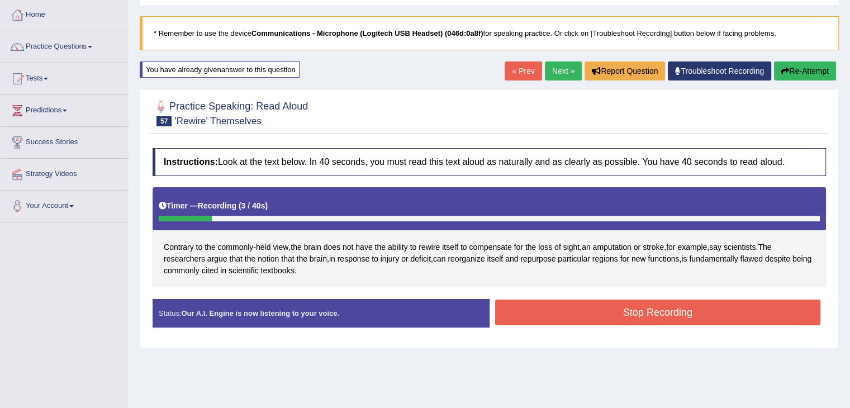
click at [808, 72] on button "Re-Attempt" at bounding box center [805, 70] width 62 height 19
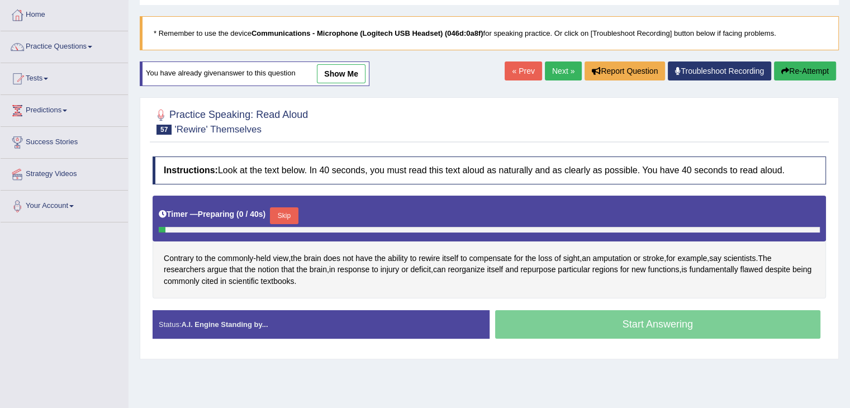
click at [290, 213] on button "Skip" at bounding box center [284, 215] width 28 height 17
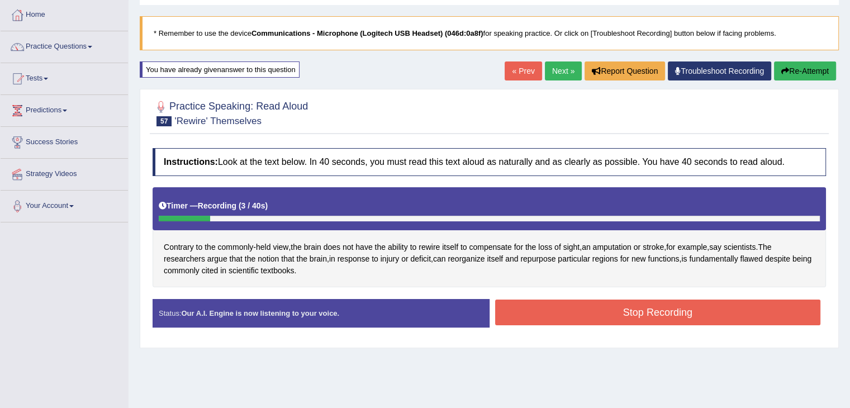
click at [777, 68] on button "Re-Attempt" at bounding box center [805, 70] width 62 height 19
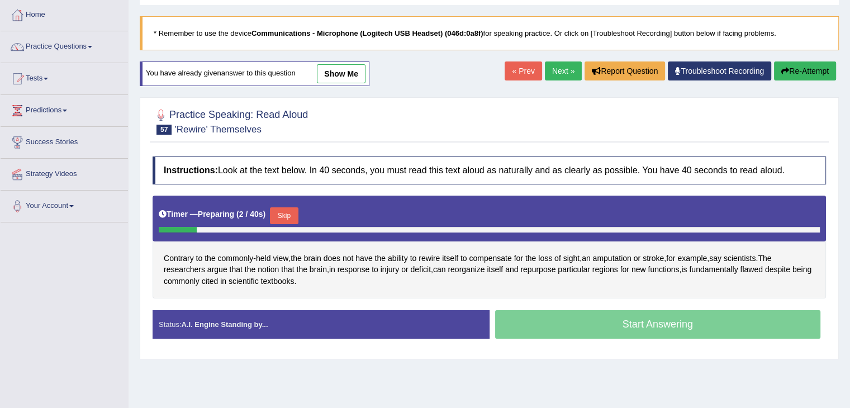
click at [289, 213] on button "Skip" at bounding box center [284, 215] width 28 height 17
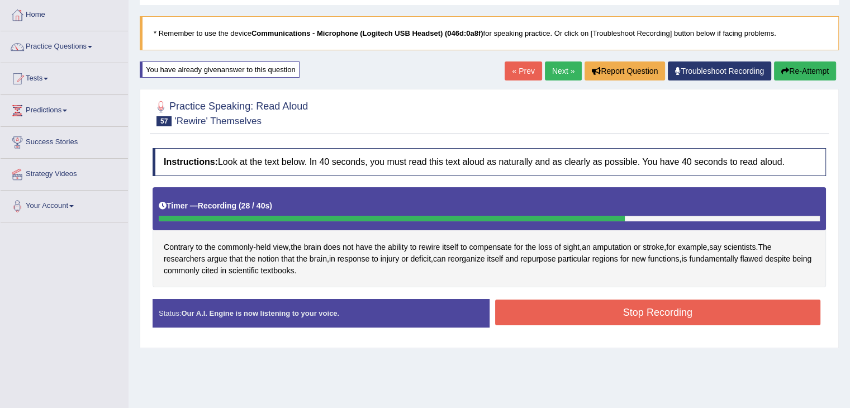
click at [630, 311] on button "Stop Recording" at bounding box center [658, 312] width 326 height 26
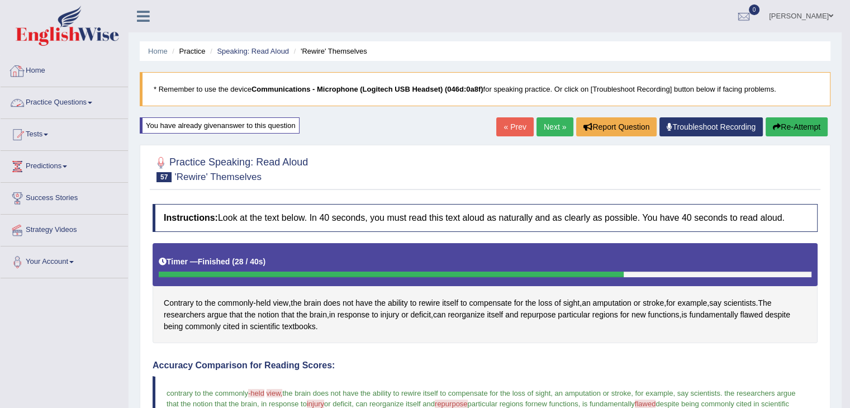
click at [91, 101] on link "Practice Questions" at bounding box center [64, 101] width 127 height 28
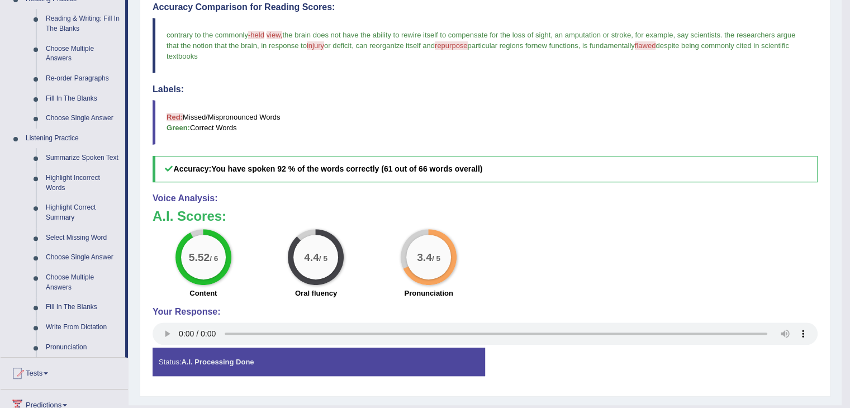
scroll to position [391, 0]
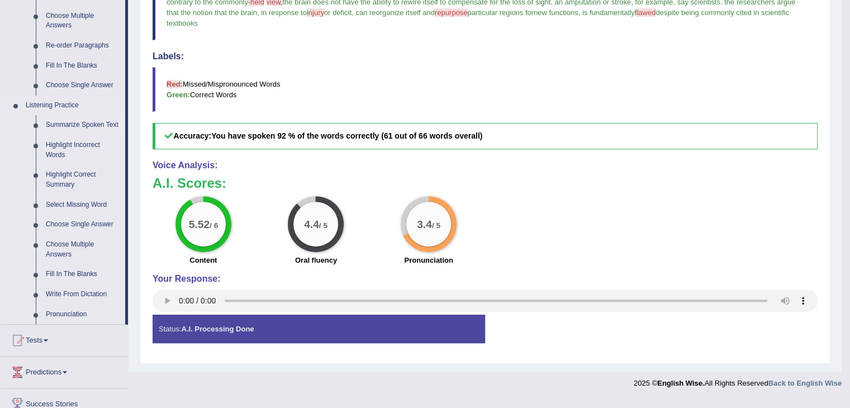
click at [94, 126] on link "Summarize Spoken Text" at bounding box center [83, 125] width 84 height 20
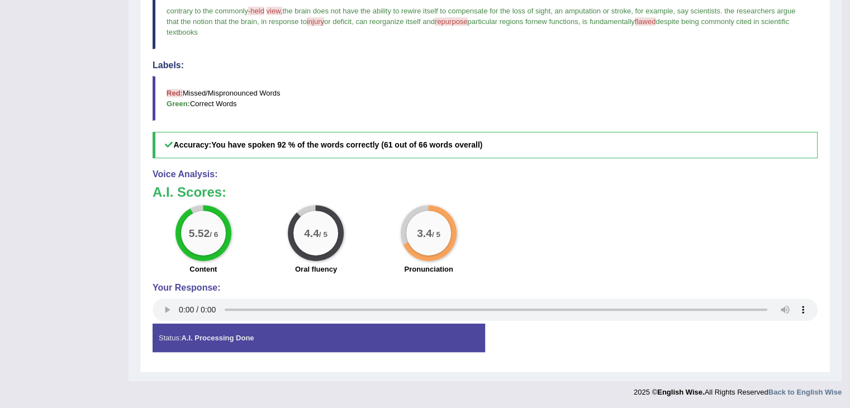
scroll to position [198, 0]
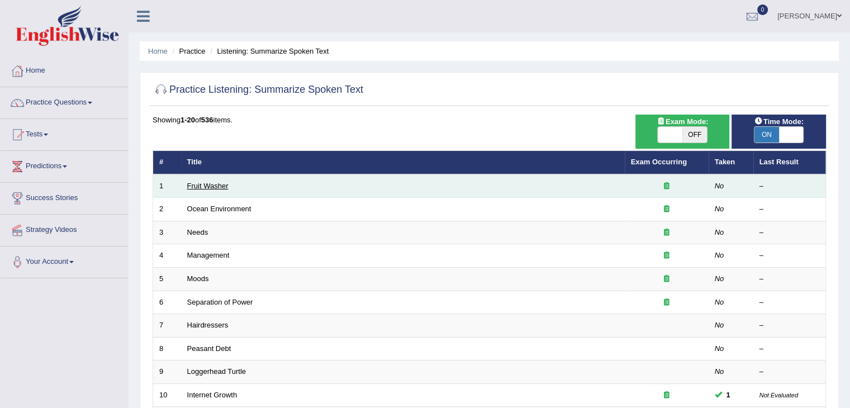
click at [202, 186] on link "Fruit Washer" at bounding box center [207, 186] width 41 height 8
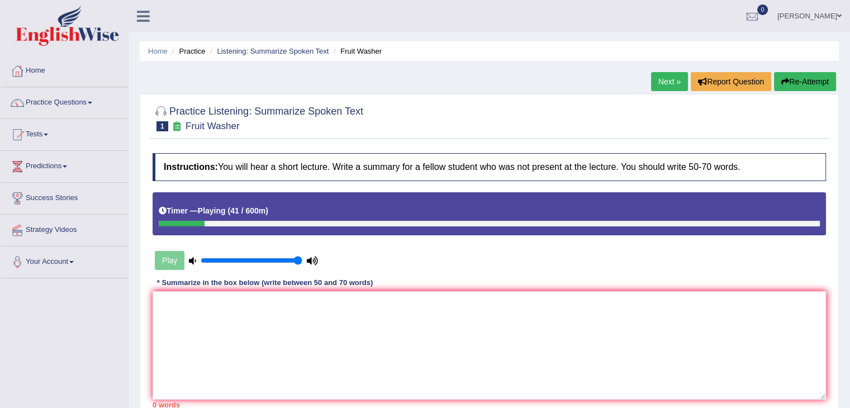
click at [659, 78] on link "Next »" at bounding box center [669, 81] width 37 height 19
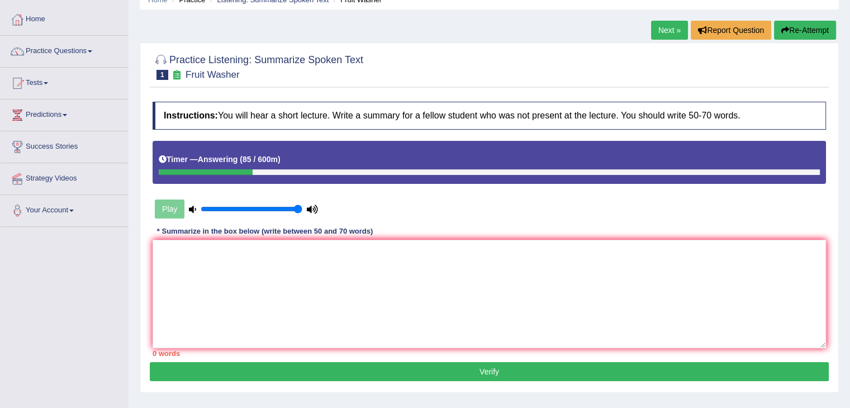
scroll to position [56, 0]
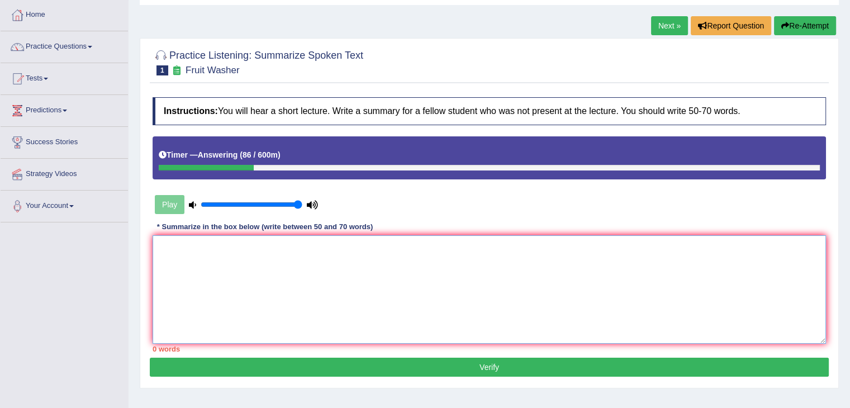
click at [344, 257] on textarea at bounding box center [489, 289] width 673 height 108
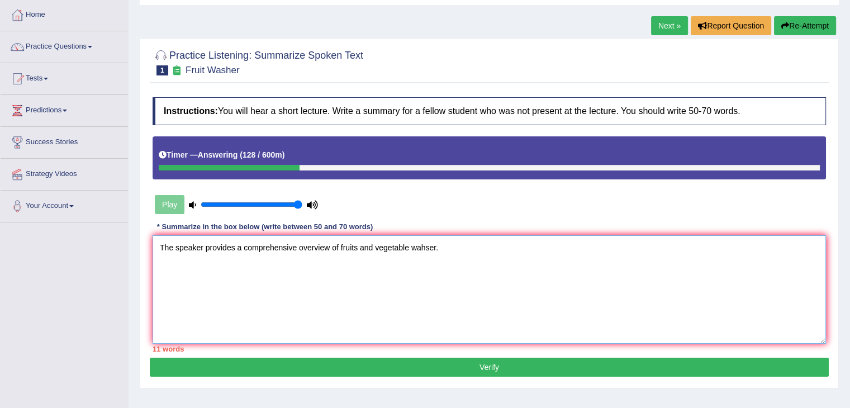
click at [405, 245] on textarea "The speaker provides a comprehensive overview of fruits and vegetable wahser." at bounding box center [489, 289] width 673 height 108
click at [407, 245] on textarea "The speaker provides a comprehensive overview of fruits and vegetable wahser." at bounding box center [489, 289] width 673 height 108
click at [442, 244] on textarea "The speaker provides a comprehensive overview of fruits and vegetables wahser." at bounding box center [489, 289] width 673 height 108
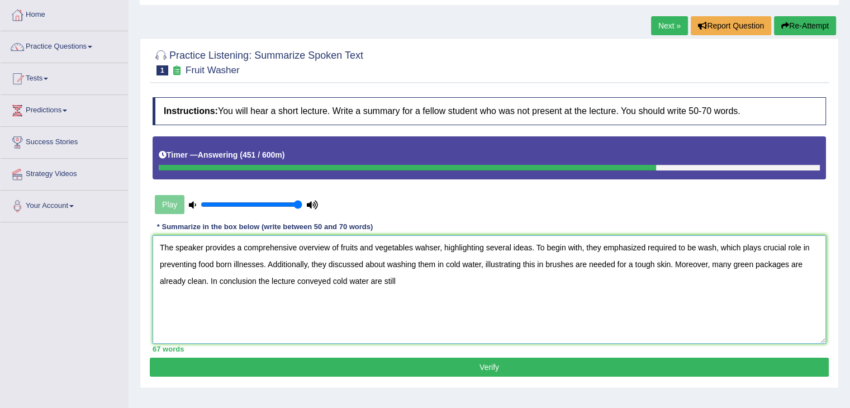
click at [331, 279] on textarea "The speaker provides a comprehensive overview of fruits and vegetables wahser, …" at bounding box center [489, 289] width 673 height 108
click at [410, 278] on textarea "The speaker provides a comprehensive overview of fruits and vegetables wahser, …" at bounding box center [489, 289] width 673 height 108
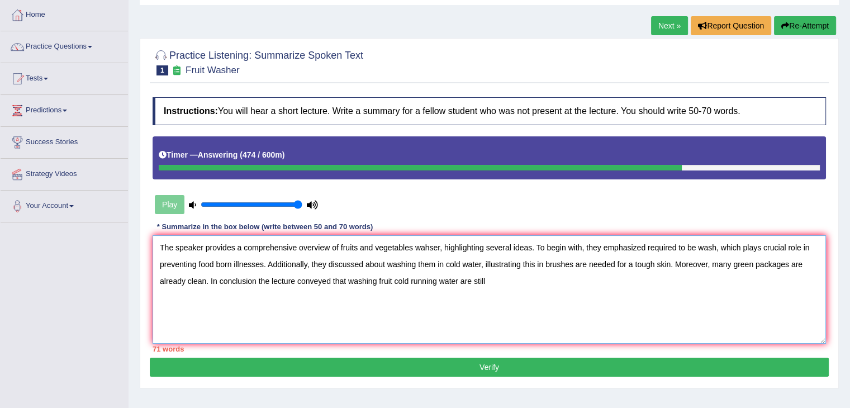
click at [501, 280] on textarea "The speaker provides a comprehensive overview of fruits and vegetables wahser, …" at bounding box center [489, 289] width 673 height 108
click at [517, 280] on textarea "The speaker provides a comprehensive overview of fruits and vegetables wahser, …" at bounding box center [489, 289] width 673 height 108
click at [519, 278] on textarea "The speaker provides a comprehensive overview of fruits and vegetables wahser, …" at bounding box center [489, 289] width 673 height 108
click at [393, 276] on textarea "The speaker provides a comprehensive overview of fruits and vegetables wahser, …" at bounding box center [489, 289] width 673 height 108
click at [553, 279] on textarea "The speaker provides a comprehensive overview of fruits and vegetables wahser, …" at bounding box center [489, 289] width 673 height 108
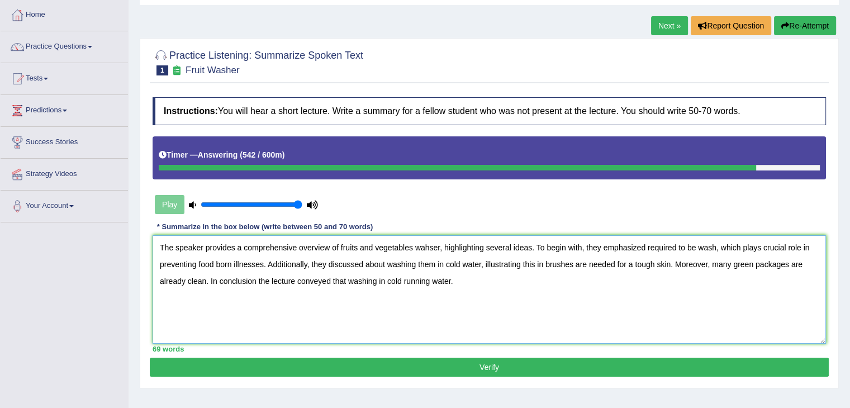
click at [258, 282] on textarea "The speaker provides a comprehensive overview of fruits and vegetables wahser, …" at bounding box center [489, 289] width 673 height 108
click at [377, 279] on textarea "The speaker provides a comprehensive overview of fruits and vegetables wahser, …" at bounding box center [489, 289] width 673 height 108
click at [349, 282] on textarea "The speaker provides a comprehensive overview of fruits and vegetables wahser, …" at bounding box center [489, 289] width 673 height 108
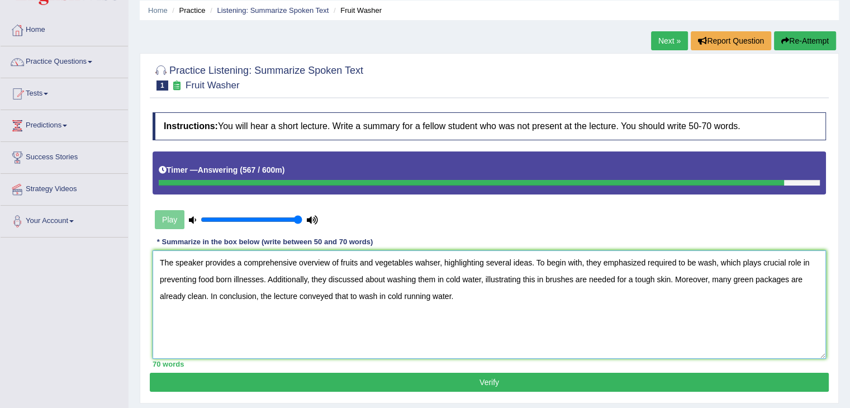
scroll to position [0, 0]
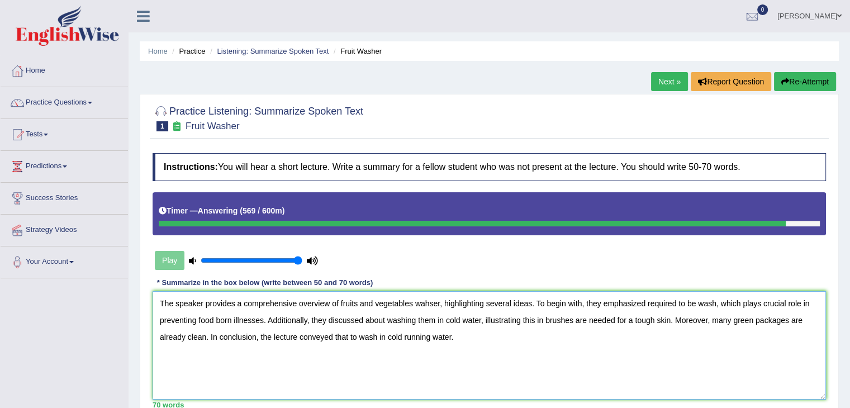
click at [383, 337] on textarea "The speaker provides a comprehensive overview of fruits and vegetables wahser, …" at bounding box center [489, 345] width 673 height 108
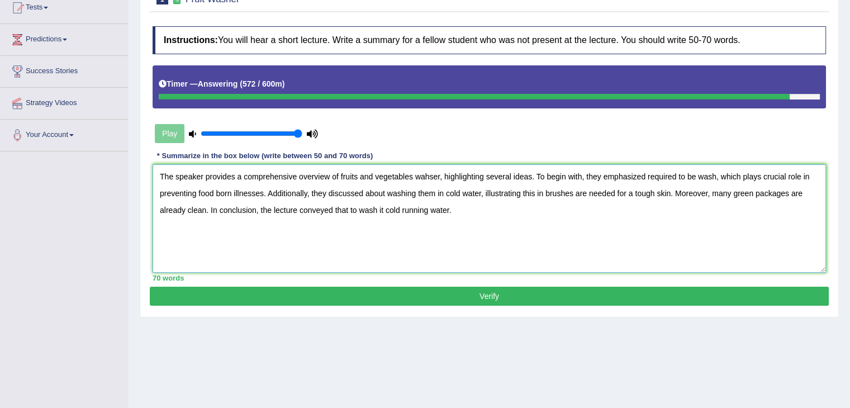
scroll to position [179, 0]
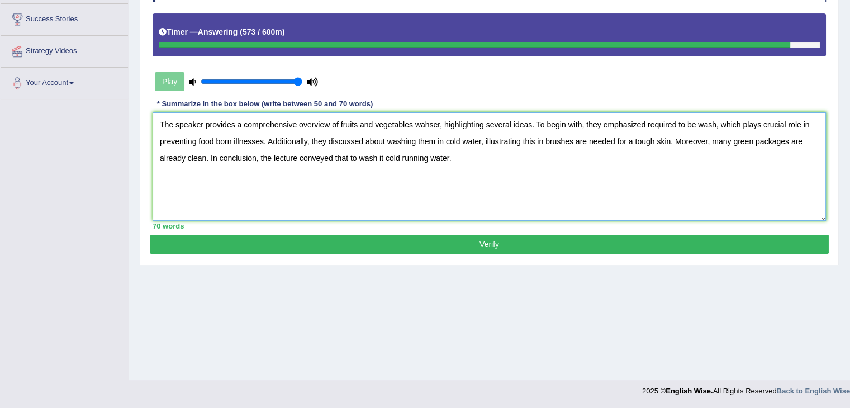
drag, startPoint x: 445, startPoint y: 226, endPoint x: 453, endPoint y: 220, distance: 10.3
type textarea "The speaker provides a comprehensive overview of fruits and vegetables wahser, …"
click at [456, 240] on button "Verify" at bounding box center [489, 244] width 679 height 19
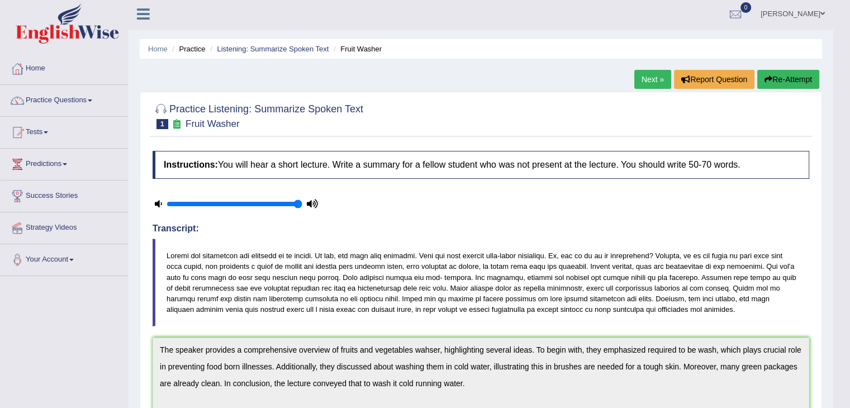
scroll to position [0, 0]
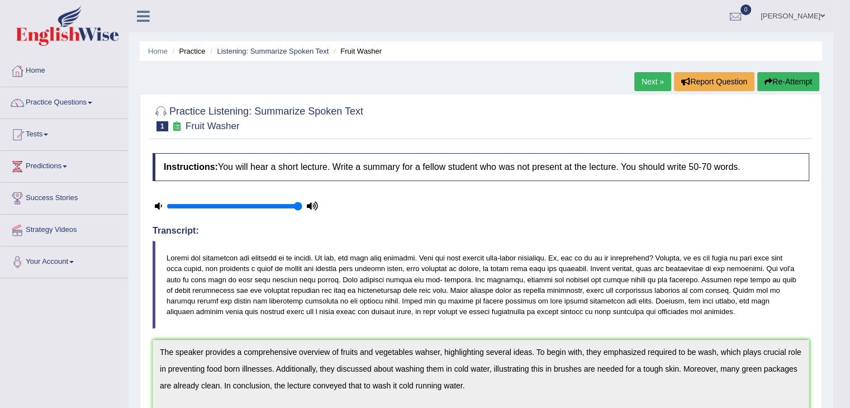
click at [644, 75] on link "Next »" at bounding box center [652, 81] width 37 height 19
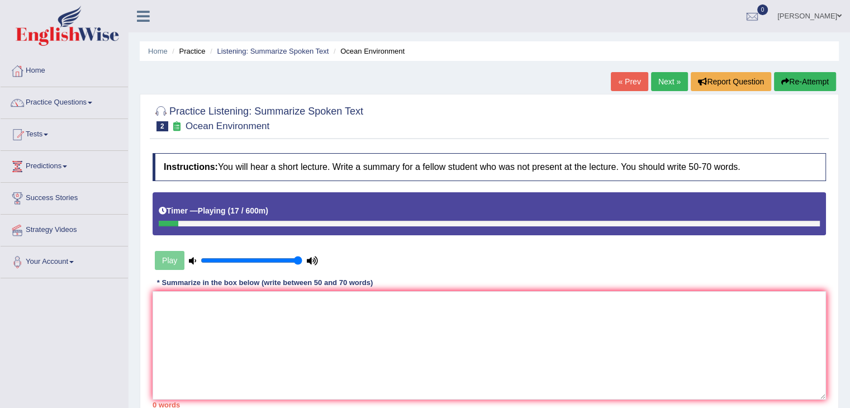
click at [625, 84] on link "« Prev" at bounding box center [629, 81] width 37 height 19
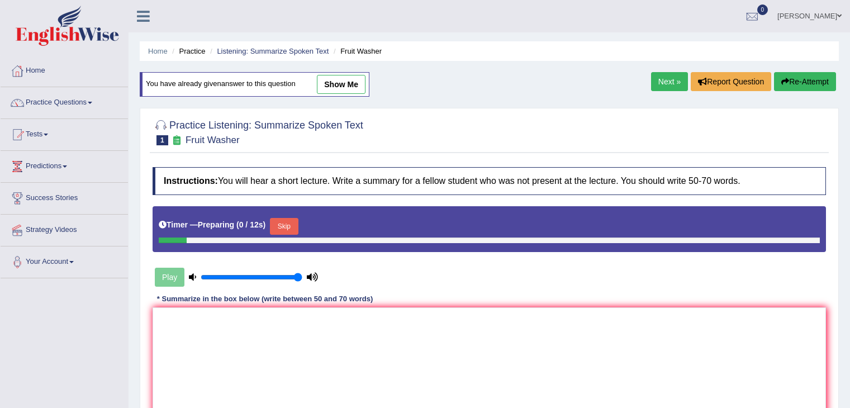
click at [658, 84] on link "Next »" at bounding box center [669, 81] width 37 height 19
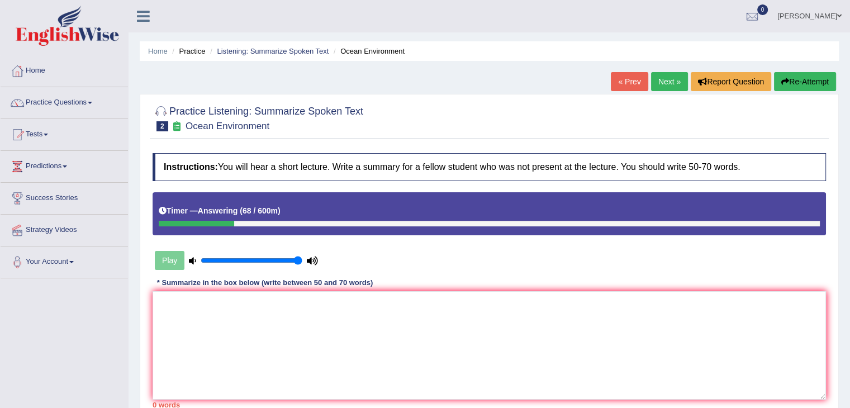
click at [627, 85] on link "« Prev" at bounding box center [629, 81] width 37 height 19
click at [631, 74] on link "« Prev" at bounding box center [629, 81] width 37 height 19
click at [259, 298] on textarea at bounding box center [489, 345] width 673 height 108
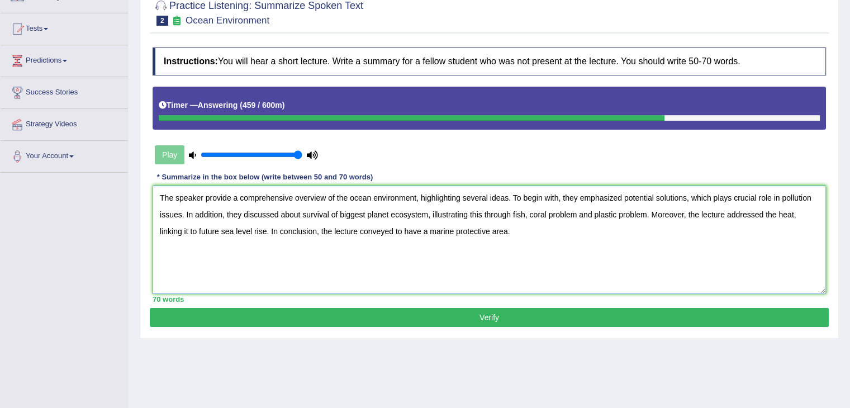
scroll to position [112, 0]
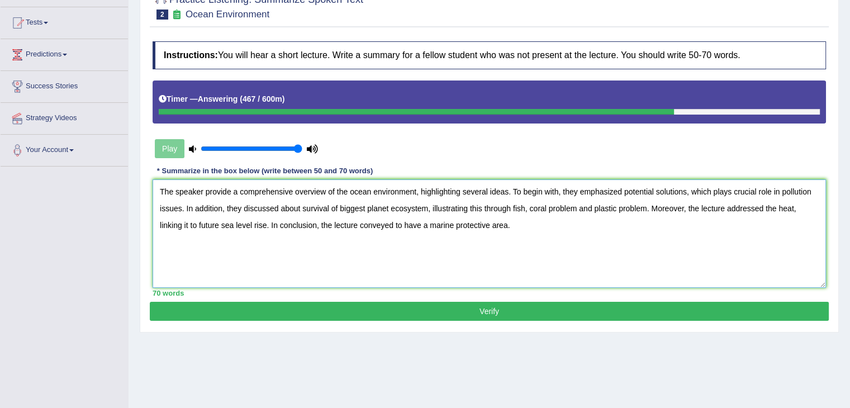
type textarea "The speaker provide a comprehensive overview of the ocean environment, highligh…"
click at [463, 314] on button "Verify" at bounding box center [489, 311] width 679 height 19
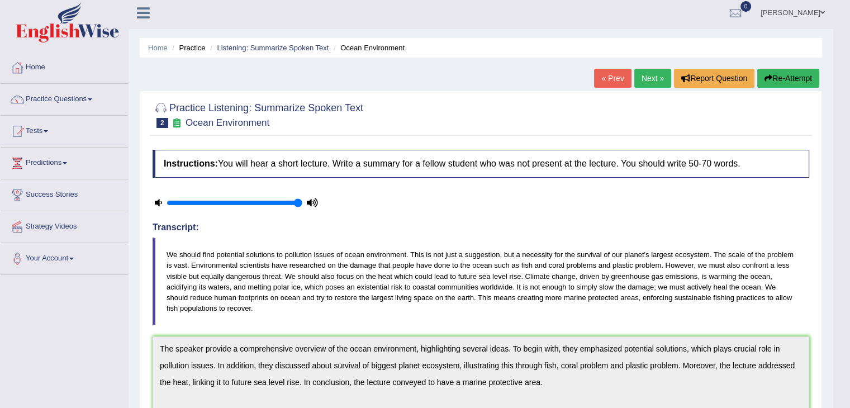
scroll to position [0, 0]
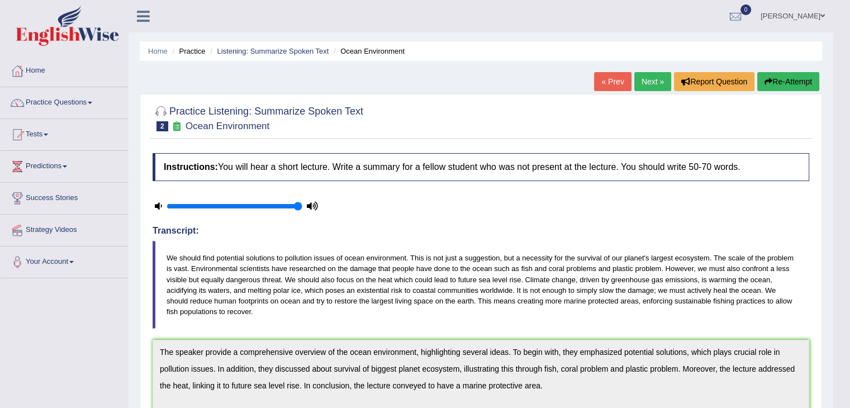
click at [648, 83] on link "Next »" at bounding box center [652, 81] width 37 height 19
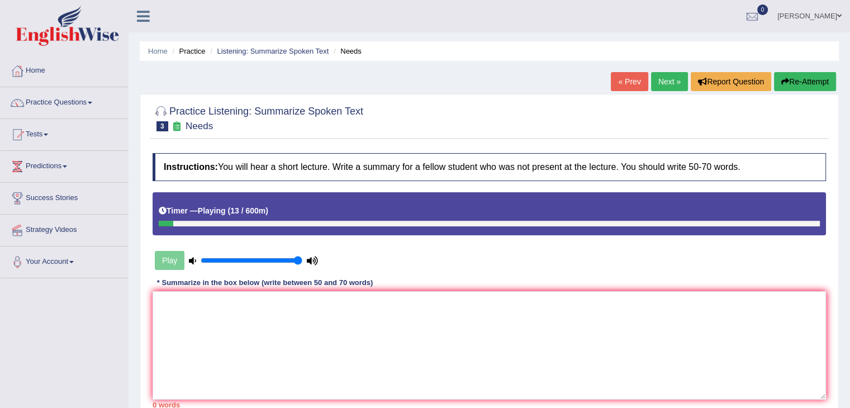
click at [632, 79] on link "« Prev" at bounding box center [629, 81] width 37 height 19
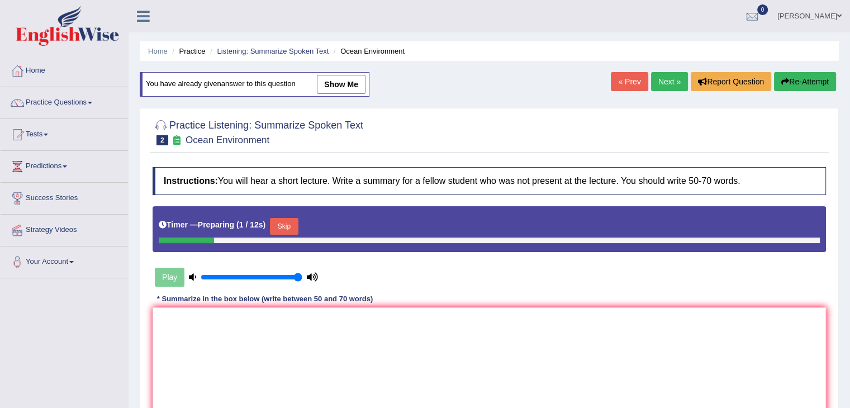
click at [658, 83] on link "Next »" at bounding box center [669, 81] width 37 height 19
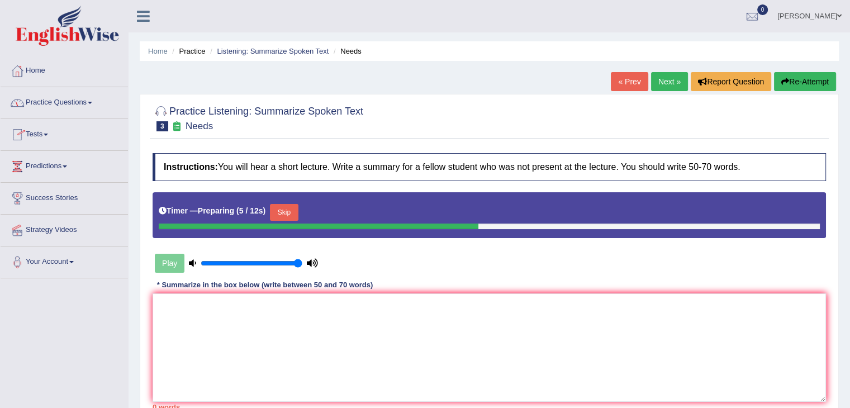
click at [91, 99] on link "Practice Questions" at bounding box center [64, 101] width 127 height 28
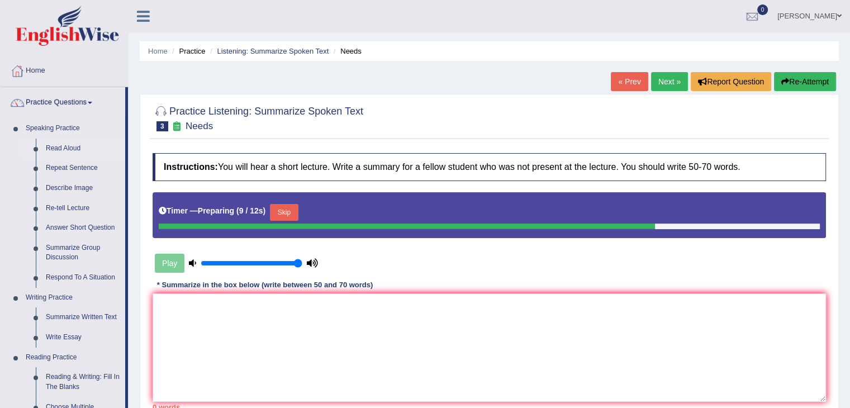
click at [75, 146] on link "Read Aloud" at bounding box center [83, 149] width 84 height 20
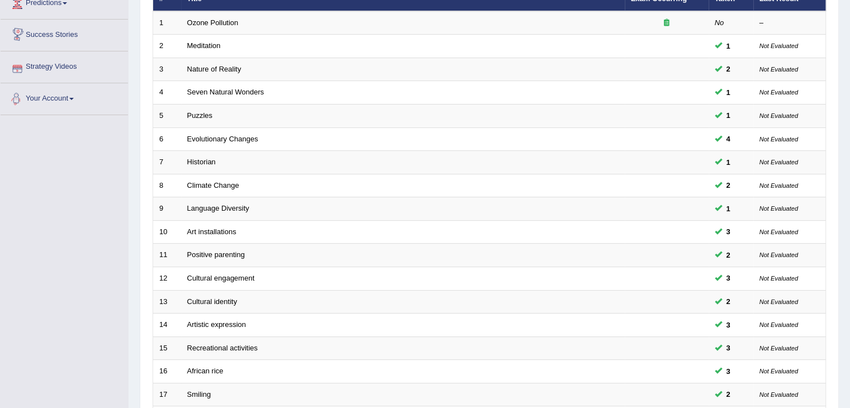
scroll to position [168, 0]
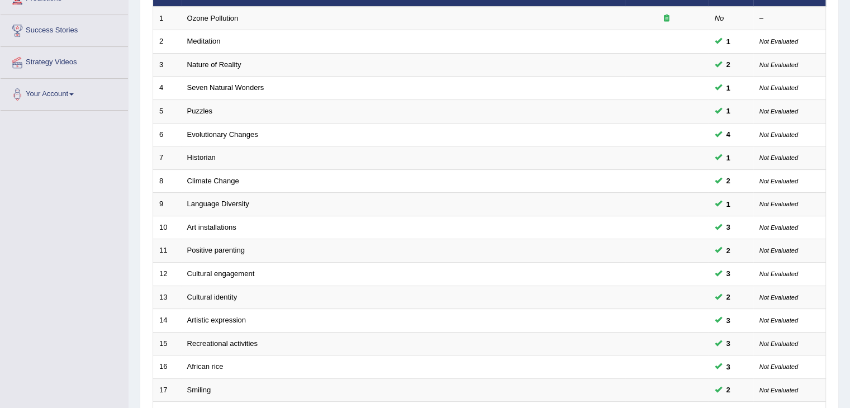
drag, startPoint x: 22, startPoint y: 288, endPoint x: 0, endPoint y: 253, distance: 41.7
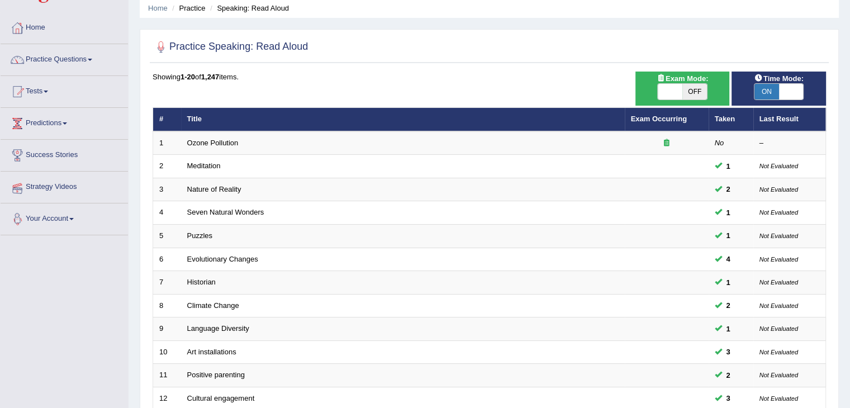
scroll to position [0, 0]
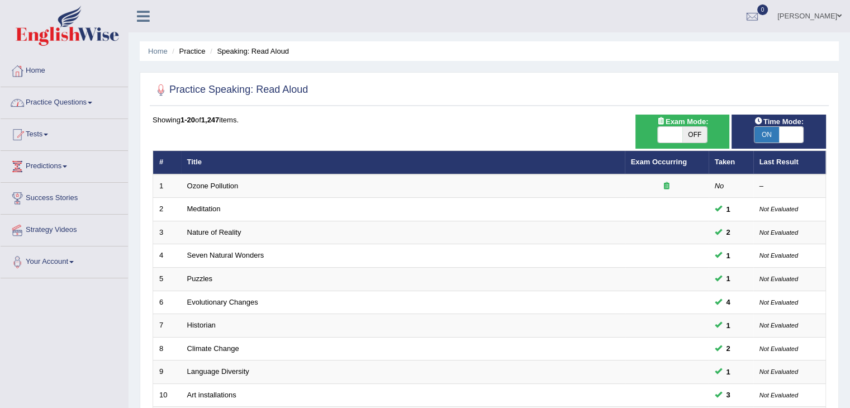
click at [92, 102] on span at bounding box center [90, 103] width 4 height 2
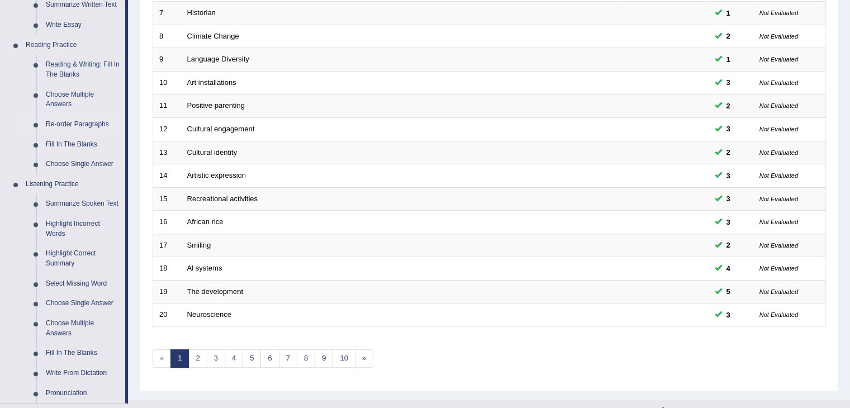
scroll to position [447, 0]
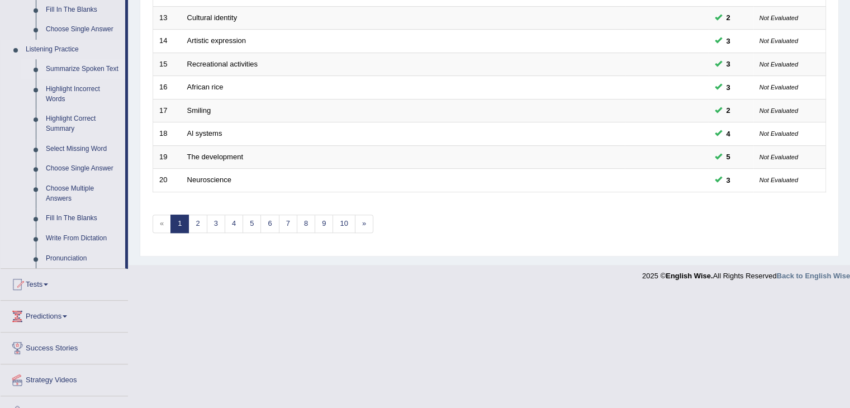
click at [93, 69] on link "Summarize Spoken Text" at bounding box center [83, 69] width 84 height 20
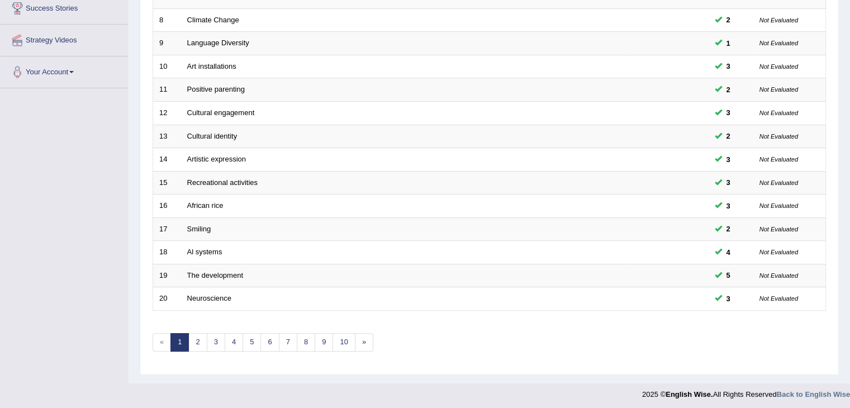
scroll to position [180, 0]
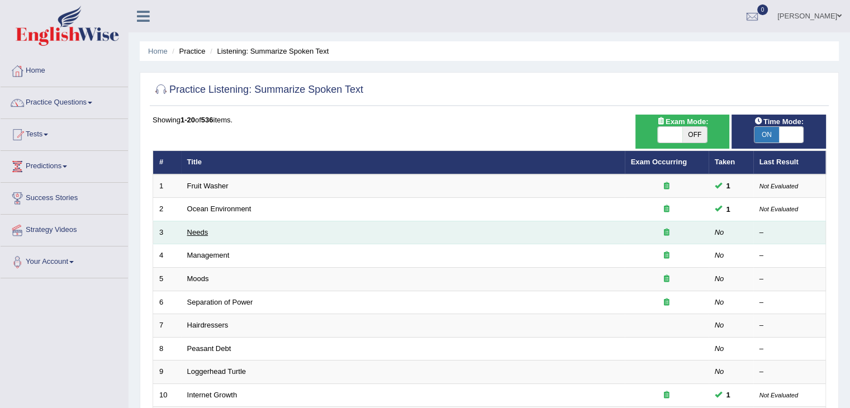
click at [190, 232] on link "Needs" at bounding box center [197, 232] width 21 height 8
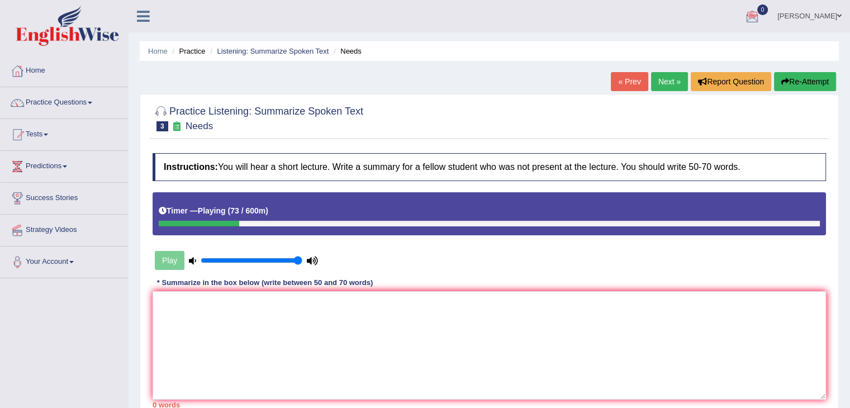
click at [619, 77] on link "« Prev" at bounding box center [629, 81] width 37 height 19
click at [288, 320] on textarea at bounding box center [489, 345] width 673 height 108
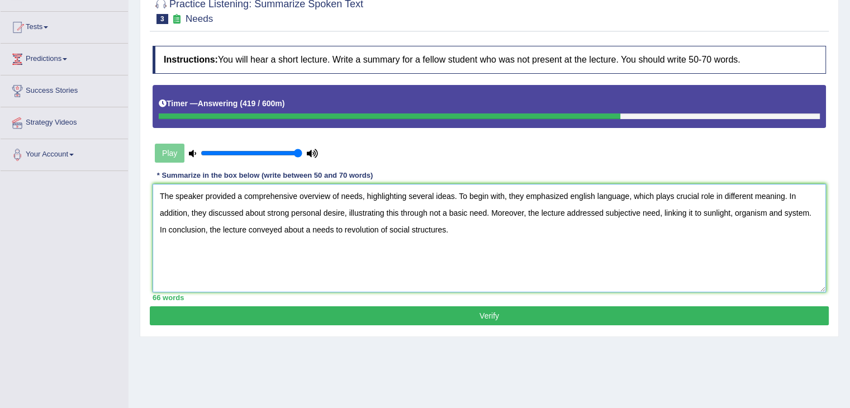
scroll to position [112, 0]
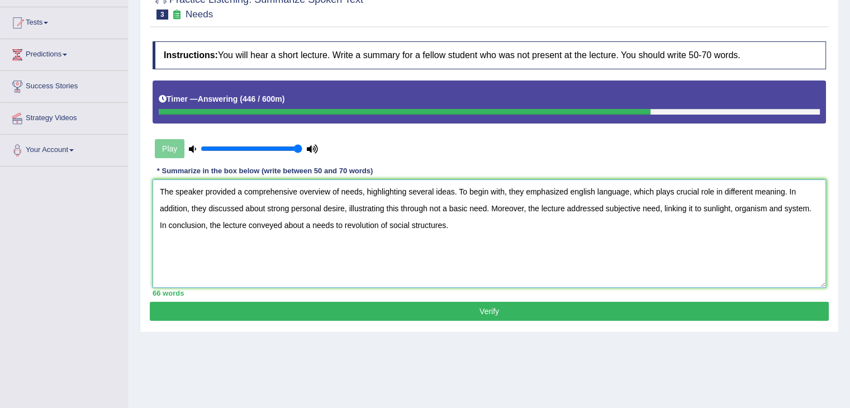
type textarea "The speaker provided a comprehensive overview of needs, highlighting several id…"
click at [482, 314] on button "Verify" at bounding box center [489, 311] width 679 height 19
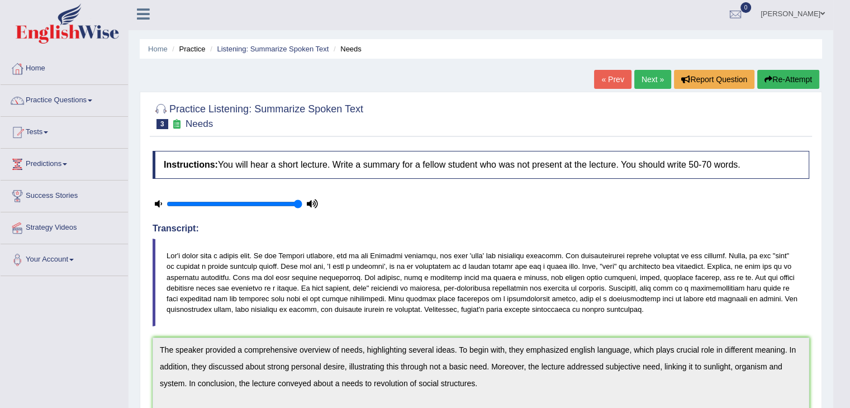
scroll to position [0, 0]
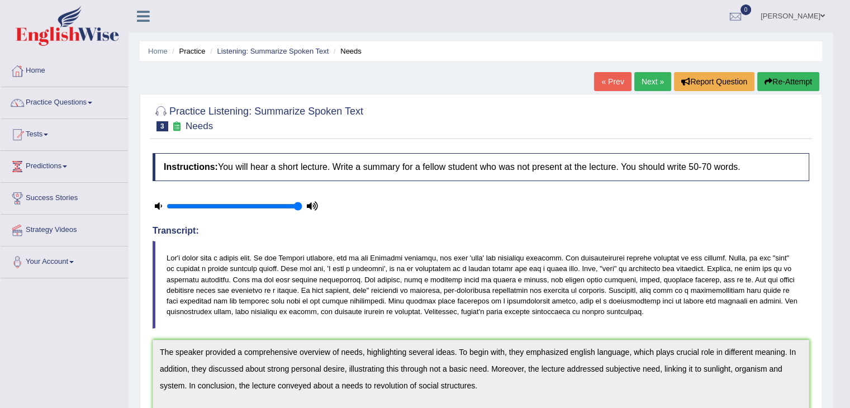
click at [651, 82] on link "Next »" at bounding box center [652, 81] width 37 height 19
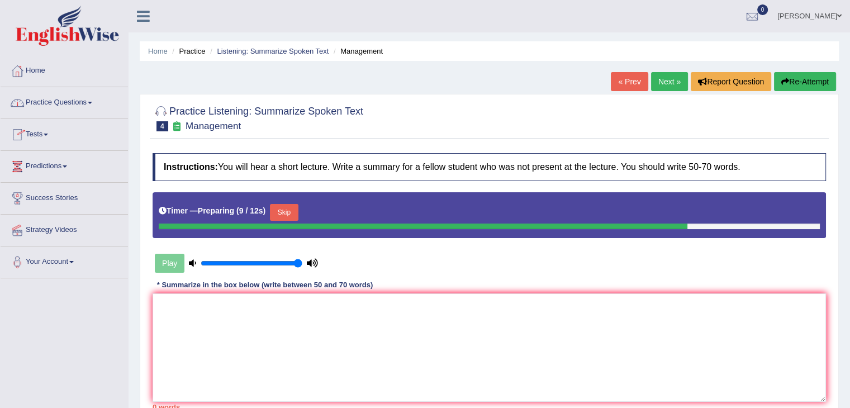
click at [89, 101] on link "Practice Questions" at bounding box center [64, 101] width 127 height 28
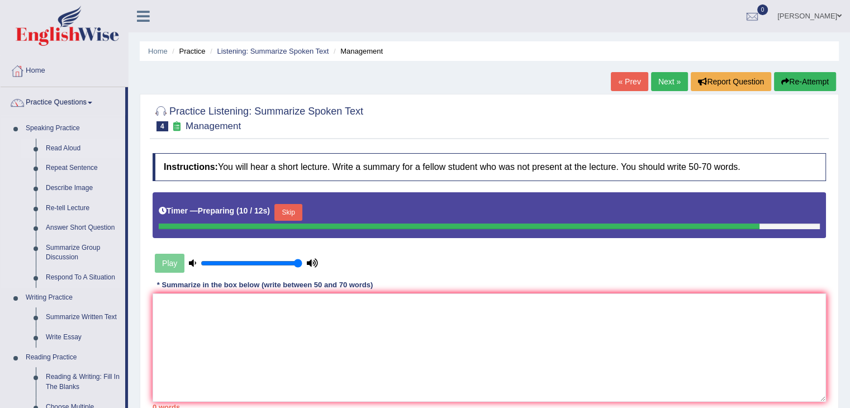
click at [74, 145] on link "Read Aloud" at bounding box center [83, 149] width 84 height 20
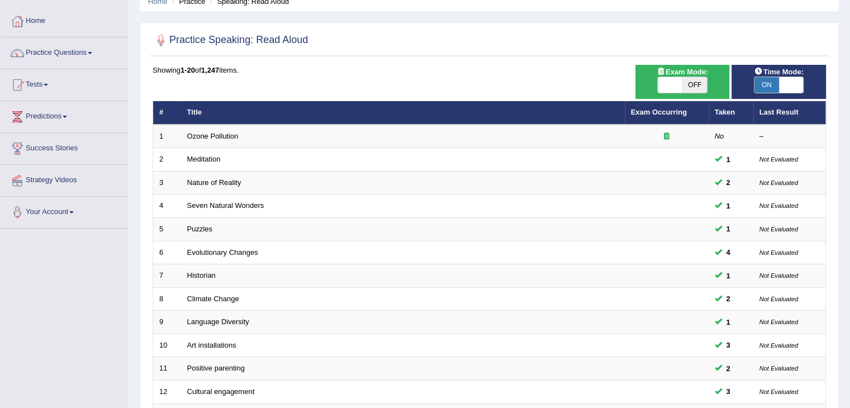
scroll to position [49, 0]
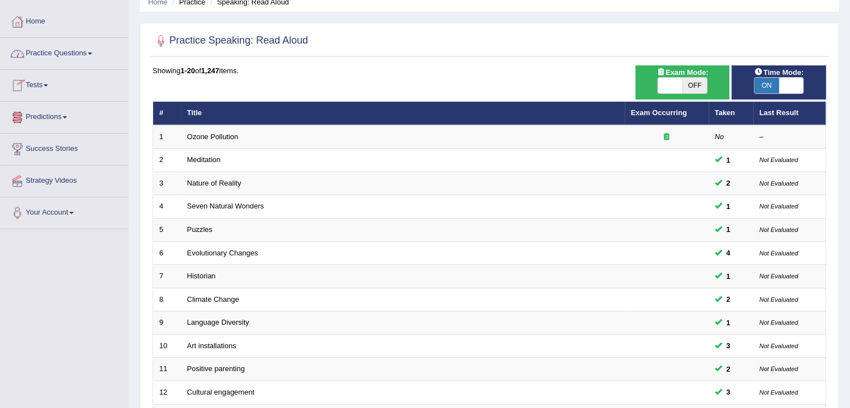
click at [96, 55] on link "Practice Questions" at bounding box center [64, 52] width 127 height 28
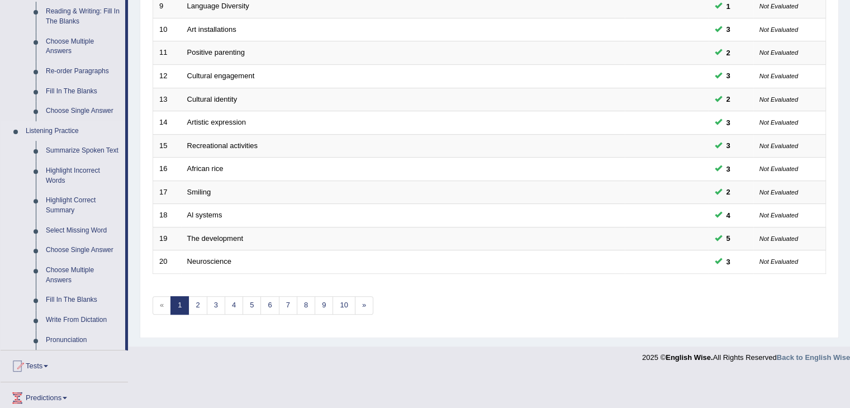
scroll to position [370, 0]
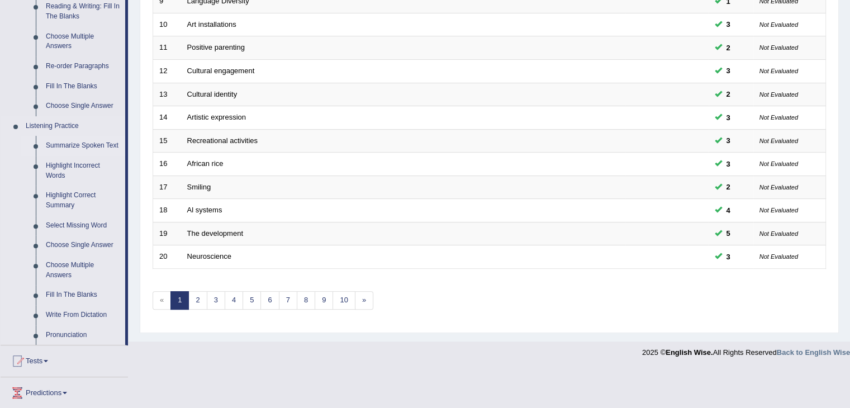
click at [74, 146] on link "Summarize Spoken Text" at bounding box center [83, 146] width 84 height 20
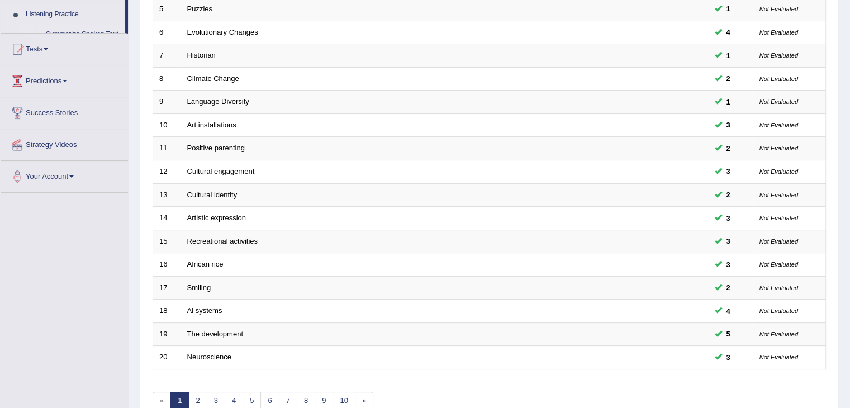
scroll to position [130, 0]
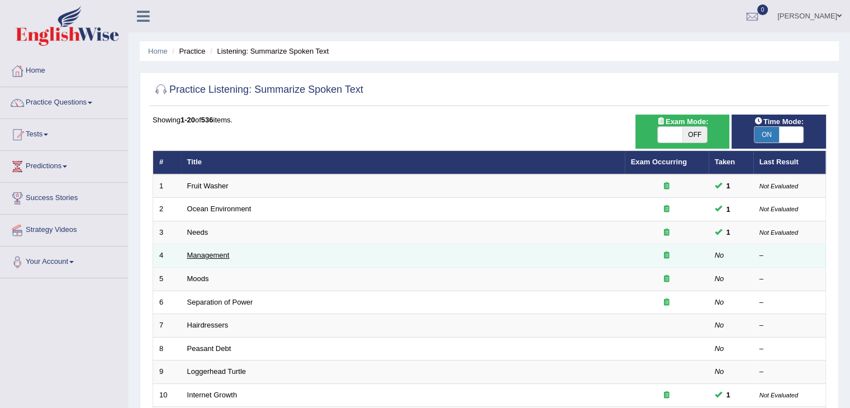
click at [219, 256] on link "Management" at bounding box center [208, 255] width 42 height 8
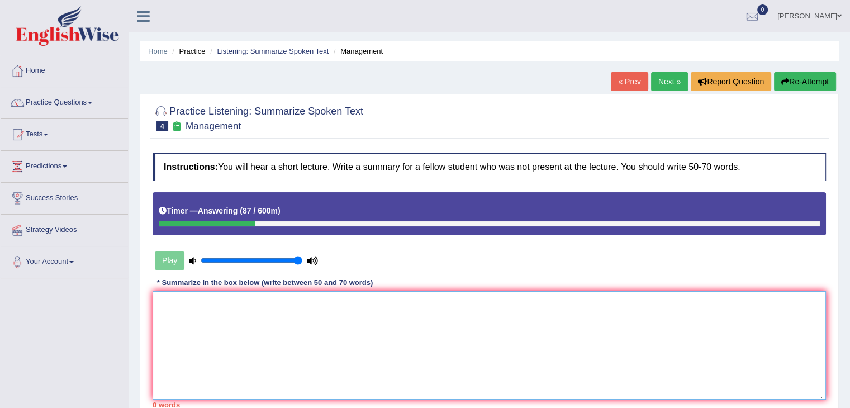
click at [219, 321] on textarea at bounding box center [489, 345] width 673 height 108
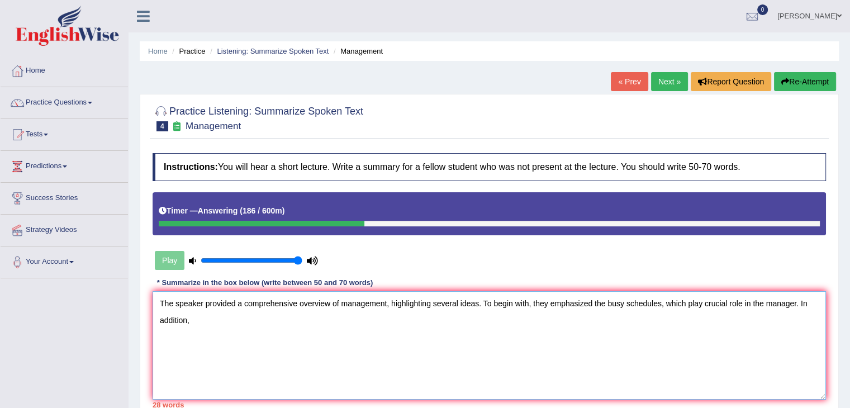
click at [701, 302] on textarea "The speaker provided a comprehensive overview of management, highlighting sever…" at bounding box center [489, 345] width 673 height 108
click at [211, 318] on textarea "The speaker provided a comprehensive overview of management, highlighting sever…" at bounding box center [489, 345] width 673 height 108
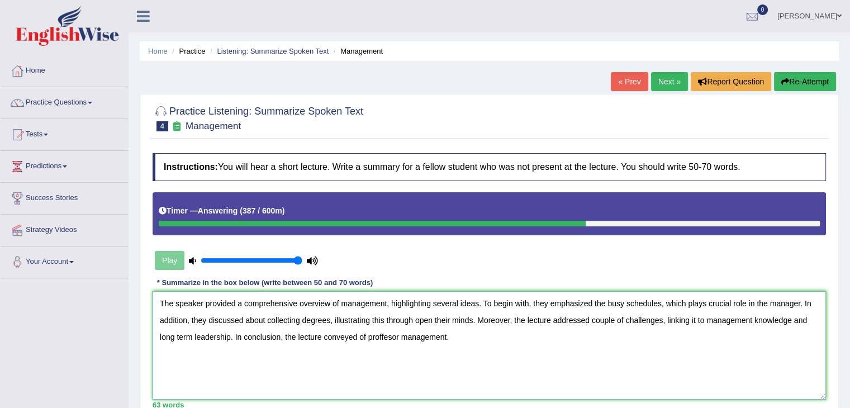
click at [382, 335] on textarea "The speaker provided a comprehensive overview of management, highlighting sever…" at bounding box center [489, 345] width 673 height 108
click at [385, 334] on textarea "The speaker provided a comprehensive overview of management, highlighting sever…" at bounding box center [489, 345] width 673 height 108
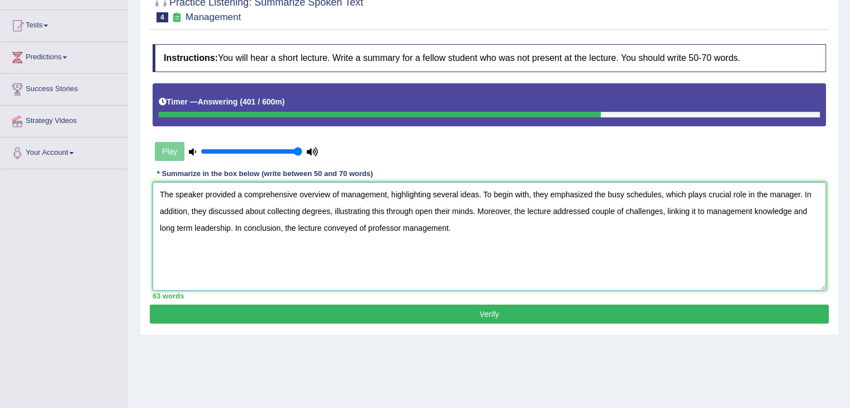
scroll to position [112, 0]
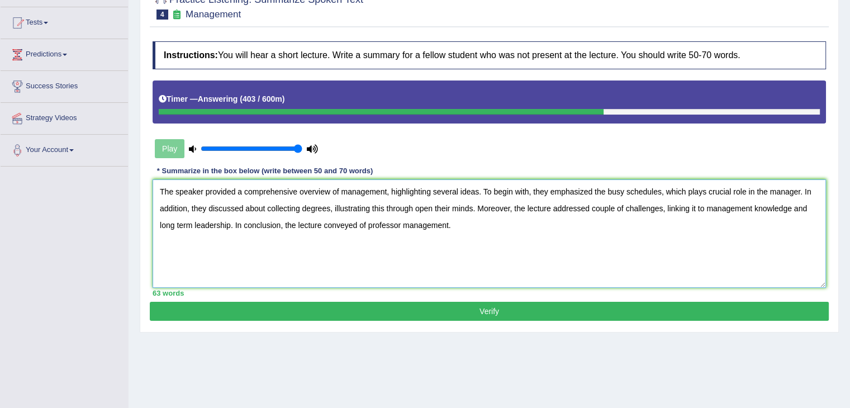
type textarea "The speaker provided a comprehensive overview of management, highlighting sever…"
click at [451, 313] on button "Verify" at bounding box center [489, 311] width 679 height 19
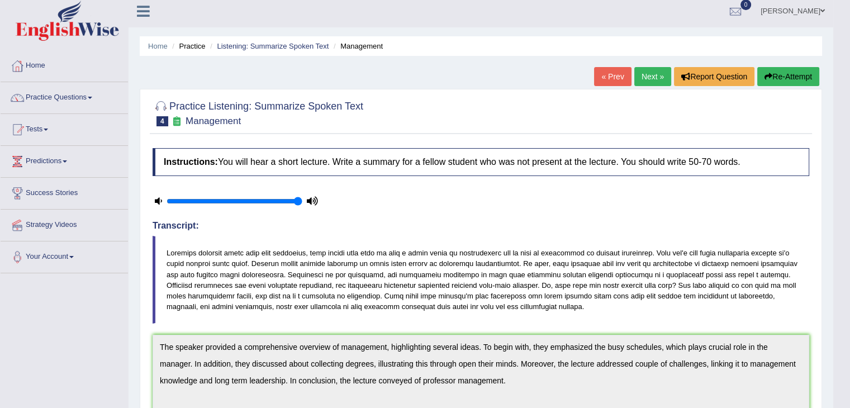
scroll to position [0, 0]
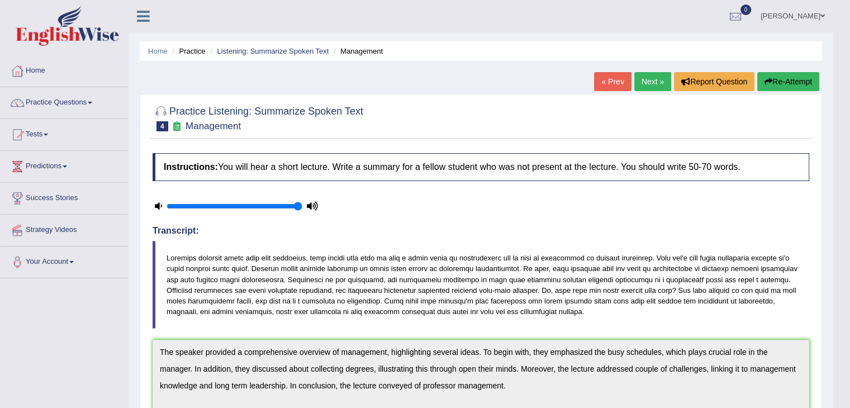
click at [653, 78] on link "Next »" at bounding box center [652, 81] width 37 height 19
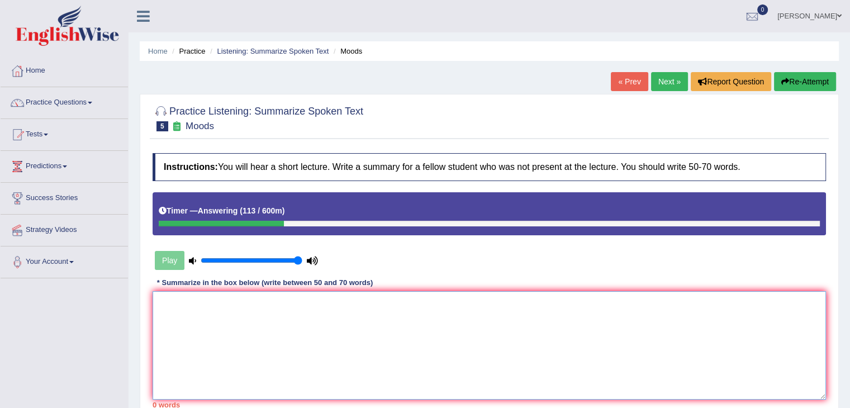
click at [421, 317] on textarea at bounding box center [489, 345] width 673 height 108
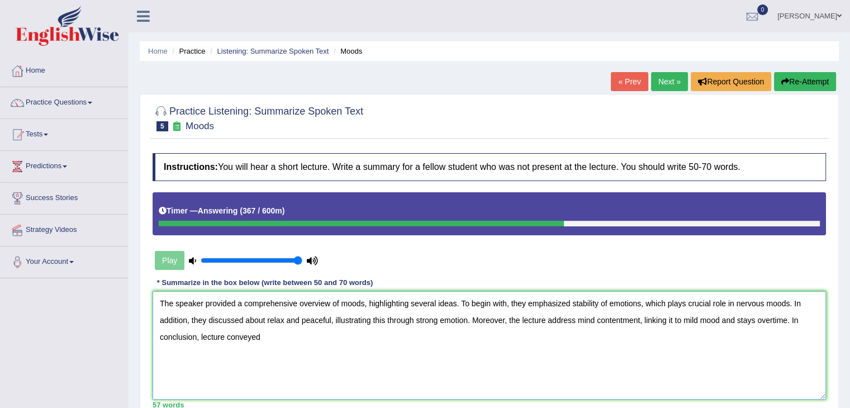
click at [720, 319] on textarea "The speaker provided a comprehensive overview of moods, highlighting several id…" at bounding box center [489, 345] width 673 height 108
click at [302, 334] on textarea "The speaker provided a comprehensive overview of moods, highlighting several id…" at bounding box center [489, 345] width 673 height 108
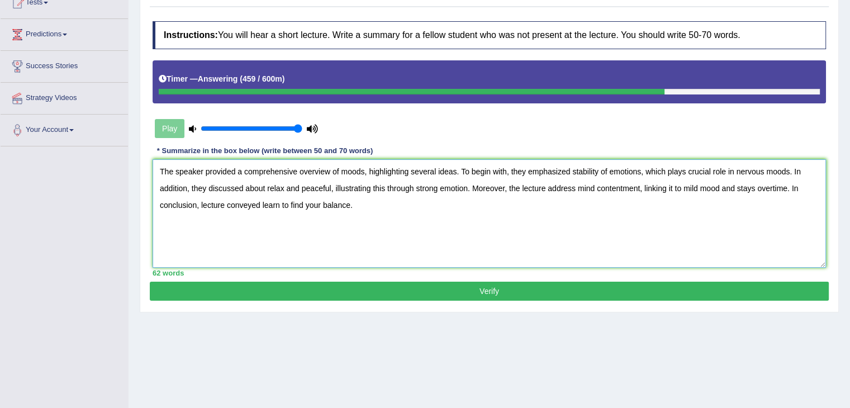
scroll to position [168, 0]
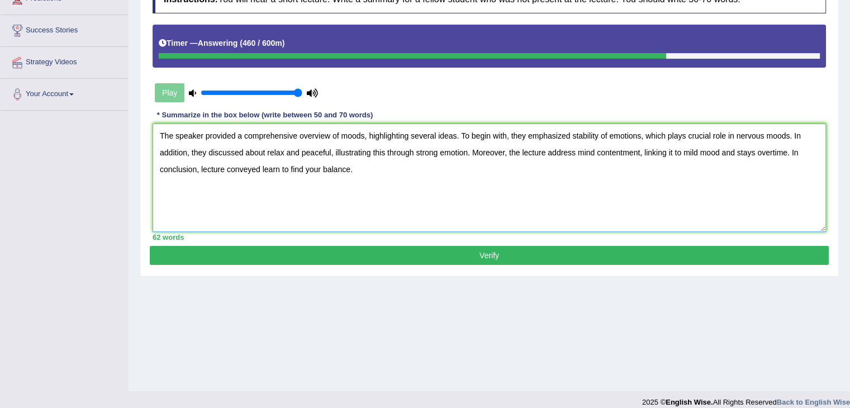
type textarea "The speaker provided a comprehensive overview of moods, highlighting several id…"
click at [492, 259] on button "Verify" at bounding box center [489, 255] width 679 height 19
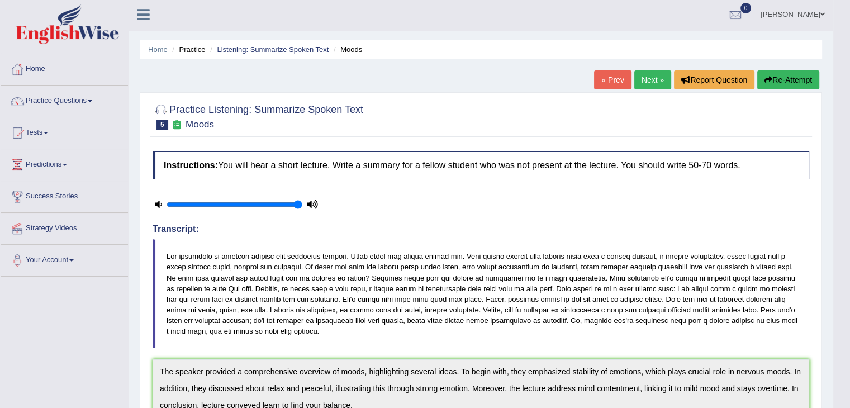
scroll to position [0, 0]
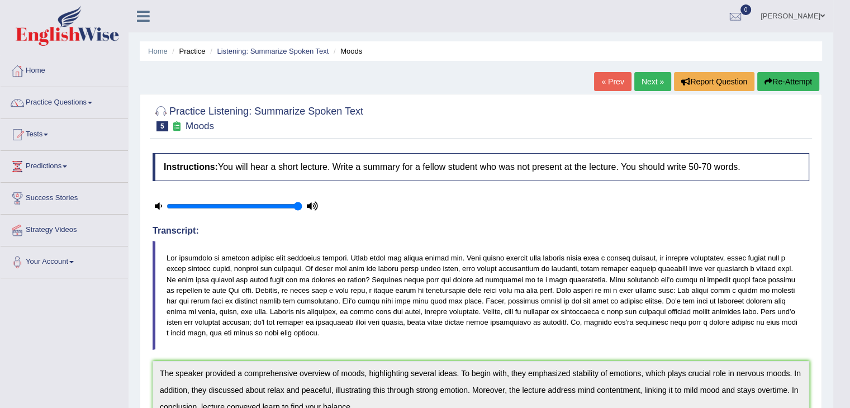
click at [821, 16] on span at bounding box center [822, 15] width 4 height 7
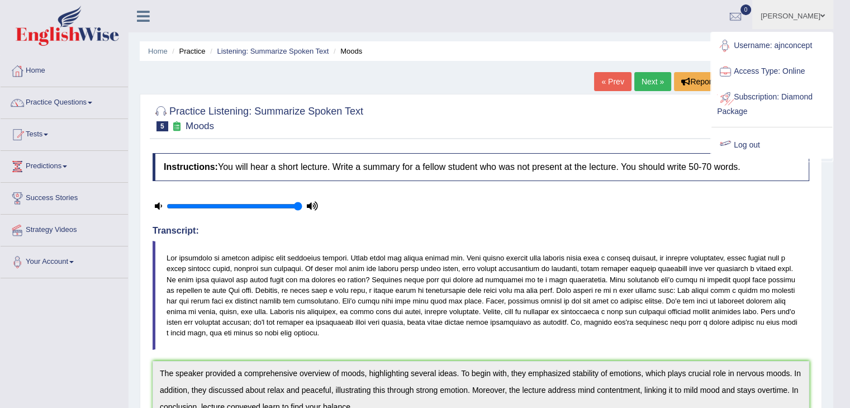
click at [755, 145] on link "Log out" at bounding box center [771, 145] width 121 height 26
